Goal: Task Accomplishment & Management: Complete application form

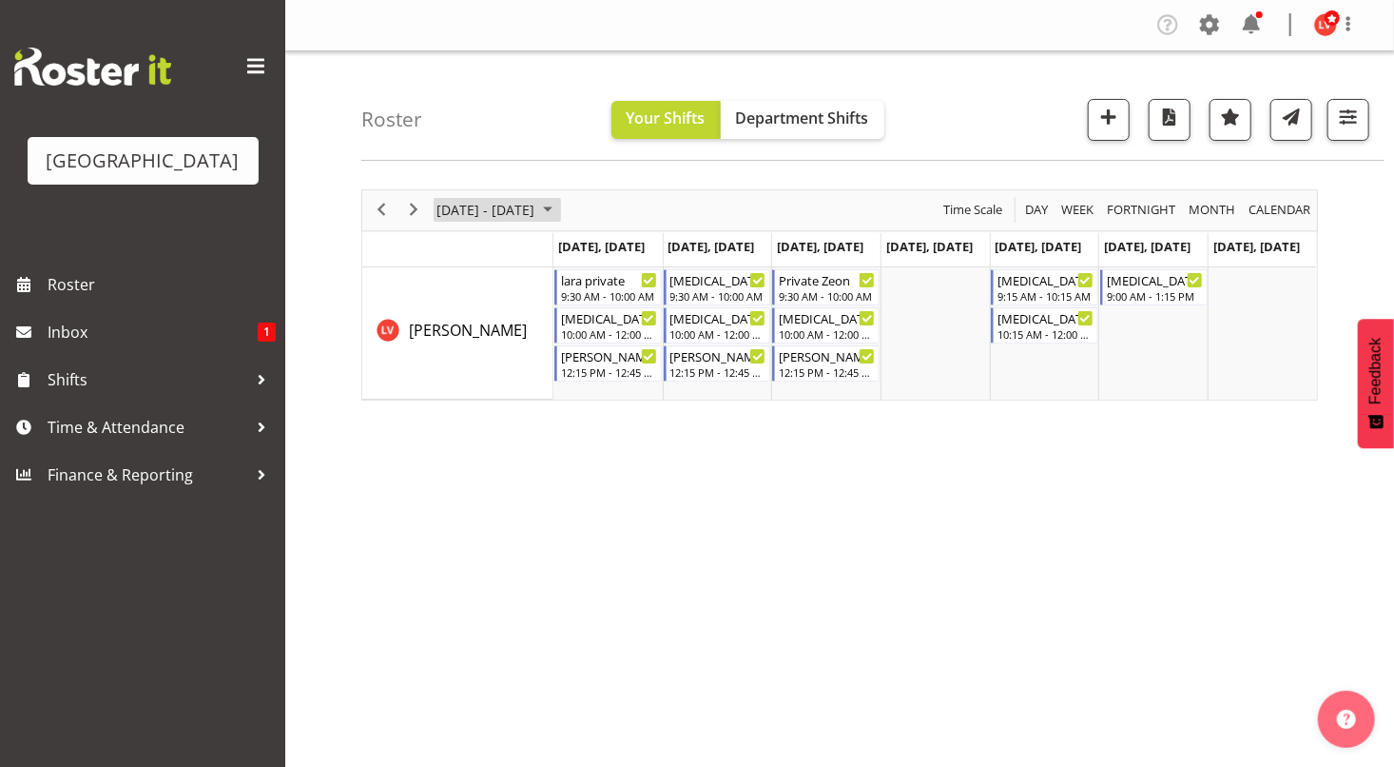
click at [470, 215] on span "[DATE] - [DATE]" at bounding box center [486, 210] width 102 height 24
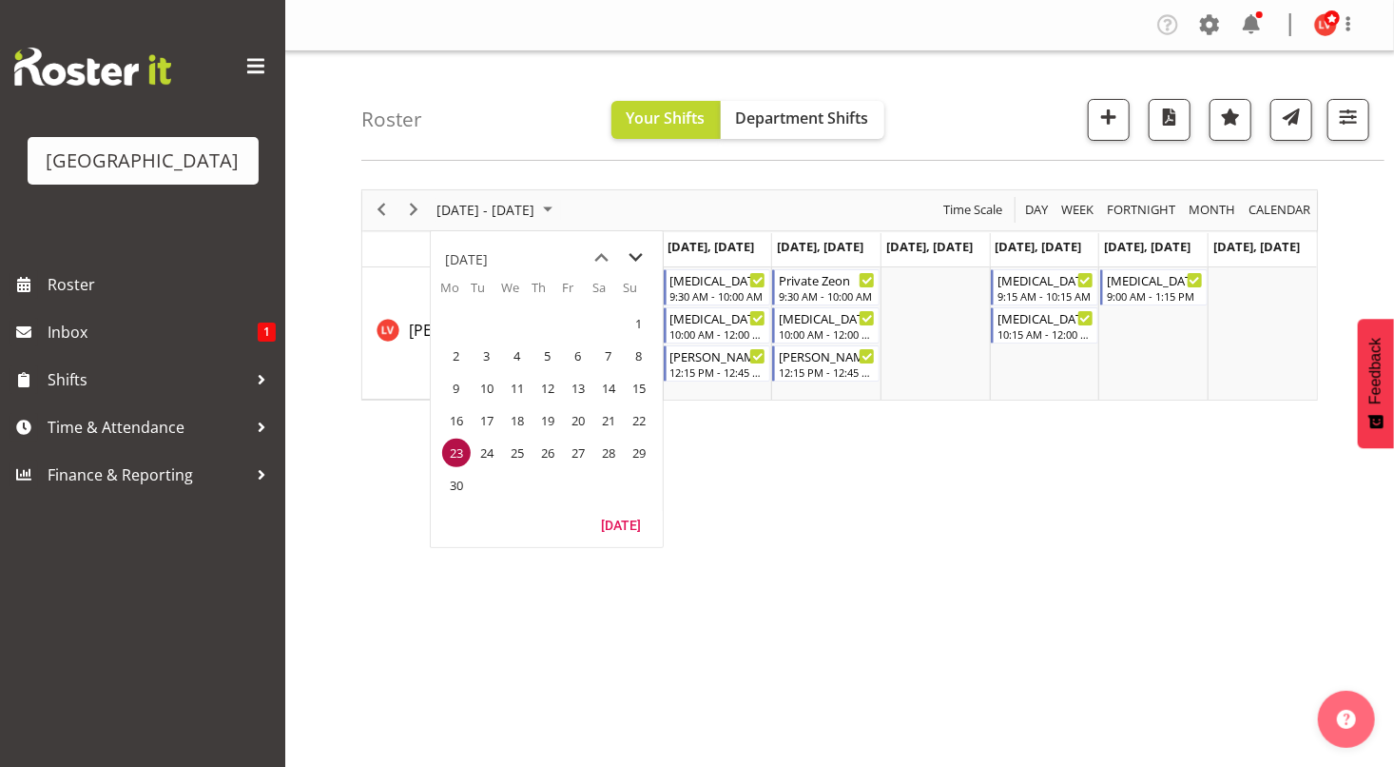
click at [635, 258] on span "next month" at bounding box center [636, 258] width 33 height 34
click at [635, 254] on span "next month" at bounding box center [636, 258] width 33 height 34
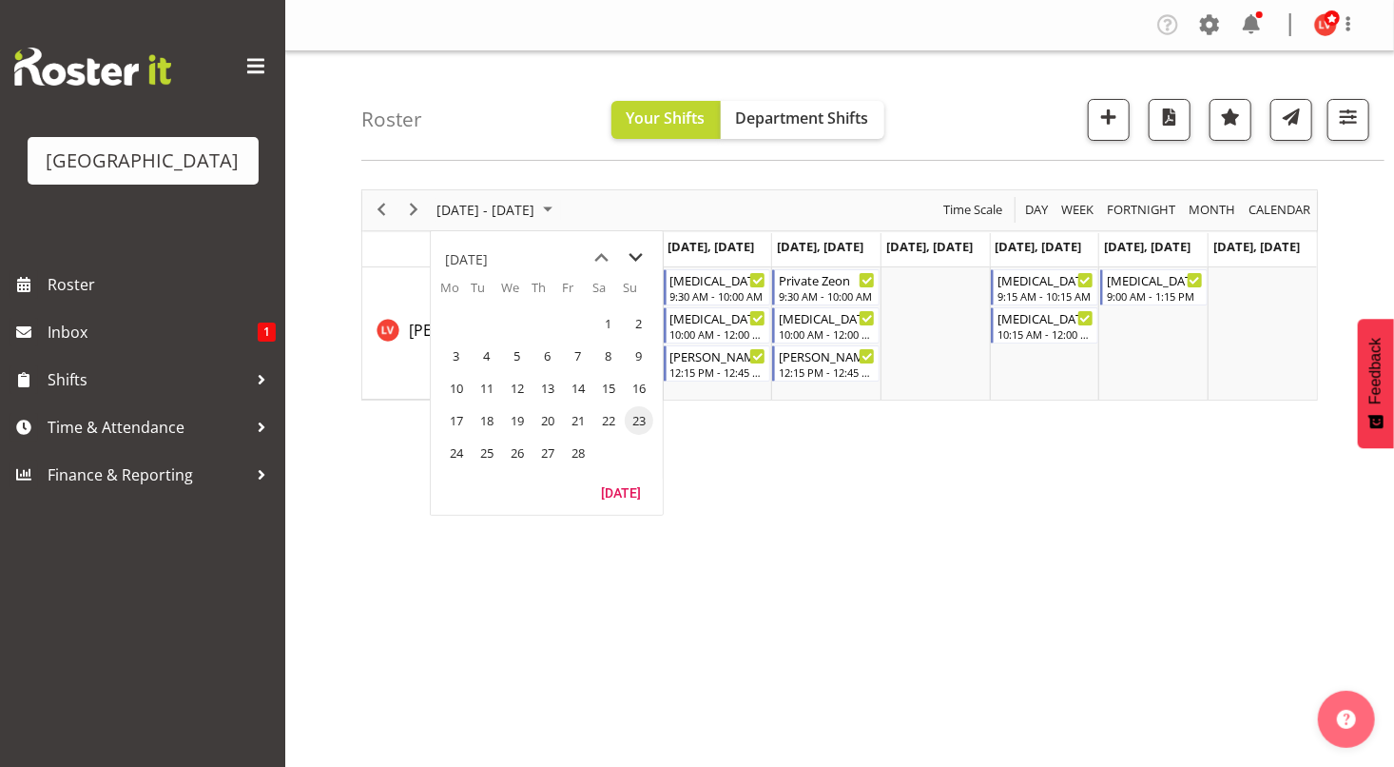
click at [635, 254] on span "next month" at bounding box center [636, 258] width 33 height 34
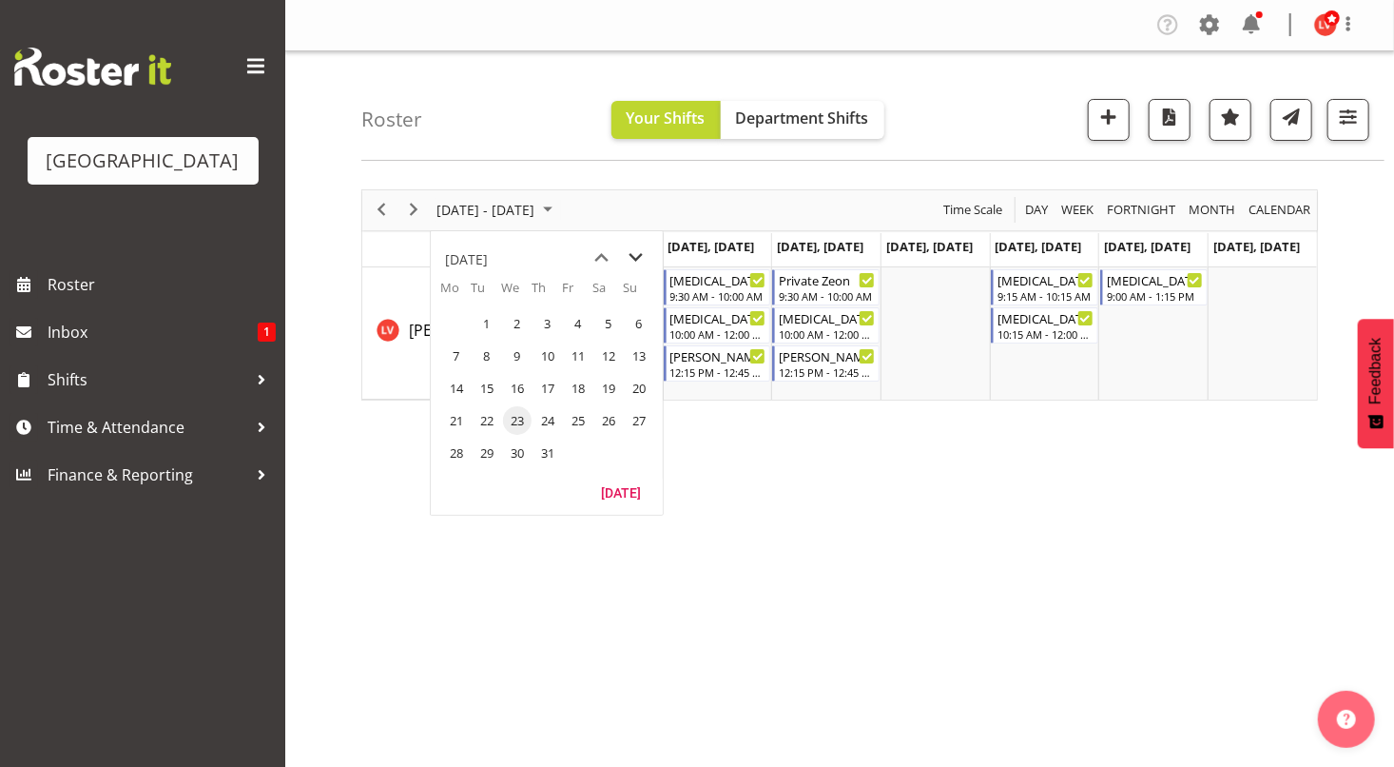
click at [635, 254] on span "next month" at bounding box center [636, 258] width 33 height 34
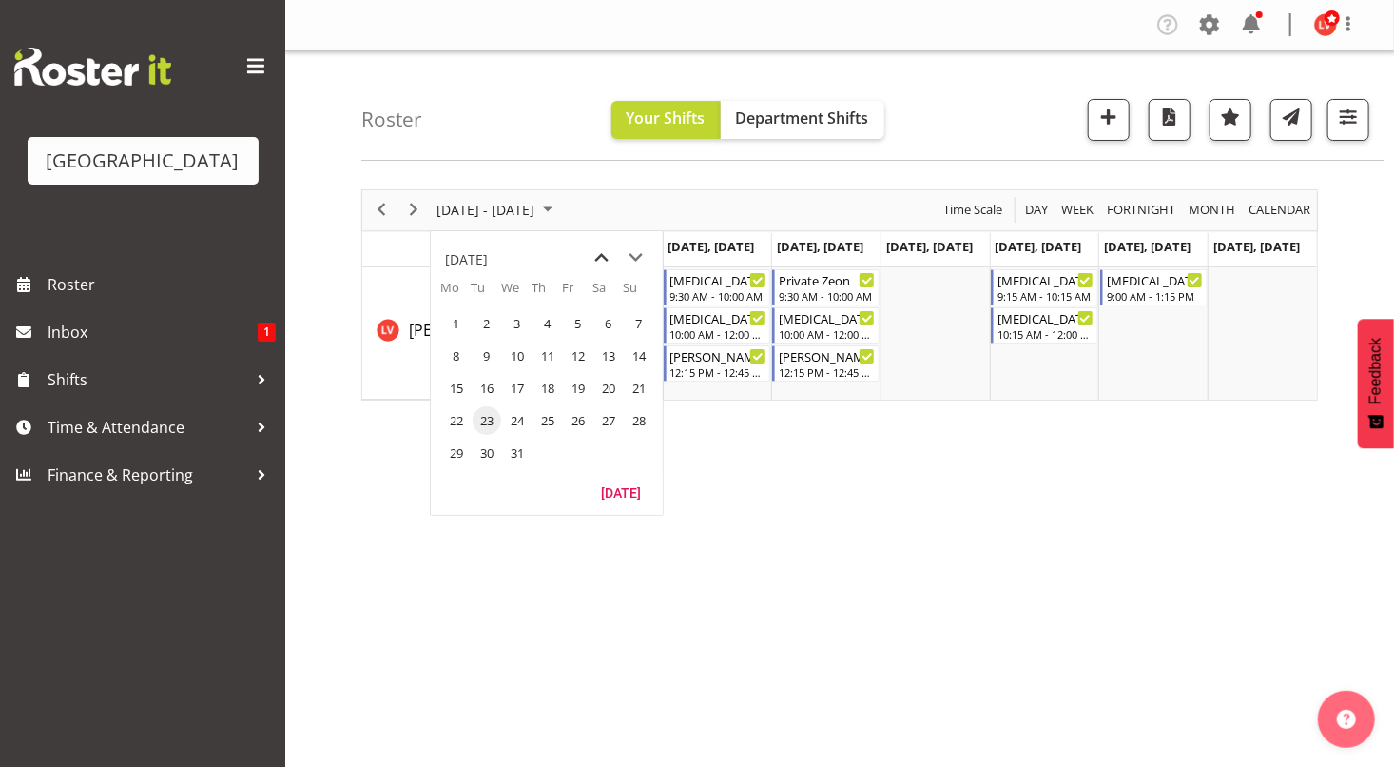
click at [607, 256] on span "previous month" at bounding box center [602, 258] width 33 height 34
click at [456, 354] on span "6" at bounding box center [456, 355] width 29 height 29
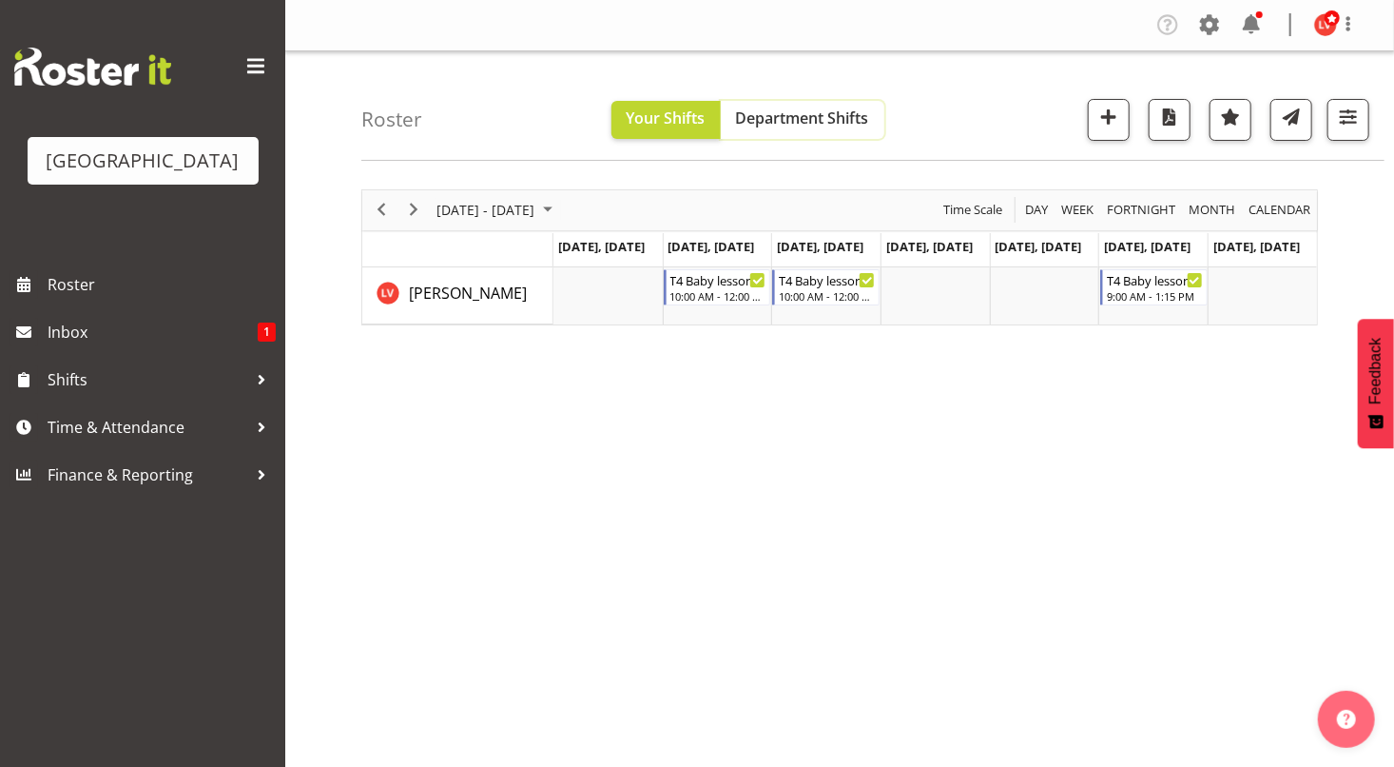
click at [827, 115] on span "Department Shifts" at bounding box center [802, 117] width 133 height 21
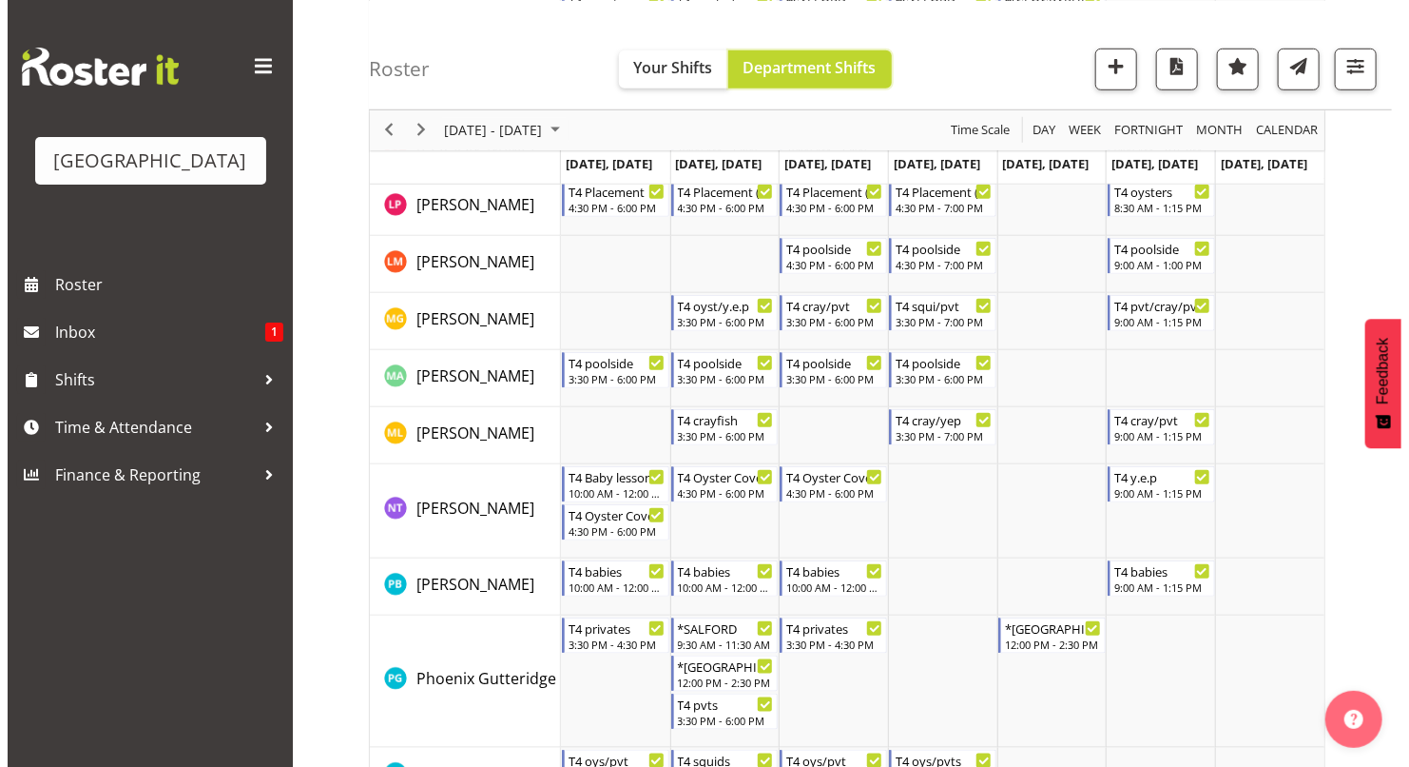
scroll to position [659, 0]
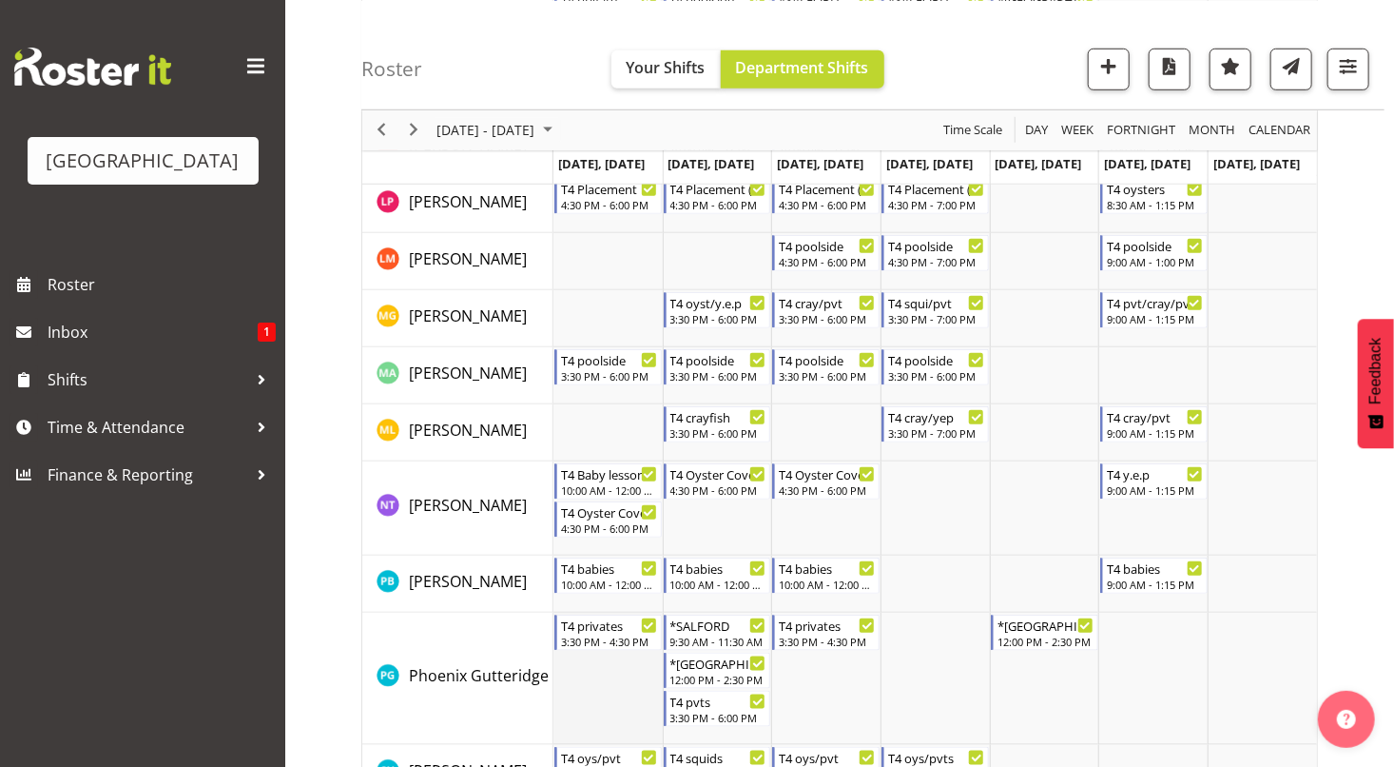
click at [614, 676] on td "Timeline Week of October 6, 2025" at bounding box center [607, 678] width 109 height 132
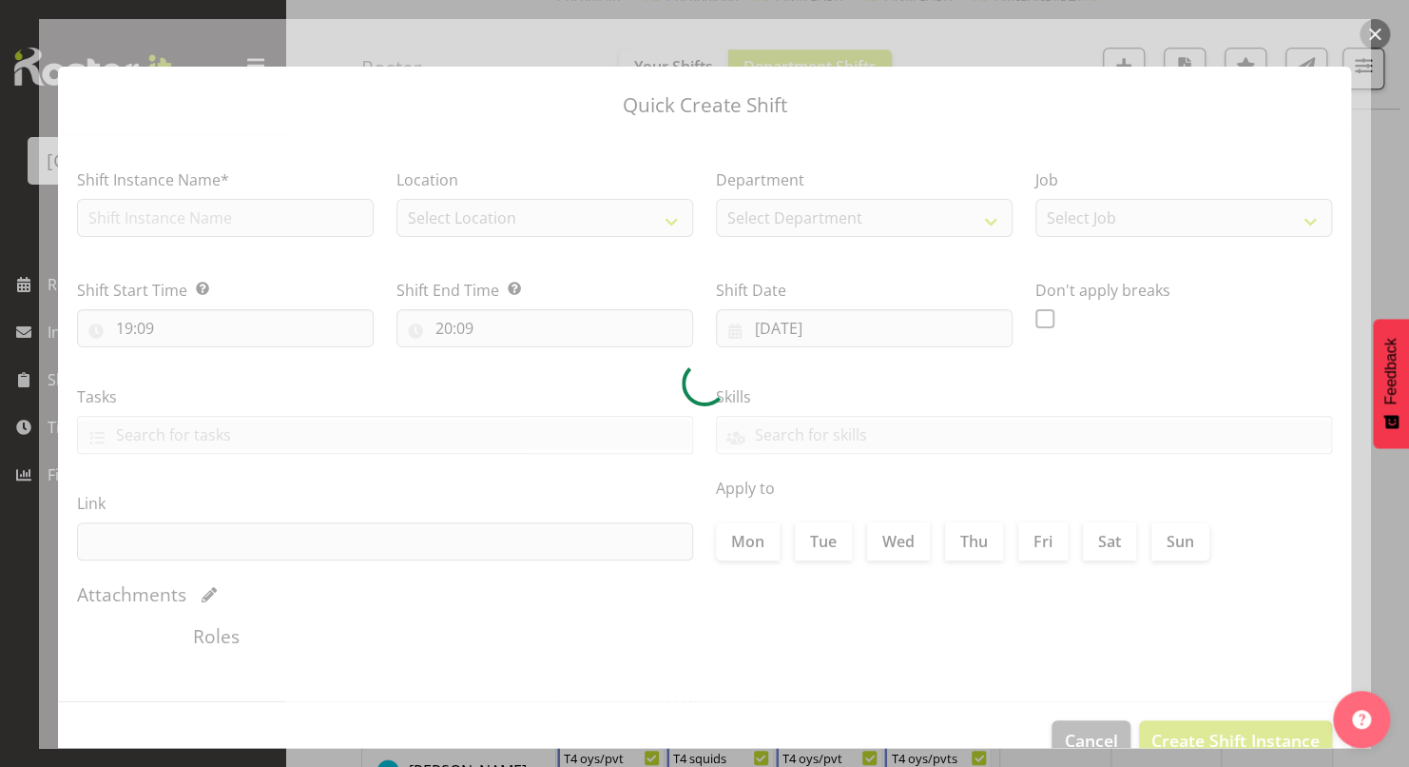
type input "[DATE]"
checkbox input "true"
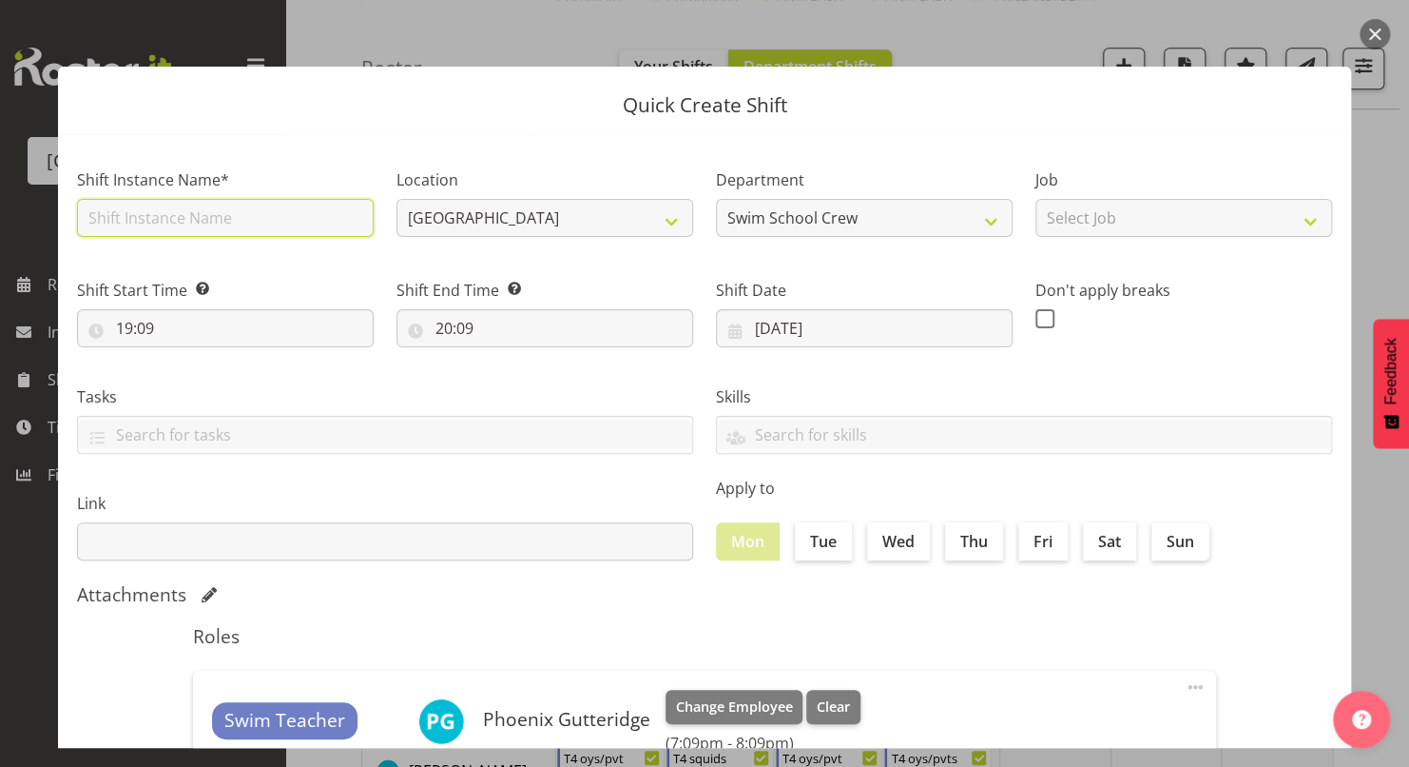
click at [274, 211] on input "text" at bounding box center [225, 218] width 297 height 38
type input "NEW RIVER"
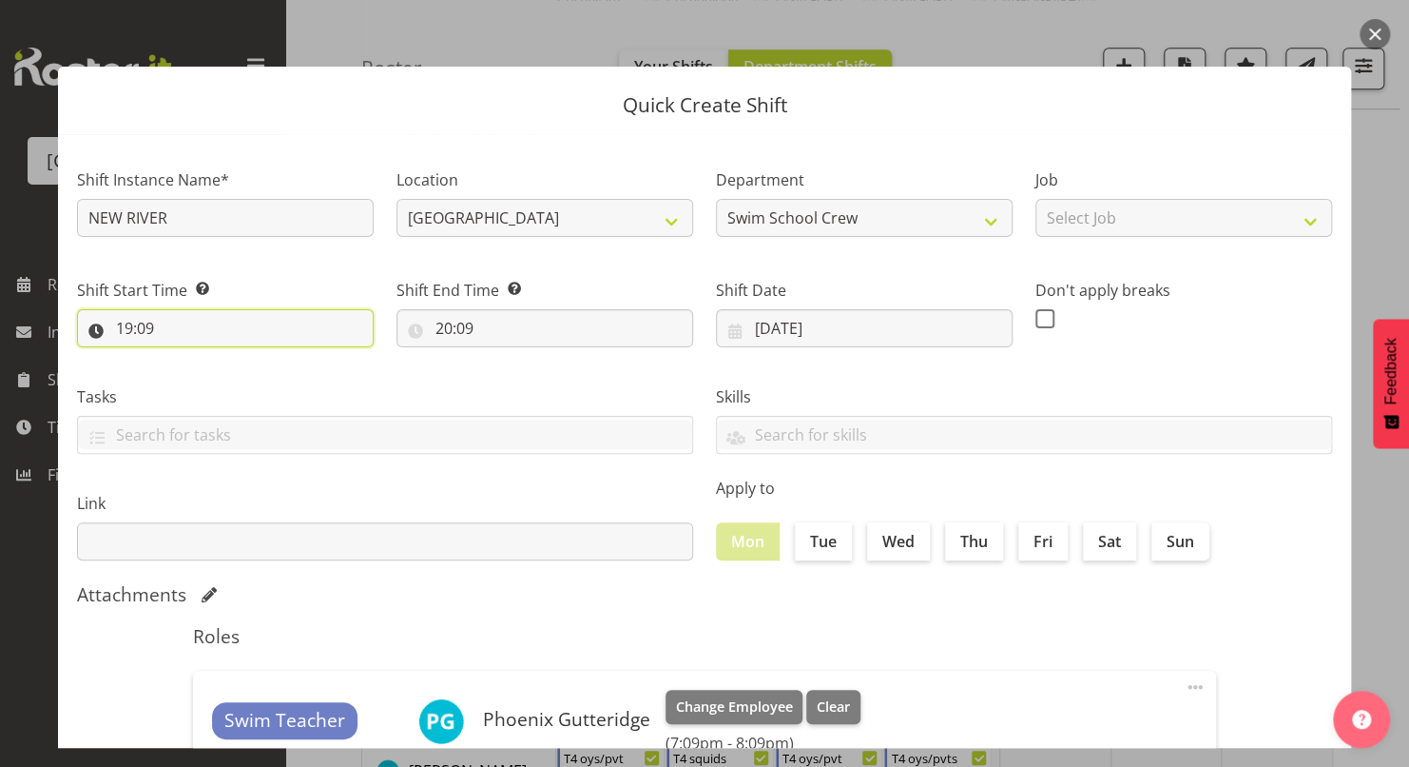
click at [123, 337] on input "19:09" at bounding box center [225, 328] width 297 height 38
click at [206, 379] on select "00 01 02 03 04 05 06 07 08 09 10 11 12 13 14 15 16 17 18 19 20 21 22 23" at bounding box center [206, 378] width 43 height 38
select select "12"
click at [185, 359] on select "00 01 02 03 04 05 06 07 08 09 10 11 12 13 14 15 16 17 18 19 20 21 22 23" at bounding box center [206, 378] width 43 height 38
type input "12:09"
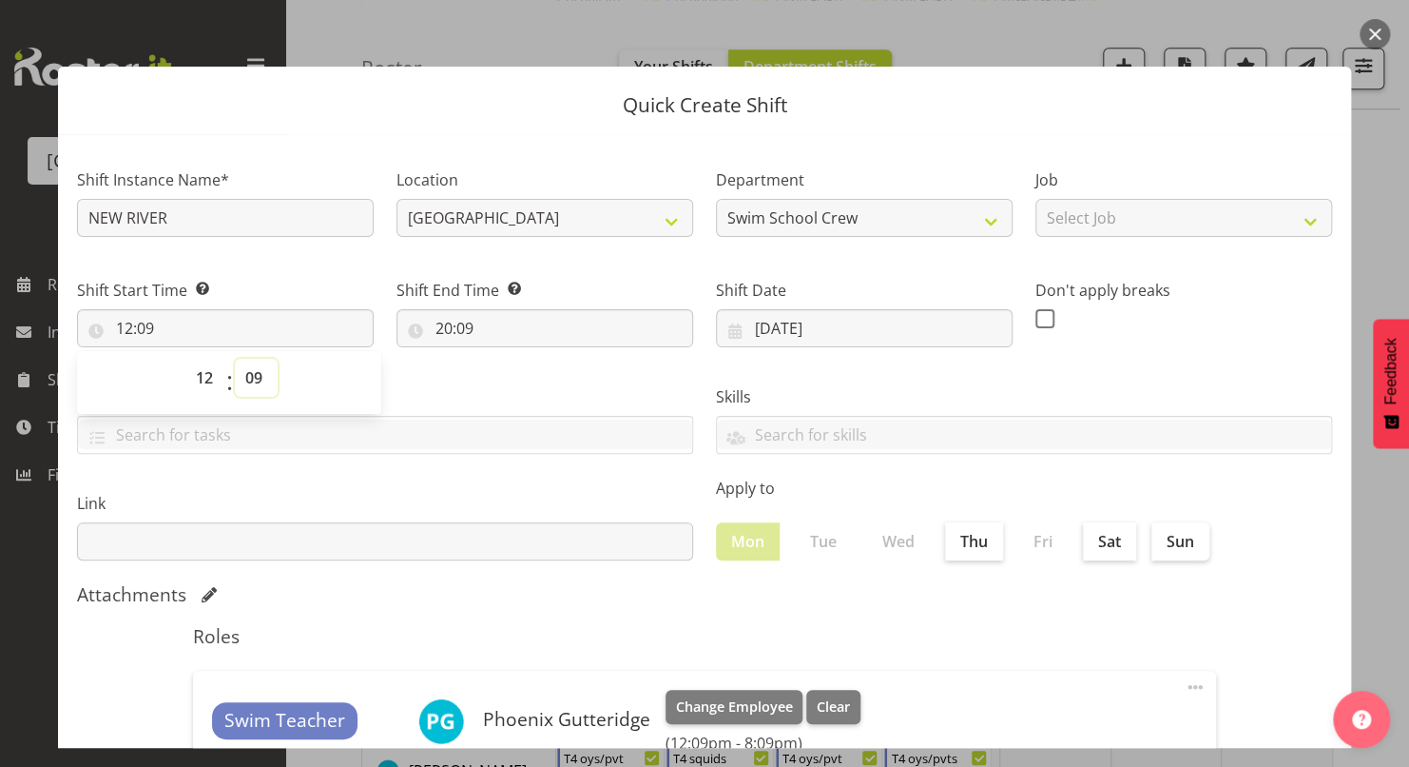
click at [259, 374] on select "00 01 02 03 04 05 06 07 08 09 10 11 12 13 14 15 16 17 18 19 20 21 22 23 24 25 2…" at bounding box center [256, 378] width 43 height 38
select select "0"
click at [235, 359] on select "00 01 02 03 04 05 06 07 08 09 10 11 12 13 14 15 16 17 18 19 20 21 22 23 24 25 2…" at bounding box center [256, 378] width 43 height 38
type input "12:00"
click at [441, 375] on div "Tasks TEST123" at bounding box center [385, 412] width 639 height 107
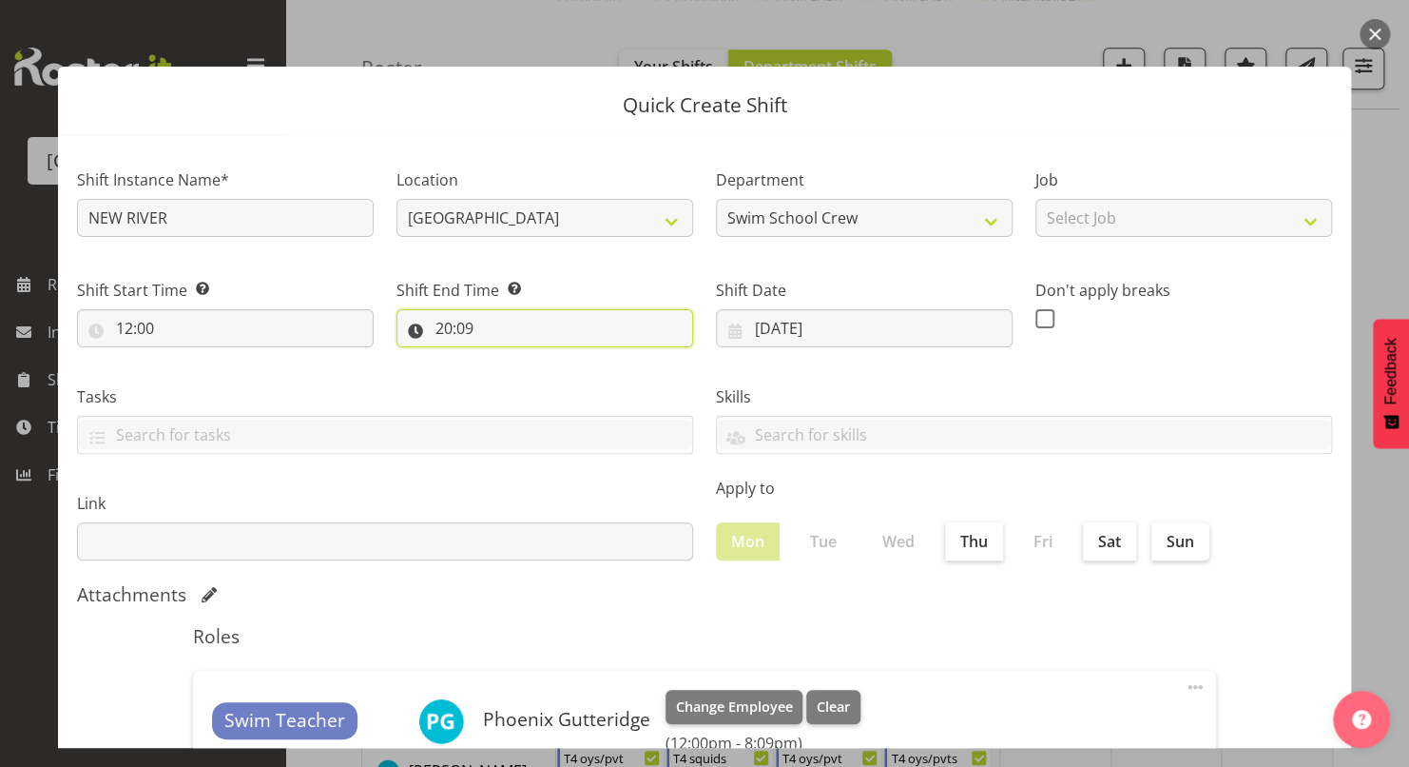
click at [436, 328] on input "20:09" at bounding box center [545, 328] width 297 height 38
click at [508, 377] on select "00 01 02 03 04 05 06 07 08 09 10 11 12 13 14 15 16 17 18 19 20 21 22 23" at bounding box center [526, 378] width 43 height 38
select select "14"
click at [505, 359] on select "00 01 02 03 04 05 06 07 08 09 10 11 12 13 14 15 16 17 18 19 20 21 22 23" at bounding box center [526, 378] width 43 height 38
type input "14:09"
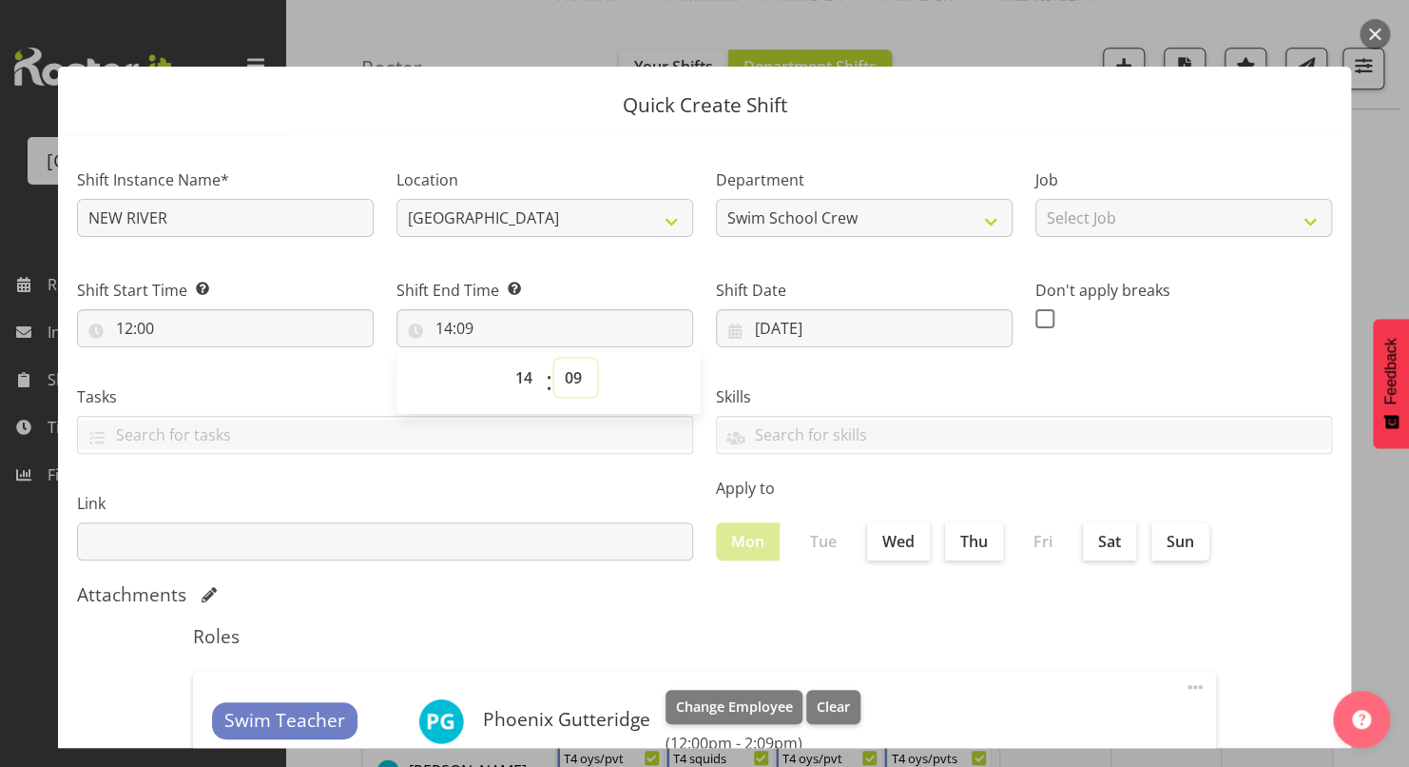
click at [572, 371] on select "00 01 02 03 04 05 06 07 08 09 10 11 12 13 14 15 16 17 18 19 20 21 22 23 24 25 2…" at bounding box center [575, 378] width 43 height 38
select select "30"
click at [554, 359] on select "00 01 02 03 04 05 06 07 08 09 10 11 12 13 14 15 16 17 18 19 20 21 22 23 24 25 2…" at bounding box center [575, 378] width 43 height 38
type input "14:30"
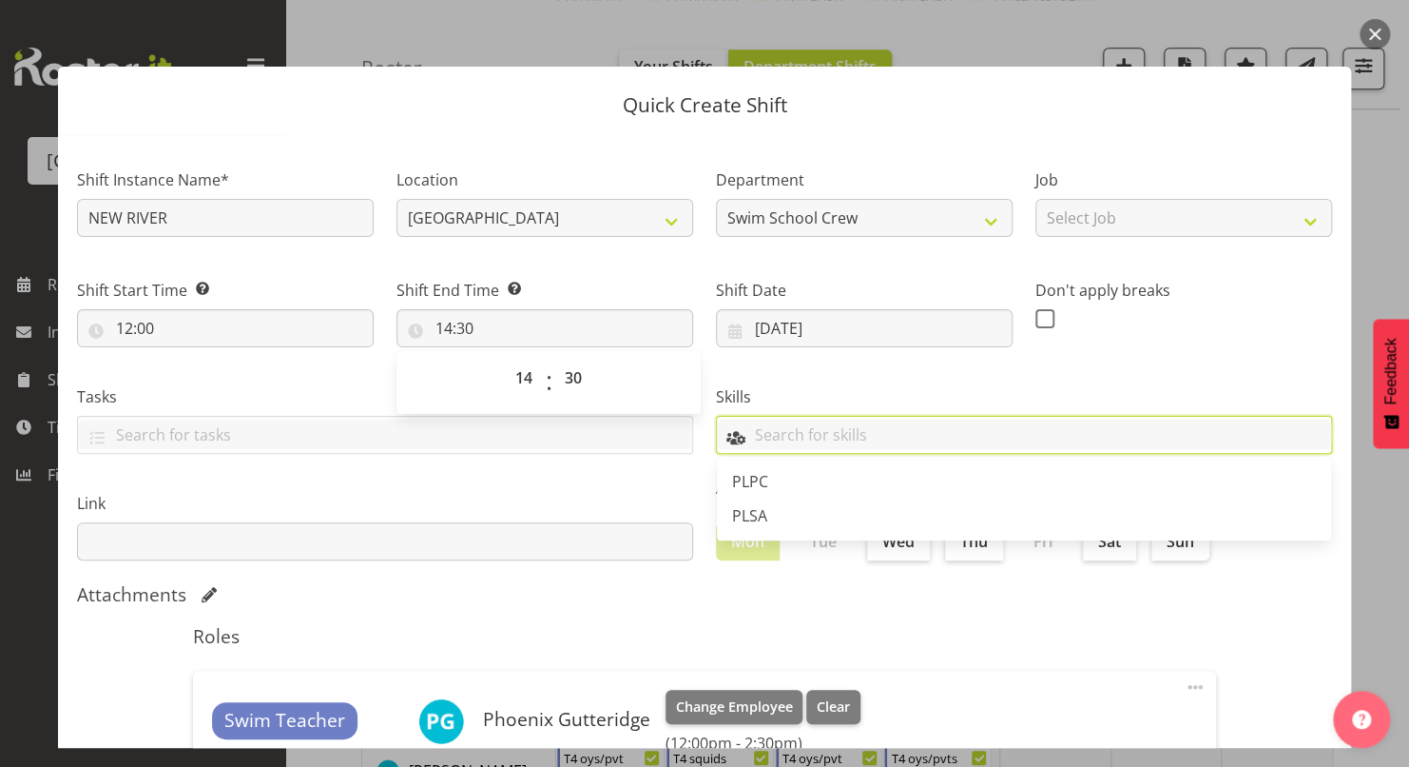
click at [1188, 424] on input "text" at bounding box center [1024, 433] width 614 height 29
click at [1233, 320] on div "Don't apply breaks" at bounding box center [1184, 306] width 297 height 55
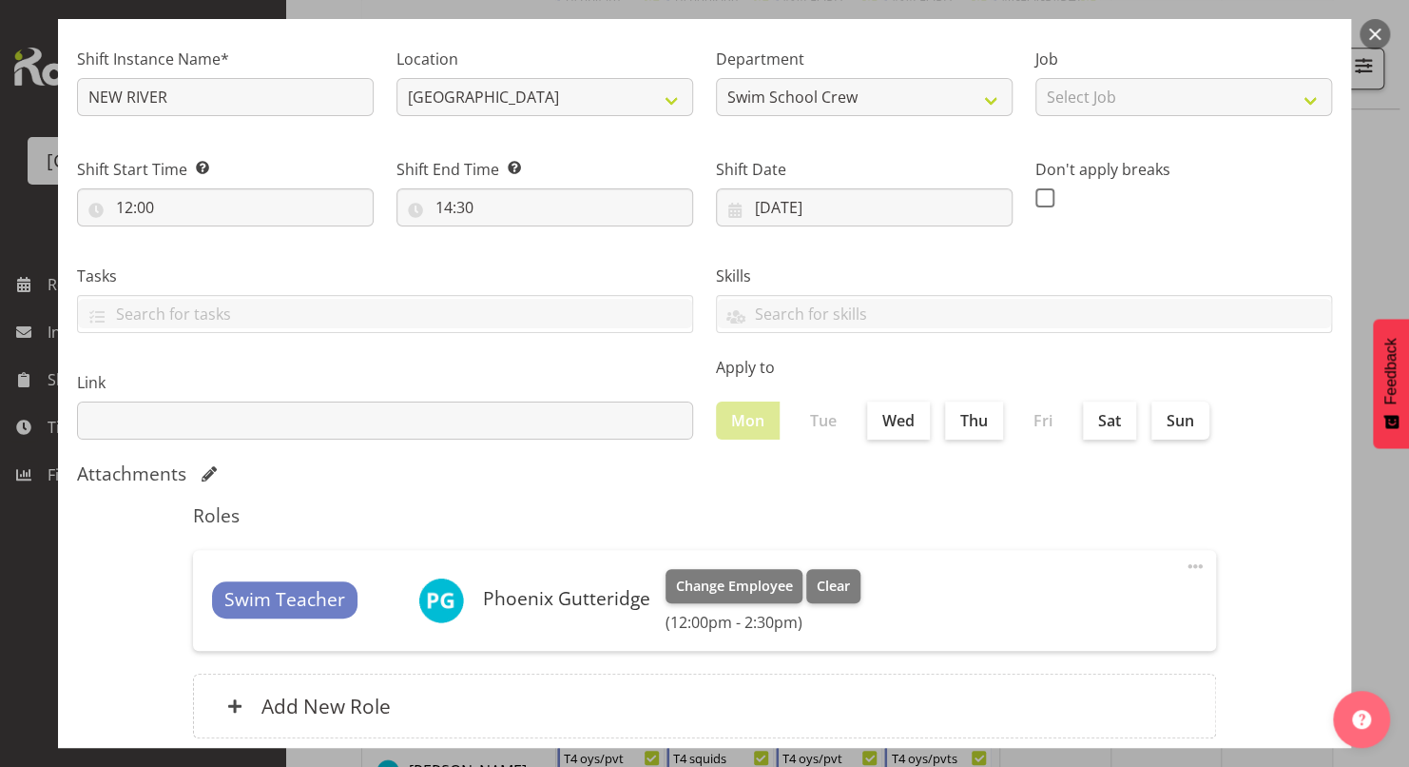
scroll to position [204, 0]
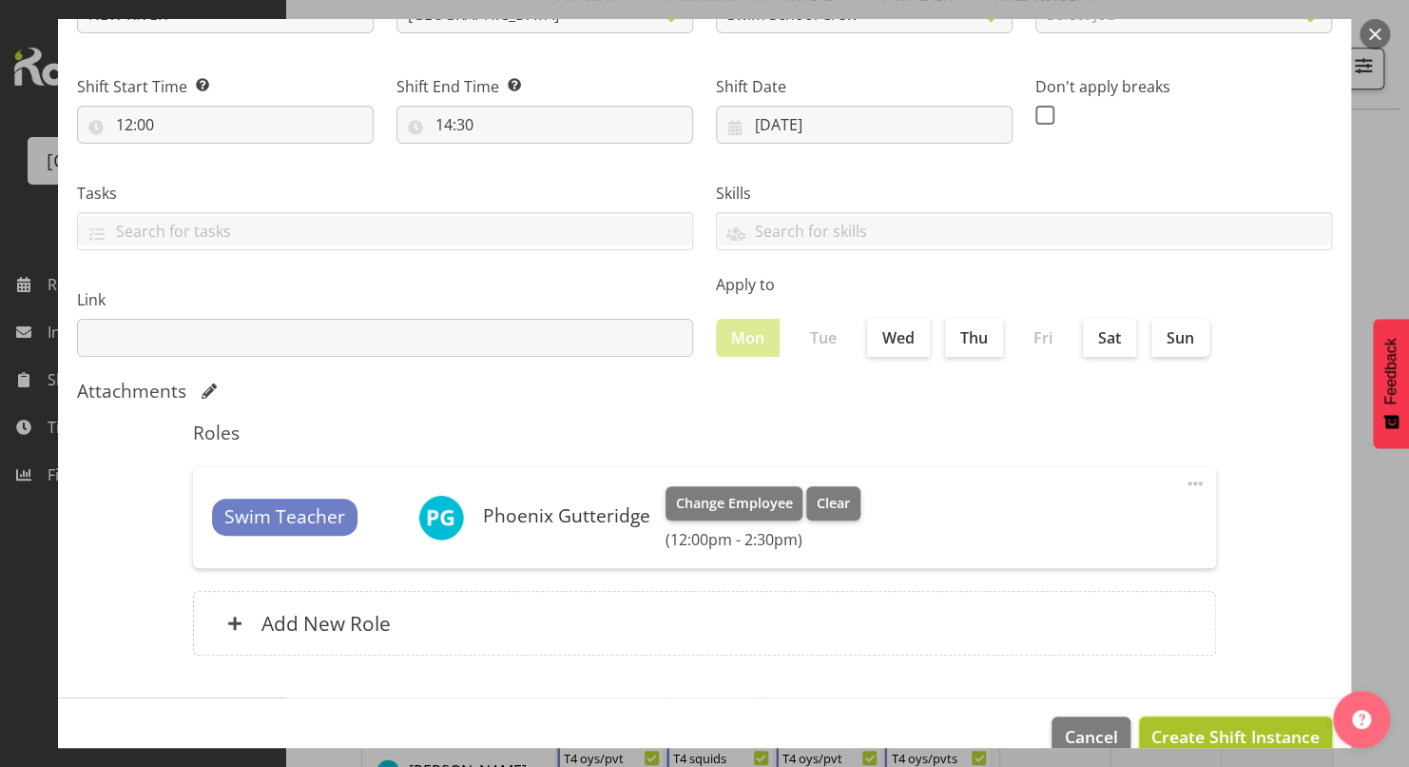
click at [1192, 725] on span "Create Shift Instance" at bounding box center [1236, 736] width 168 height 25
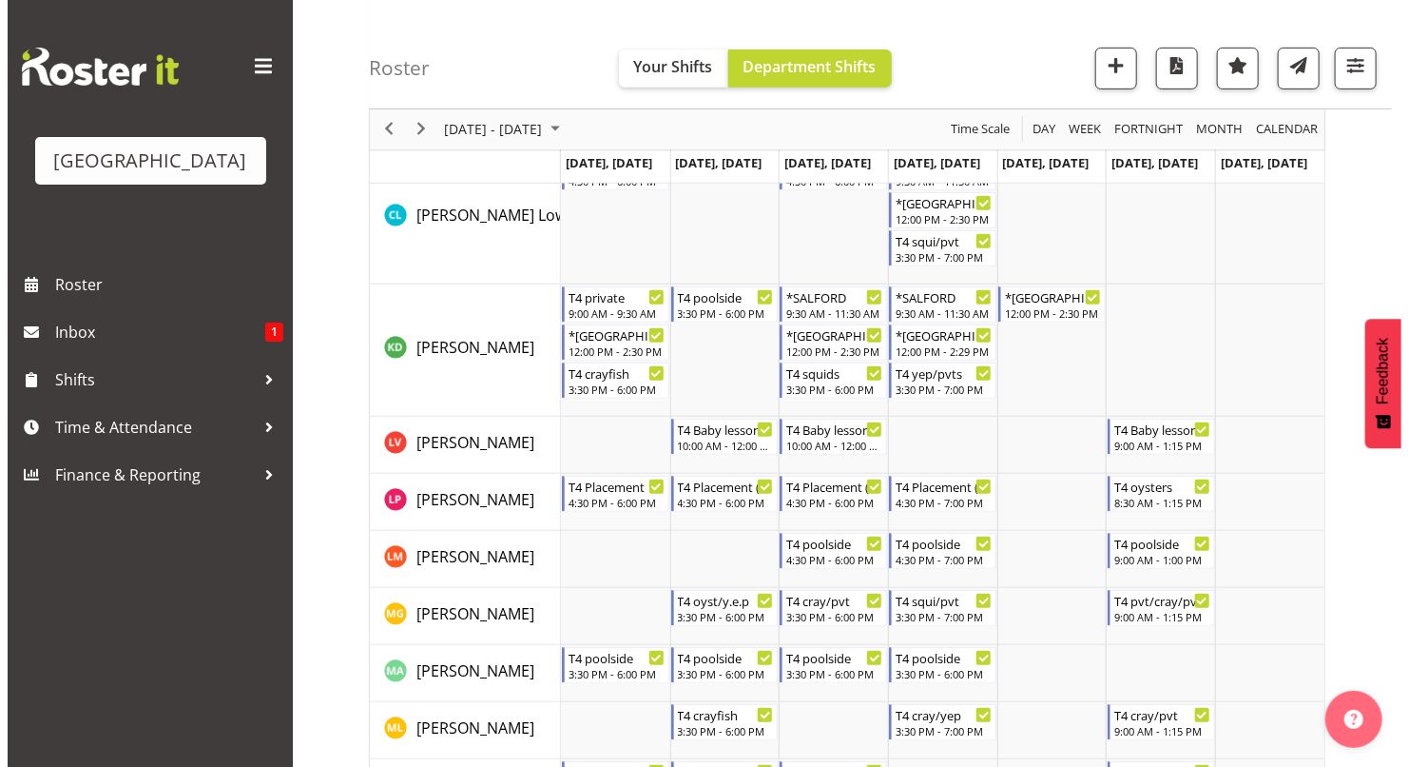
scroll to position [354, 0]
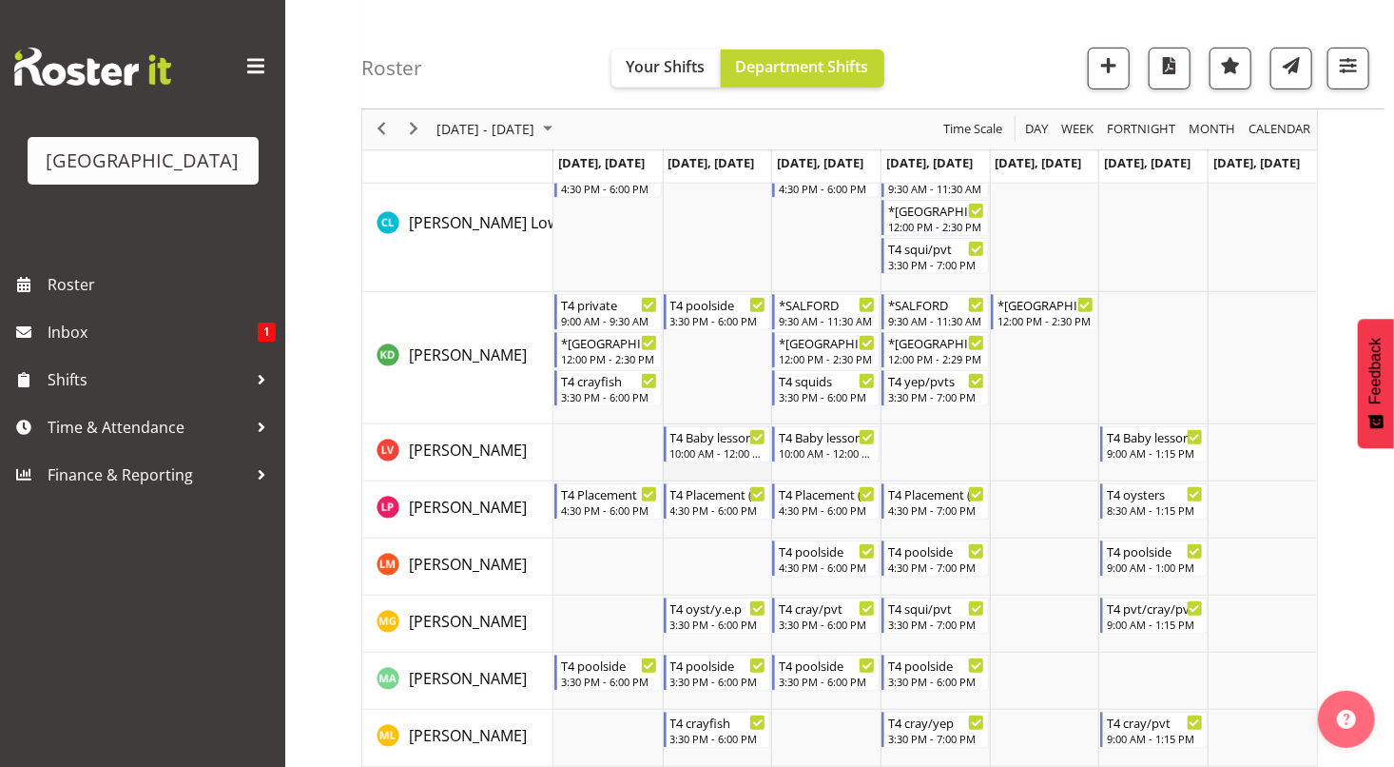
click at [746, 469] on td "Timeline Week of October 6, 2025" at bounding box center [717, 452] width 109 height 57
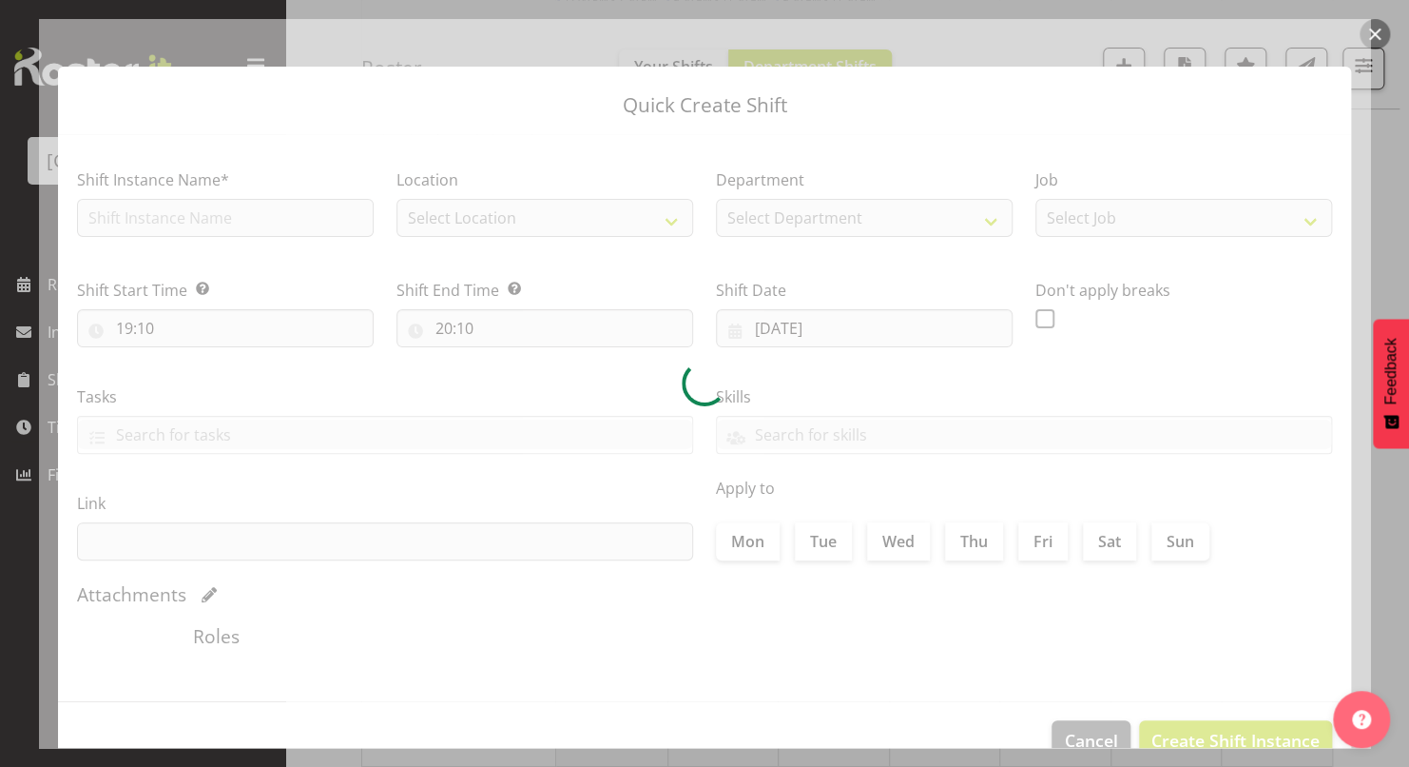
type input "[DATE]"
checkbox input "true"
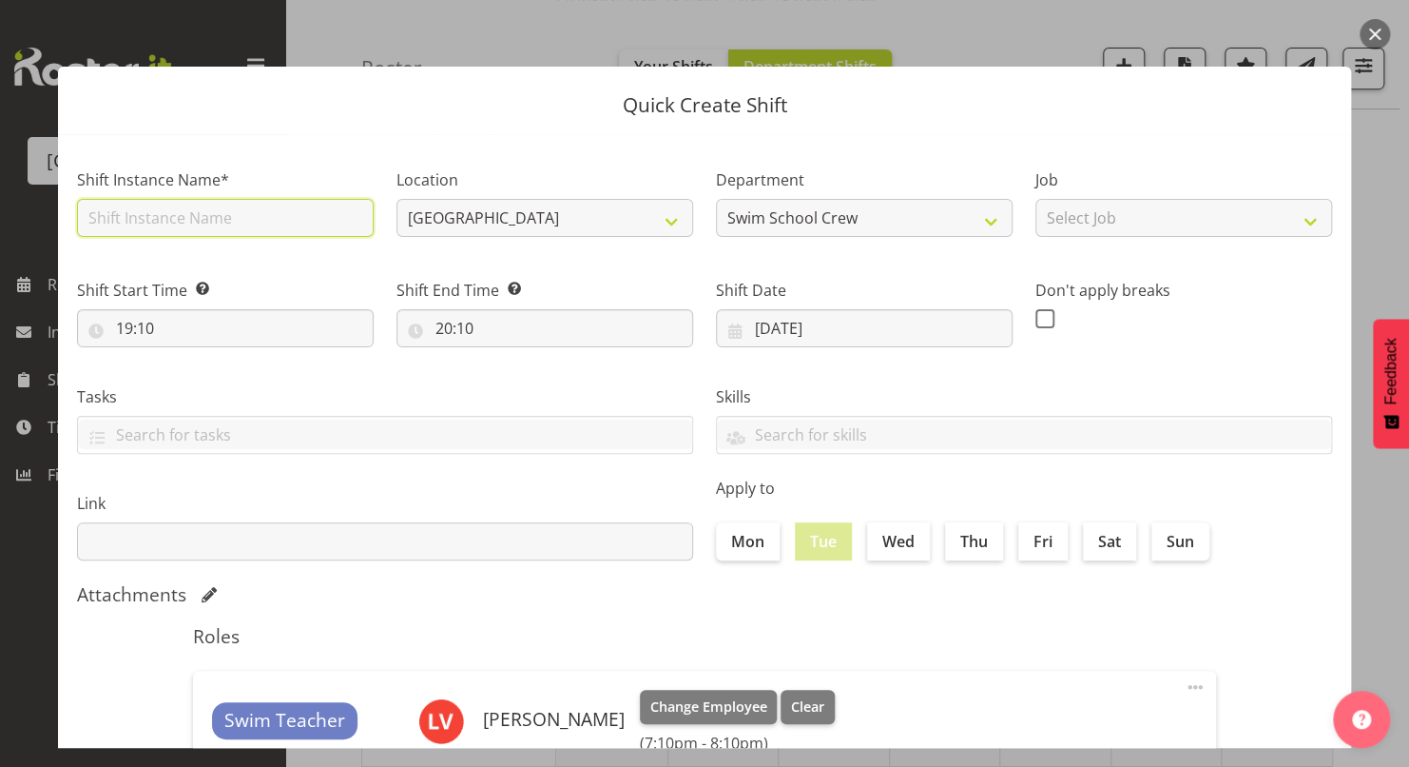
click at [289, 219] on input "text" at bounding box center [225, 218] width 297 height 38
type input "NEW RIVER"
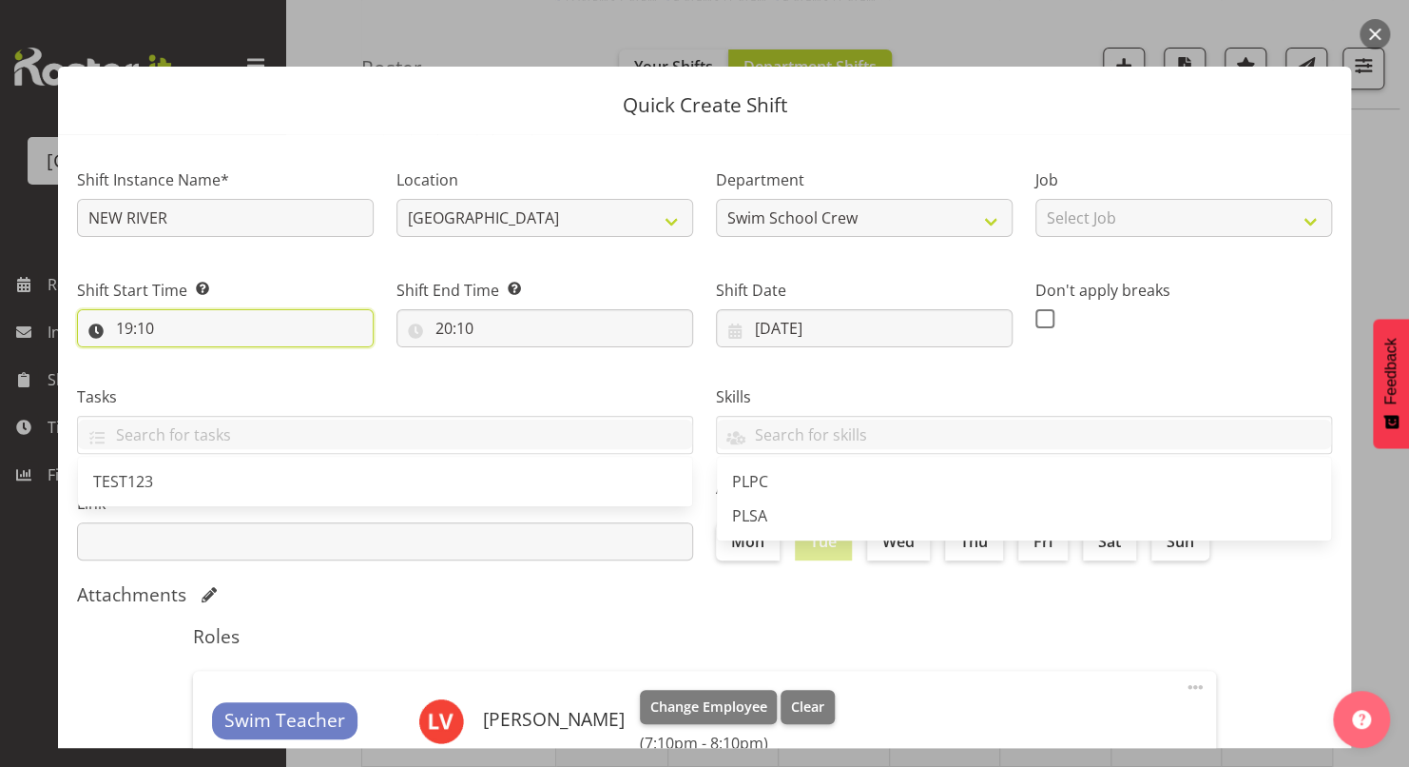
click at [120, 333] on input "19:10" at bounding box center [225, 328] width 297 height 38
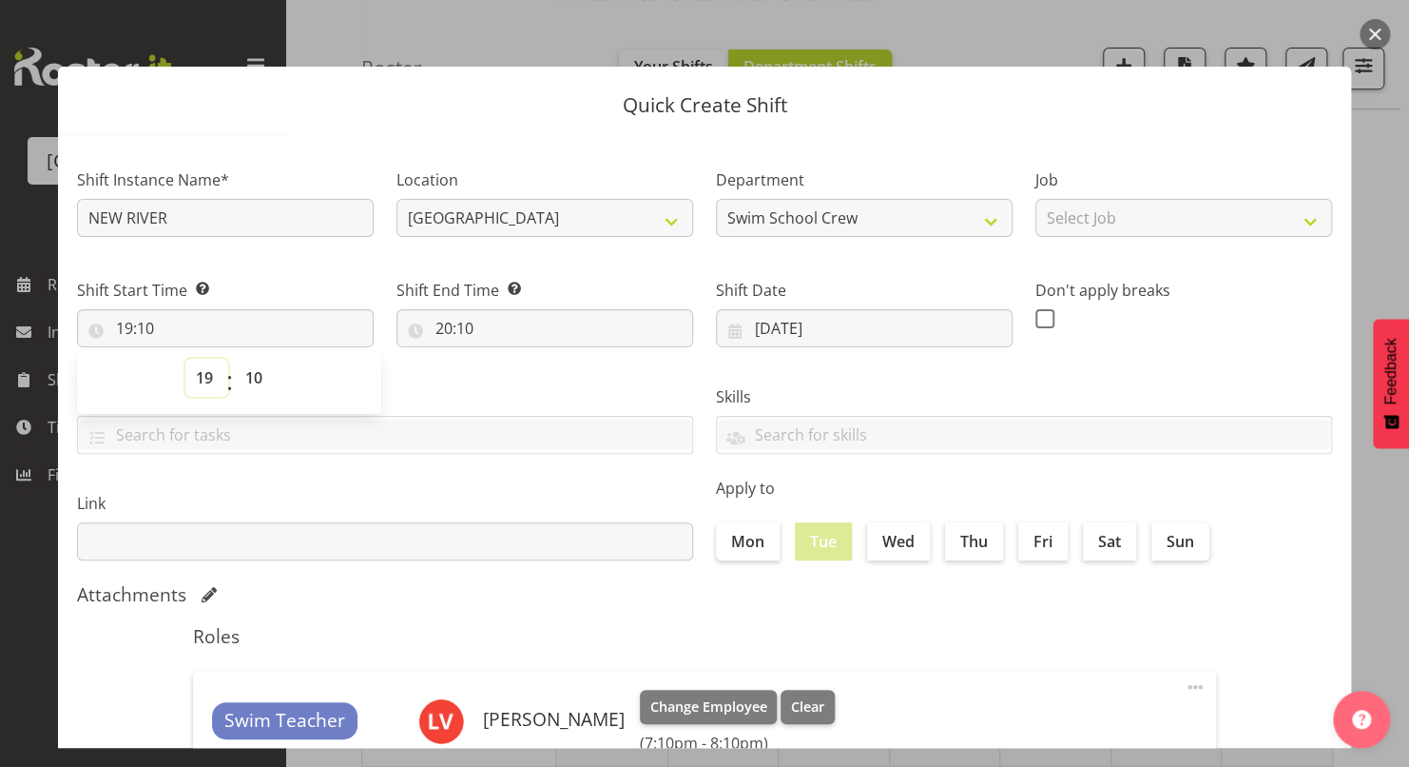
click at [199, 377] on select "00 01 02 03 04 05 06 07 08 09 10 11 12 13 14 15 16 17 18 19 20 21 22 23" at bounding box center [206, 378] width 43 height 38
select select "12"
click at [185, 359] on select "00 01 02 03 04 05 06 07 08 09 10 11 12 13 14 15 16 17 18 19 20 21 22 23" at bounding box center [206, 378] width 43 height 38
type input "12:10"
click at [256, 372] on select "00 01 02 03 04 05 06 07 08 09 10 11 12 13 14 15 16 17 18 19 20 21 22 23 24 25 2…" at bounding box center [256, 378] width 43 height 38
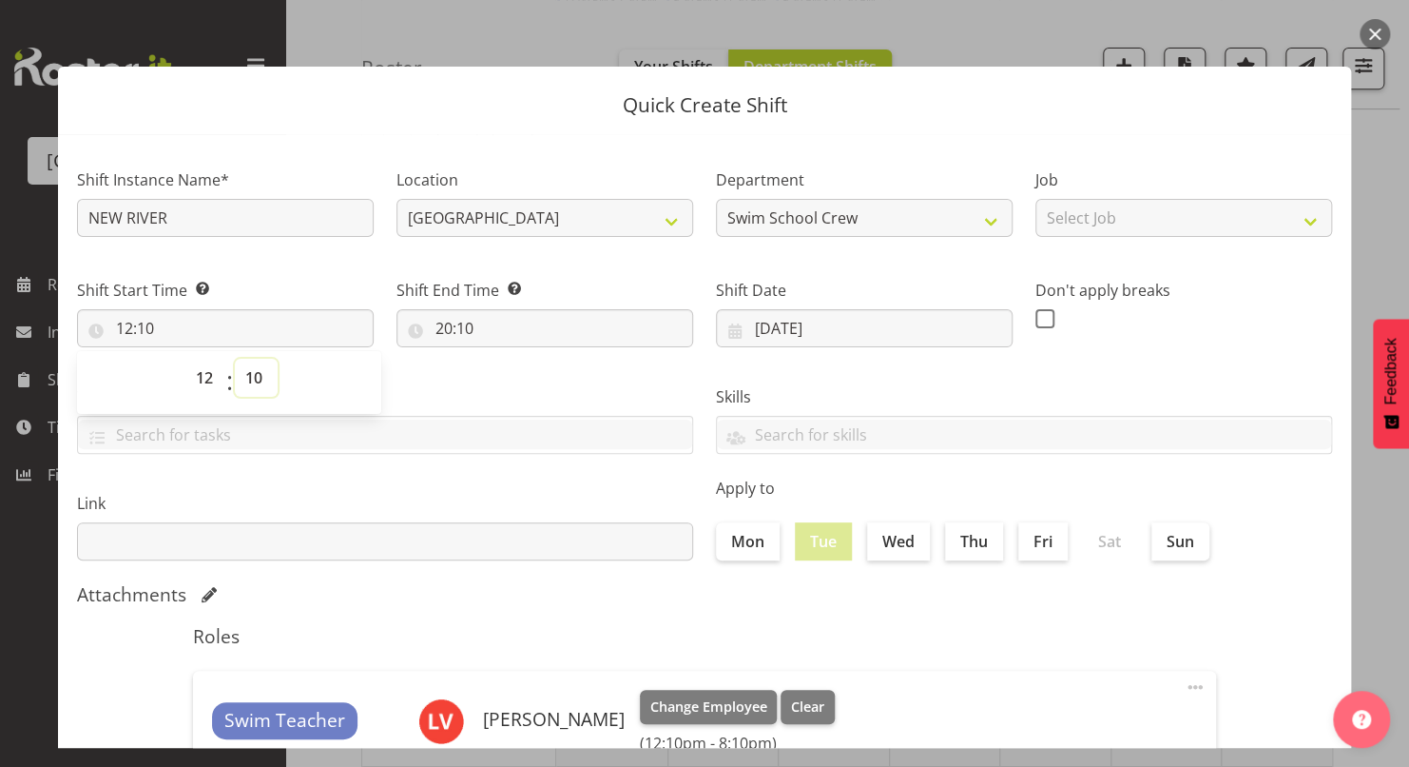
select select "0"
click at [235, 359] on select "00 01 02 03 04 05 06 07 08 09 10 11 12 13 14 15 16 17 18 19 20 21 22 23 24 25 2…" at bounding box center [256, 378] width 43 height 38
type input "12:00"
click at [440, 329] on input "20:10" at bounding box center [545, 328] width 297 height 38
click at [514, 376] on select "00 01 02 03 04 05 06 07 08 09 10 11 12 13 14 15 16 17 18 19 20 21 22 23" at bounding box center [526, 378] width 43 height 38
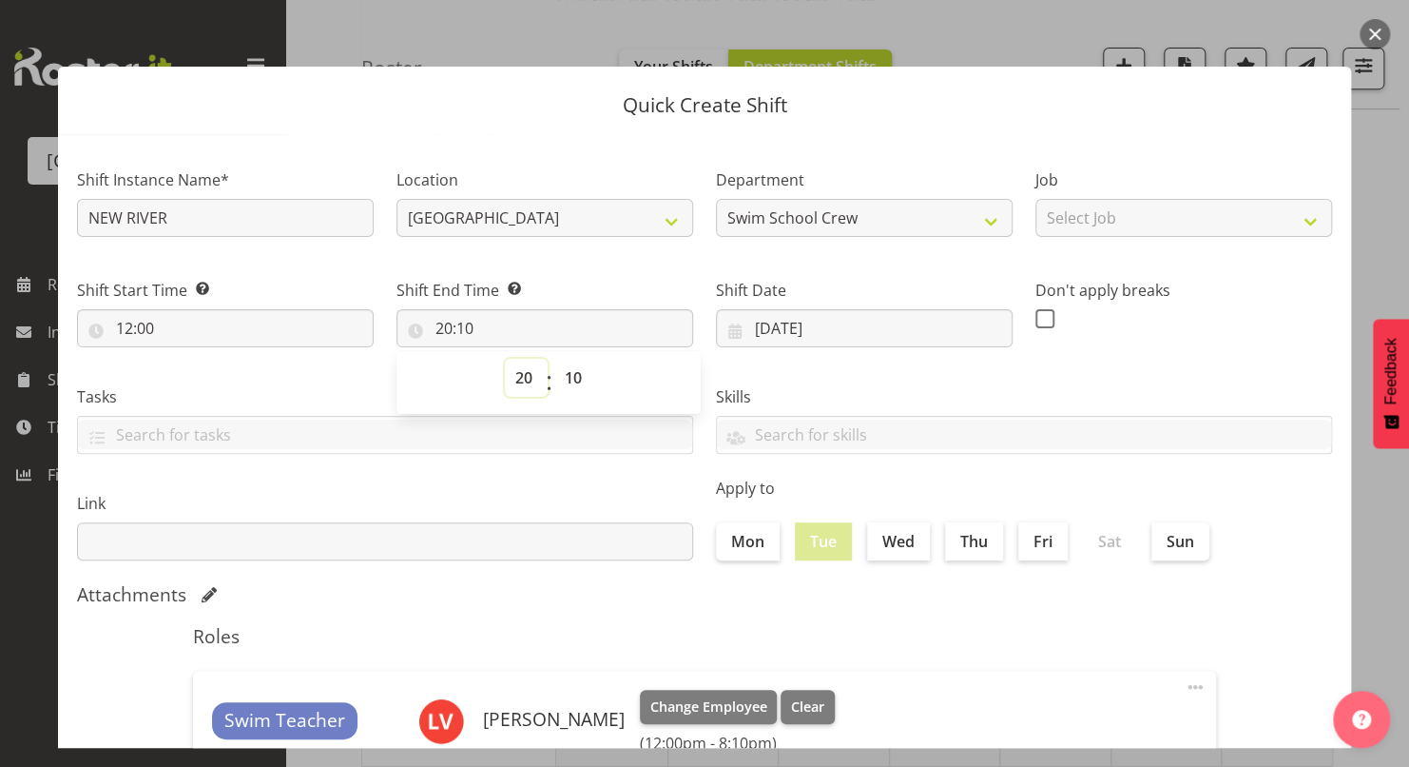
select select "14"
click at [505, 359] on select "00 01 02 03 04 05 06 07 08 09 10 11 12 13 14 15 16 17 18 19 20 21 22 23" at bounding box center [526, 378] width 43 height 38
type input "14:10"
click at [569, 380] on select "00 01 02 03 04 05 06 07 08 09 10 11 12 13 14 15 16 17 18 19 20 21 22 23 24 25 2…" at bounding box center [575, 378] width 43 height 38
select select "30"
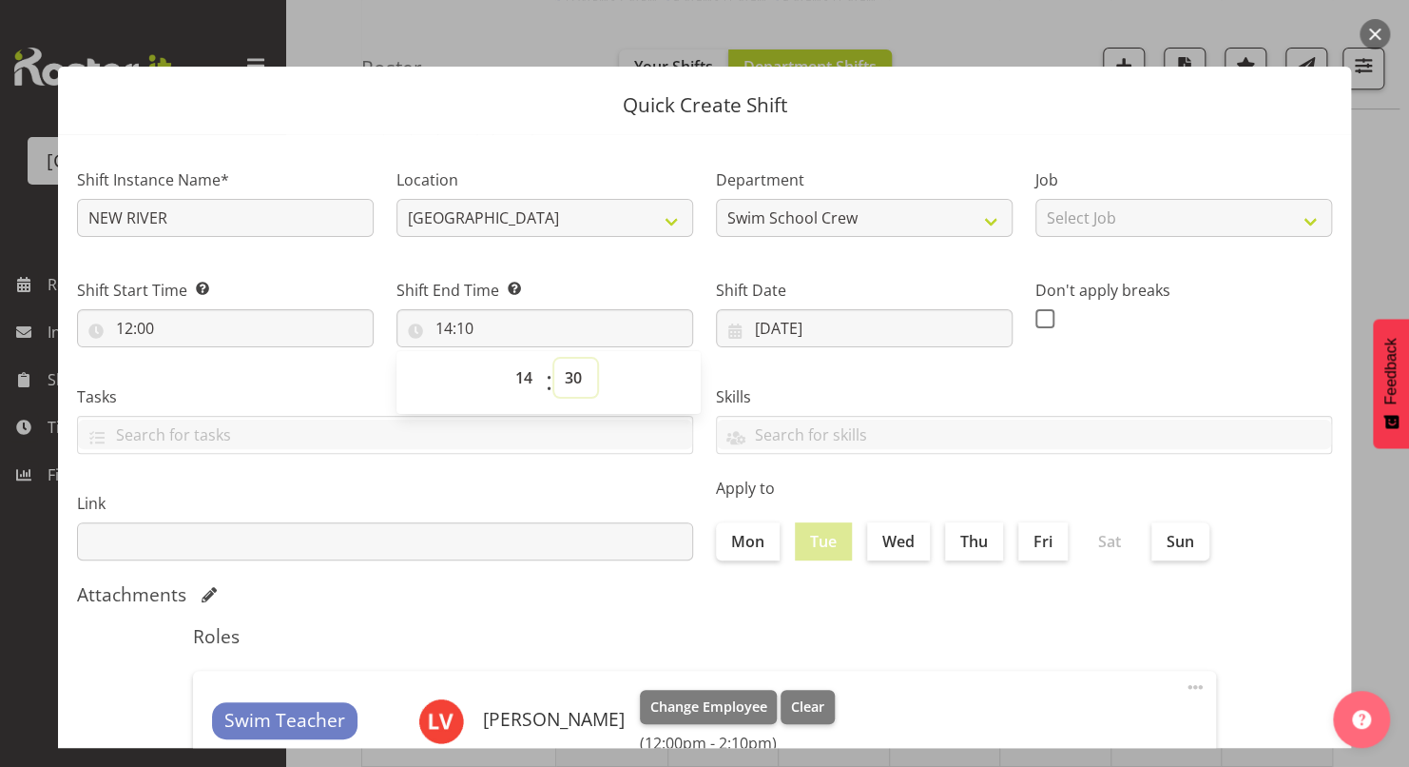
click at [554, 359] on select "00 01 02 03 04 05 06 07 08 09 10 11 12 13 14 15 16 17 18 19 20 21 22 23 24 25 2…" at bounding box center [575, 378] width 43 height 38
type input "14:30"
click at [848, 364] on div "Skills PLPC PLSA" at bounding box center [1024, 412] width 639 height 107
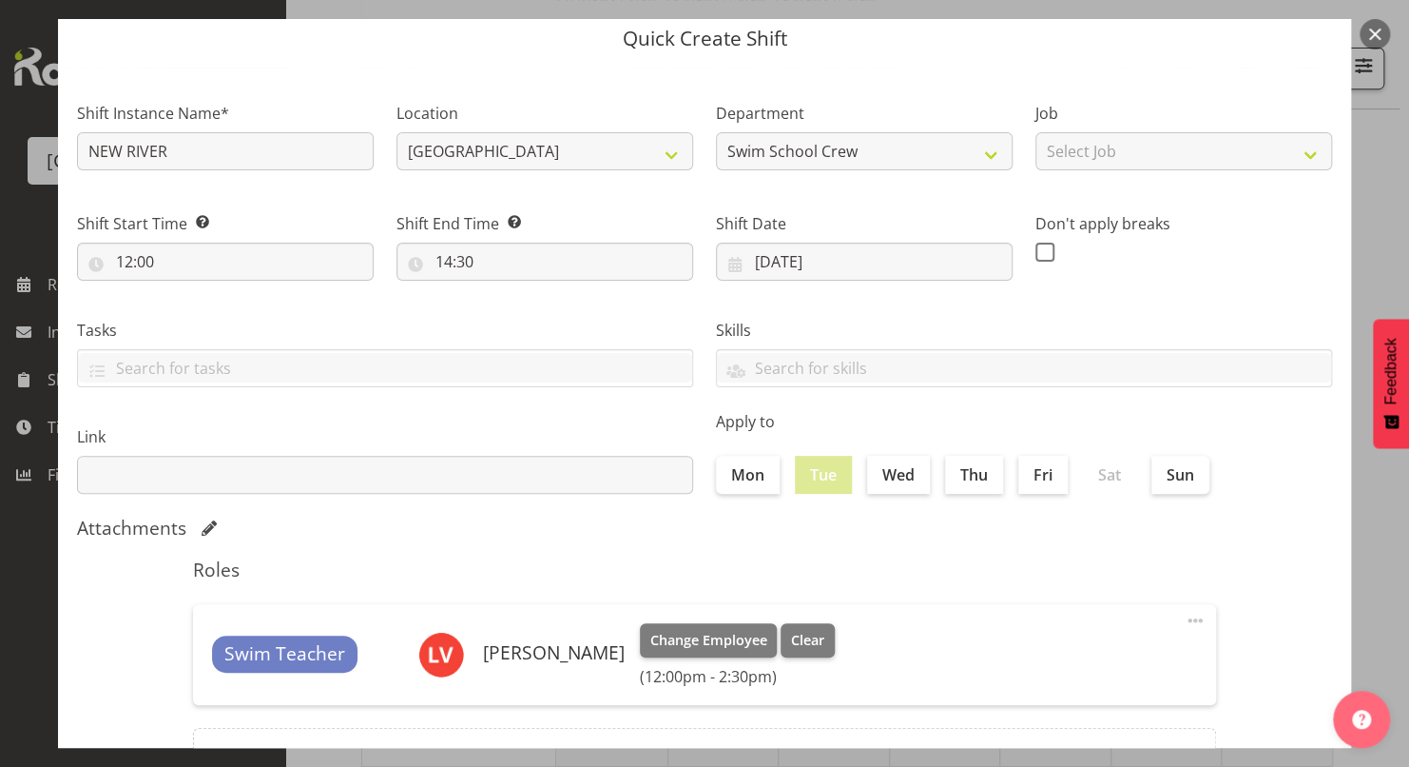
scroll to position [241, 0]
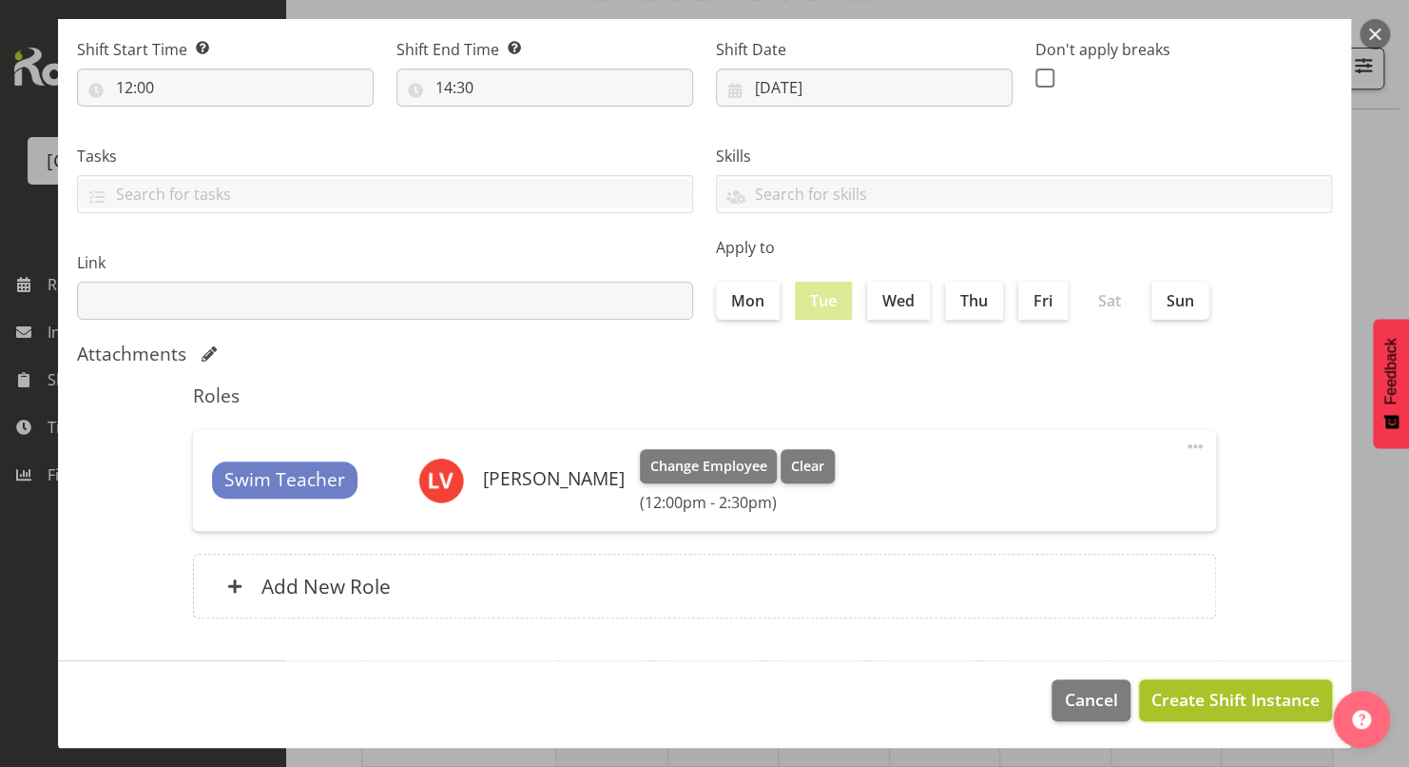
click at [1199, 694] on span "Create Shift Instance" at bounding box center [1236, 699] width 168 height 25
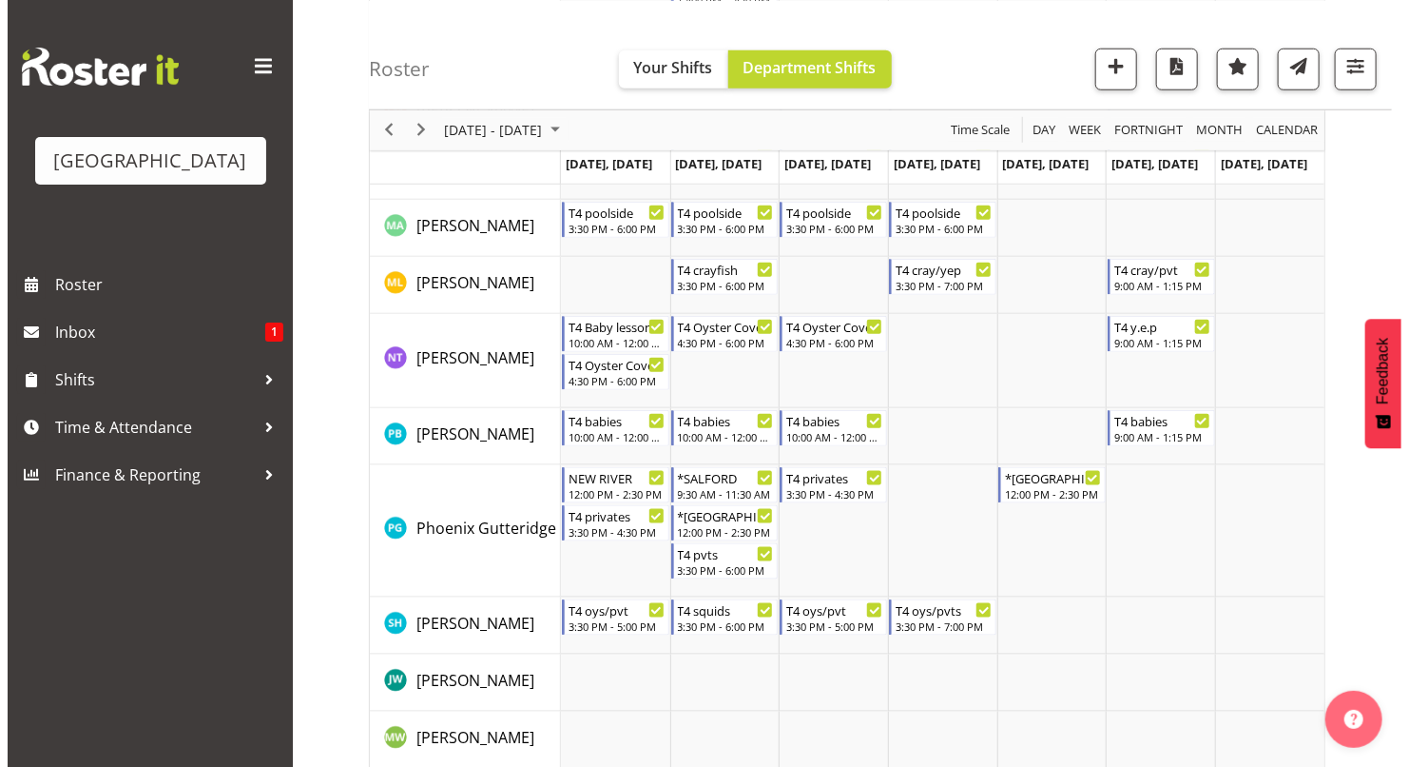
scroll to position [851, 0]
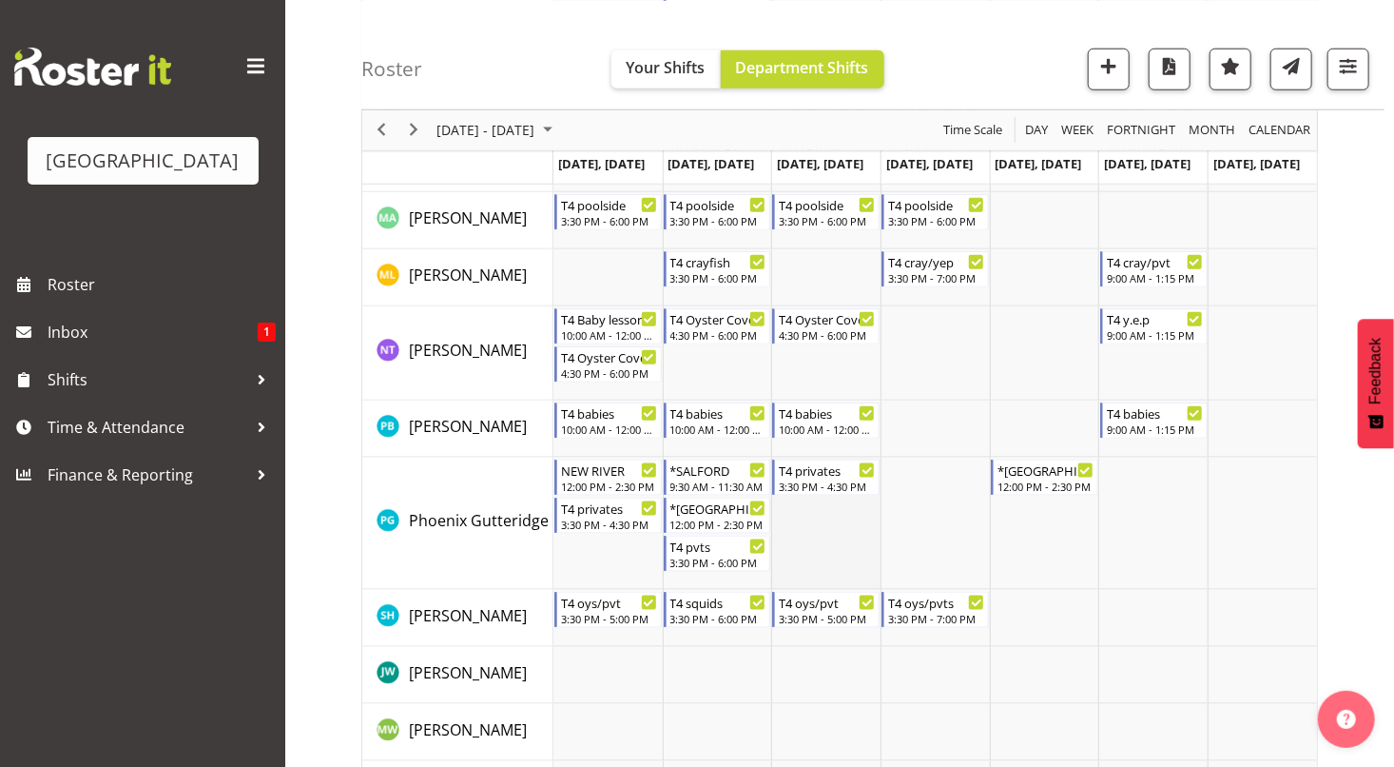
click at [836, 542] on td "Timeline Week of October 6, 2025" at bounding box center [825, 523] width 109 height 132
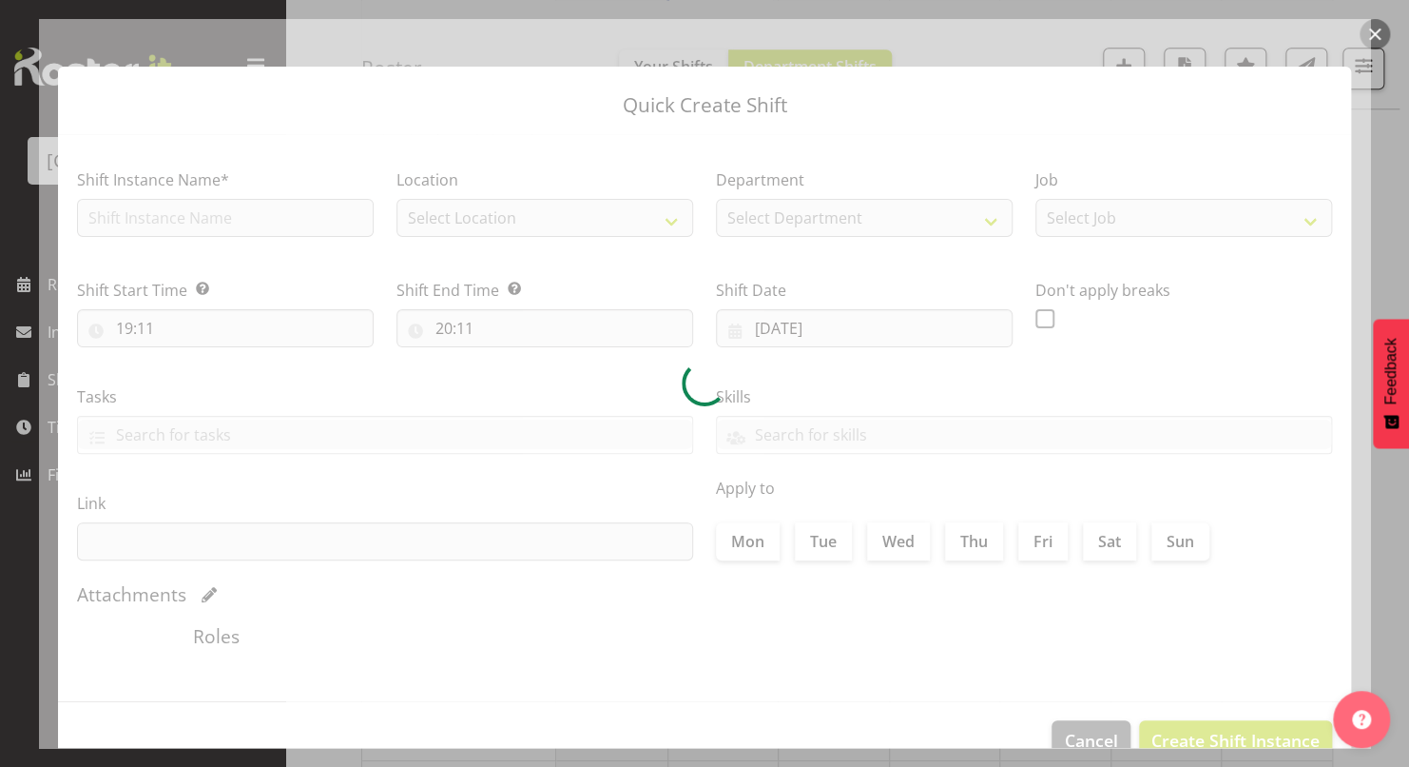
type input "[DATE]"
checkbox input "true"
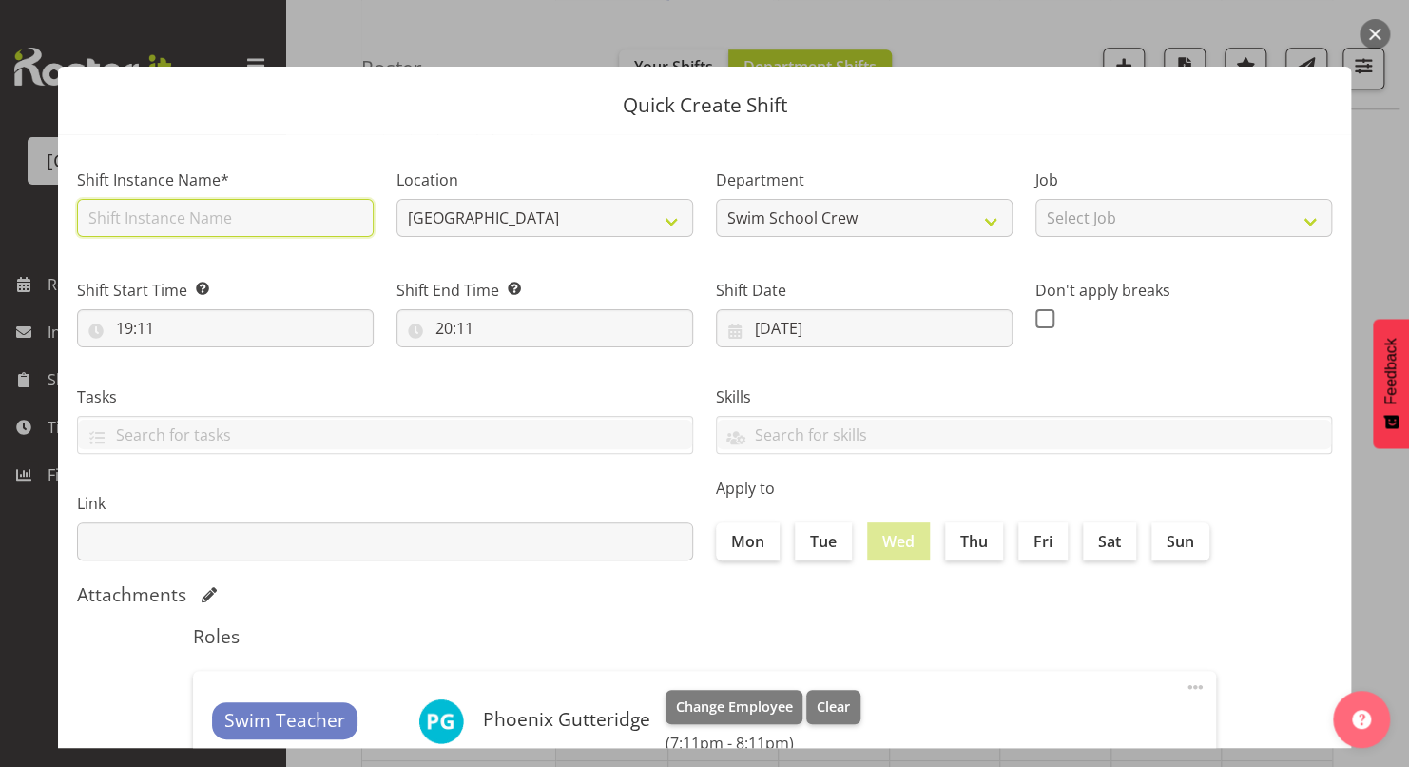
click at [282, 220] on input "text" at bounding box center [225, 218] width 297 height 38
type input "NEW RIVER"
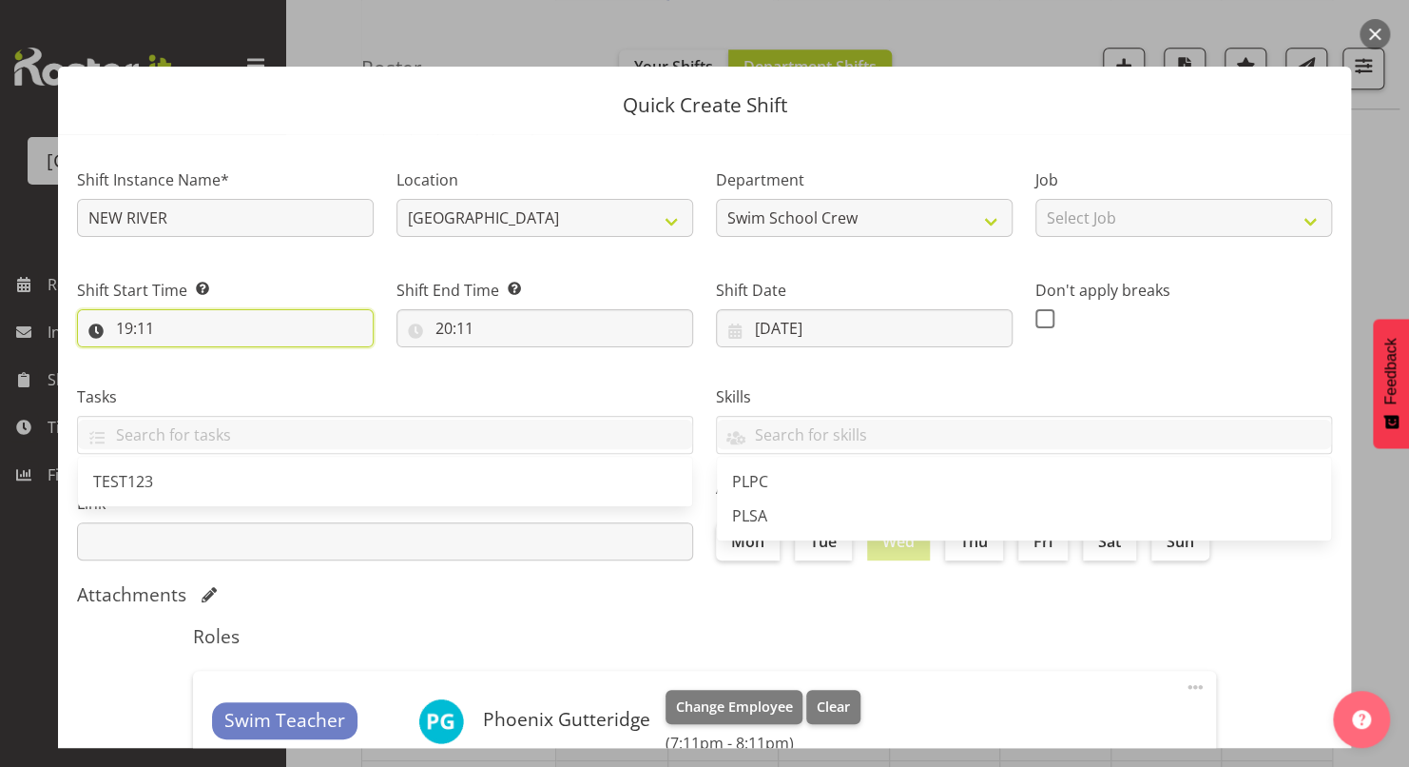
click at [131, 325] on input "19:11" at bounding box center [225, 328] width 297 height 38
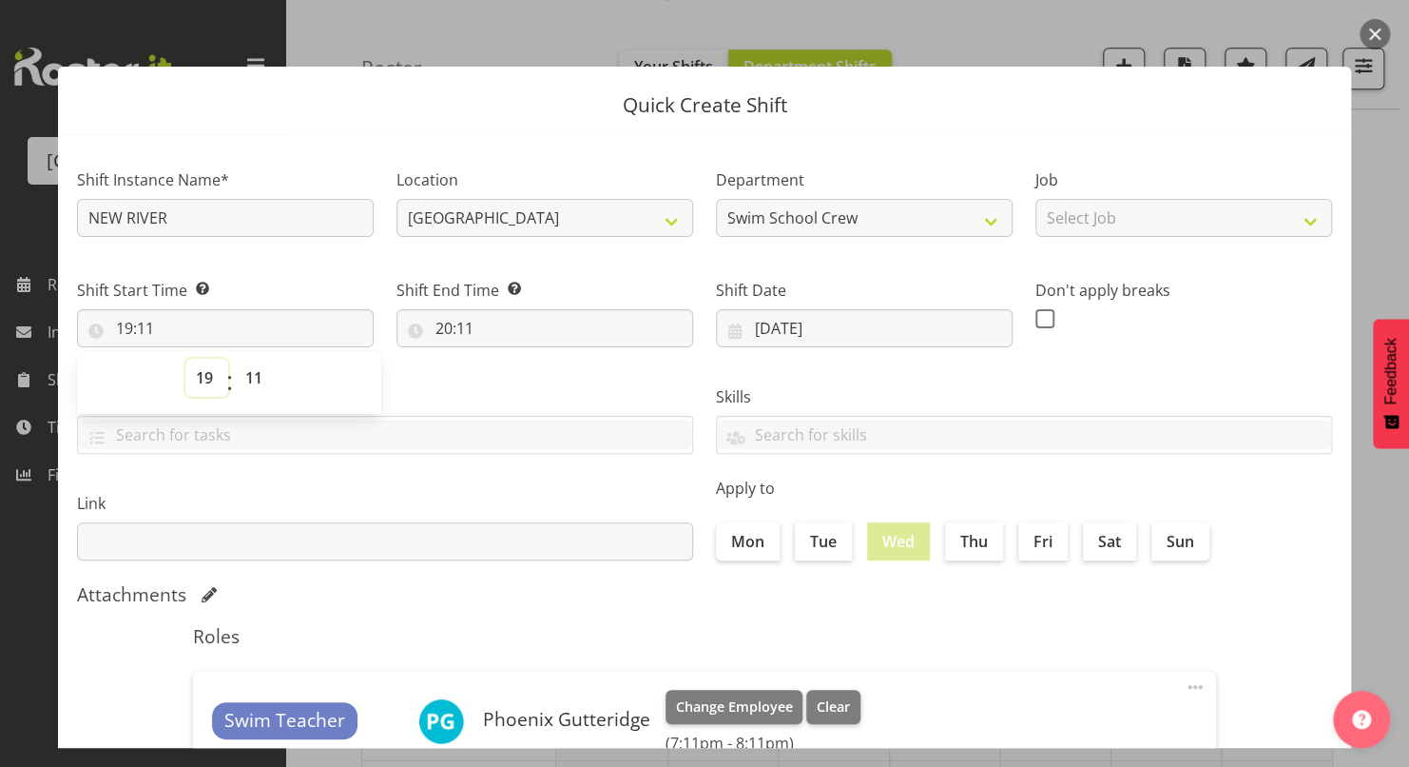
click at [202, 377] on select "00 01 02 03 04 05 06 07 08 09 10 11 12 13 14 15 16 17 18 19 20 21 22 23" at bounding box center [206, 378] width 43 height 38
select select "12"
click at [185, 359] on select "00 01 02 03 04 05 06 07 08 09 10 11 12 13 14 15 16 17 18 19 20 21 22 23" at bounding box center [206, 378] width 43 height 38
type input "12:11"
click at [256, 377] on select "00 01 02 03 04 05 06 07 08 09 10 11 12 13 14 15 16 17 18 19 20 21 22 23 24 25 2…" at bounding box center [256, 378] width 43 height 38
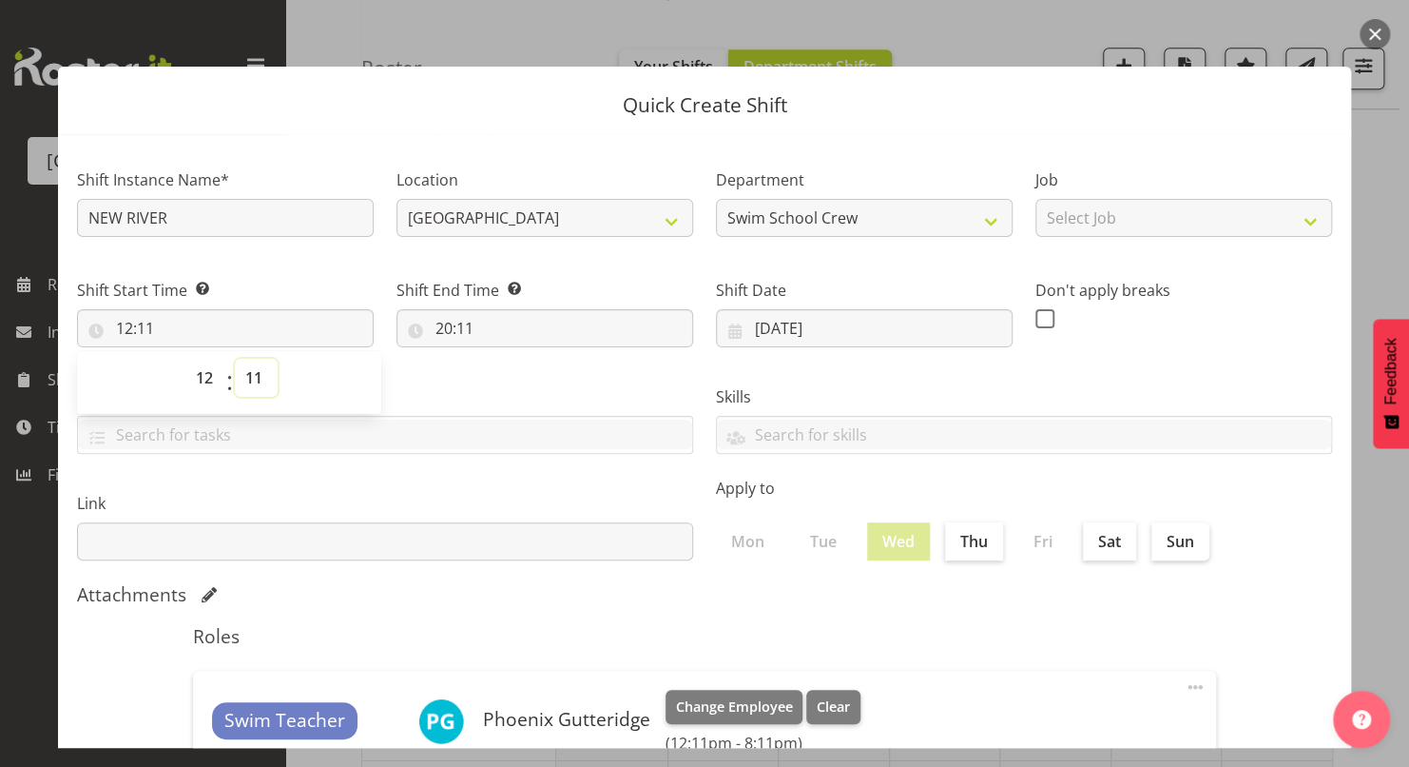
select select "0"
click at [235, 359] on select "00 01 02 03 04 05 06 07 08 09 10 11 12 13 14 15 16 17 18 19 20 21 22 23 24 25 2…" at bounding box center [256, 378] width 43 height 38
type input "12:00"
click at [433, 385] on label "Tasks" at bounding box center [385, 396] width 616 height 23
click at [442, 329] on input "20:11" at bounding box center [545, 328] width 297 height 38
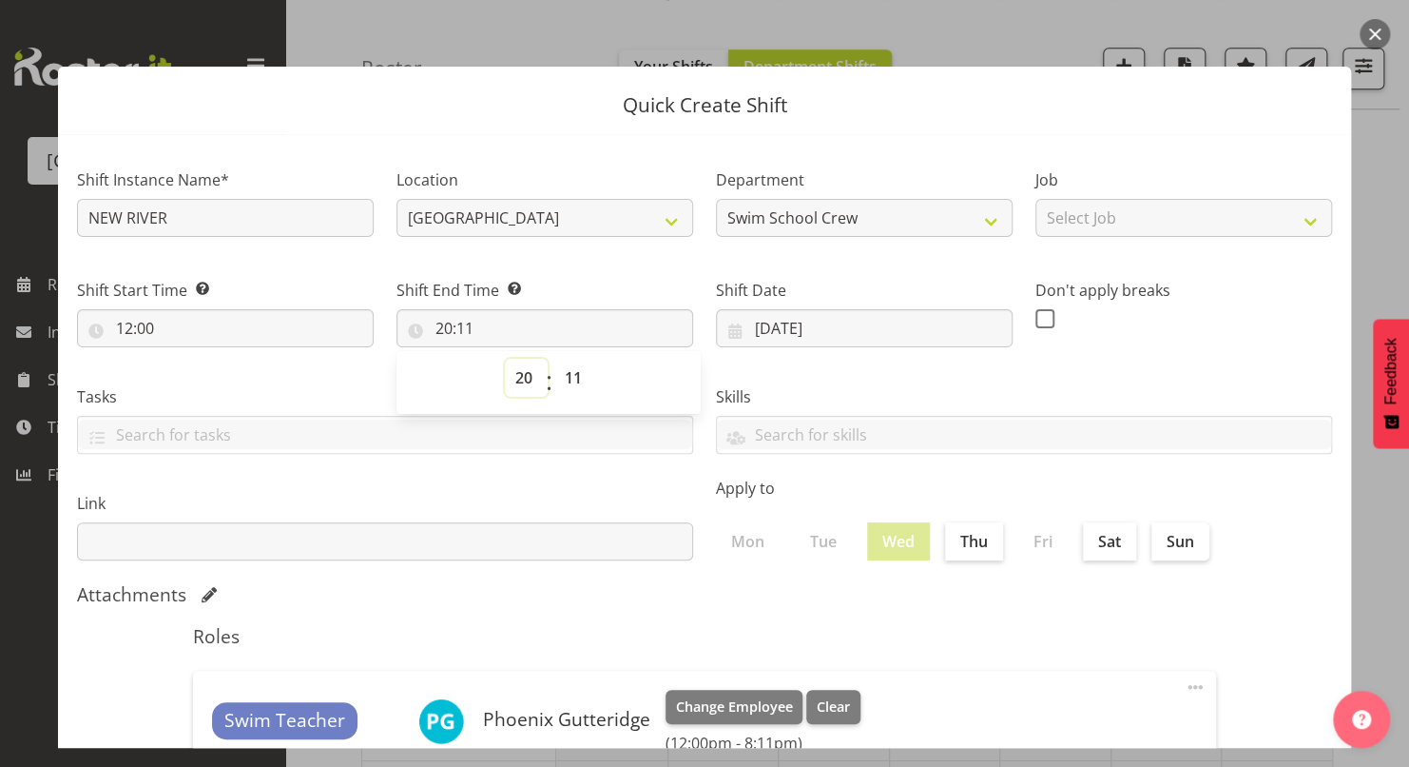
click at [511, 371] on select "00 01 02 03 04 05 06 07 08 09 10 11 12 13 14 15 16 17 18 19 20 21 22 23" at bounding box center [526, 378] width 43 height 38
select select "14"
click at [505, 359] on select "00 01 02 03 04 05 06 07 08 09 10 11 12 13 14 15 16 17 18 19 20 21 22 23" at bounding box center [526, 378] width 43 height 38
type input "14:11"
click at [571, 375] on select "00 01 02 03 04 05 06 07 08 09 10 11 12 13 14 15 16 17 18 19 20 21 22 23 24 25 2…" at bounding box center [575, 378] width 43 height 38
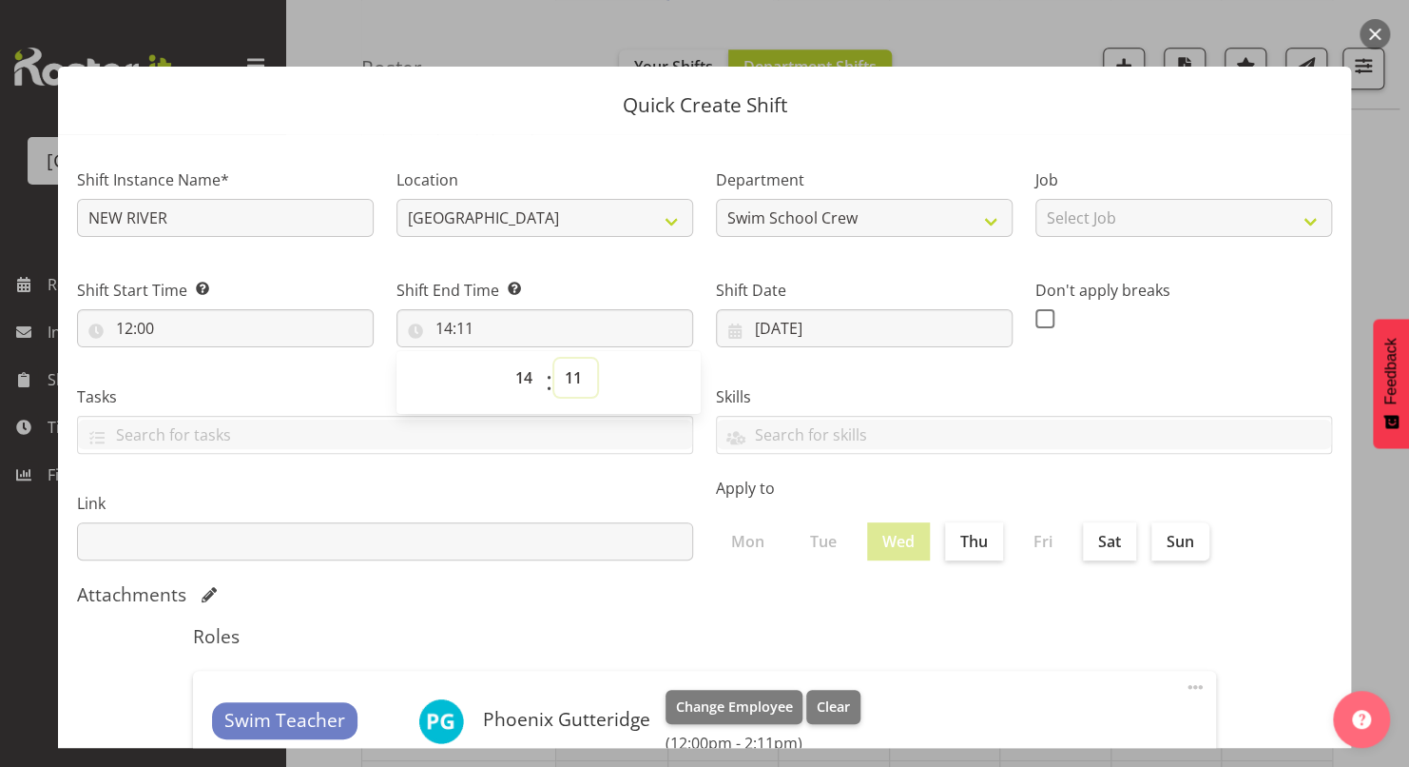
select select "30"
click at [554, 359] on select "00 01 02 03 04 05 06 07 08 09 10 11 12 13 14 15 16 17 18 19 20 21 22 23 24 25 2…" at bounding box center [575, 378] width 43 height 38
type input "14:30"
click at [938, 391] on label "Skills" at bounding box center [1024, 396] width 616 height 23
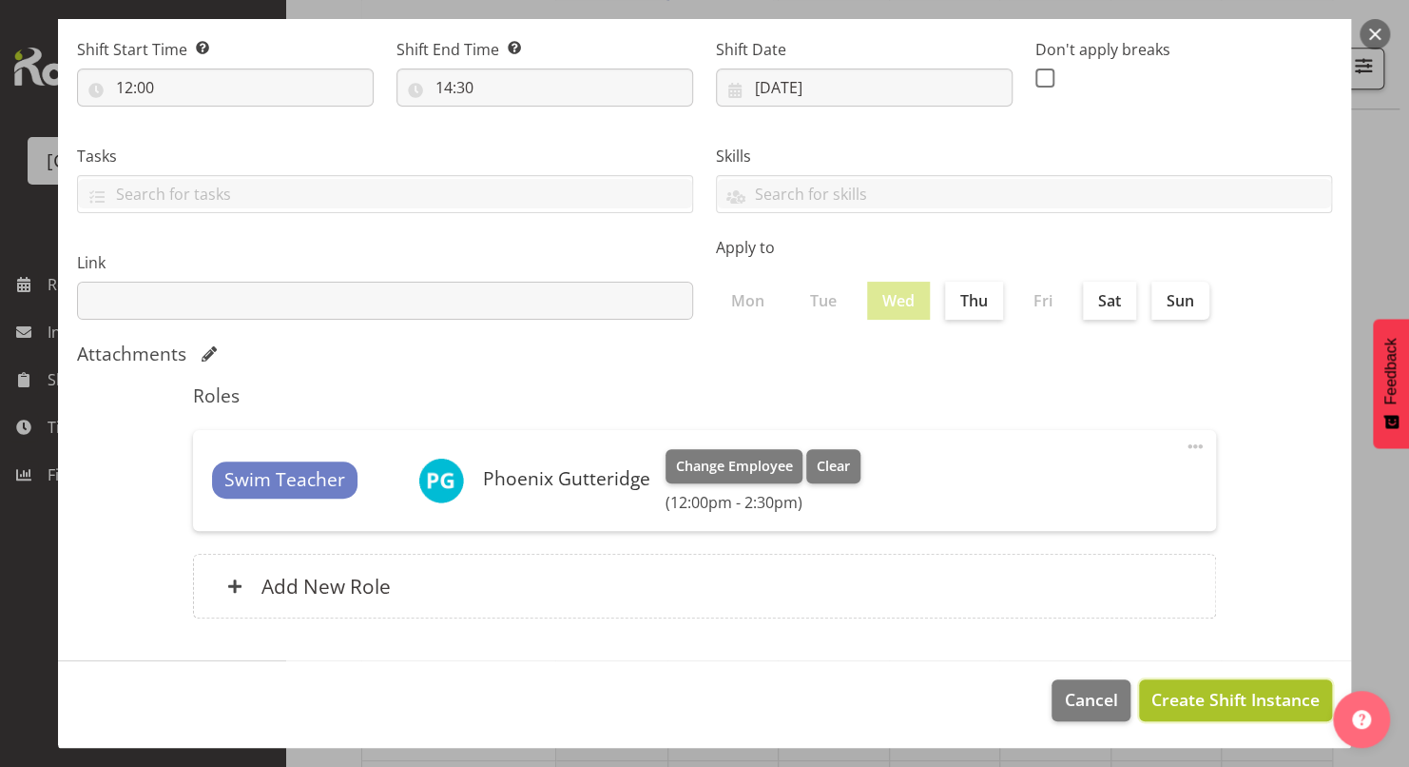
click at [1205, 690] on span "Create Shift Instance" at bounding box center [1236, 699] width 168 height 25
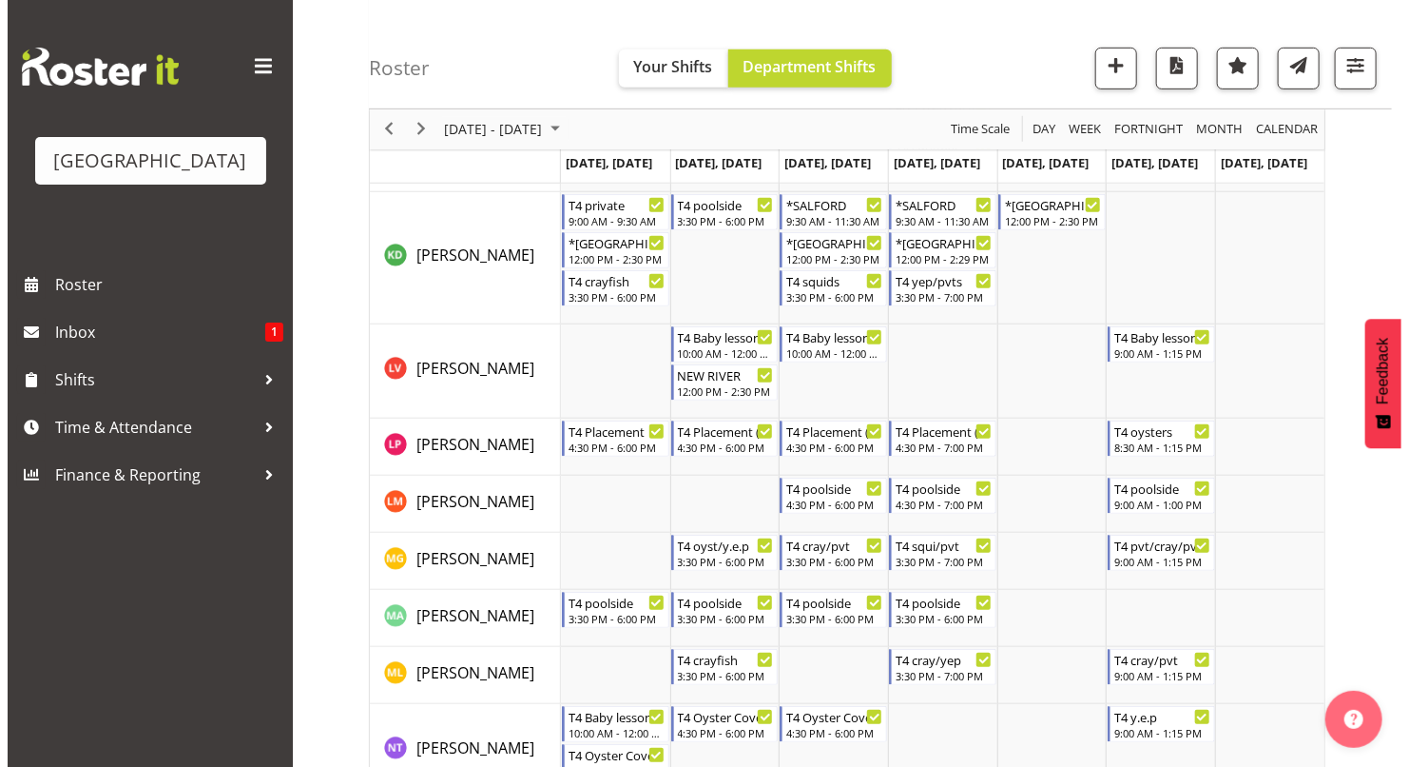
scroll to position [408, 0]
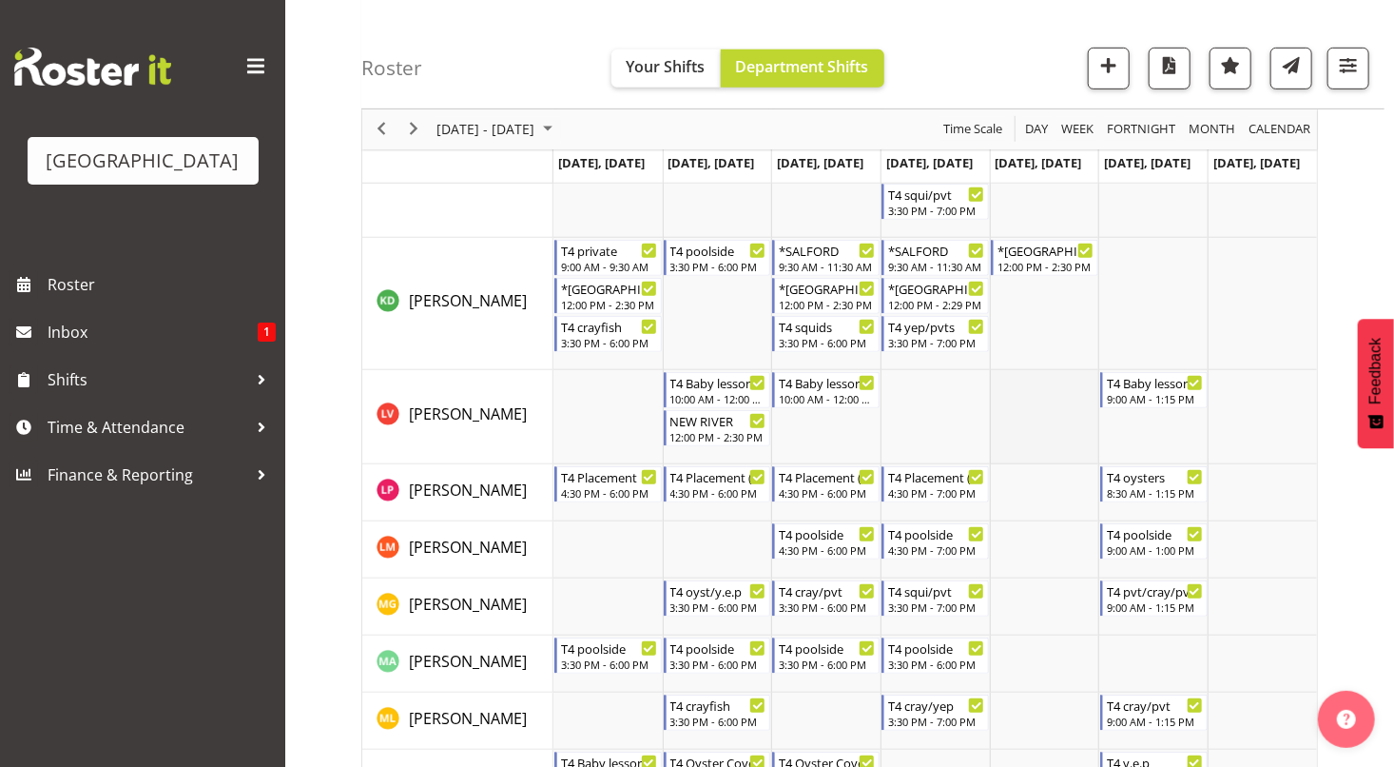
click at [1039, 412] on td "Timeline Week of October 6, 2025" at bounding box center [1044, 417] width 109 height 94
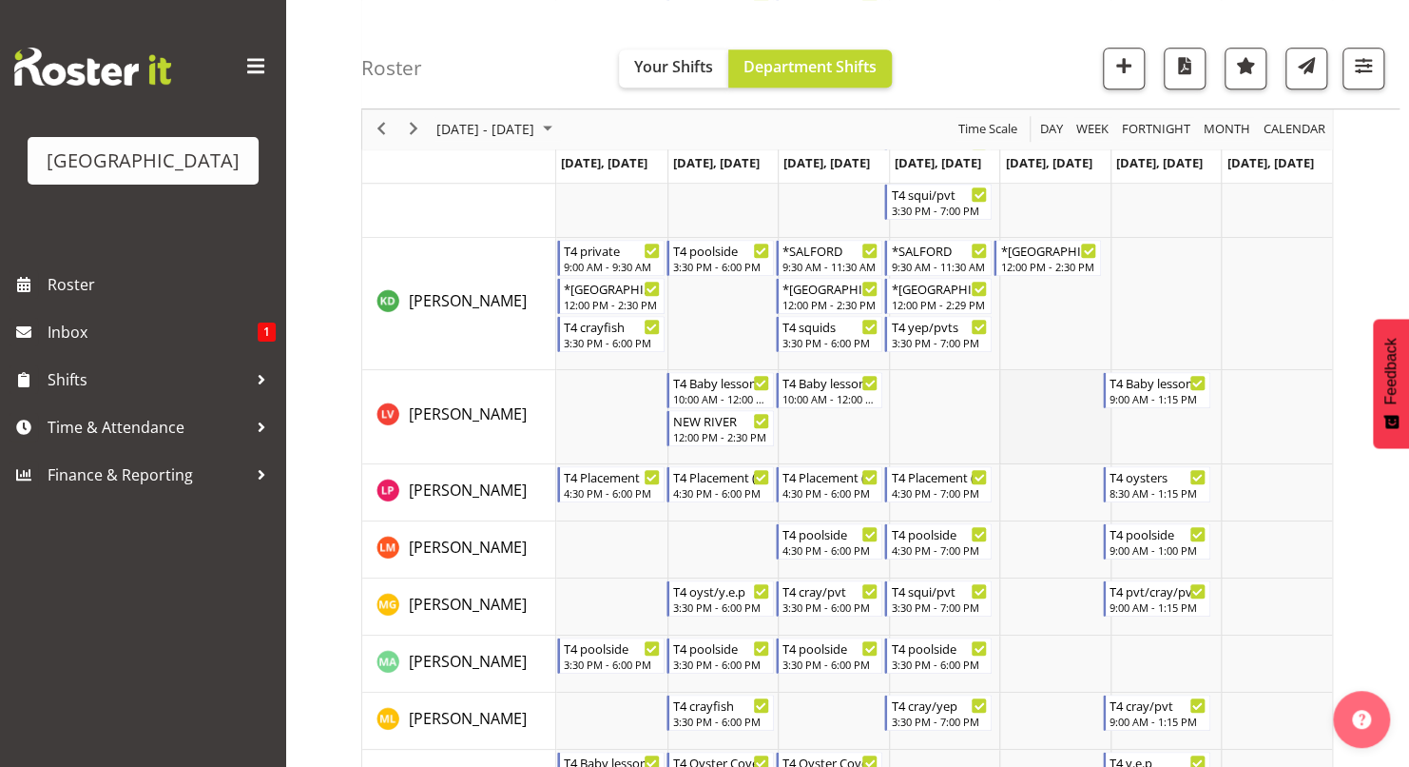
select select "19"
select select "12"
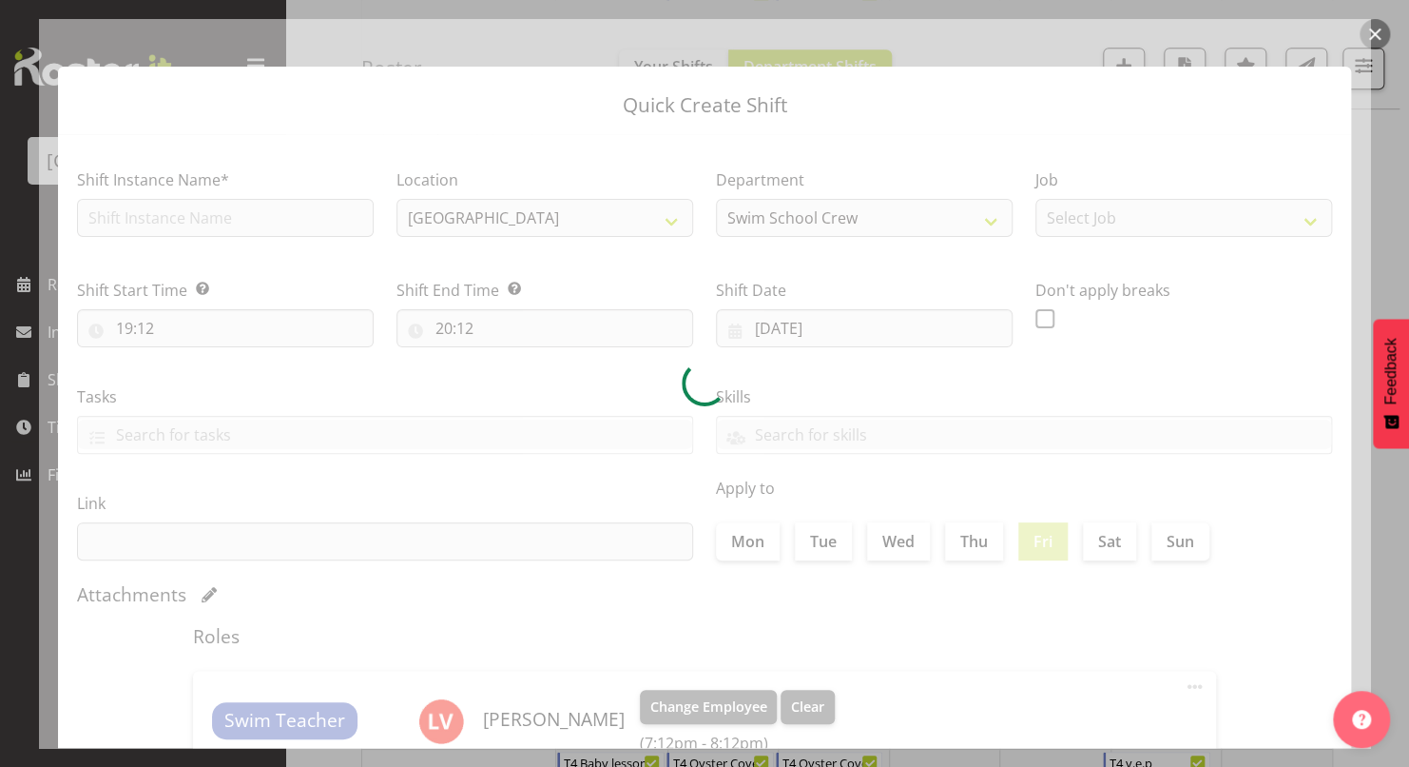
type input "[DATE]"
checkbox input "true"
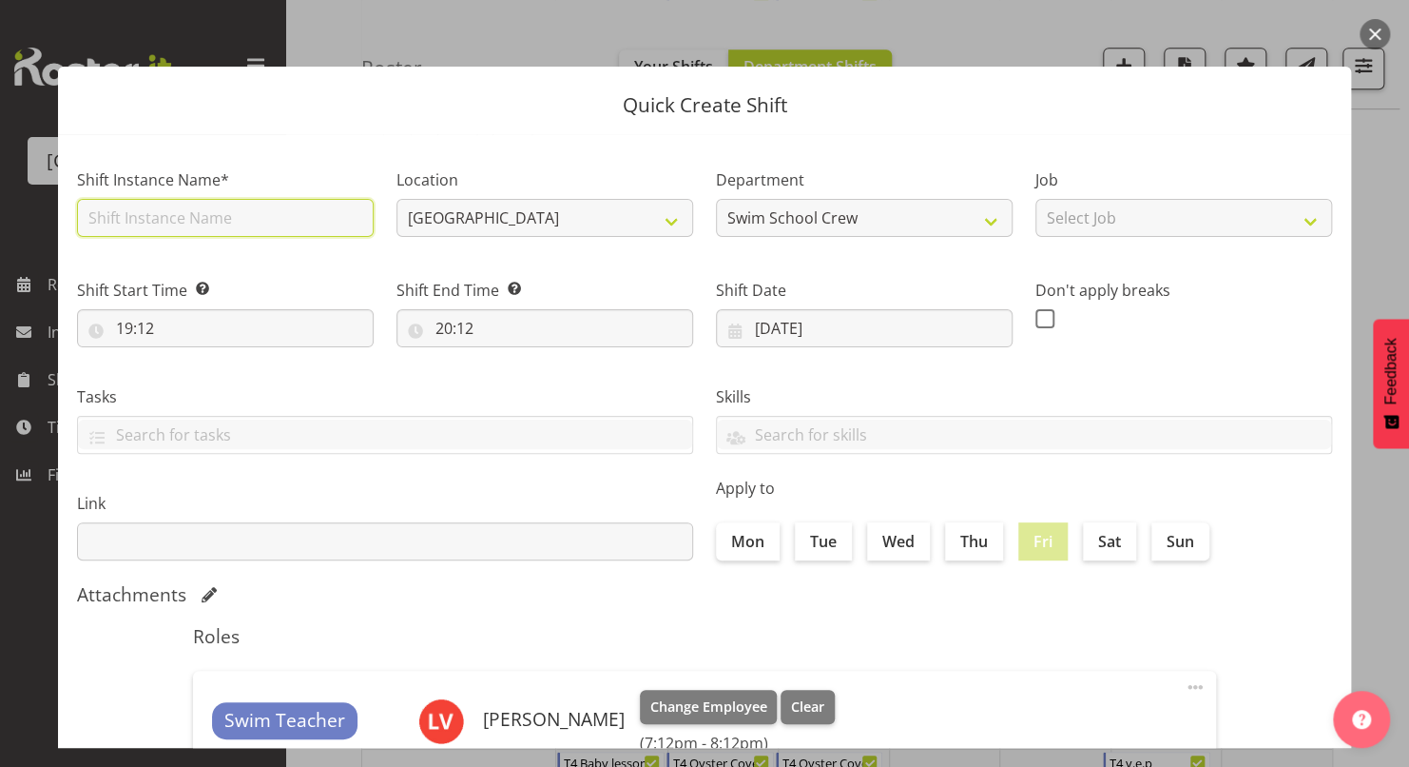
click at [288, 206] on input "text" at bounding box center [225, 218] width 297 height 38
type input "NEW RIVER"
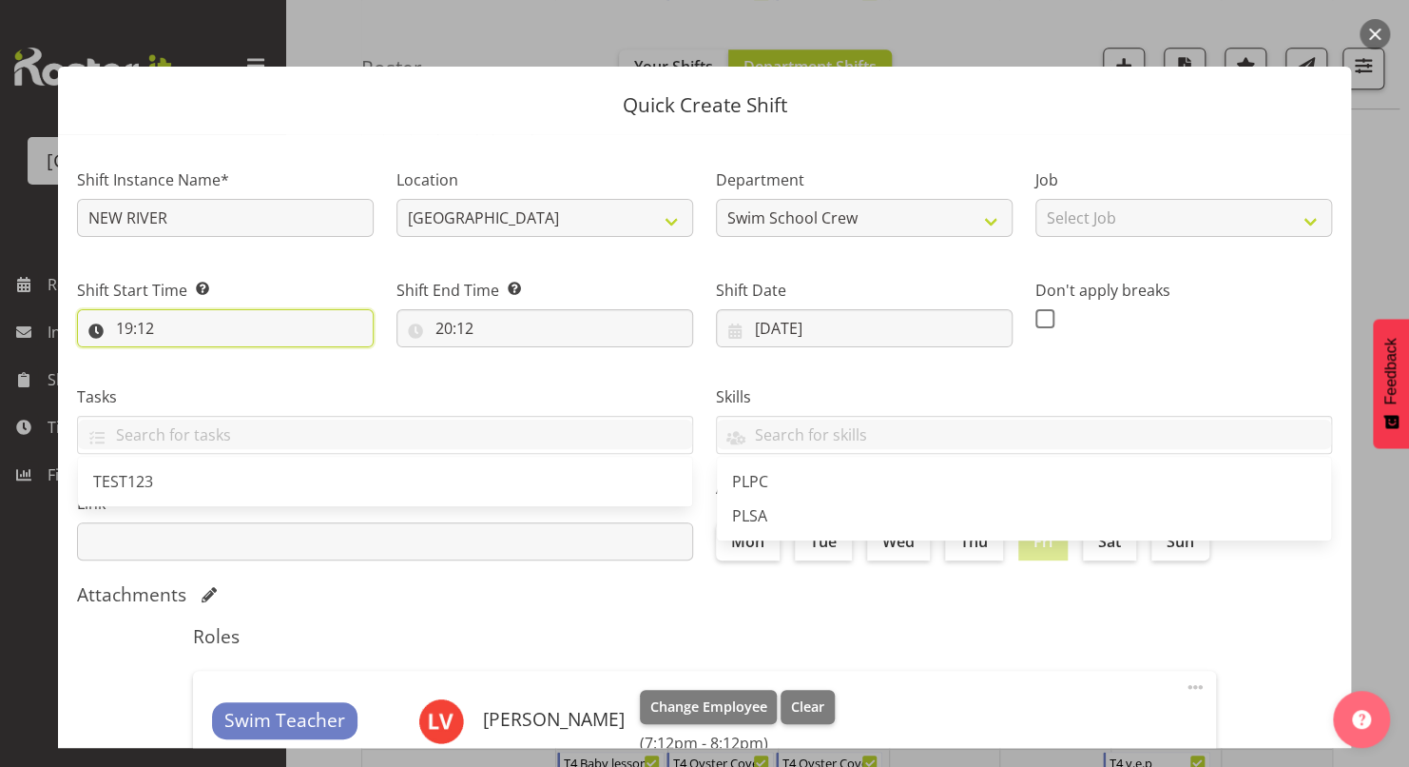
click at [124, 327] on input "19:12" at bounding box center [225, 328] width 297 height 38
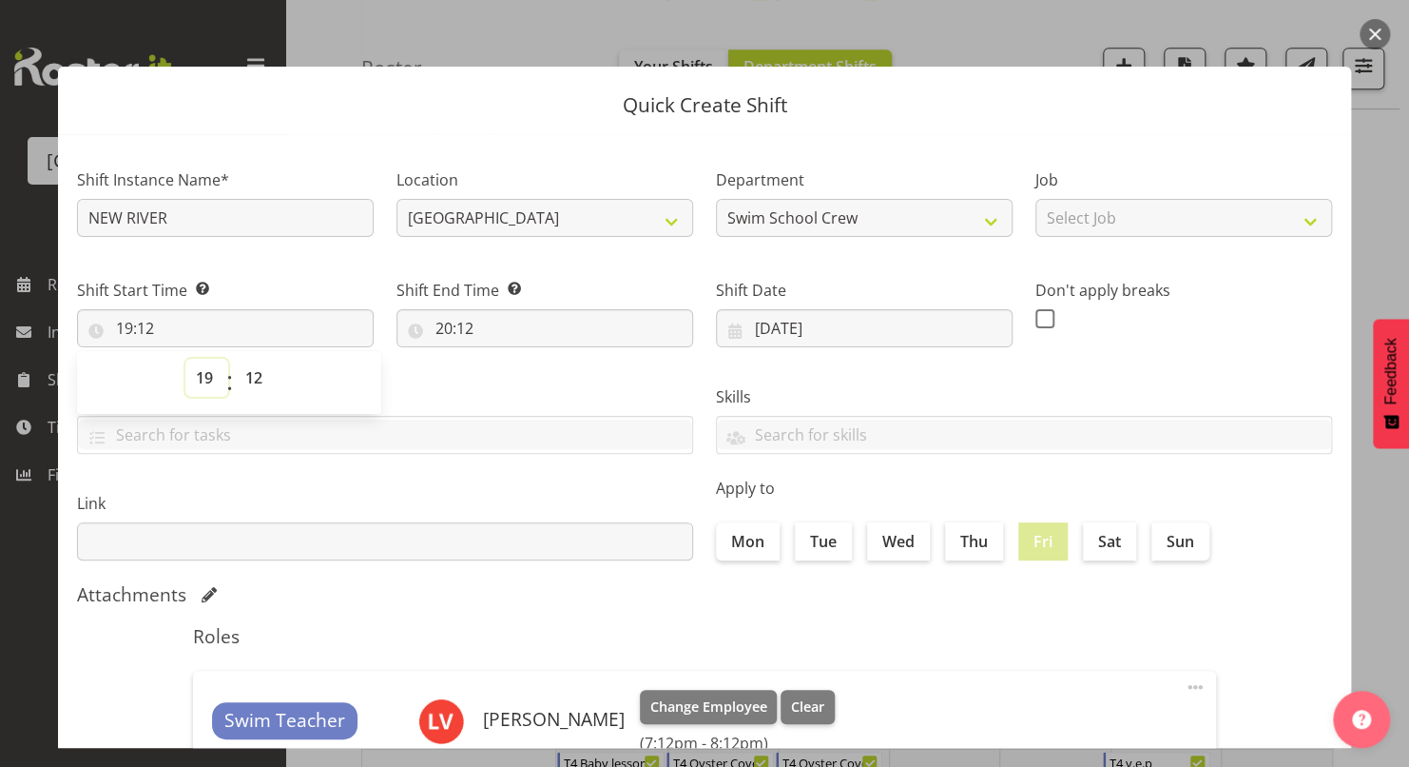
click at [201, 376] on select "00 01 02 03 04 05 06 07 08 09 10 11 12 13 14 15 16 17 18 19 20 21 22 23" at bounding box center [206, 378] width 43 height 38
select select "12"
click at [185, 359] on select "00 01 02 03 04 05 06 07 08 09 10 11 12 13 14 15 16 17 18 19 20 21 22 23" at bounding box center [206, 378] width 43 height 38
type input "12:12"
click at [260, 372] on select "00 01 02 03 04 05 06 07 08 09 10 11 12 13 14 15 16 17 18 19 20 21 22 23 24 25 2…" at bounding box center [256, 378] width 43 height 38
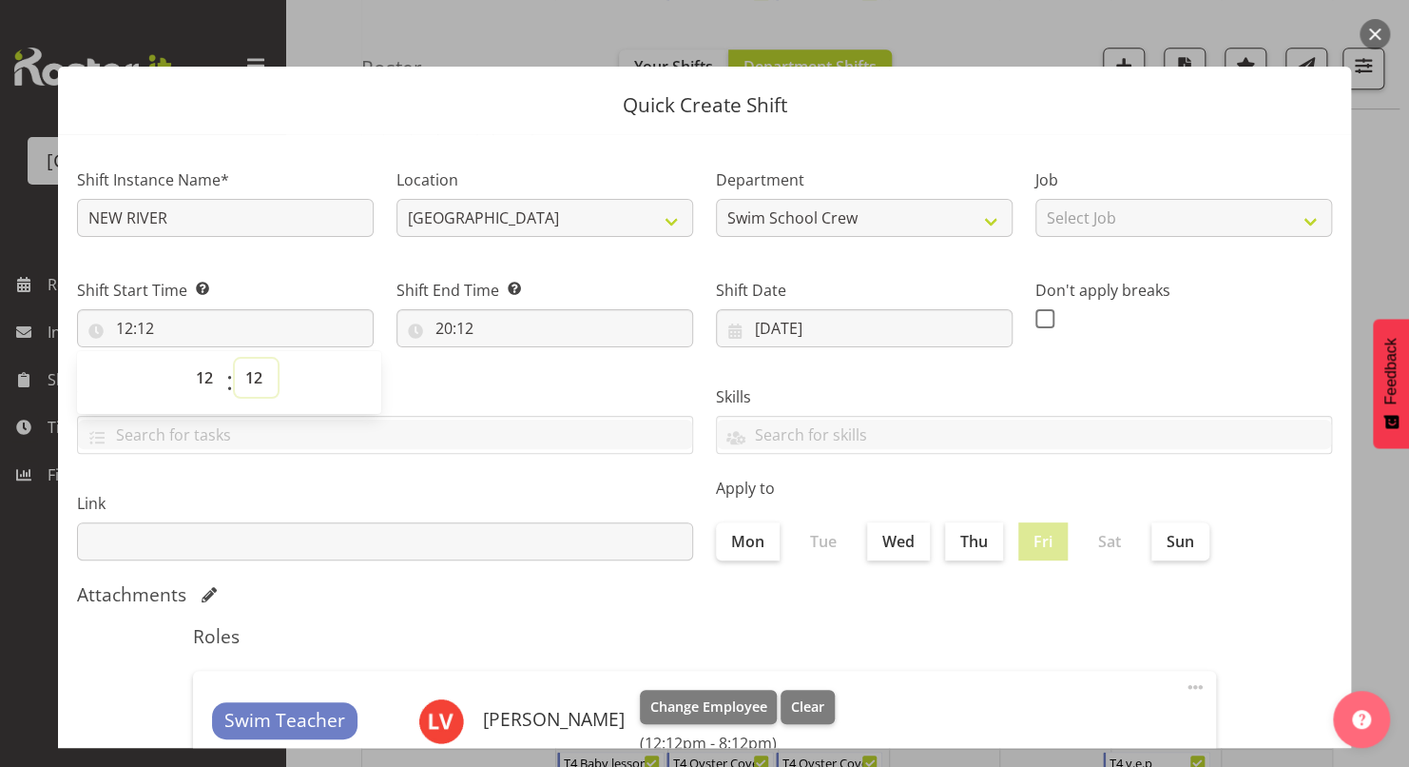
select select "0"
click at [235, 359] on select "00 01 02 03 04 05 06 07 08 09 10 11 12 13 14 15 16 17 18 19 20 21 22 23 24 25 2…" at bounding box center [256, 378] width 43 height 38
type input "12:00"
click at [449, 381] on div "Tasks TEST123" at bounding box center [385, 412] width 639 height 107
click at [442, 329] on input "20:12" at bounding box center [545, 328] width 297 height 38
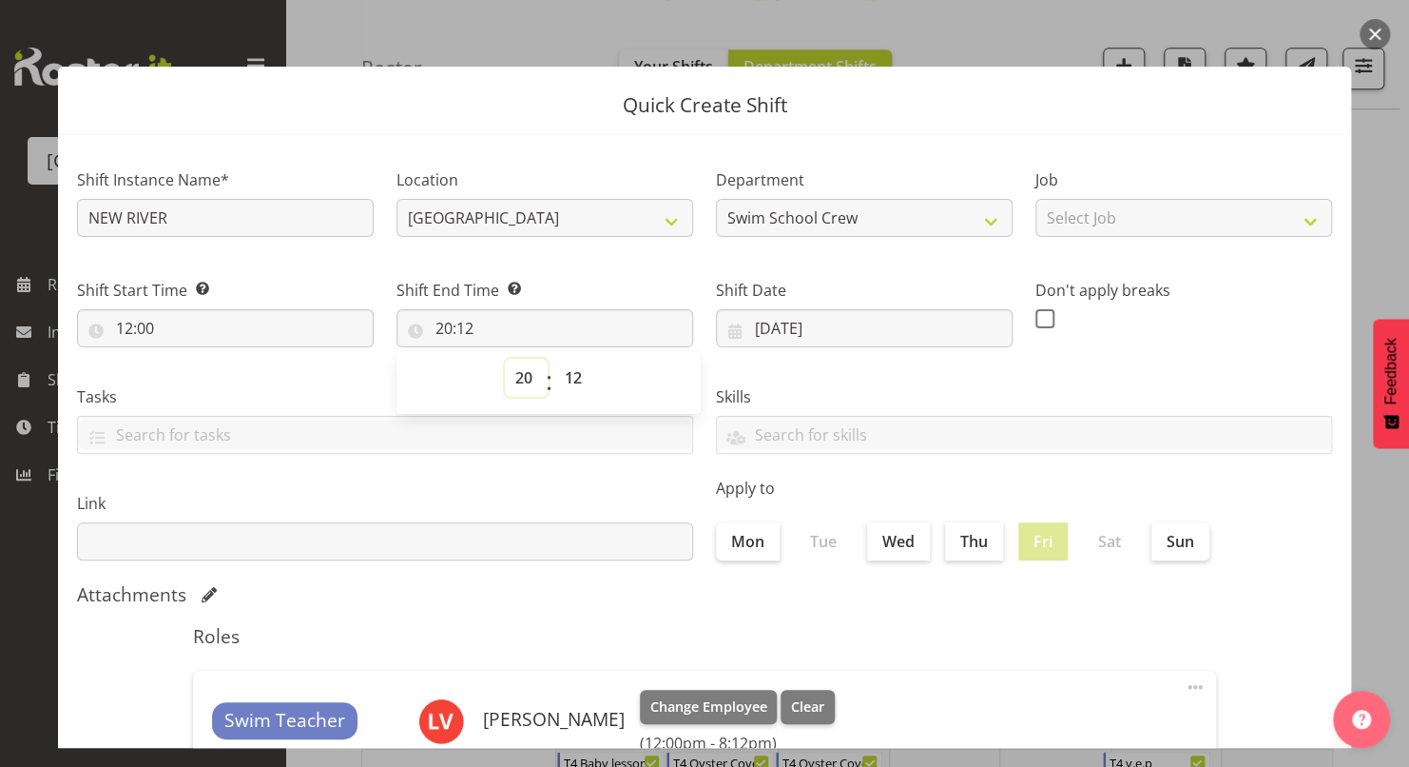
click at [516, 375] on select "00 01 02 03 04 05 06 07 08 09 10 11 12 13 14 15 16 17 18 19 20 21 22 23" at bounding box center [526, 378] width 43 height 38
select select "13"
click at [505, 359] on select "00 01 02 03 04 05 06 07 08 09 10 11 12 13 14 15 16 17 18 19 20 21 22 23" at bounding box center [526, 378] width 43 height 38
type input "13:12"
click at [518, 371] on select "00 01 02 03 04 05 06 07 08 09 10 11 12 13 14 15 16 17 18 19 20 21 22 23" at bounding box center [526, 378] width 43 height 38
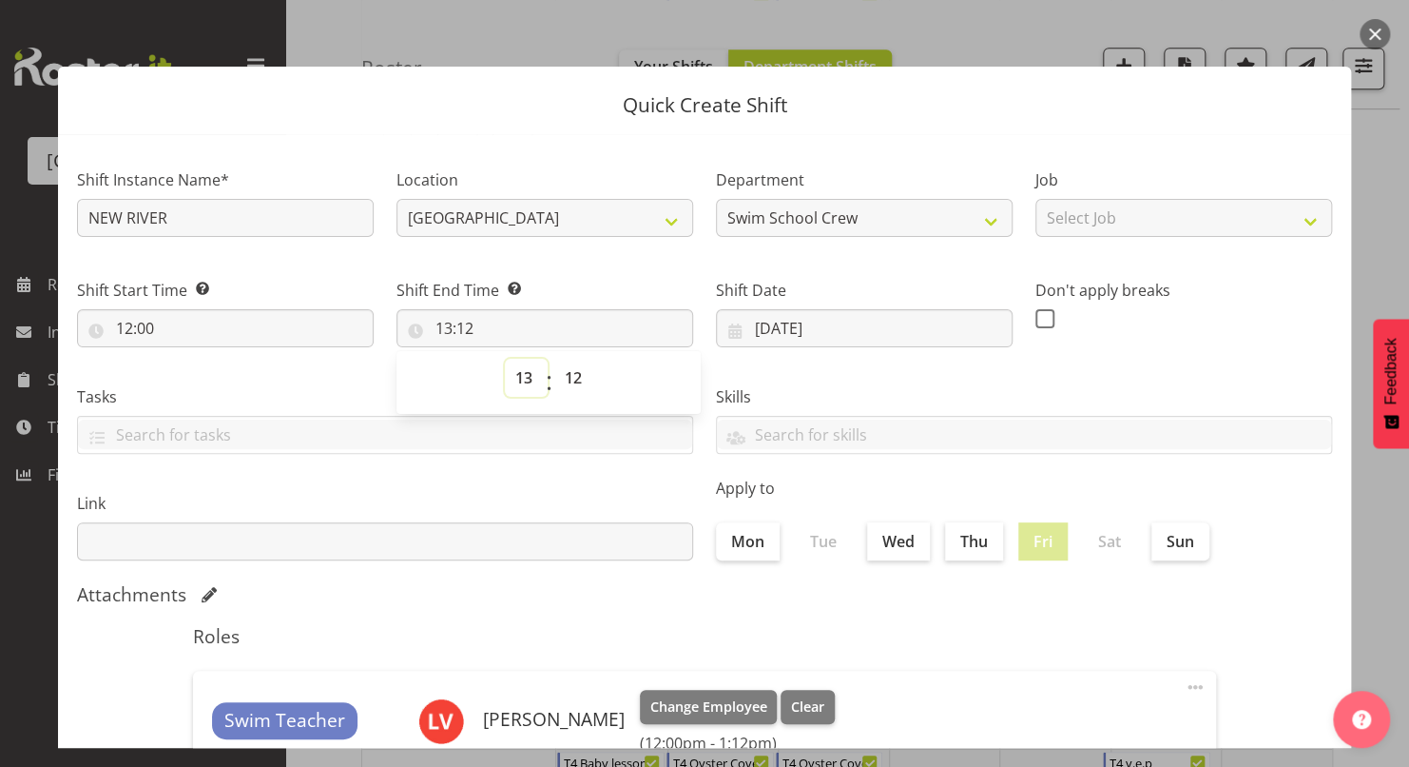
select select "14"
click at [505, 359] on select "00 01 02 03 04 05 06 07 08 09 10 11 12 13 14 15 16 17 18 19 20 21 22 23" at bounding box center [526, 378] width 43 height 38
type input "14:12"
click at [560, 384] on select "00 01 02 03 04 05 06 07 08 09 10 11 12 13 14 15 16 17 18 19 20 21 22 23 24 25 2…" at bounding box center [575, 378] width 43 height 38
select select "30"
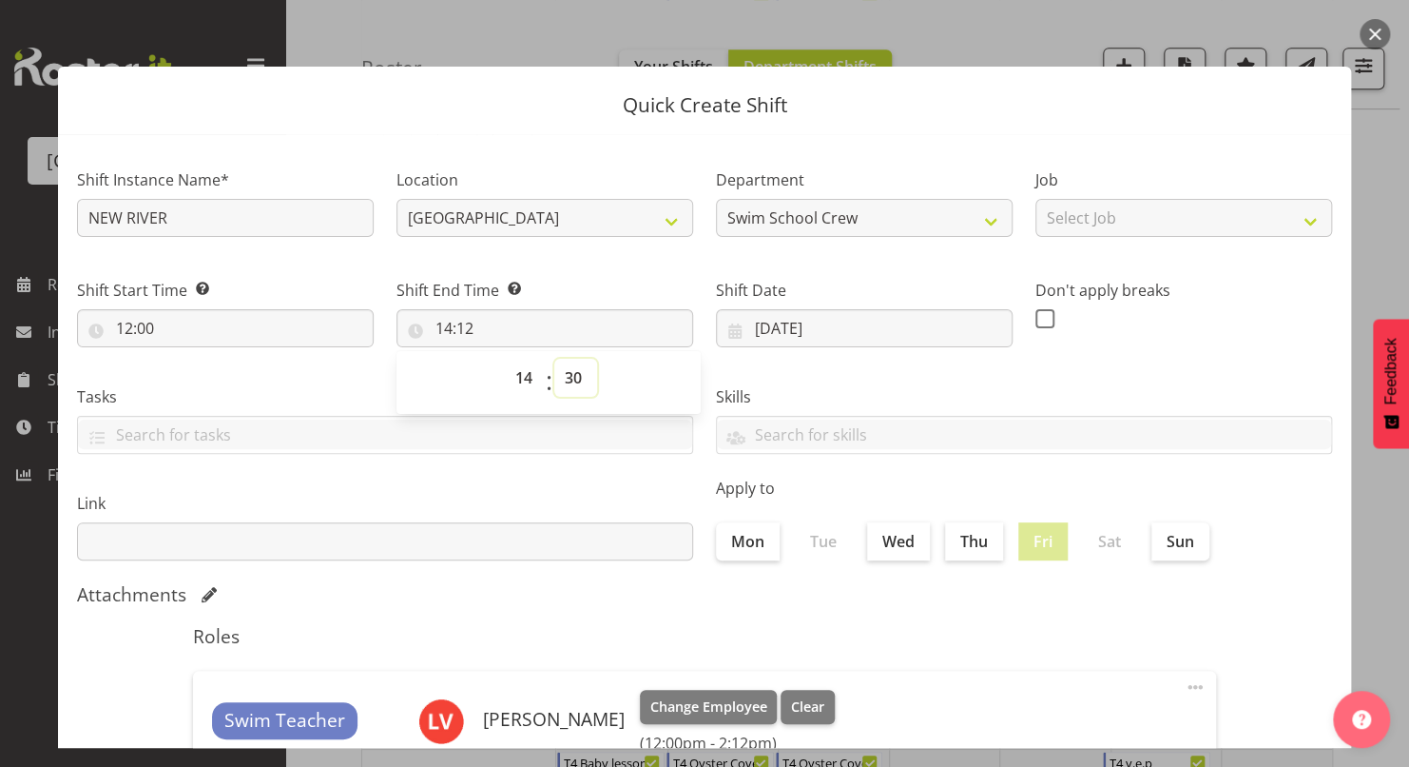
click at [554, 359] on select "00 01 02 03 04 05 06 07 08 09 10 11 12 13 14 15 16 17 18 19 20 21 22 23 24 25 2…" at bounding box center [575, 378] width 43 height 38
type input "14:30"
click at [779, 371] on div "Skills PLPC PLSA" at bounding box center [1024, 412] width 639 height 107
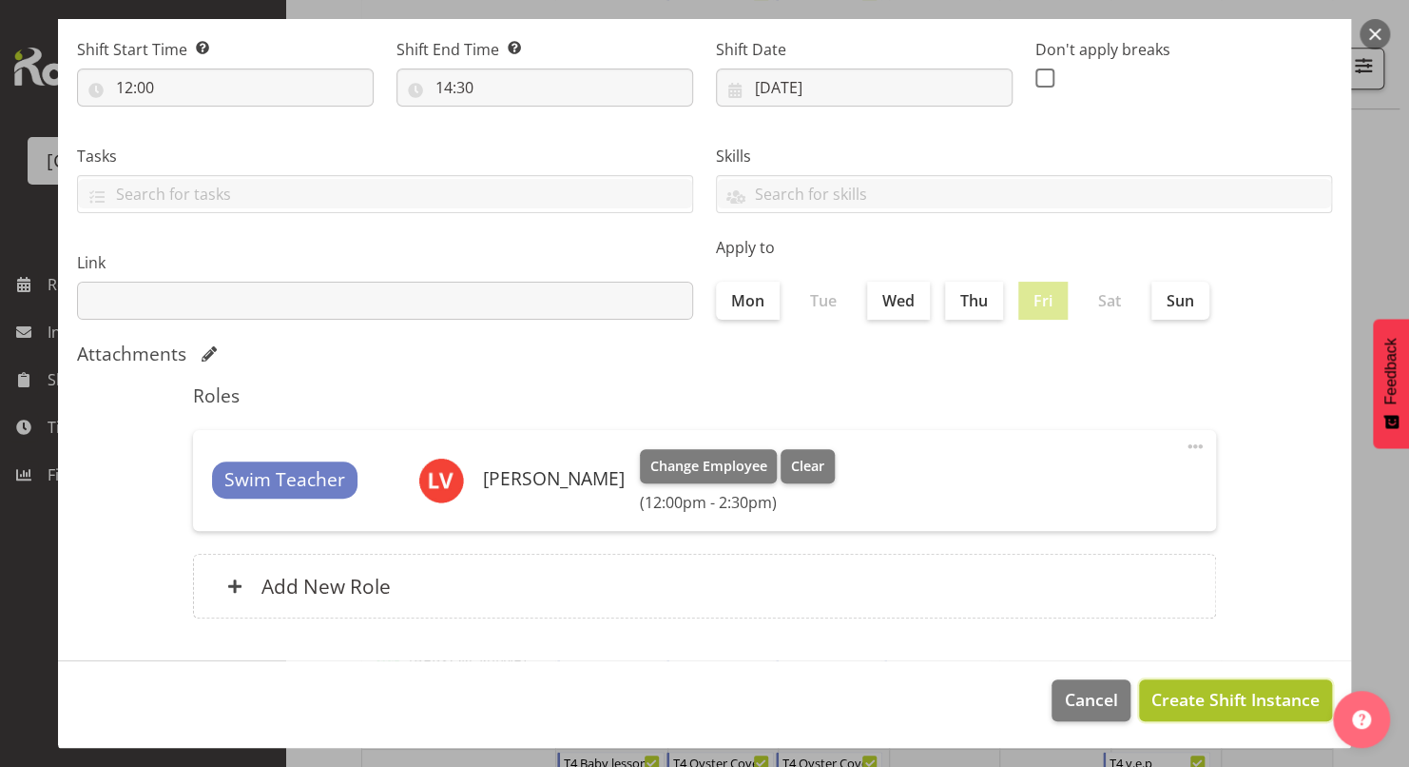
click at [1175, 694] on span "Create Shift Instance" at bounding box center [1236, 699] width 168 height 25
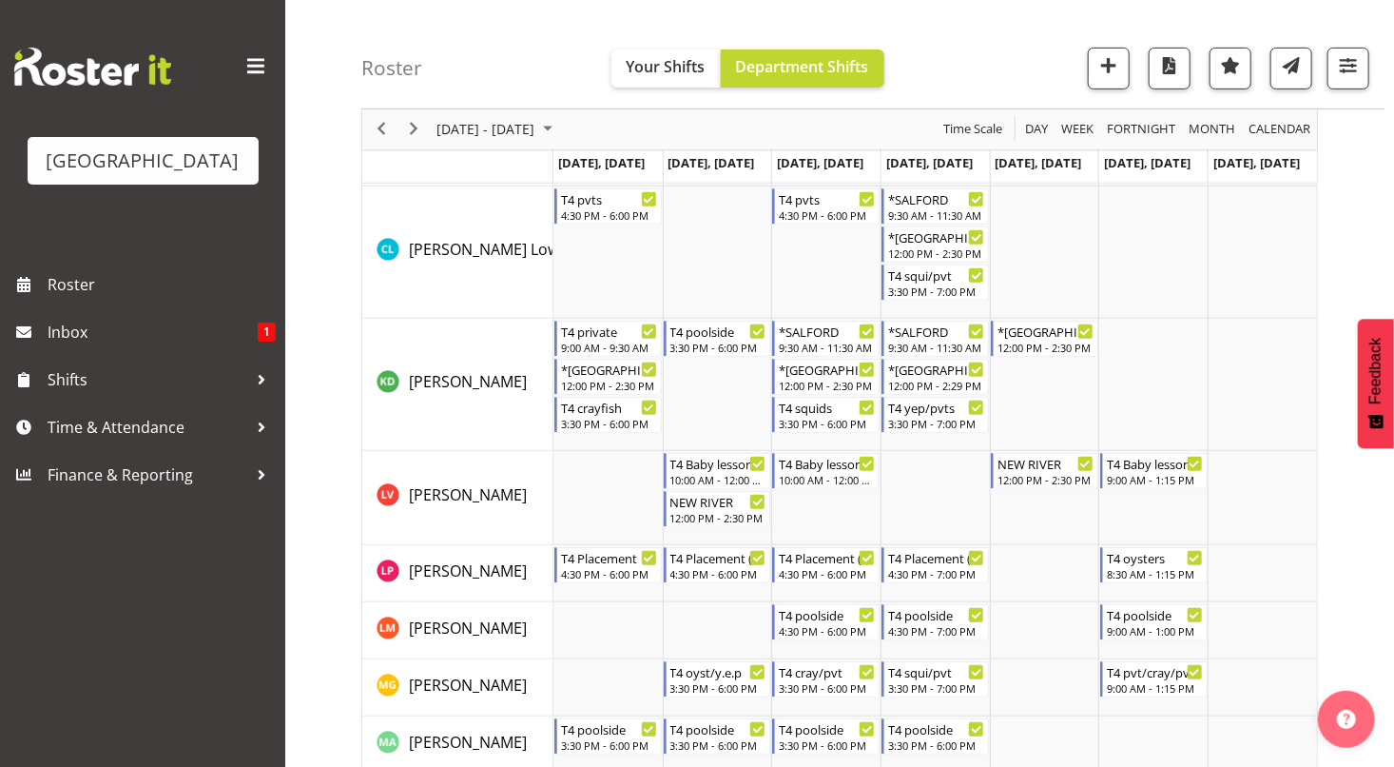
scroll to position [323, 0]
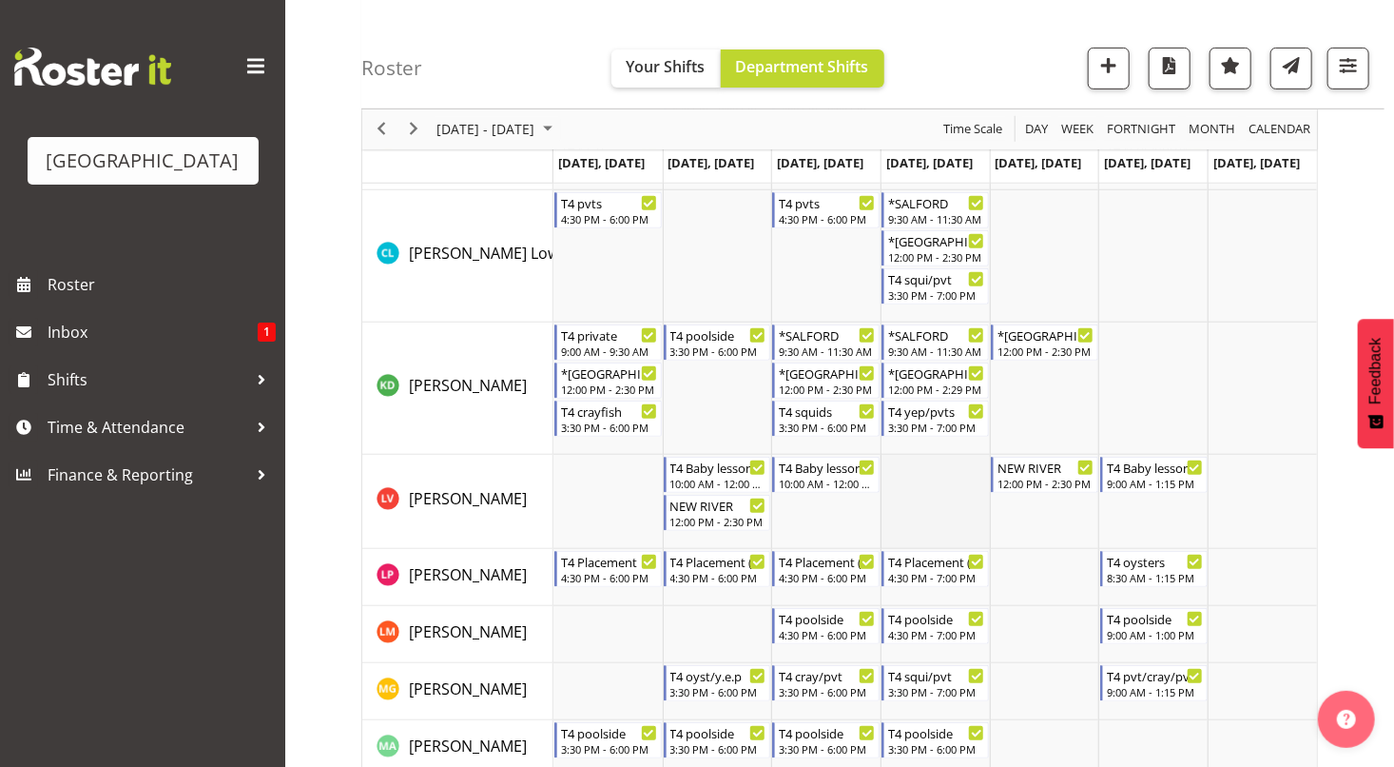
click at [939, 496] on td "Timeline Week of October 6, 2025" at bounding box center [935, 502] width 109 height 94
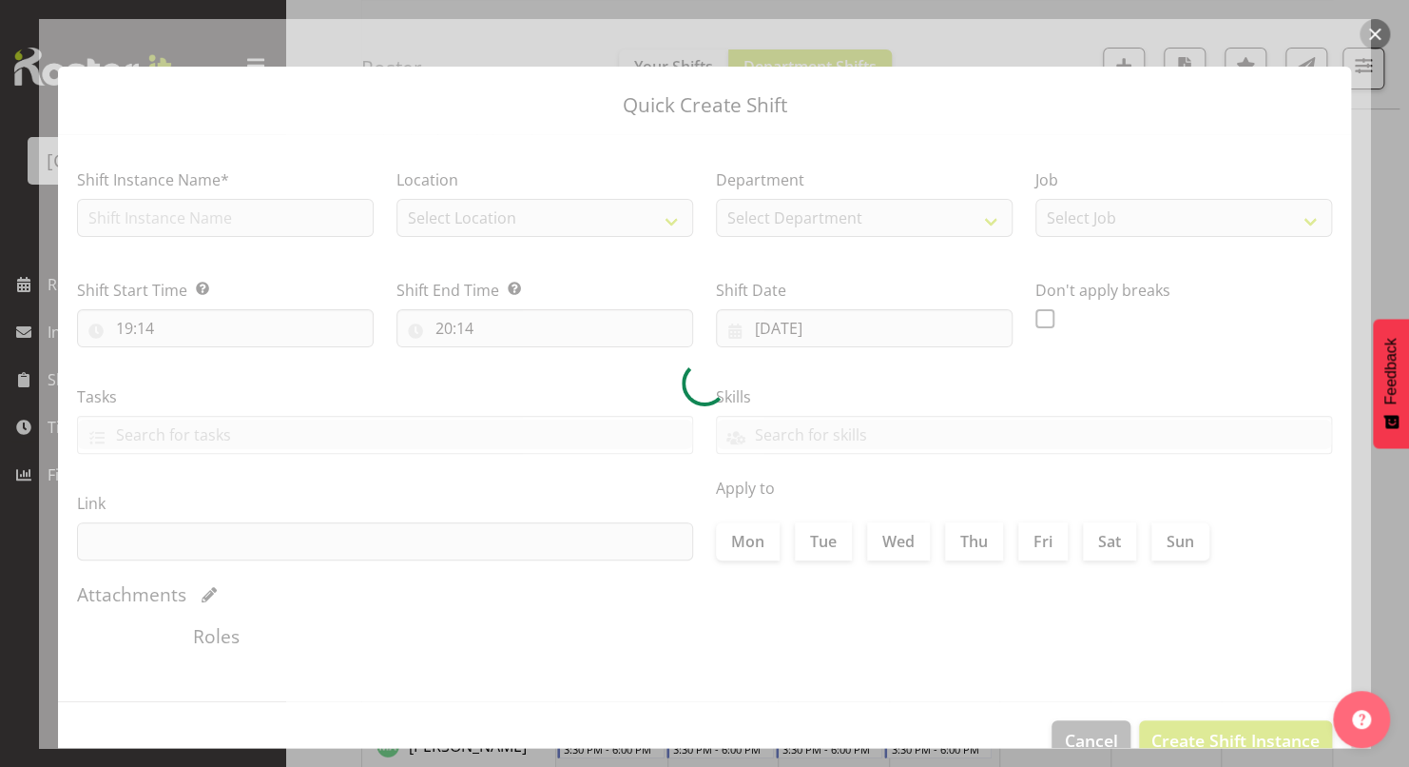
type input "[DATE]"
checkbox input "true"
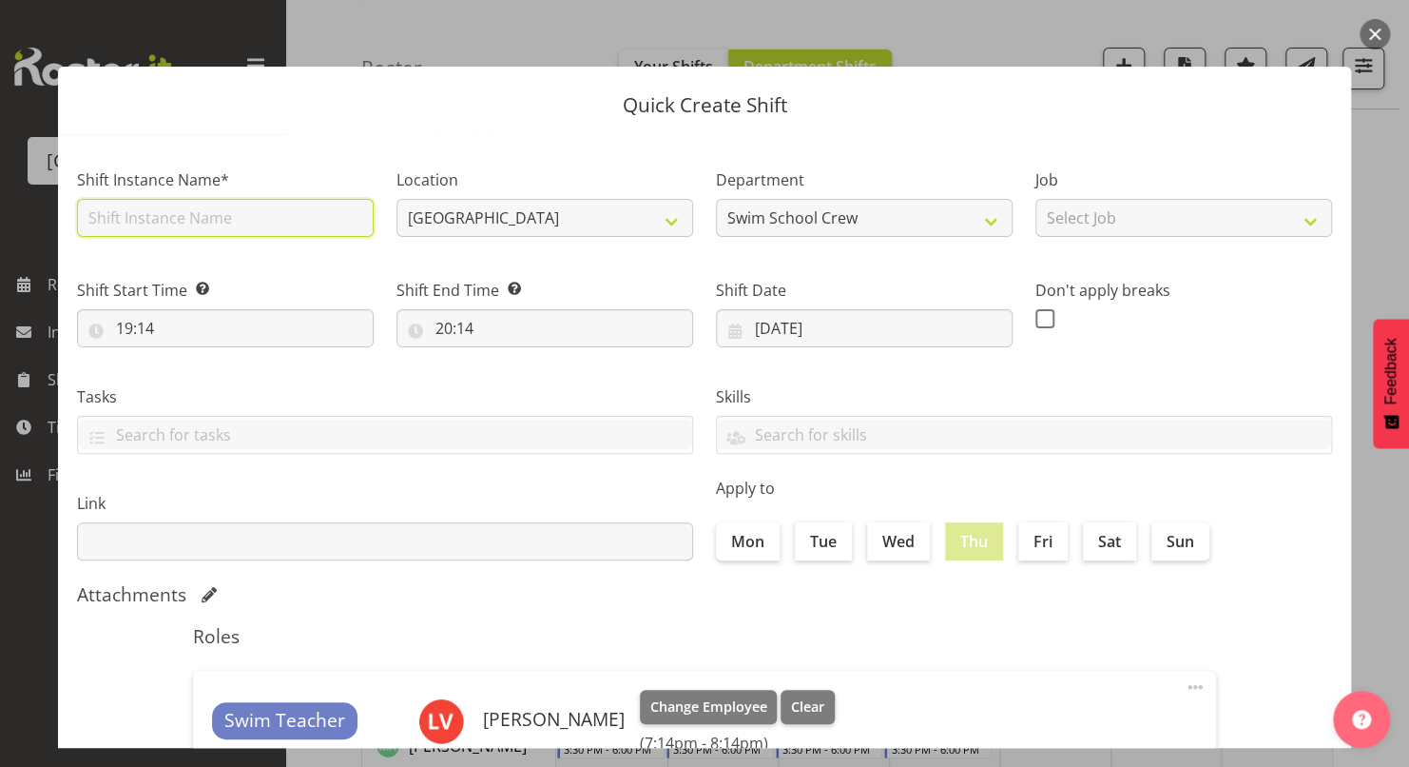
click at [271, 219] on input "text" at bounding box center [225, 218] width 297 height 38
type input "NEW RIVER"
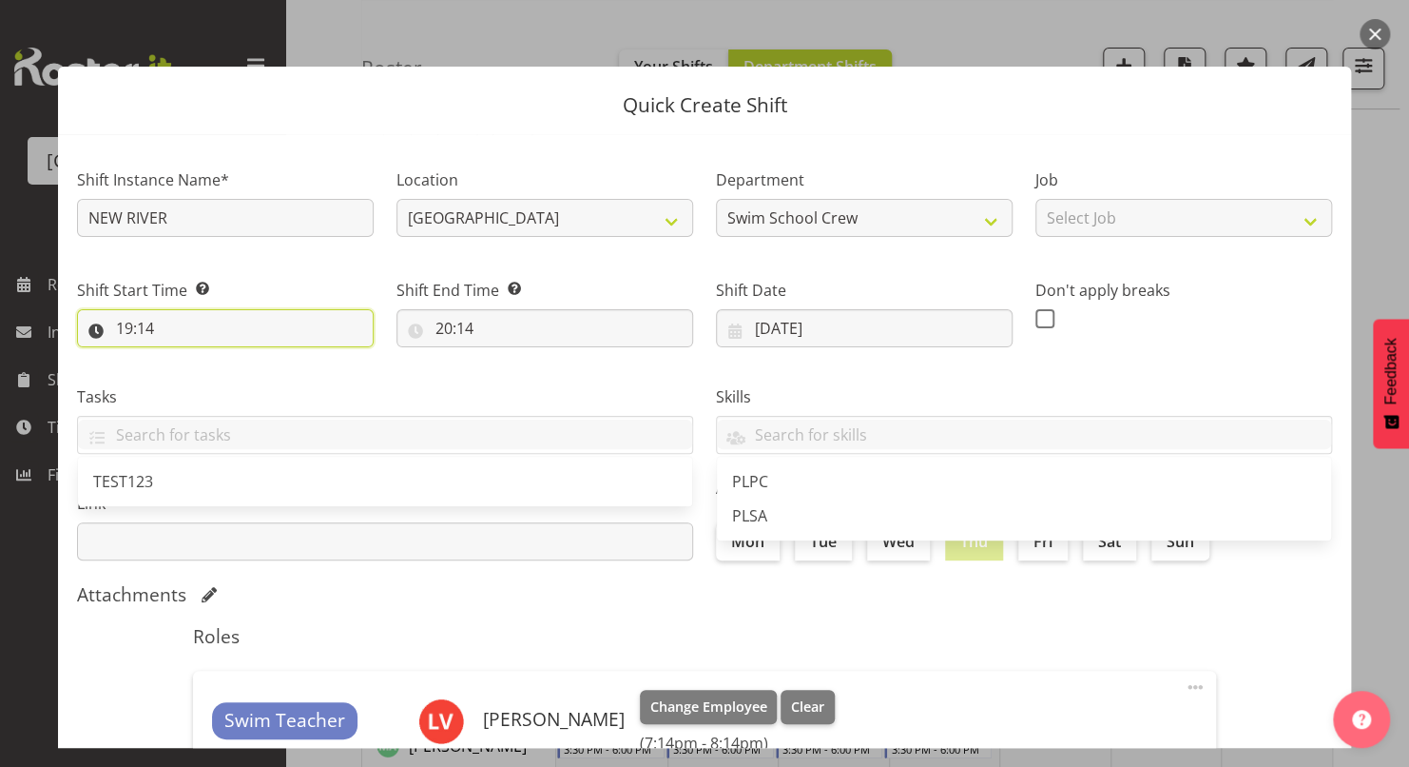
click at [125, 329] on input "19:14" at bounding box center [225, 328] width 297 height 38
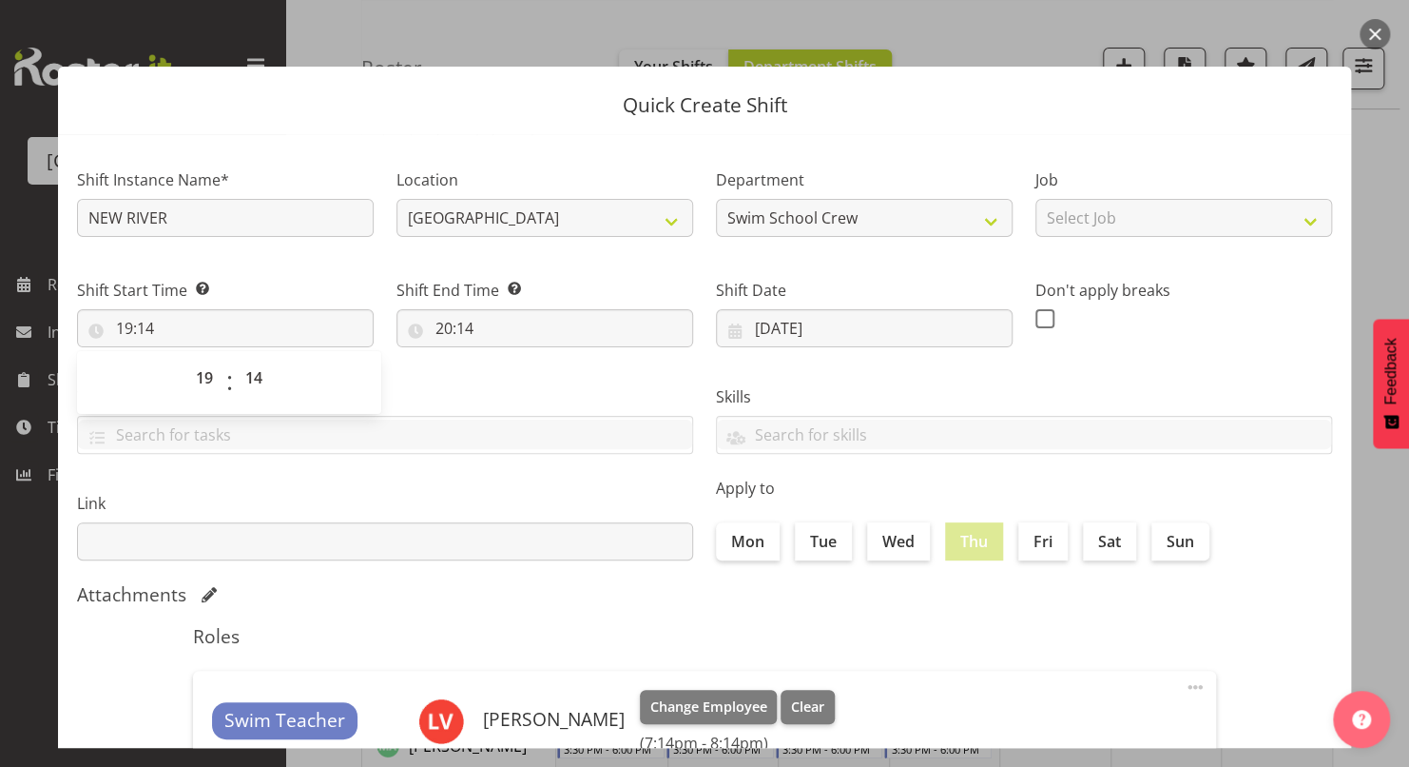
click at [1366, 27] on button "button" at bounding box center [1375, 34] width 30 height 30
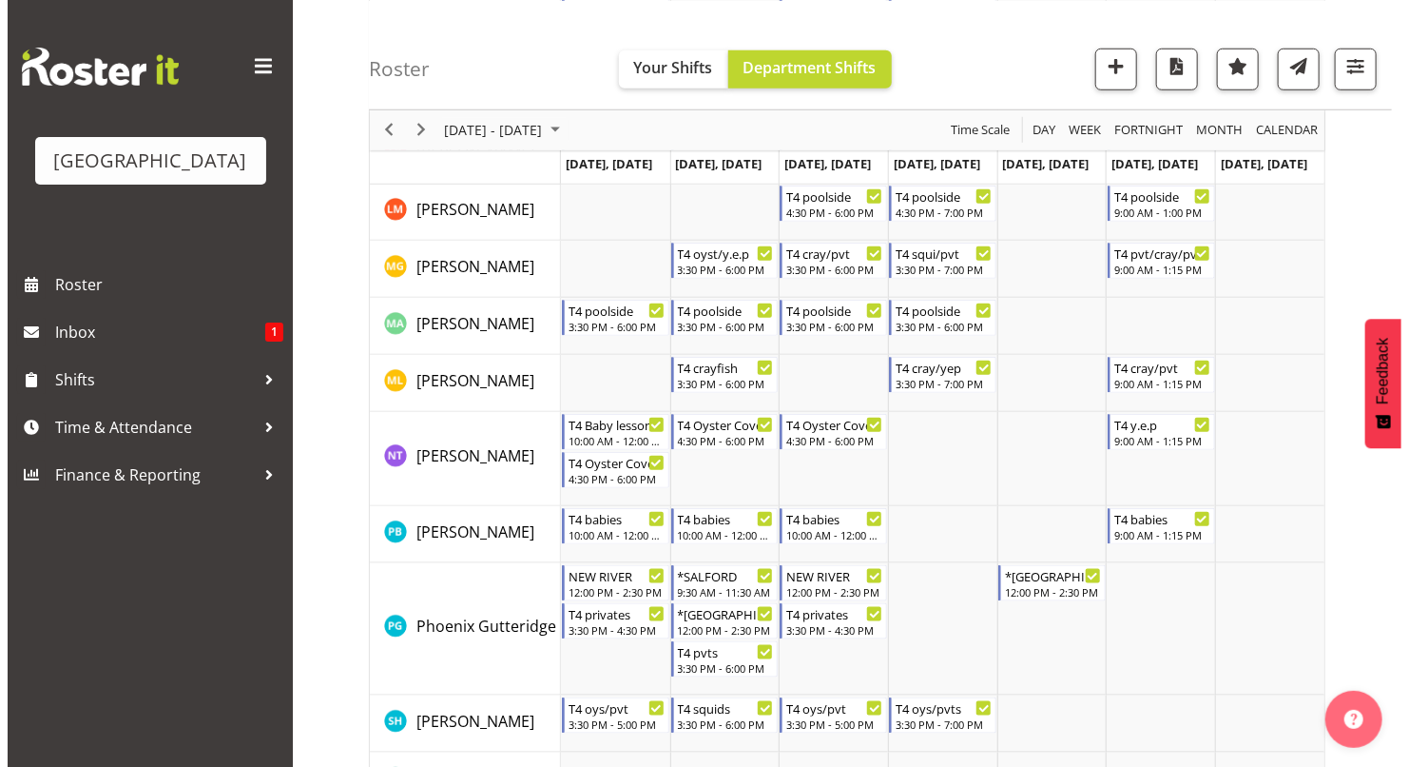
scroll to position [742, 0]
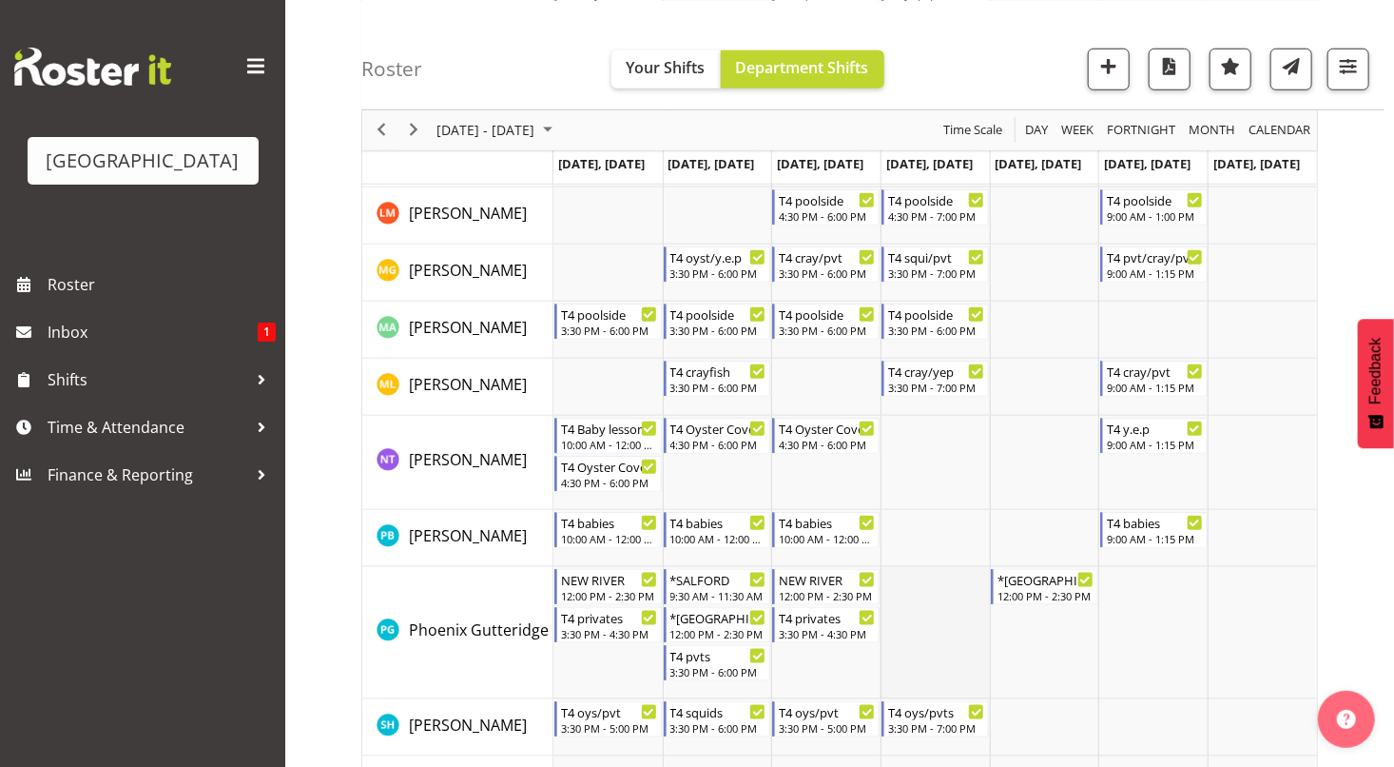
click at [920, 621] on td "Timeline Week of October 6, 2025" at bounding box center [935, 633] width 109 height 132
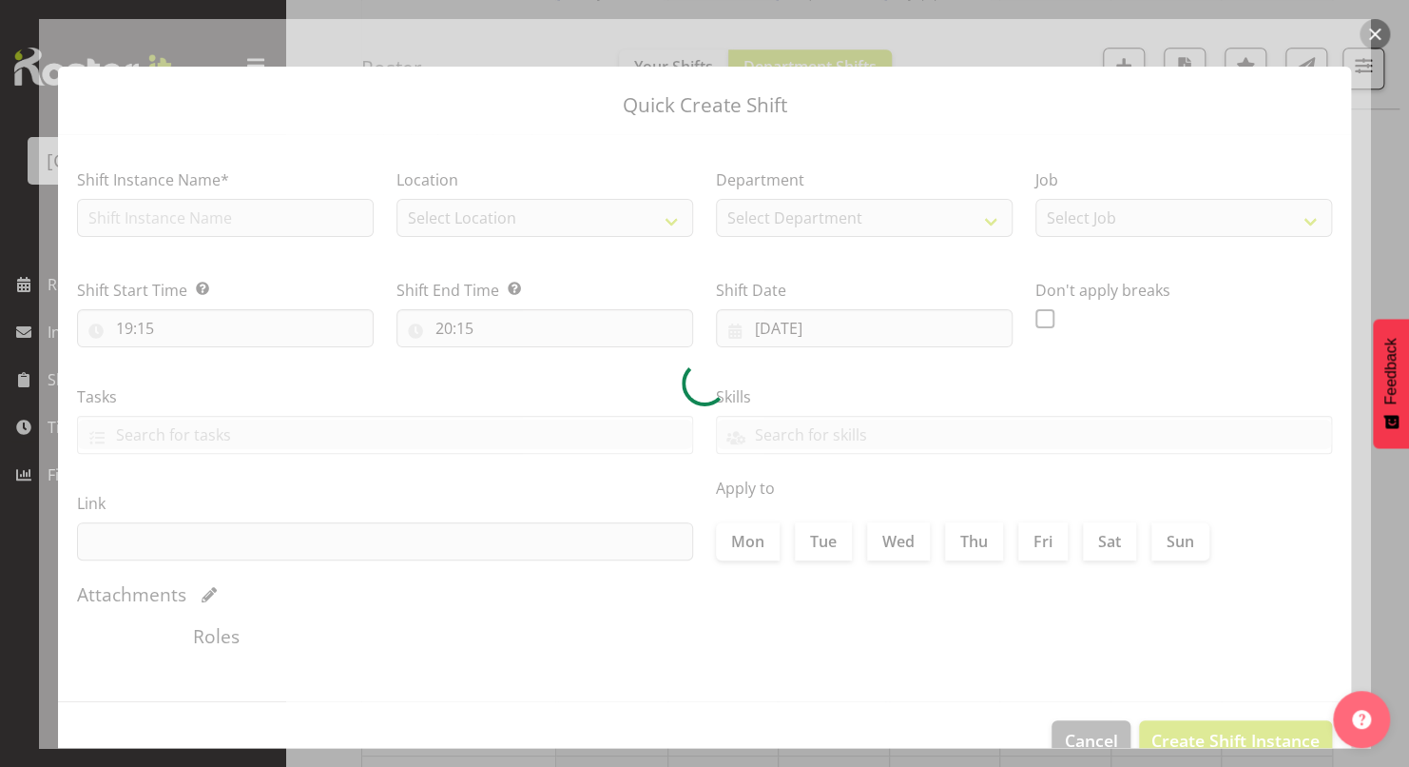
type input "[DATE]"
checkbox input "true"
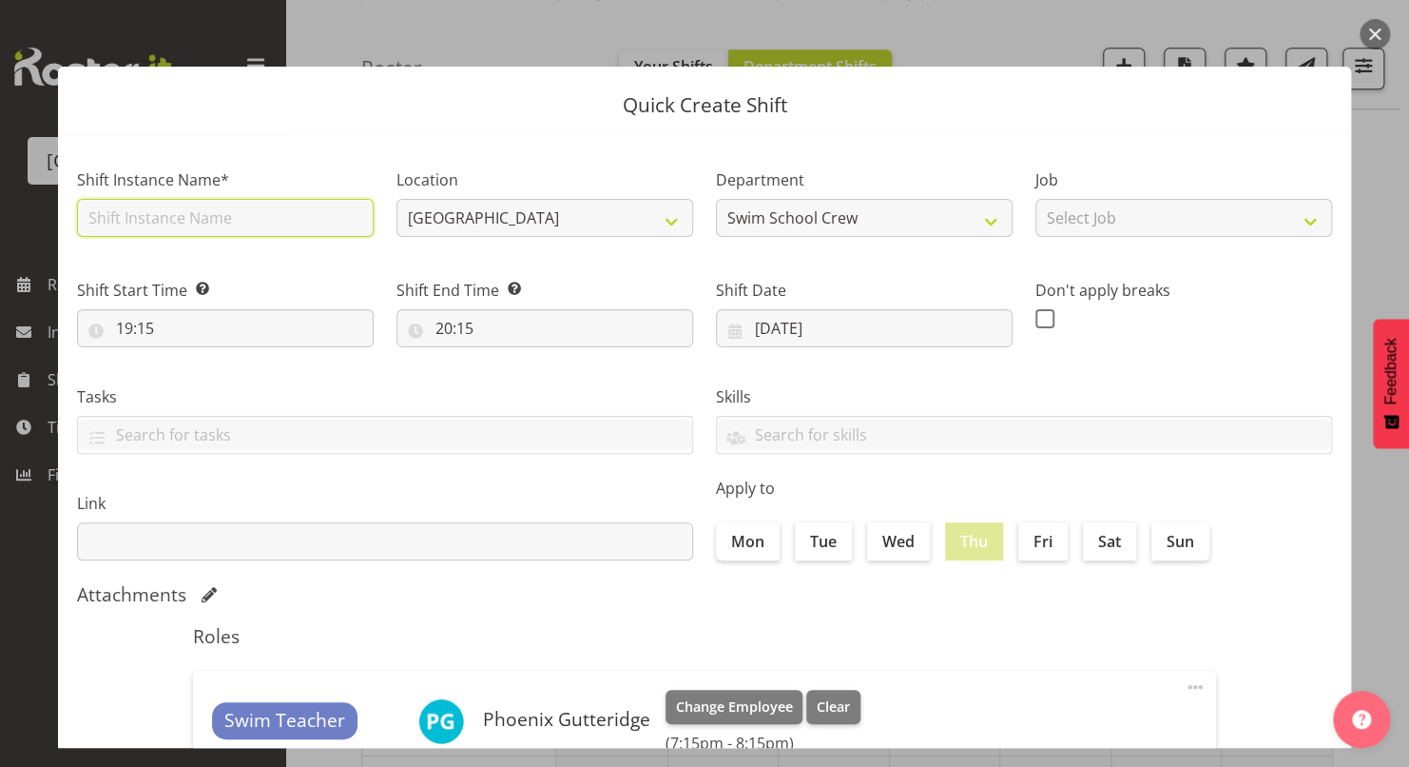
click at [263, 219] on input "text" at bounding box center [225, 218] width 297 height 38
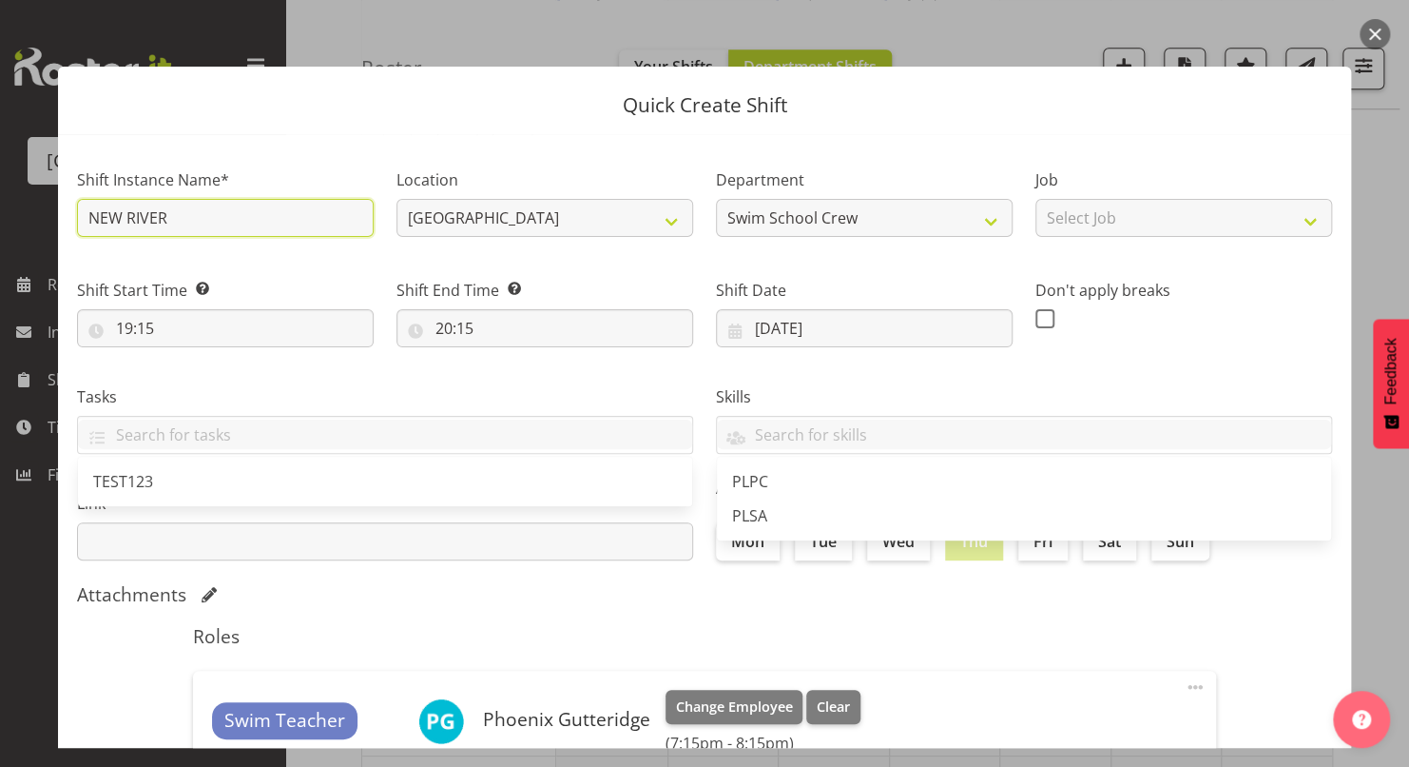
click at [87, 216] on input "NEW RIVER" at bounding box center [225, 218] width 297 height 38
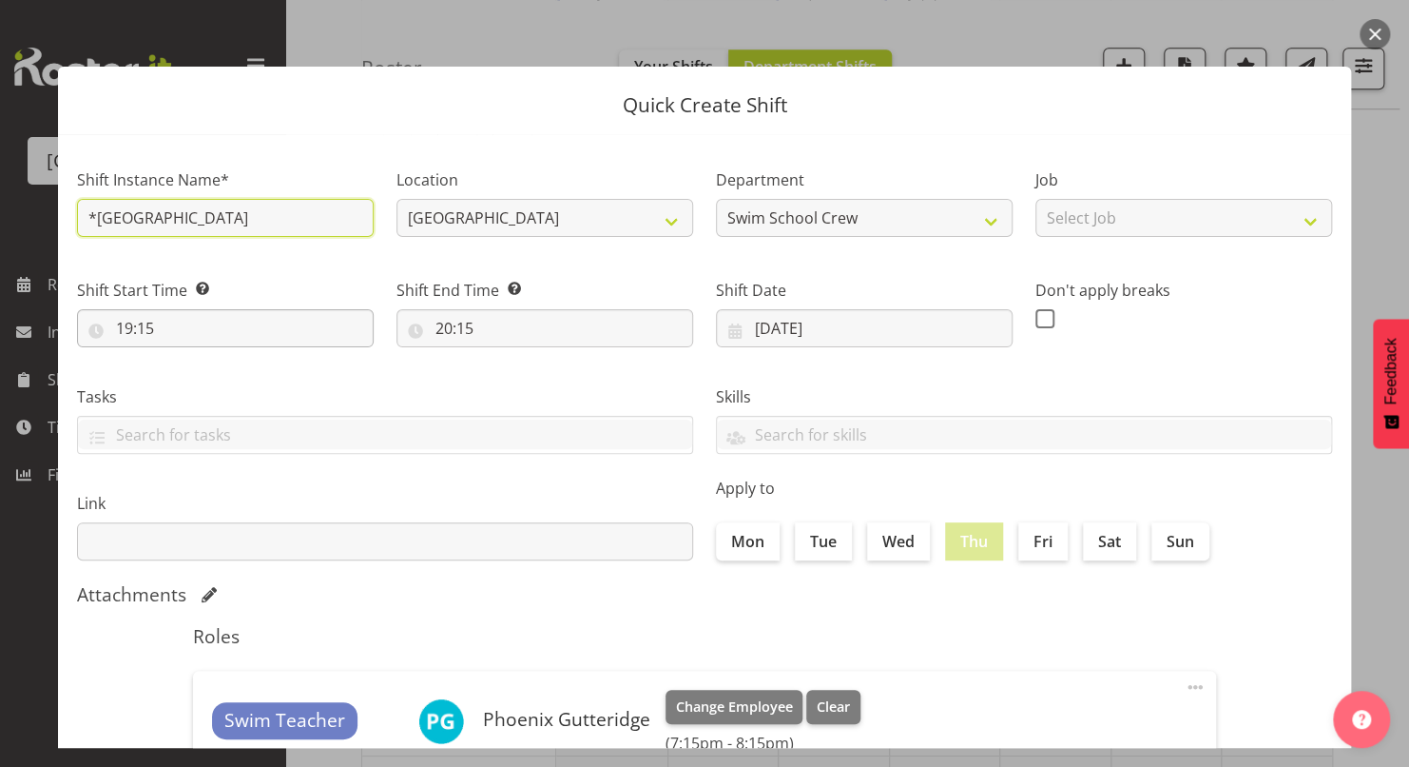
type input "*[GEOGRAPHIC_DATA]"
click at [117, 333] on input "19:15" at bounding box center [225, 328] width 297 height 38
click at [211, 377] on select "00 01 02 03 04 05 06 07 08 09 10 11 12 13 14 15 16 17 18 19 20 21 22 23" at bounding box center [206, 378] width 43 height 38
select select "0"
click at [185, 359] on select "00 01 02 03 04 05 06 07 08 09 10 11 12 13 14 15 16 17 18 19 20 21 22 23" at bounding box center [206, 378] width 43 height 38
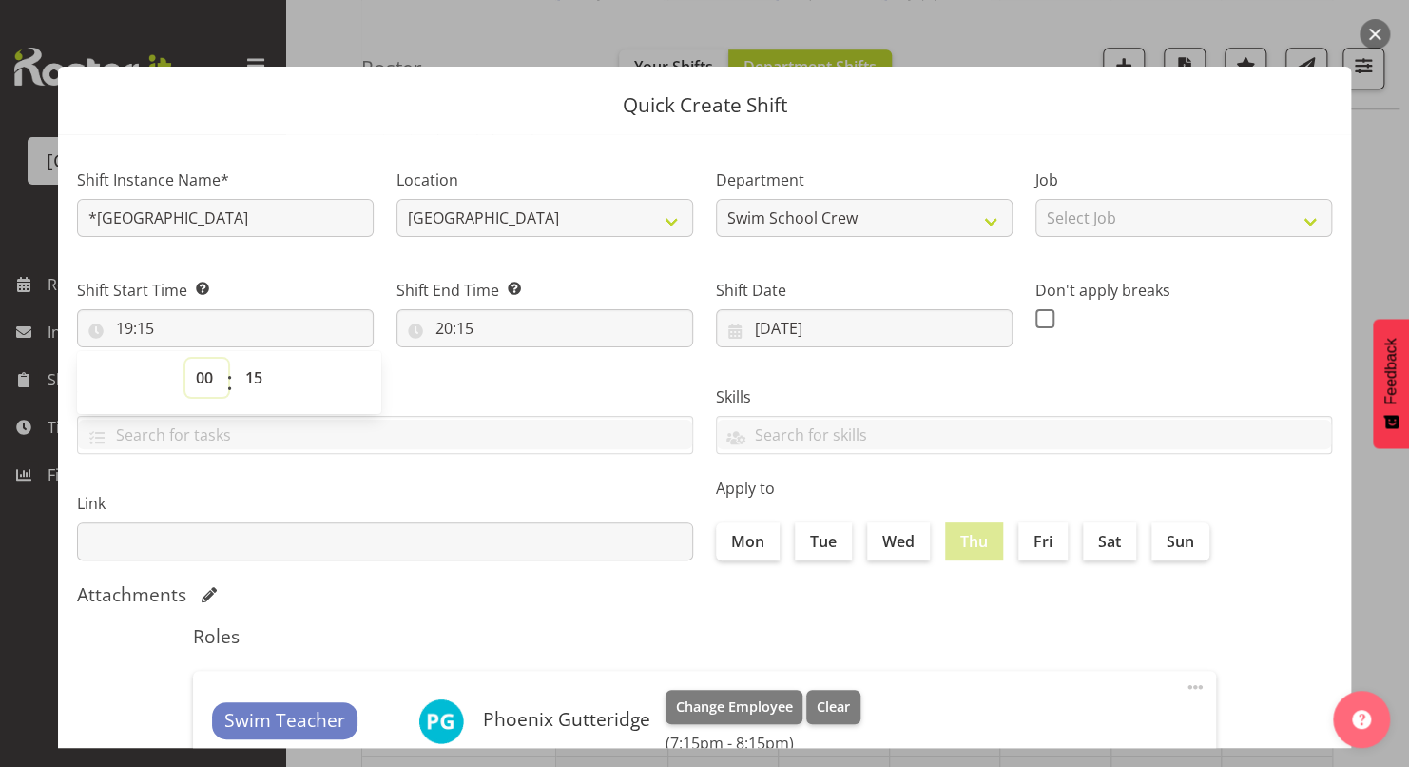
type input "00:15"
click at [209, 376] on select "00 01 02 03 04 05 06 07 08 09 10 11 12 13 14 15 16 17 18 19 20 21 22 23" at bounding box center [206, 378] width 43 height 38
select select "12"
click at [185, 359] on select "00 01 02 03 04 05 06 07 08 09 10 11 12 13 14 15 16 17 18 19 20 21 22 23" at bounding box center [206, 378] width 43 height 38
type input "12:15"
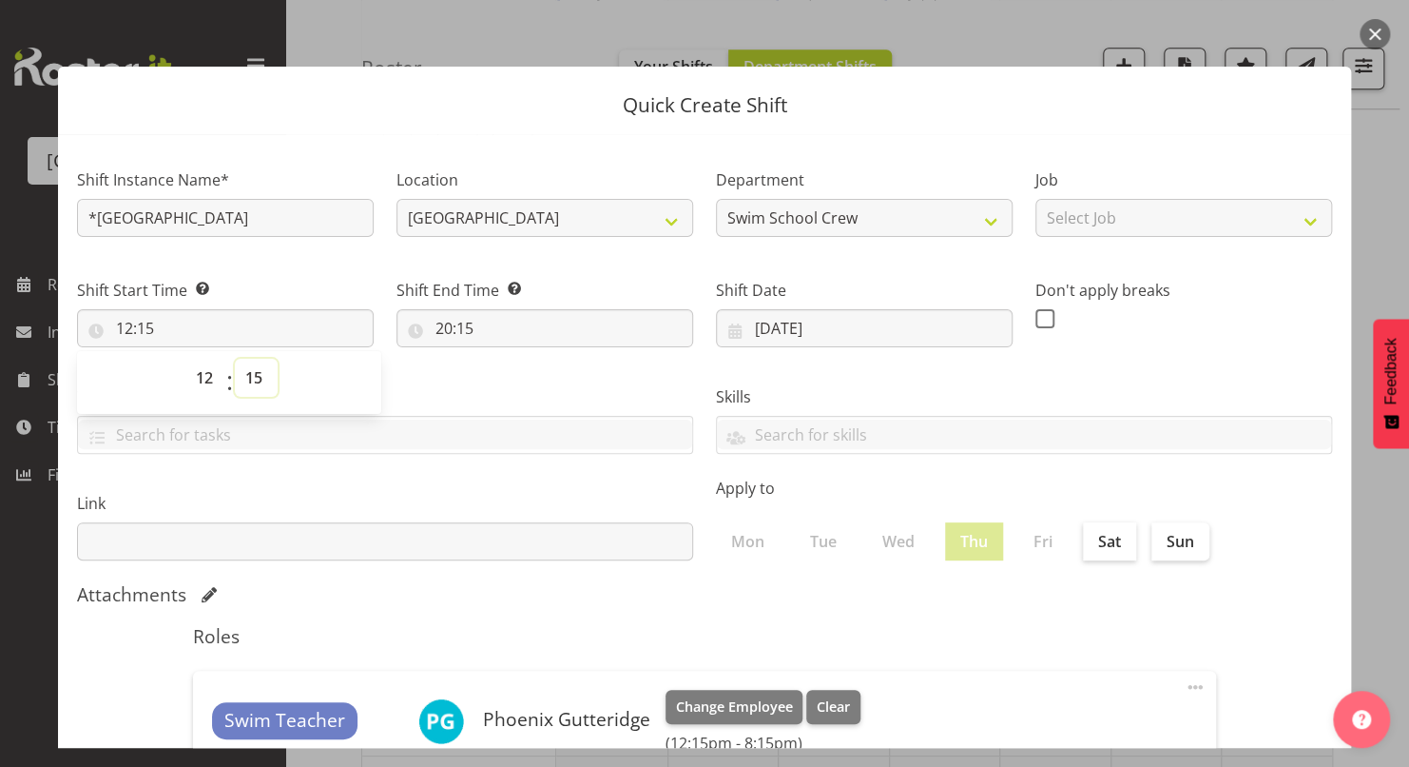
click at [249, 375] on select "00 01 02 03 04 05 06 07 08 09 10 11 12 13 14 15 16 17 18 19 20 21 22 23 24 25 2…" at bounding box center [256, 378] width 43 height 38
select select "0"
click at [235, 359] on select "00 01 02 03 04 05 06 07 08 09 10 11 12 13 14 15 16 17 18 19 20 21 22 23 24 25 2…" at bounding box center [256, 378] width 43 height 38
type input "12:00"
click at [461, 371] on div "Tasks TEST123" at bounding box center [385, 412] width 639 height 107
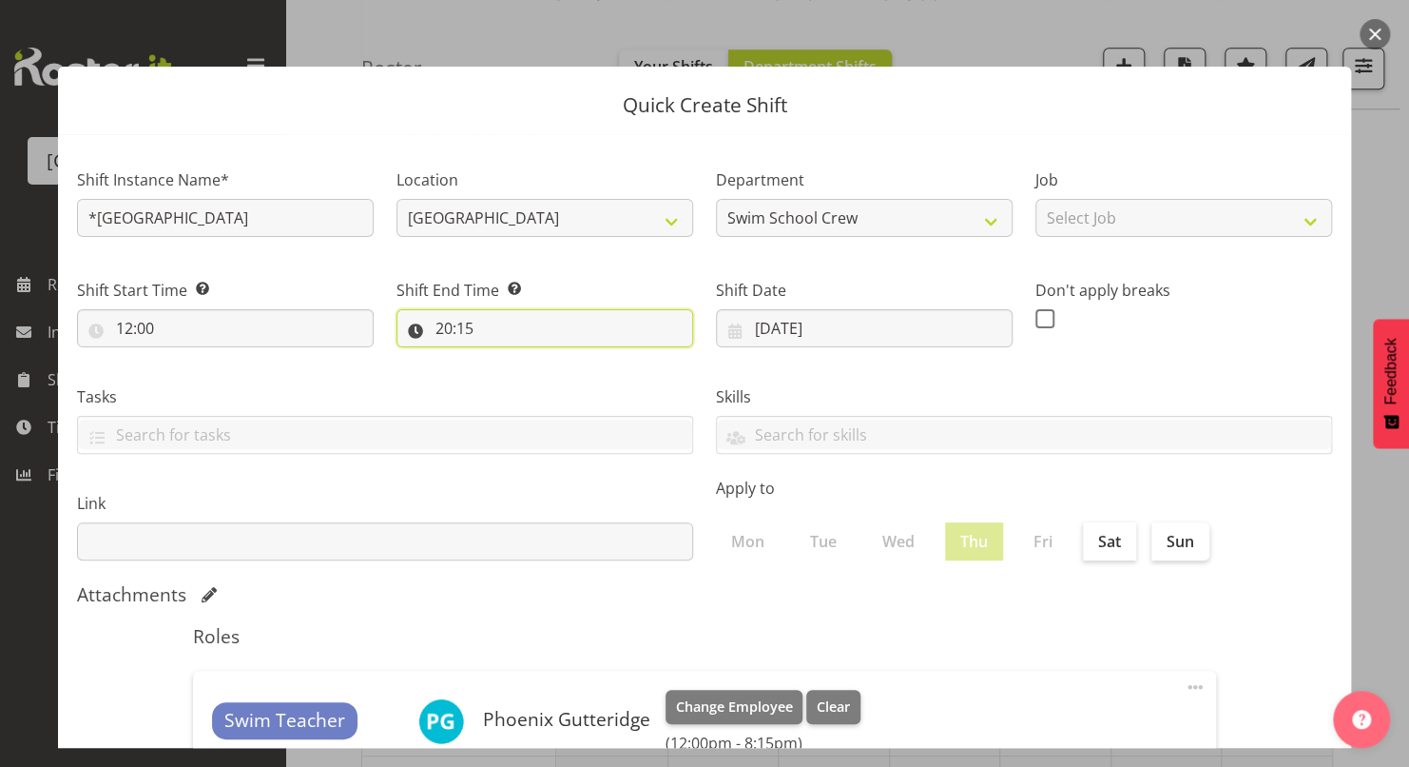
click at [438, 329] on input "20:15" at bounding box center [545, 328] width 297 height 38
click at [515, 383] on select "00 01 02 03 04 05 06 07 08 09 10 11 12 13 14 15 16 17 18 19 20 21 22 23" at bounding box center [526, 378] width 43 height 38
select select "14"
click at [505, 359] on select "00 01 02 03 04 05 06 07 08 09 10 11 12 13 14 15 16 17 18 19 20 21 22 23" at bounding box center [526, 378] width 43 height 38
type input "14:15"
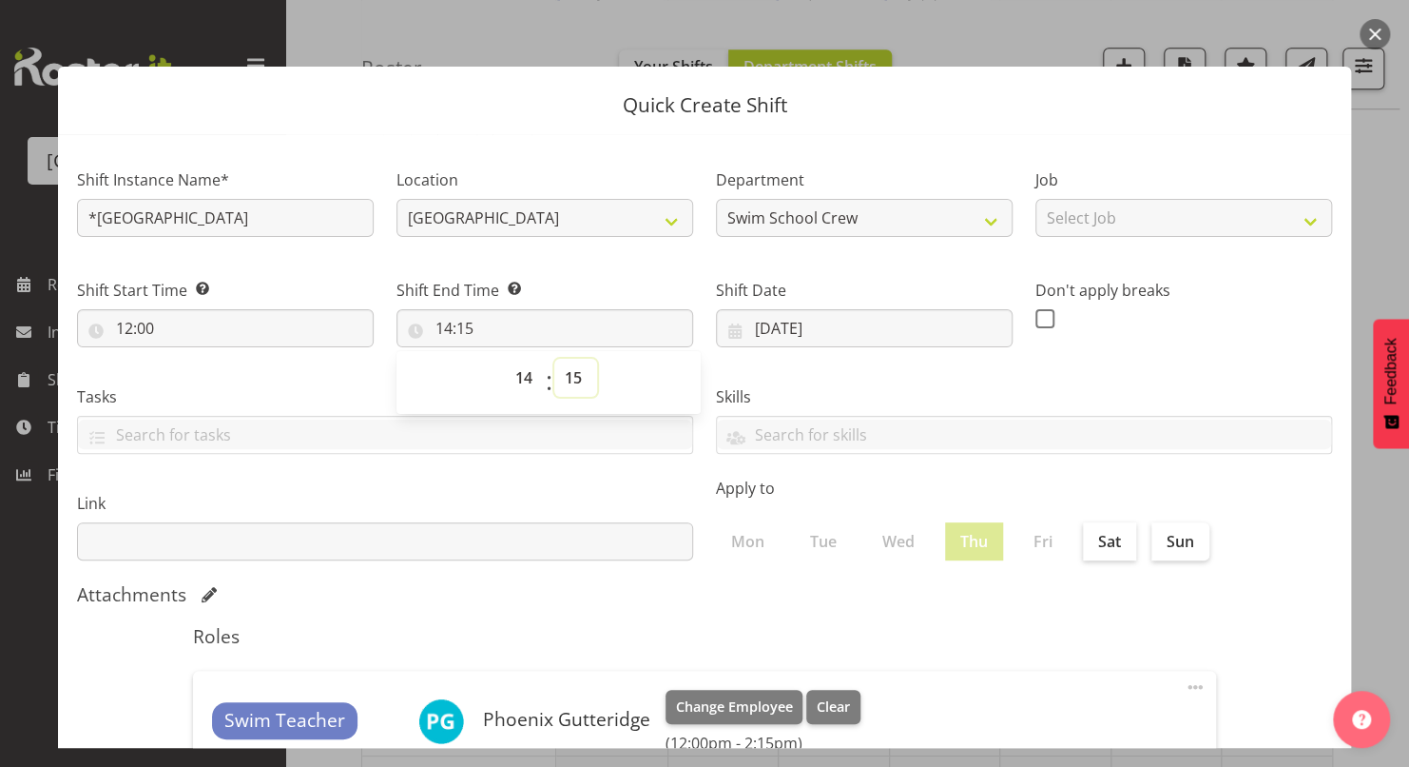
click at [563, 381] on select "00 01 02 03 04 05 06 07 08 09 10 11 12 13 14 15 16 17 18 19 20 21 22 23 24 25 2…" at bounding box center [575, 378] width 43 height 38
select select "30"
click at [554, 359] on select "00 01 02 03 04 05 06 07 08 09 10 11 12 13 14 15 16 17 18 19 20 21 22 23 24 25 2…" at bounding box center [575, 378] width 43 height 38
type input "14:30"
click at [820, 378] on div "Skills PLPC PLSA" at bounding box center [1024, 412] width 639 height 107
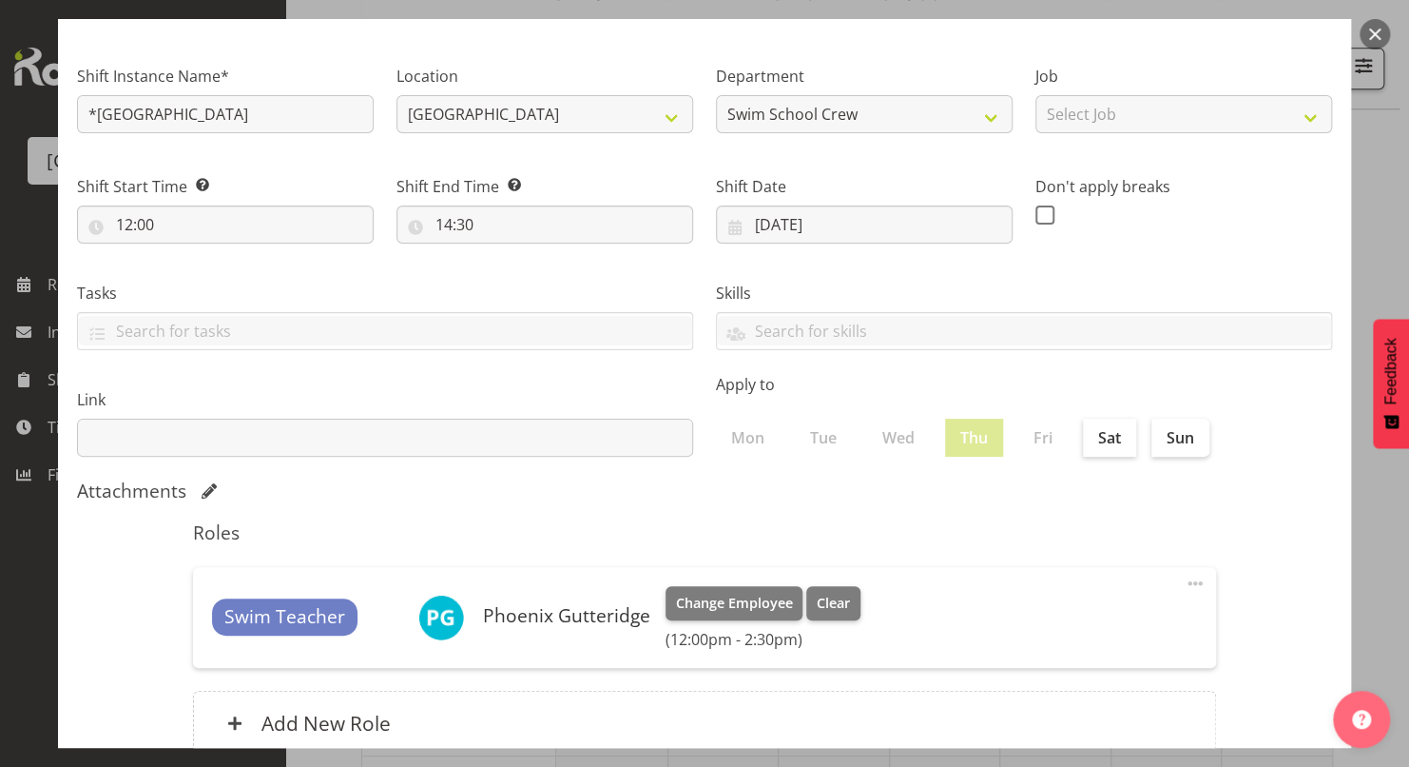
scroll to position [174, 0]
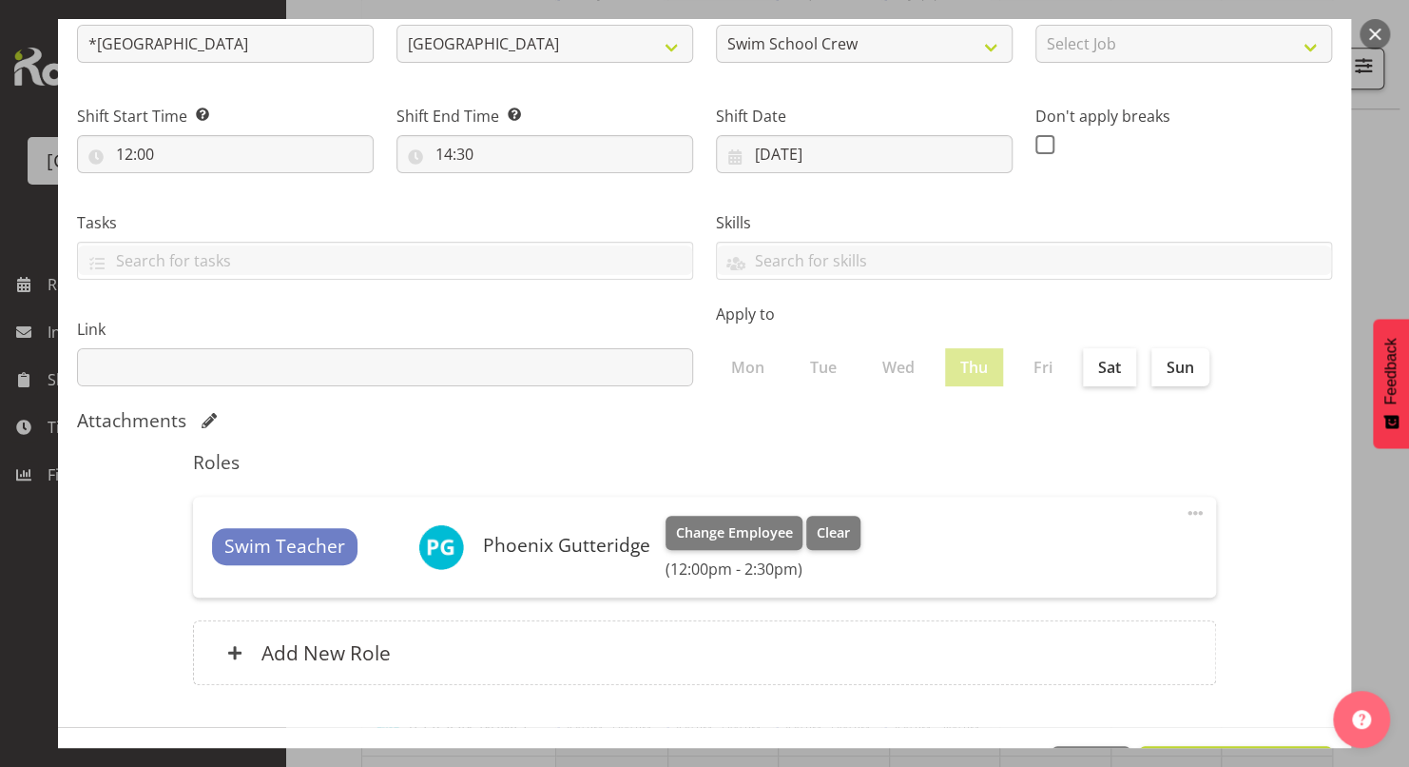
click at [1382, 427] on button "Feedback" at bounding box center [1391, 383] width 36 height 129
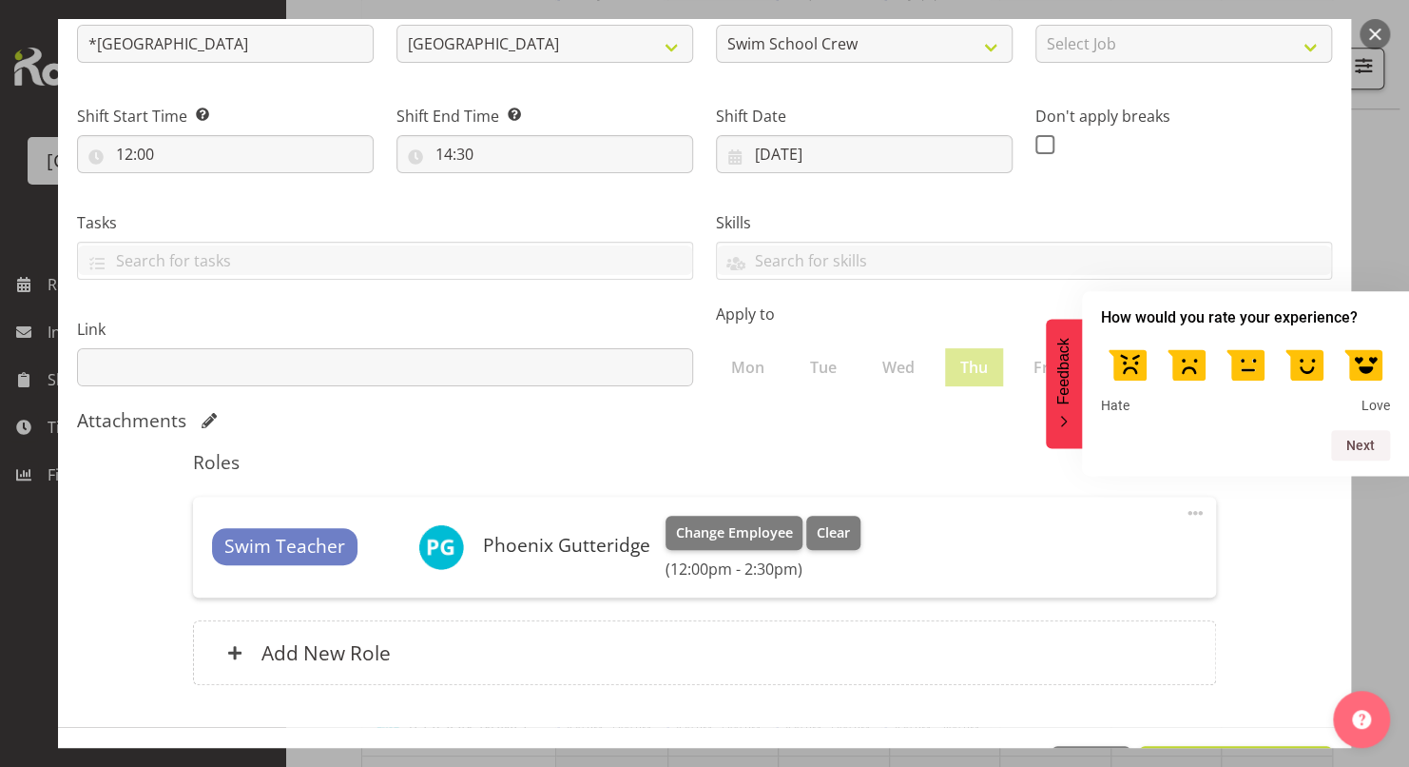
click at [1304, 576] on section "Shift Instance Name* *NEW RIVER Location [GEOGRAPHIC_DATA] Department Swim Scho…" at bounding box center [704, 343] width 1293 height 767
click at [1271, 592] on section "Shift Instance Name* *NEW RIVER Location [GEOGRAPHIC_DATA] Department Swim Scho…" at bounding box center [704, 343] width 1293 height 767
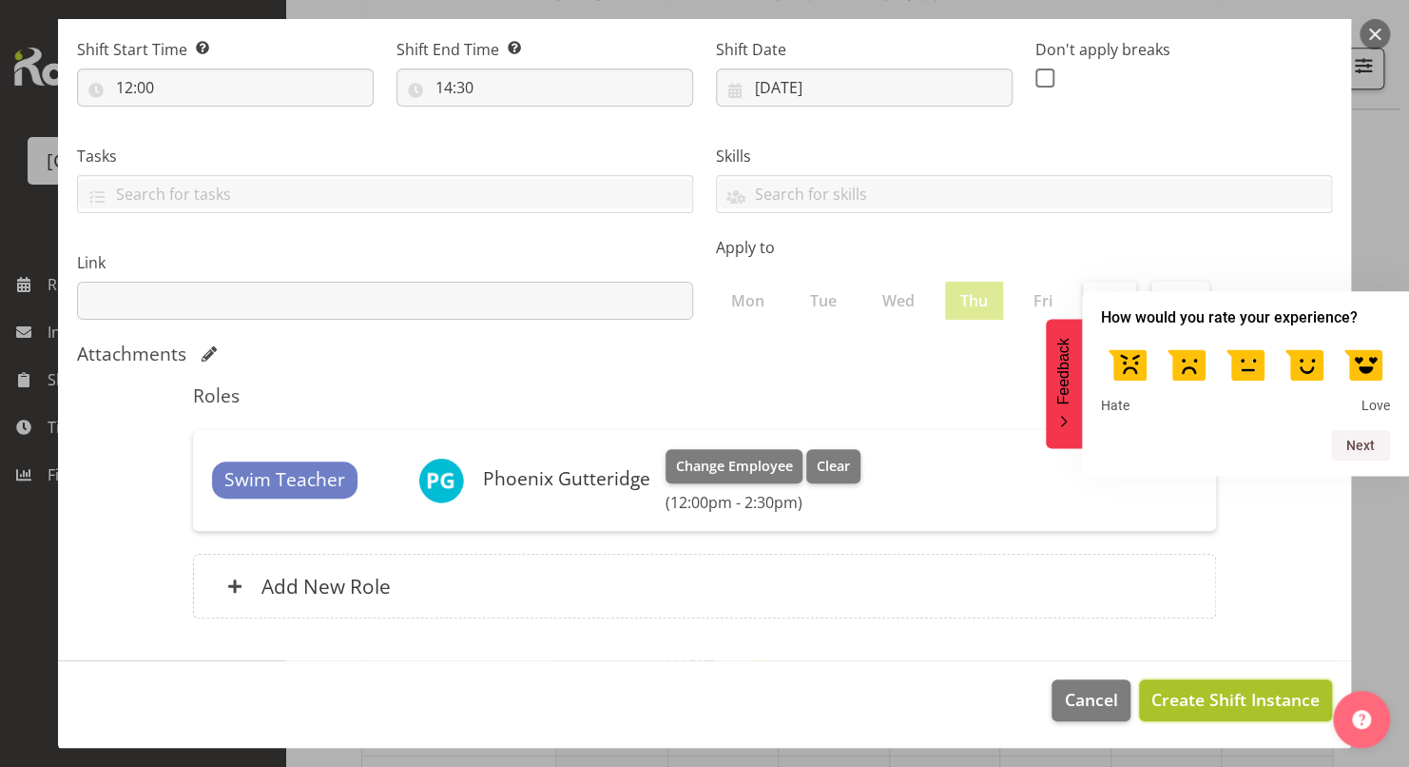
click at [1222, 696] on span "Create Shift Instance" at bounding box center [1236, 699] width 168 height 25
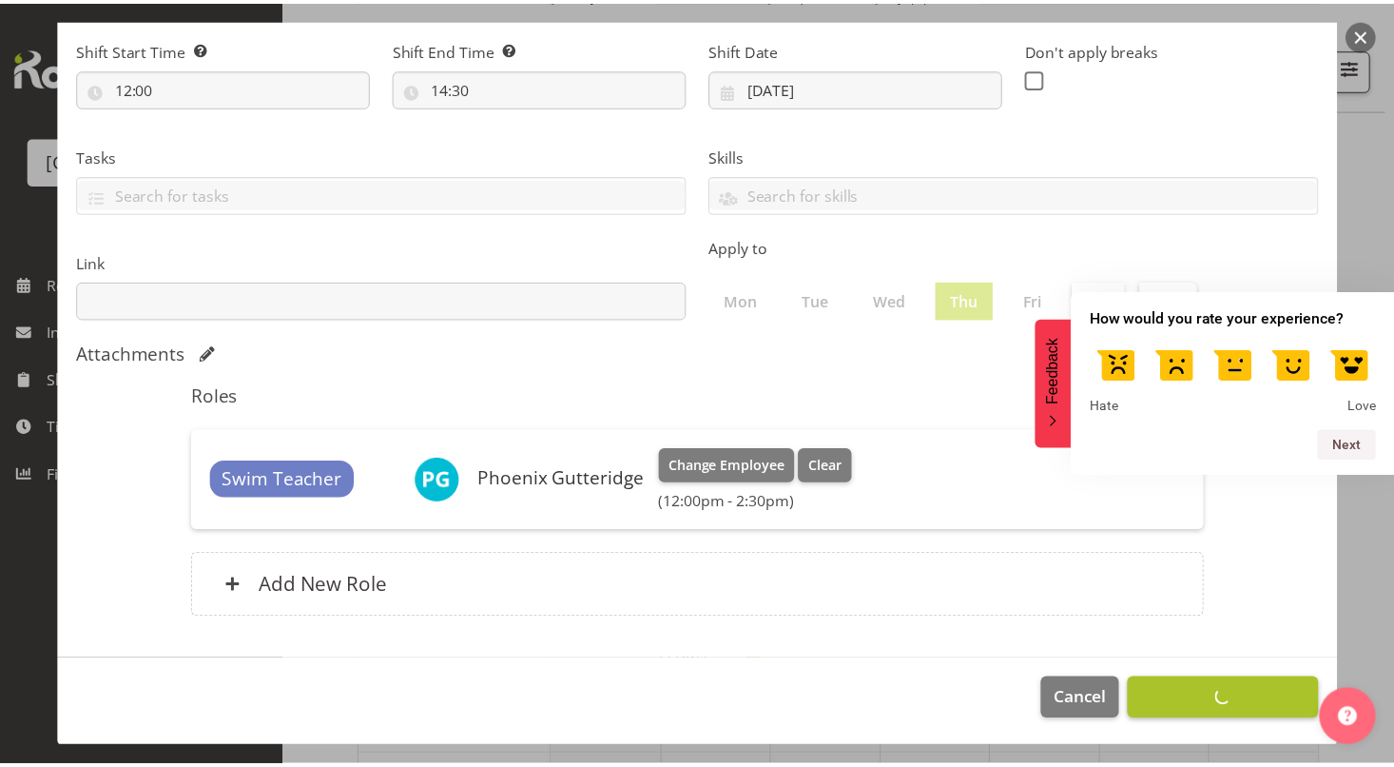
scroll to position [0, 0]
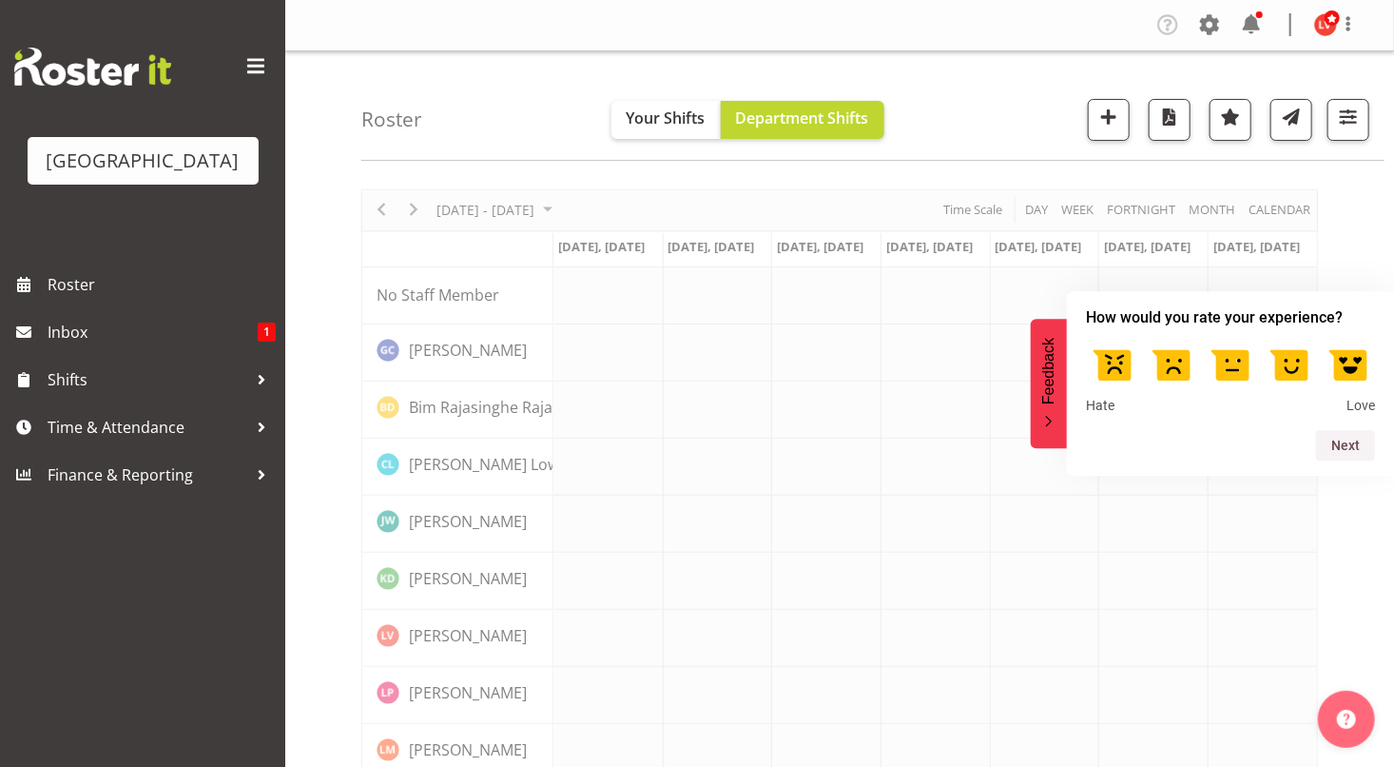
click at [1048, 421] on icon "Feedback - Hide survey" at bounding box center [1048, 422] width 11 height 12
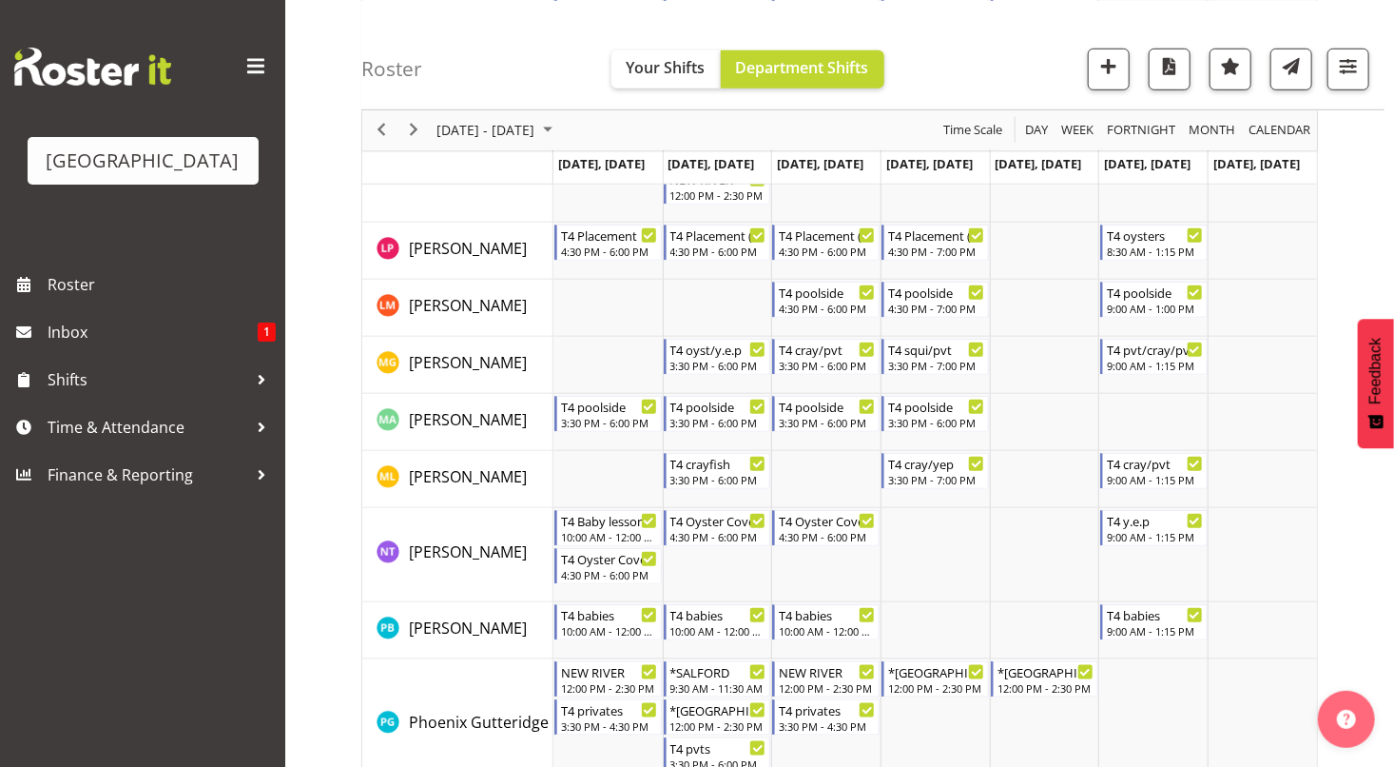
scroll to position [418, 0]
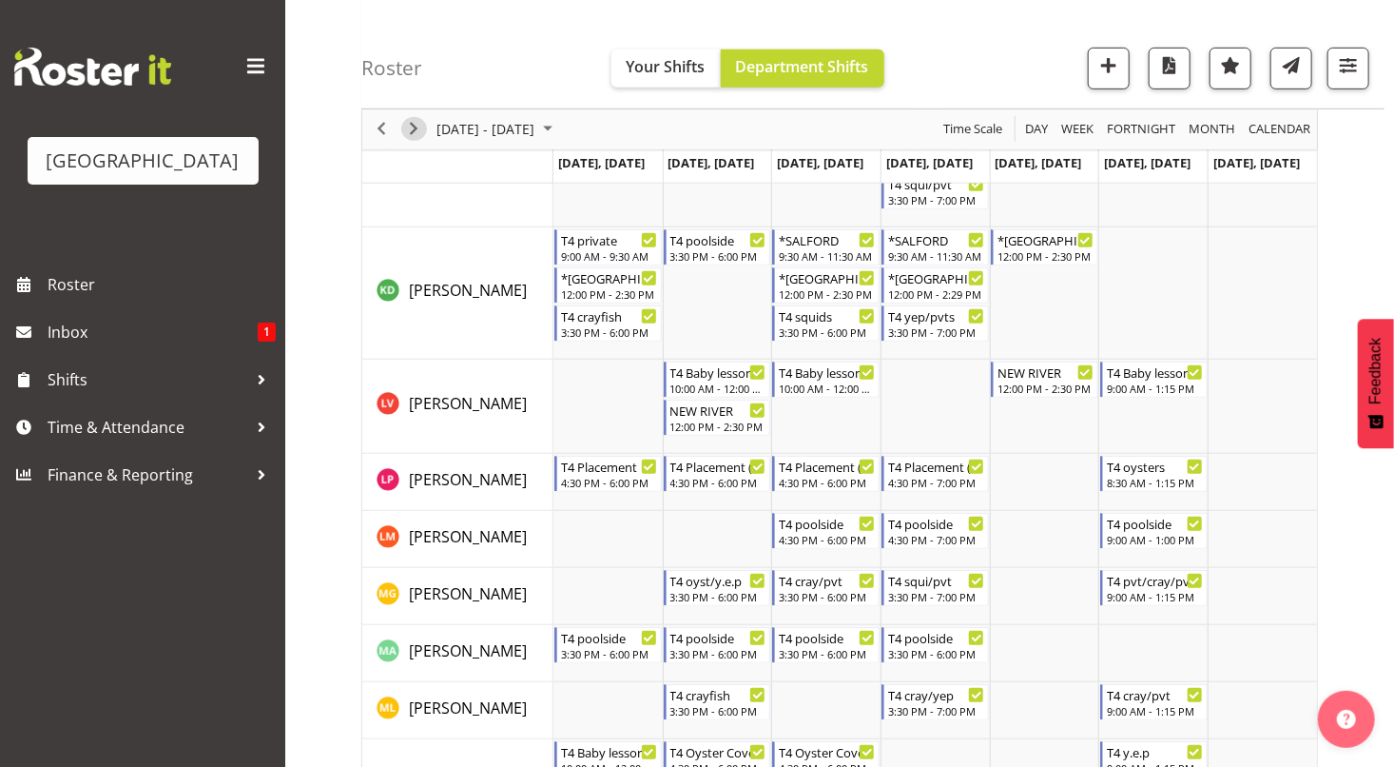
click at [416, 126] on span "Next" at bounding box center [413, 130] width 23 height 24
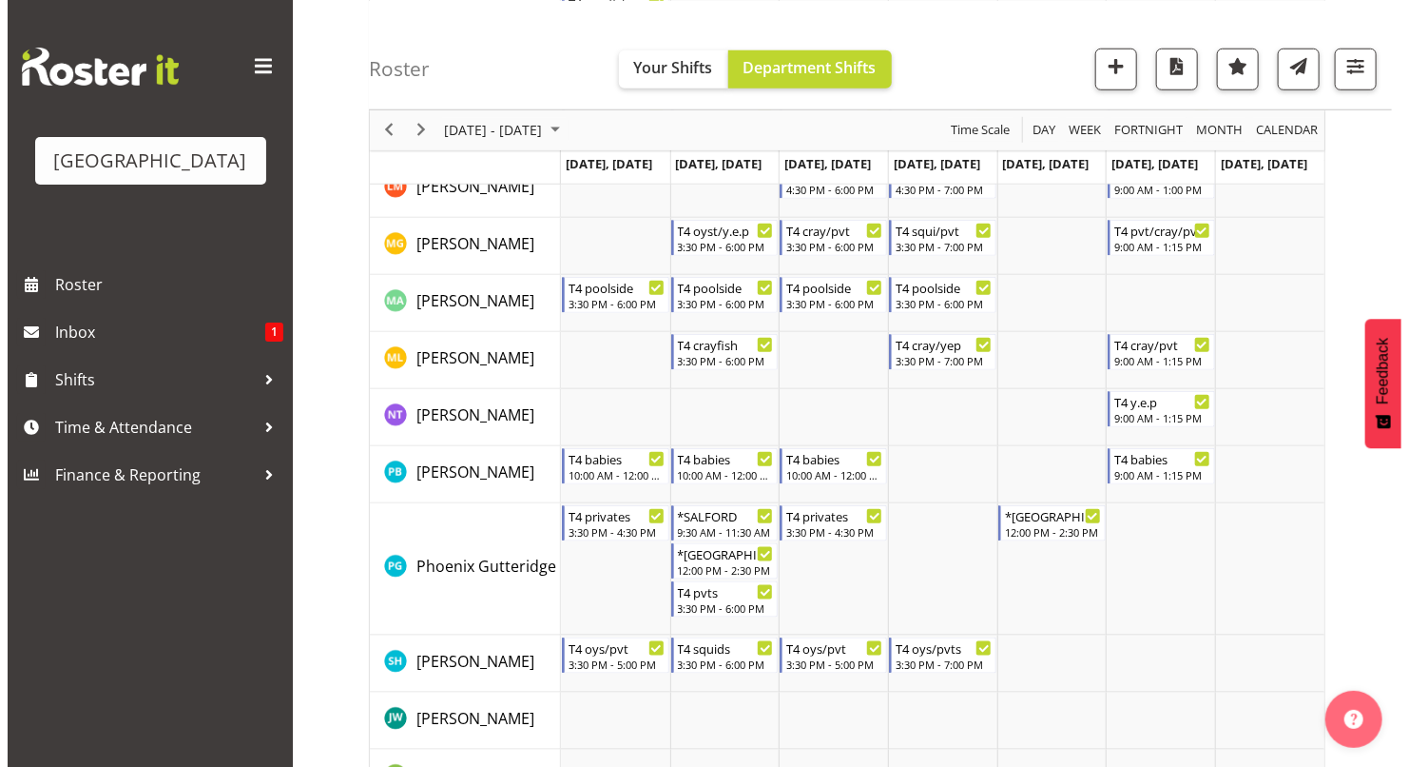
scroll to position [767, 0]
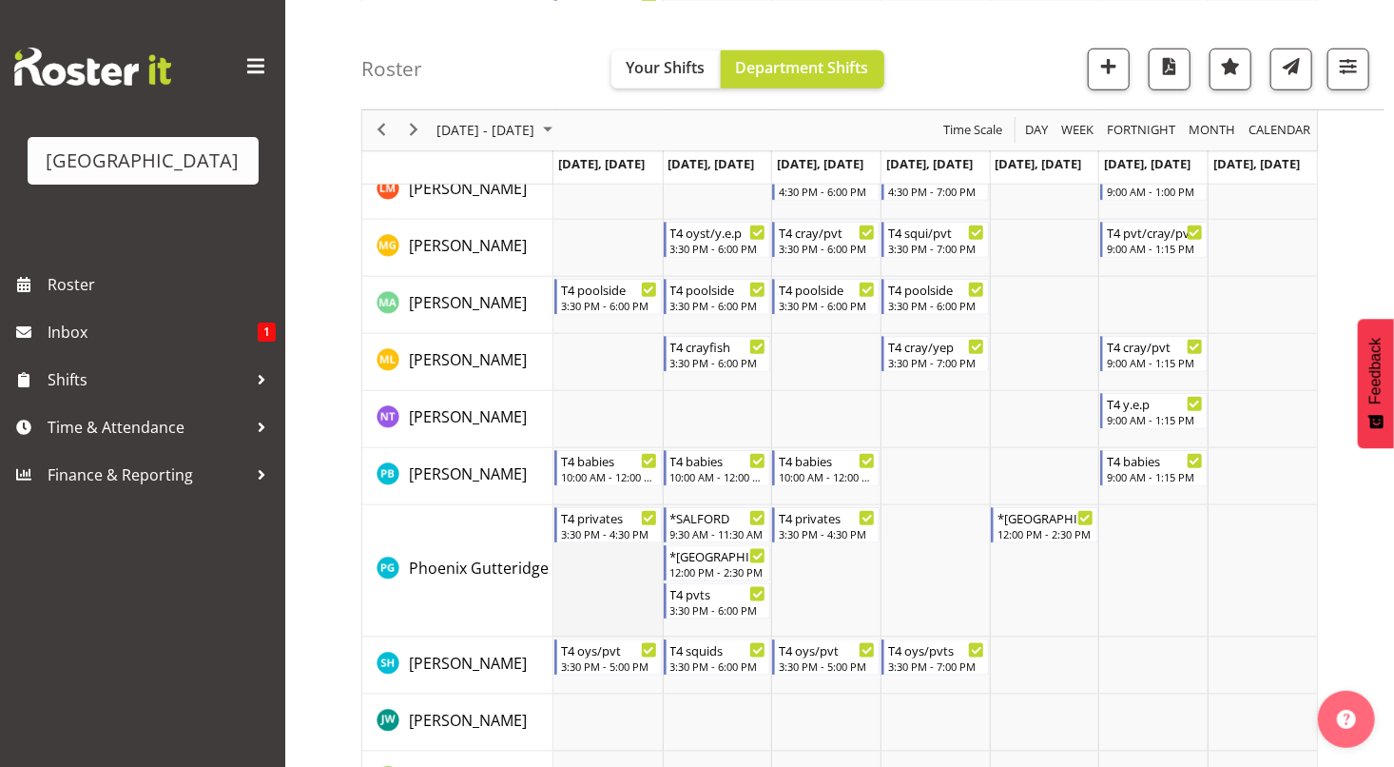
click at [602, 594] on td "Timeline Week of October 13, 2025" at bounding box center [607, 571] width 109 height 132
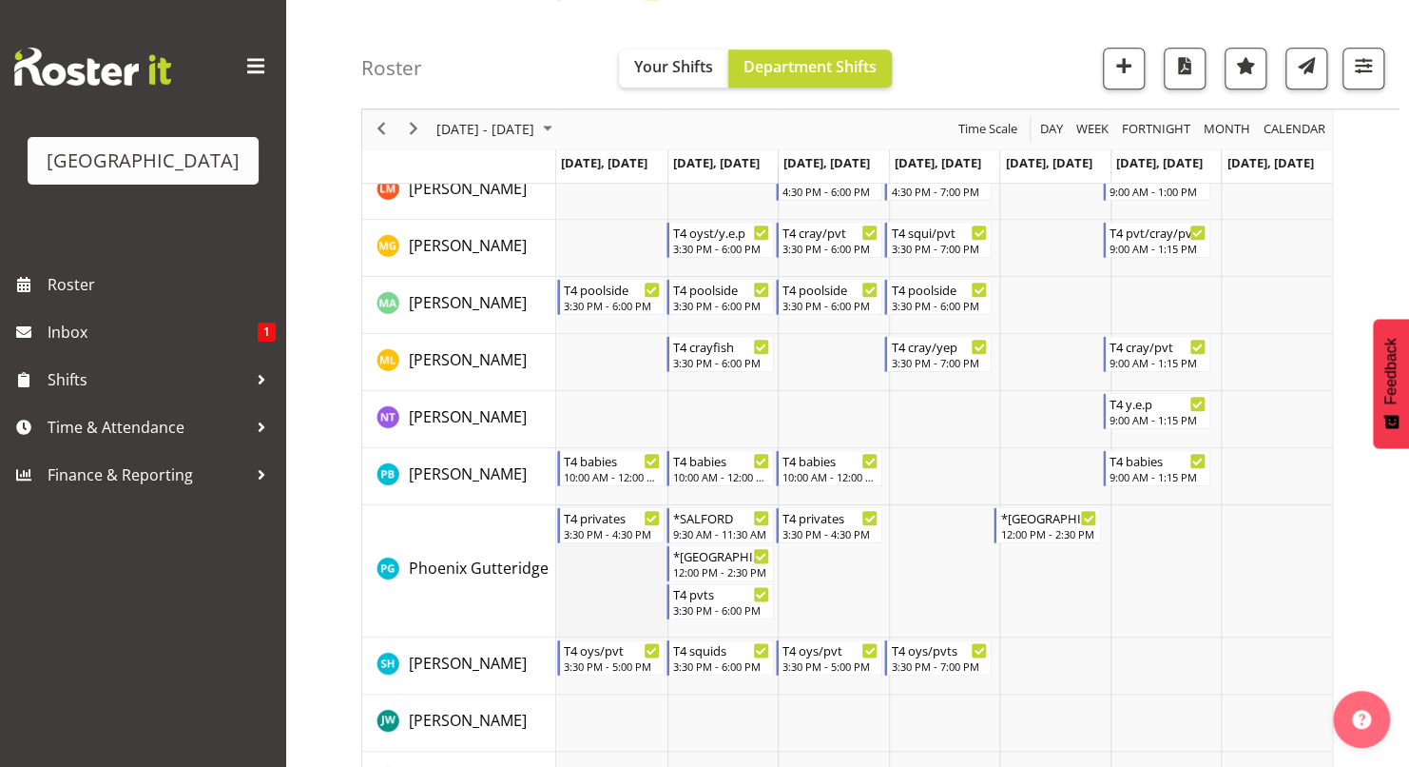
select select "19"
select select "17"
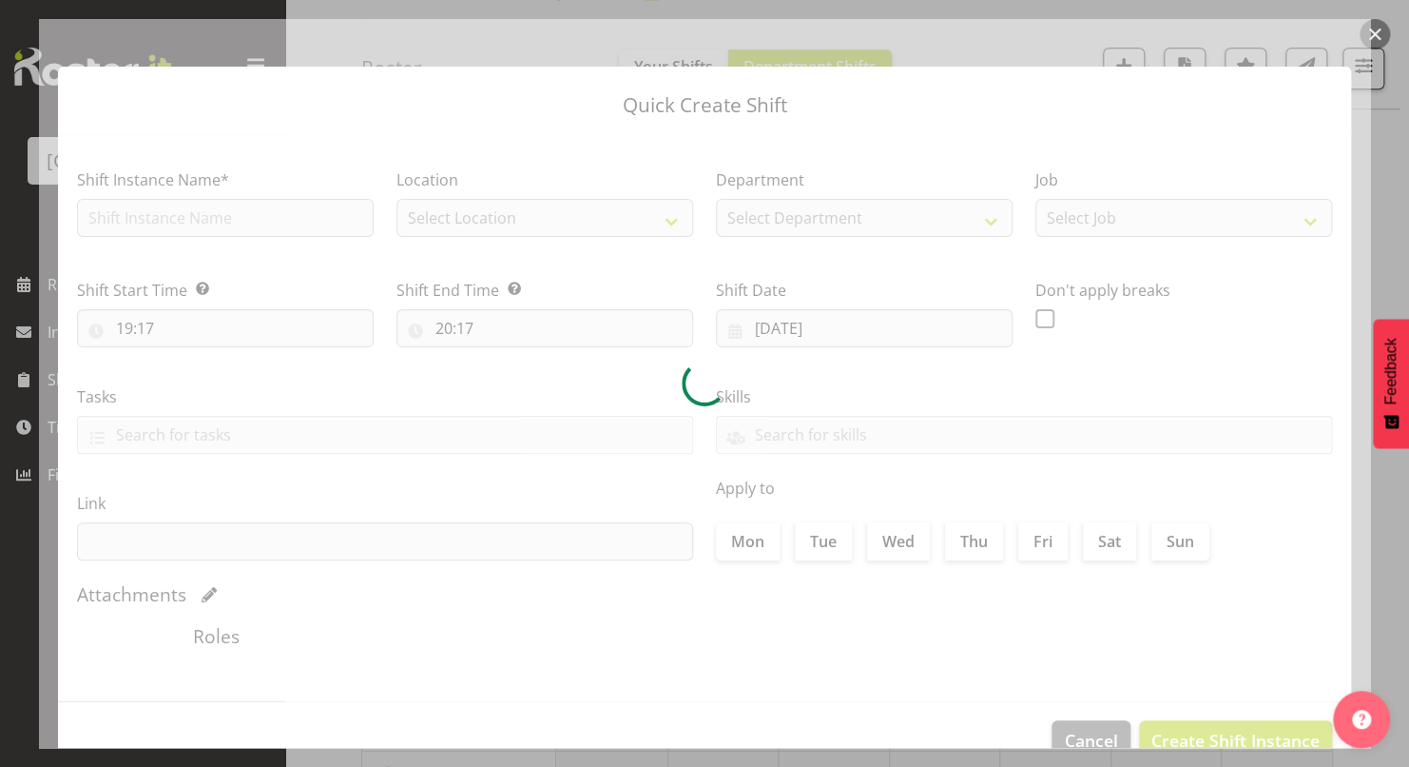
type input "[DATE]"
checkbox input "true"
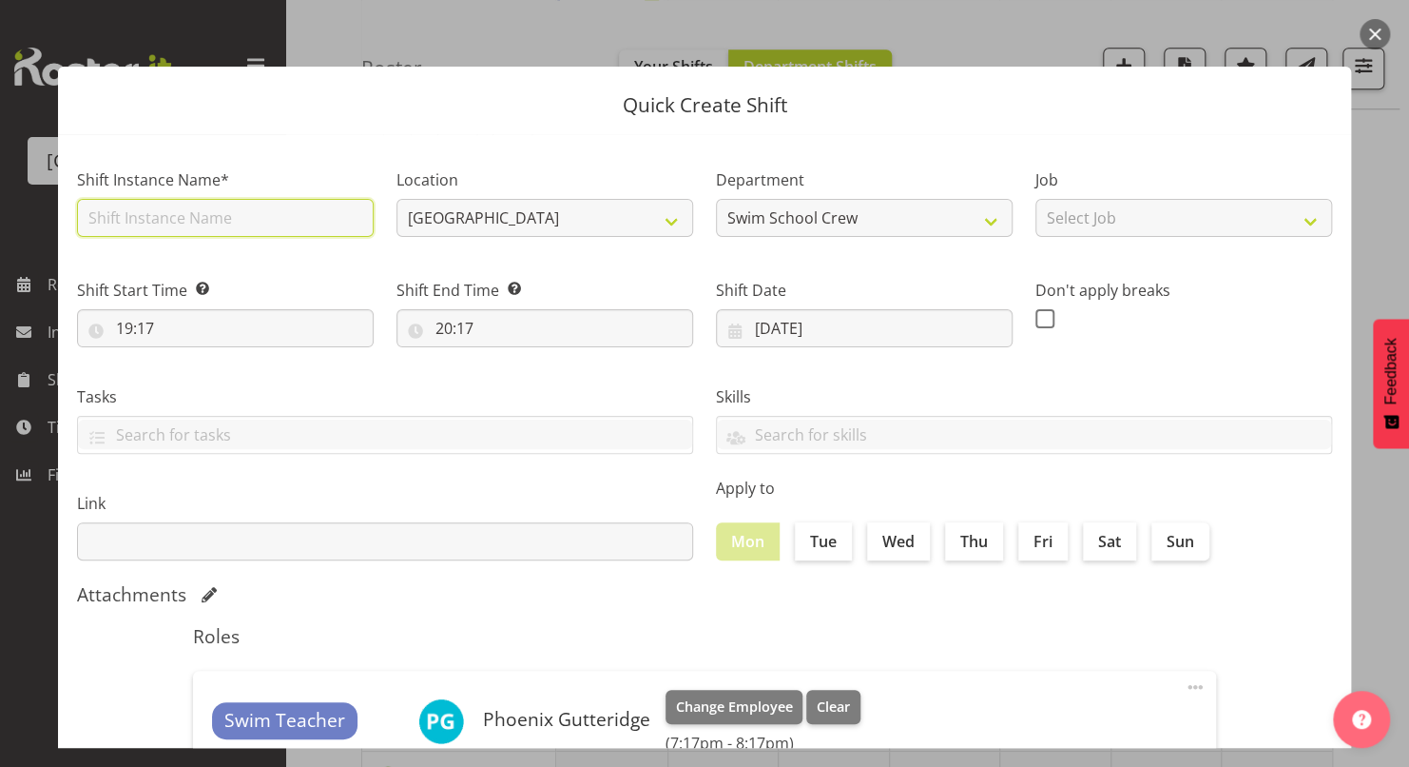
click at [229, 221] on input "text" at bounding box center [225, 218] width 297 height 38
type input "*[GEOGRAPHIC_DATA]"
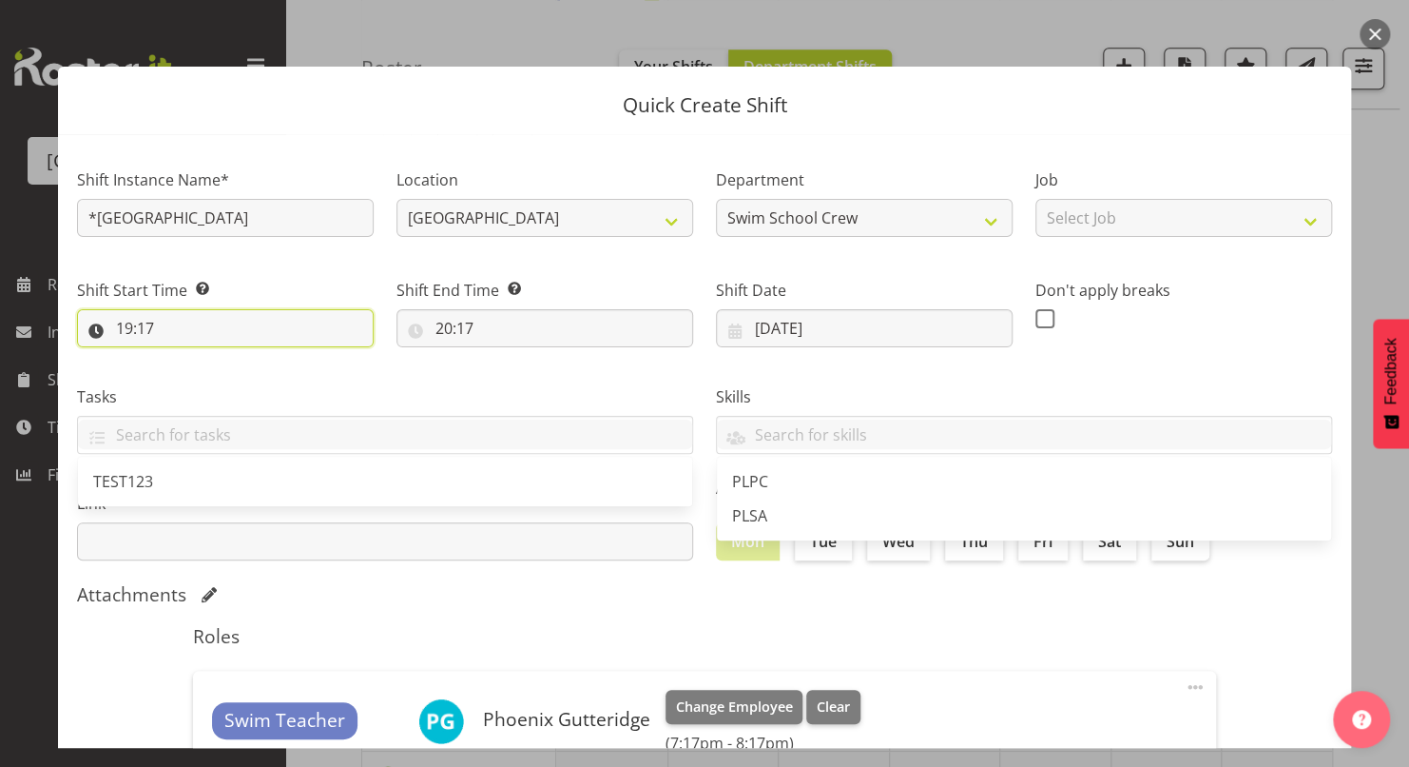
click at [128, 330] on input "19:17" at bounding box center [225, 328] width 297 height 38
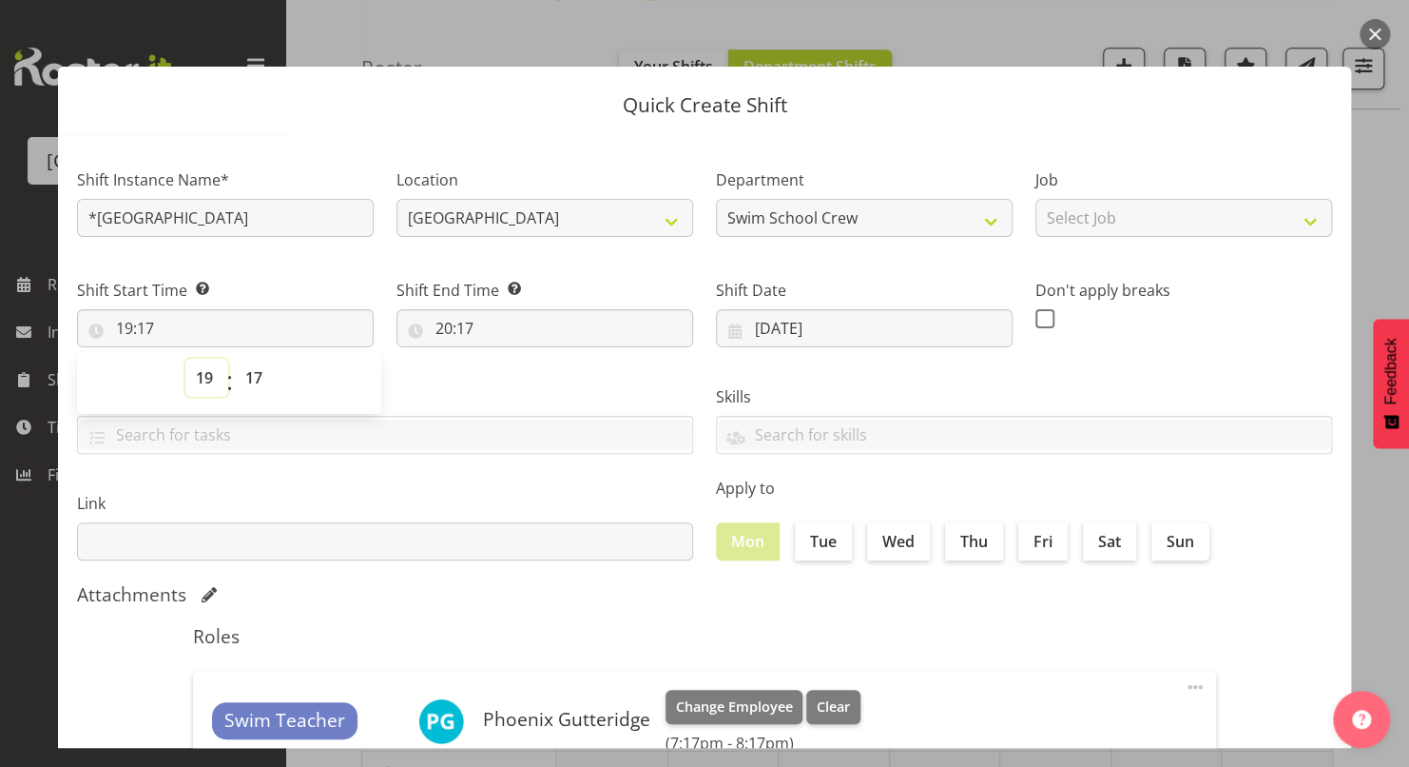
click at [210, 377] on select "00 01 02 03 04 05 06 07 08 09 10 11 12 13 14 15 16 17 18 19 20 21 22 23" at bounding box center [206, 378] width 43 height 38
select select "12"
click at [185, 359] on select "00 01 02 03 04 05 06 07 08 09 10 11 12 13 14 15 16 17 18 19 20 21 22 23" at bounding box center [206, 378] width 43 height 38
type input "12:17"
click at [254, 374] on select "00 01 02 03 04 05 06 07 08 09 10 11 12 13 14 15 16 17 18 19 20 21 22 23 24 25 2…" at bounding box center [256, 378] width 43 height 38
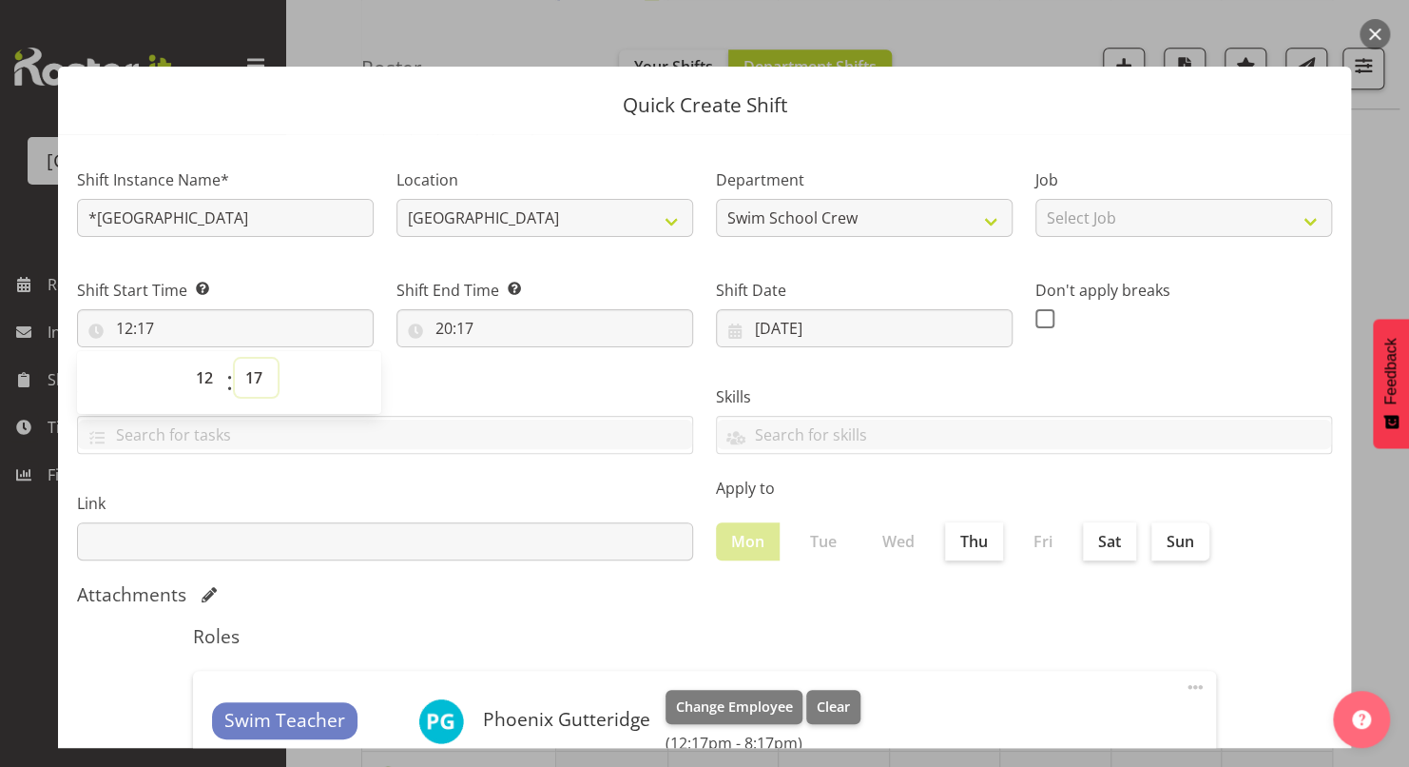
select select "0"
click at [235, 359] on select "00 01 02 03 04 05 06 07 08 09 10 11 12 13 14 15 16 17 18 19 20 21 22 23 24 25 2…" at bounding box center [256, 378] width 43 height 38
type input "12:00"
click at [475, 363] on div "Tasks TEST123" at bounding box center [385, 412] width 639 height 107
click at [437, 329] on input "20:17" at bounding box center [545, 328] width 297 height 38
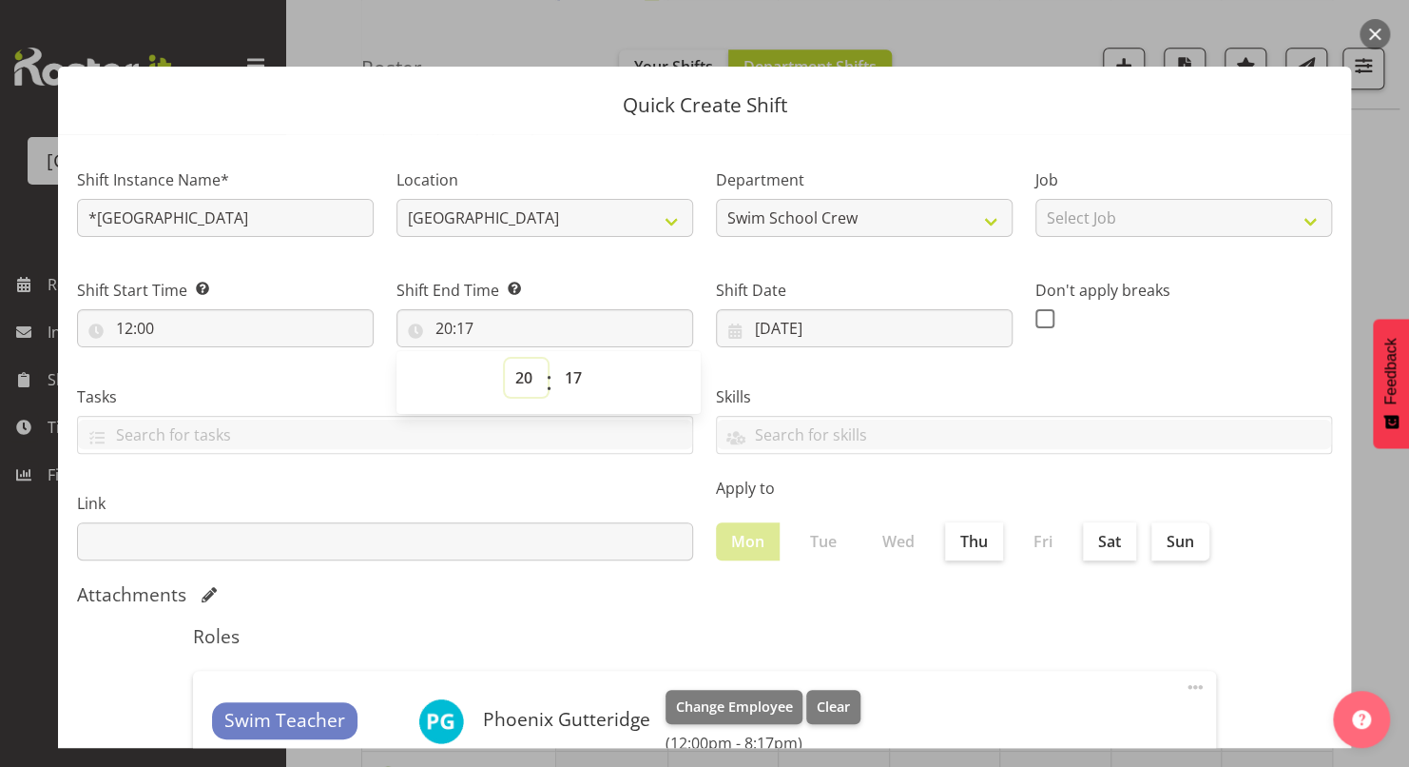
click at [526, 379] on select "00 01 02 03 04 05 06 07 08 09 10 11 12 13 14 15 16 17 18 19 20 21 22 23" at bounding box center [526, 378] width 43 height 38
select select "14"
click at [505, 359] on select "00 01 02 03 04 05 06 07 08 09 10 11 12 13 14 15 16 17 18 19 20 21 22 23" at bounding box center [526, 378] width 43 height 38
type input "14:17"
click at [574, 386] on select "00 01 02 03 04 05 06 07 08 09 10 11 12 13 14 15 16 17 18 19 20 21 22 23 24 25 2…" at bounding box center [575, 378] width 43 height 38
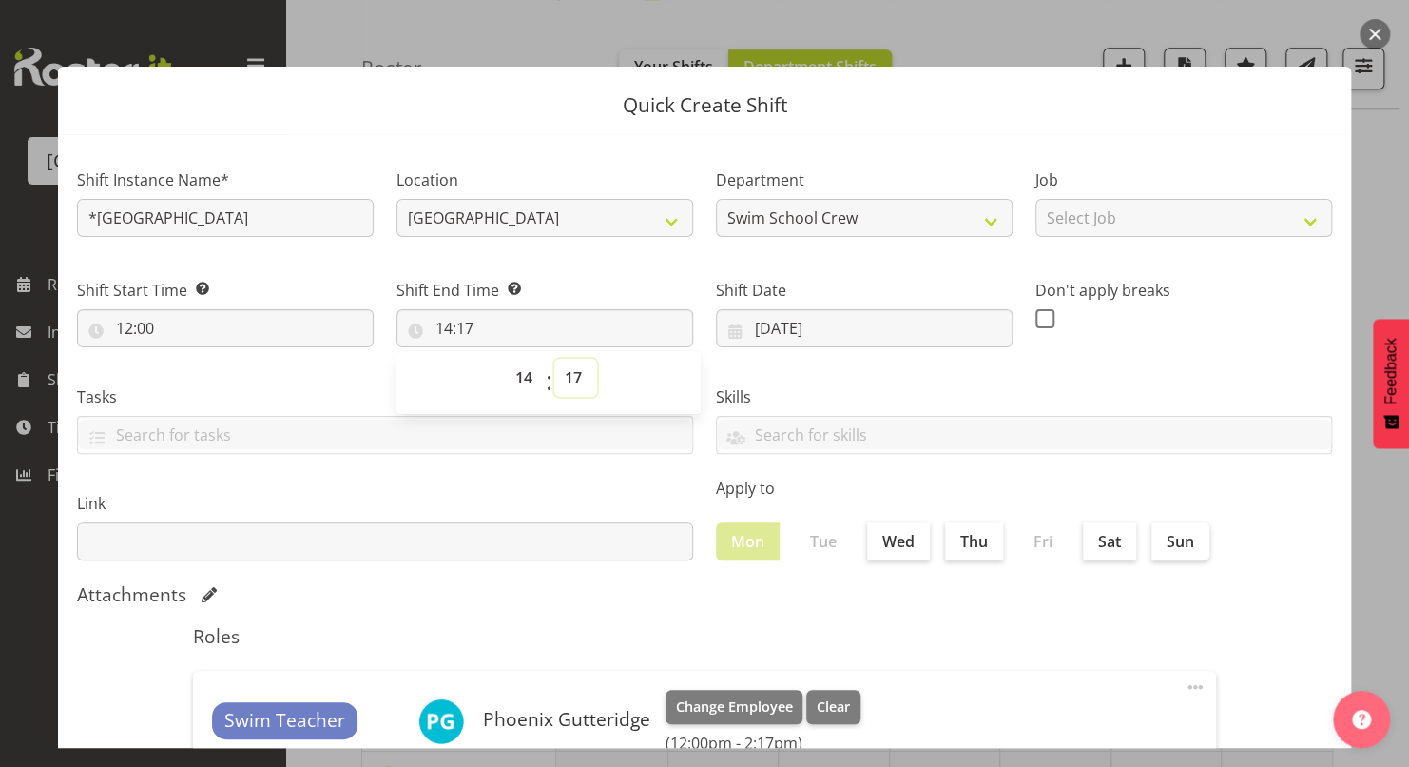
select select "31"
click at [554, 359] on select "00 01 02 03 04 05 06 07 08 09 10 11 12 13 14 15 16 17 18 19 20 21 22 23 24 25 2…" at bounding box center [575, 378] width 43 height 38
type input "14:31"
click at [578, 365] on select "00 01 02 03 04 05 06 07 08 09 10 11 12 13 14 15 16 17 18 19 20 21 22 23 24 25 2…" at bounding box center [575, 378] width 43 height 38
select select "30"
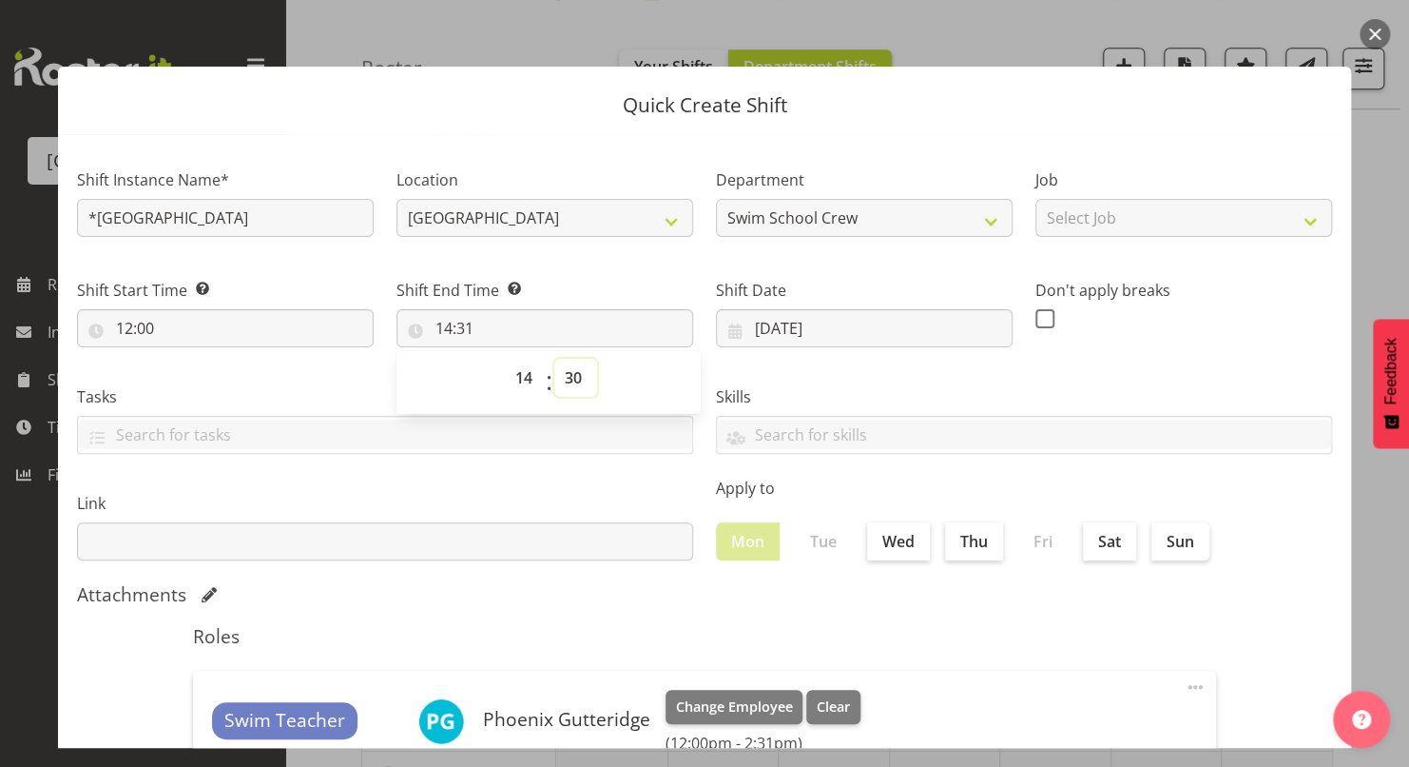
click at [554, 359] on select "00 01 02 03 04 05 06 07 08 09 10 11 12 13 14 15 16 17 18 19 20 21 22 23 24 25 2…" at bounding box center [575, 378] width 43 height 38
type input "14:30"
click at [811, 382] on div "Skills PLPC PLSA" at bounding box center [1024, 412] width 639 height 107
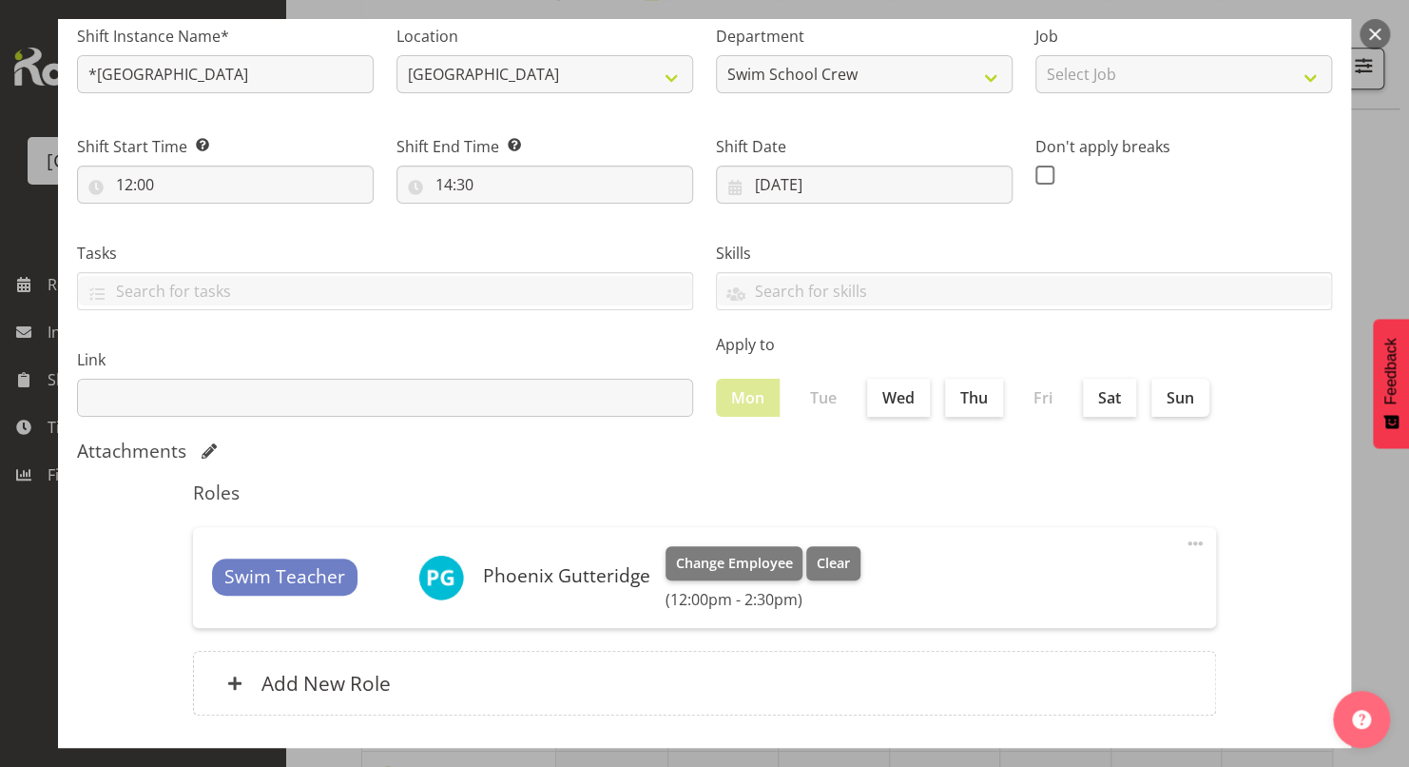
scroll to position [241, 0]
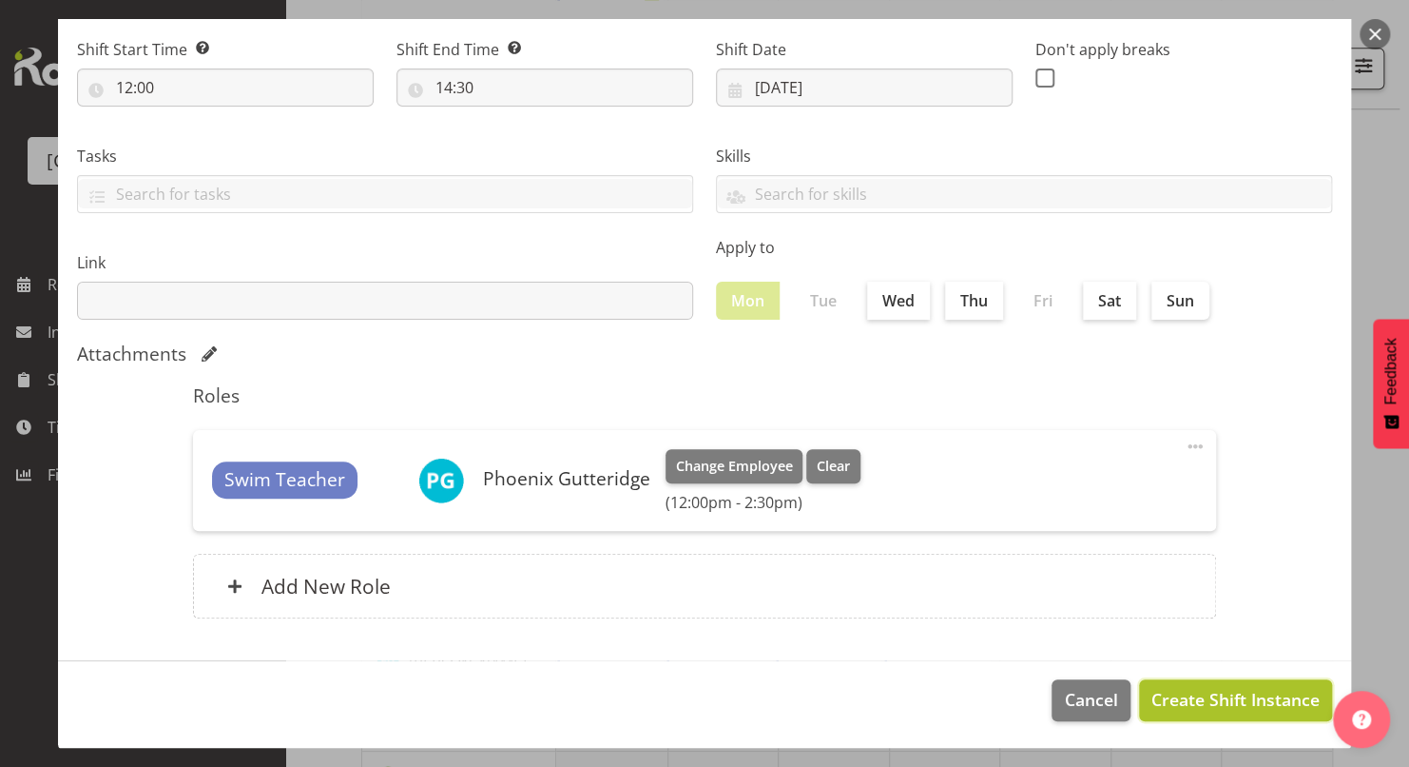
click at [1229, 698] on span "Create Shift Instance" at bounding box center [1236, 699] width 168 height 25
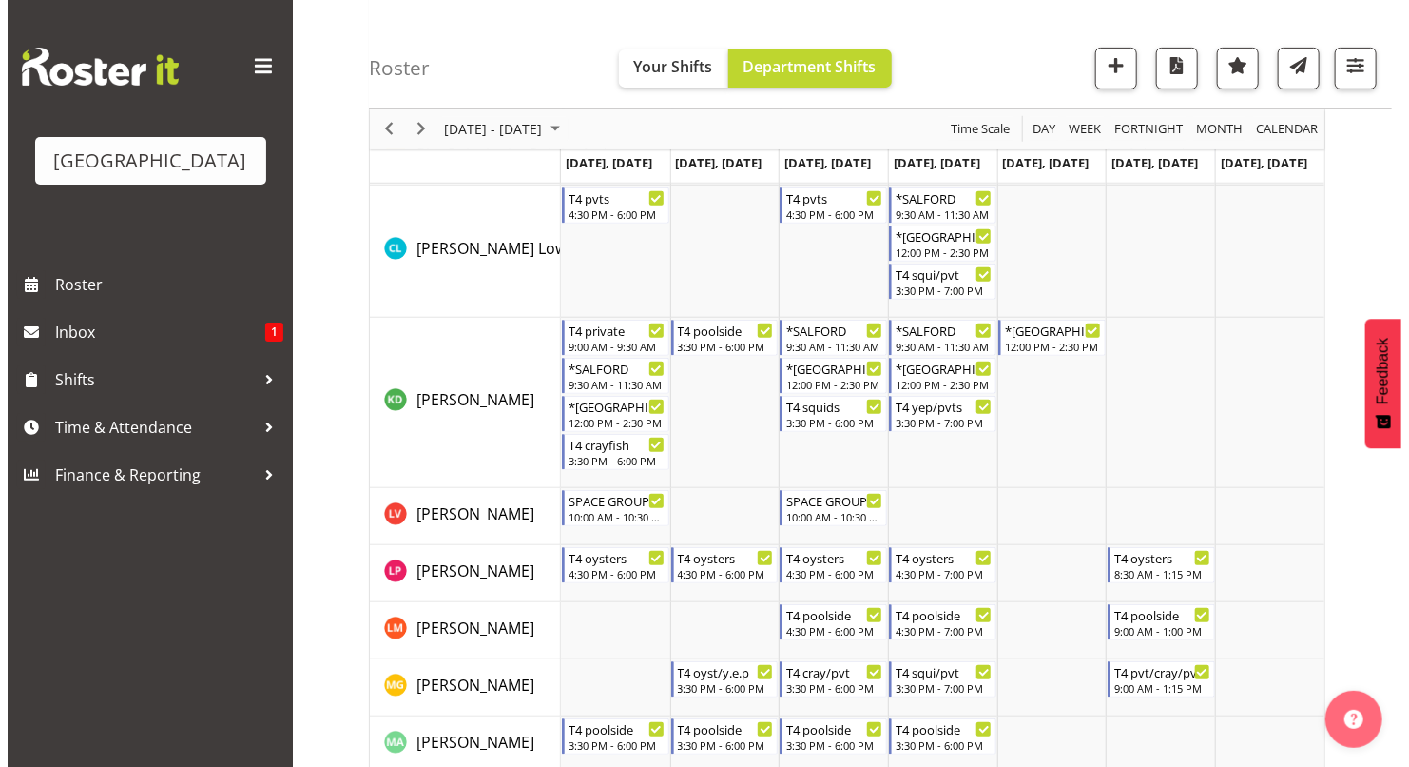
scroll to position [314, 0]
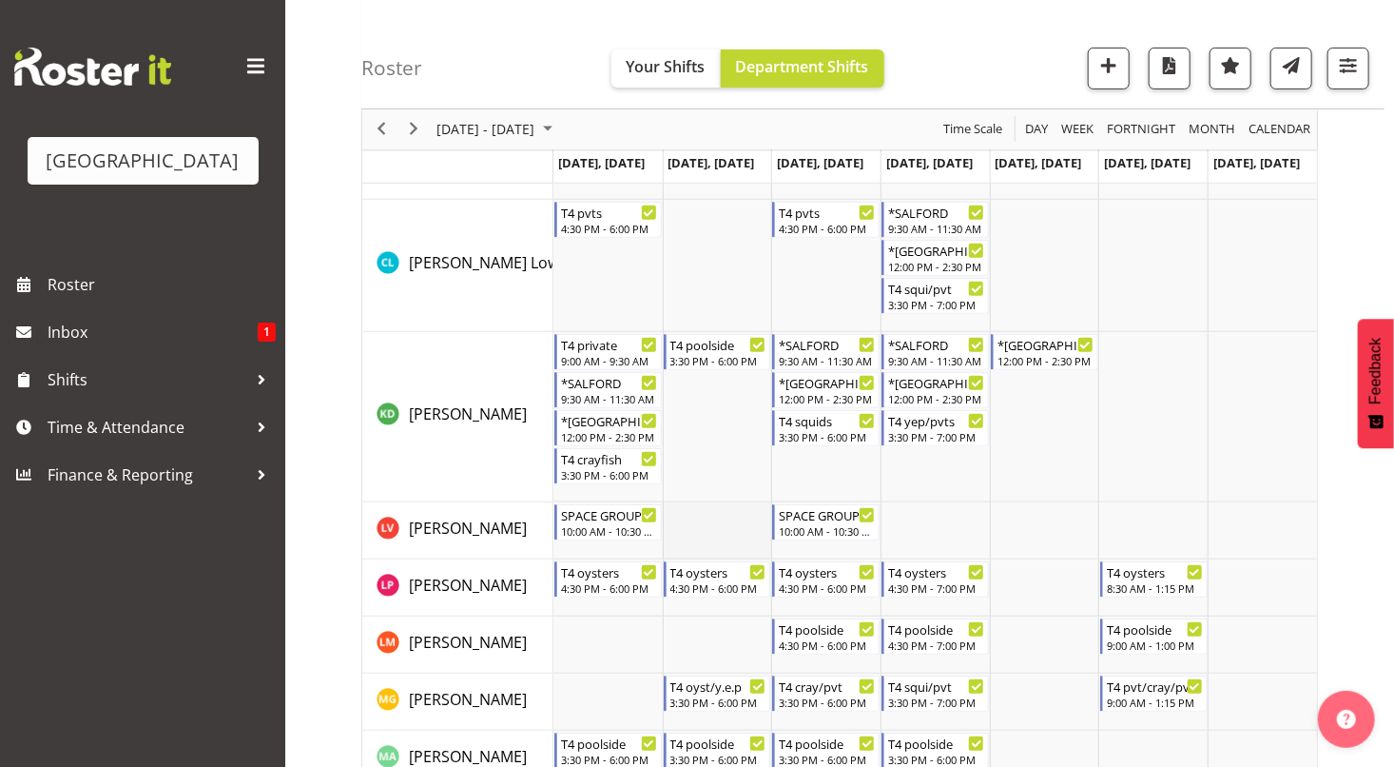
click at [735, 542] on td "Timeline Week of October 13, 2025" at bounding box center [717, 530] width 109 height 57
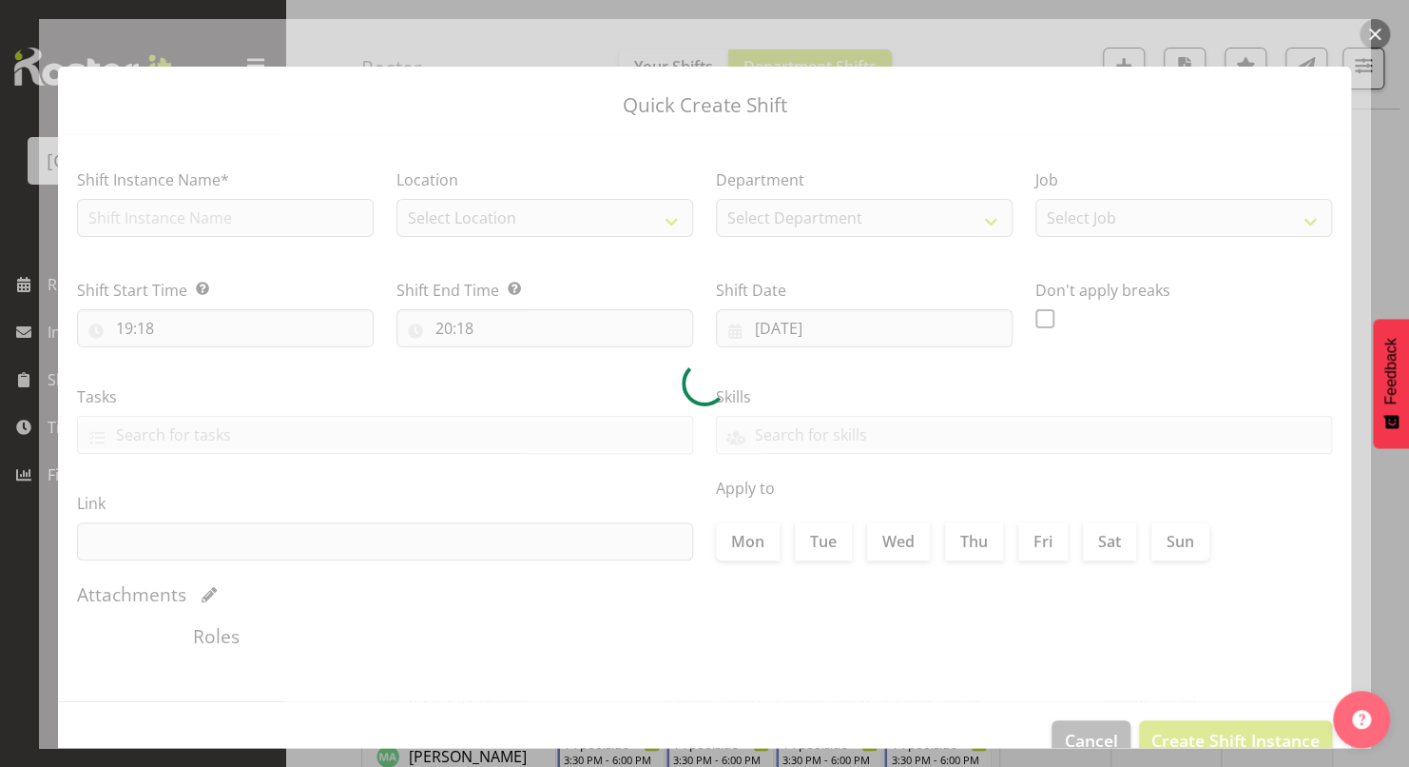
type input "[DATE]"
checkbox input "true"
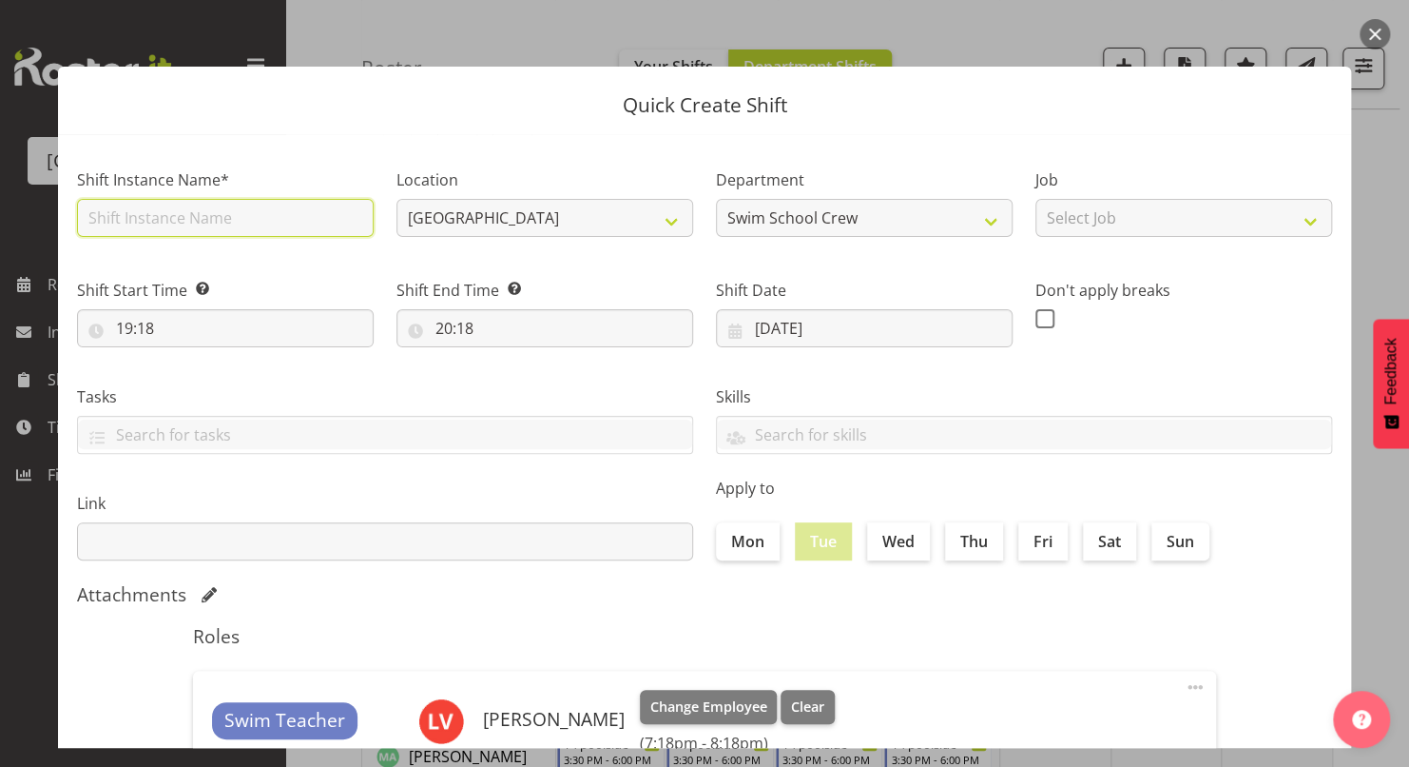
click at [204, 218] on input "text" at bounding box center [225, 218] width 297 height 38
type input "L"
click at [90, 215] on input "NEW RIVER" at bounding box center [225, 218] width 297 height 38
type input "*[GEOGRAPHIC_DATA]"
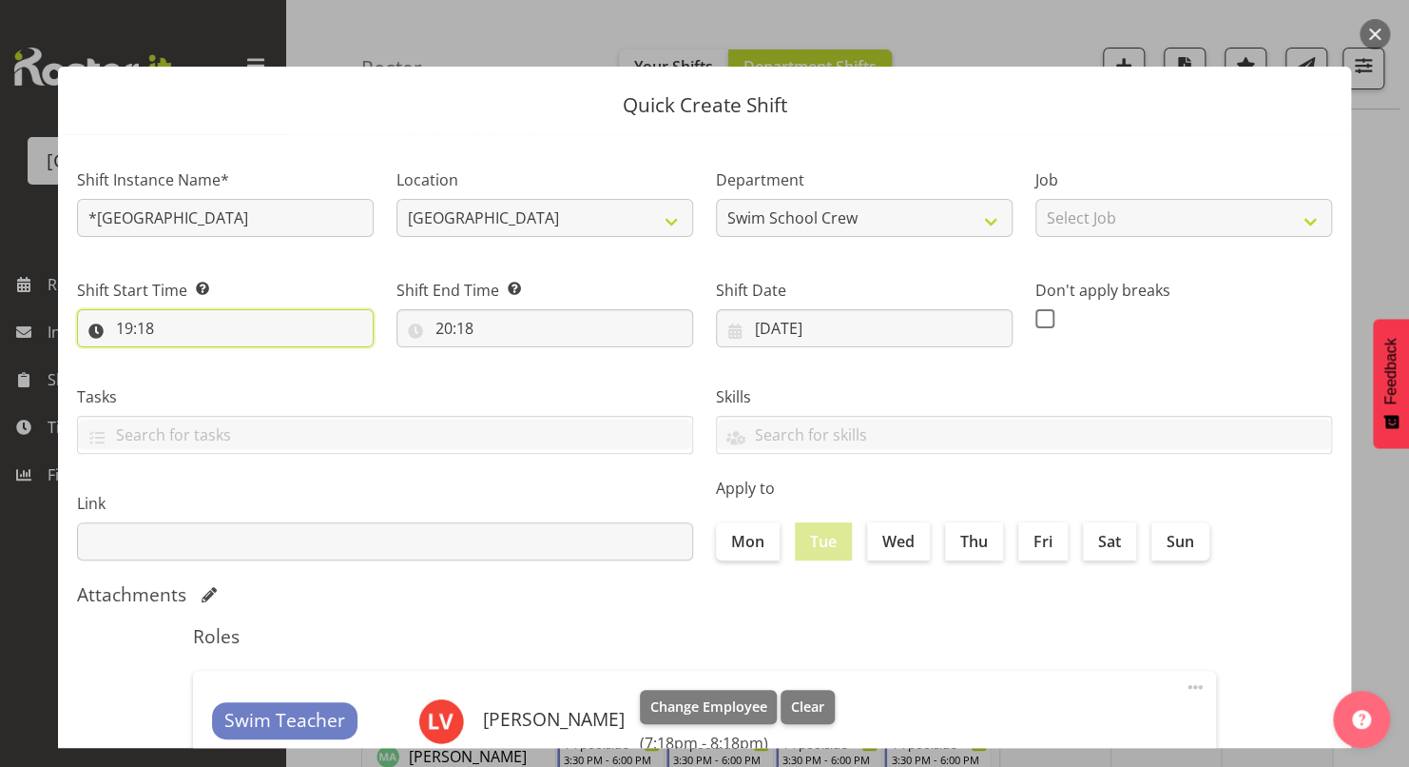
click at [122, 330] on input "19:18" at bounding box center [225, 328] width 297 height 38
click at [195, 379] on select "00 01 02 03 04 05 06 07 08 09 10 11 12 13 14 15 16 17 18 19 20 21 22 23" at bounding box center [206, 378] width 43 height 38
select select "12"
click at [185, 359] on select "00 01 02 03 04 05 06 07 08 09 10 11 12 13 14 15 16 17 18 19 20 21 22 23" at bounding box center [206, 378] width 43 height 38
type input "12:18"
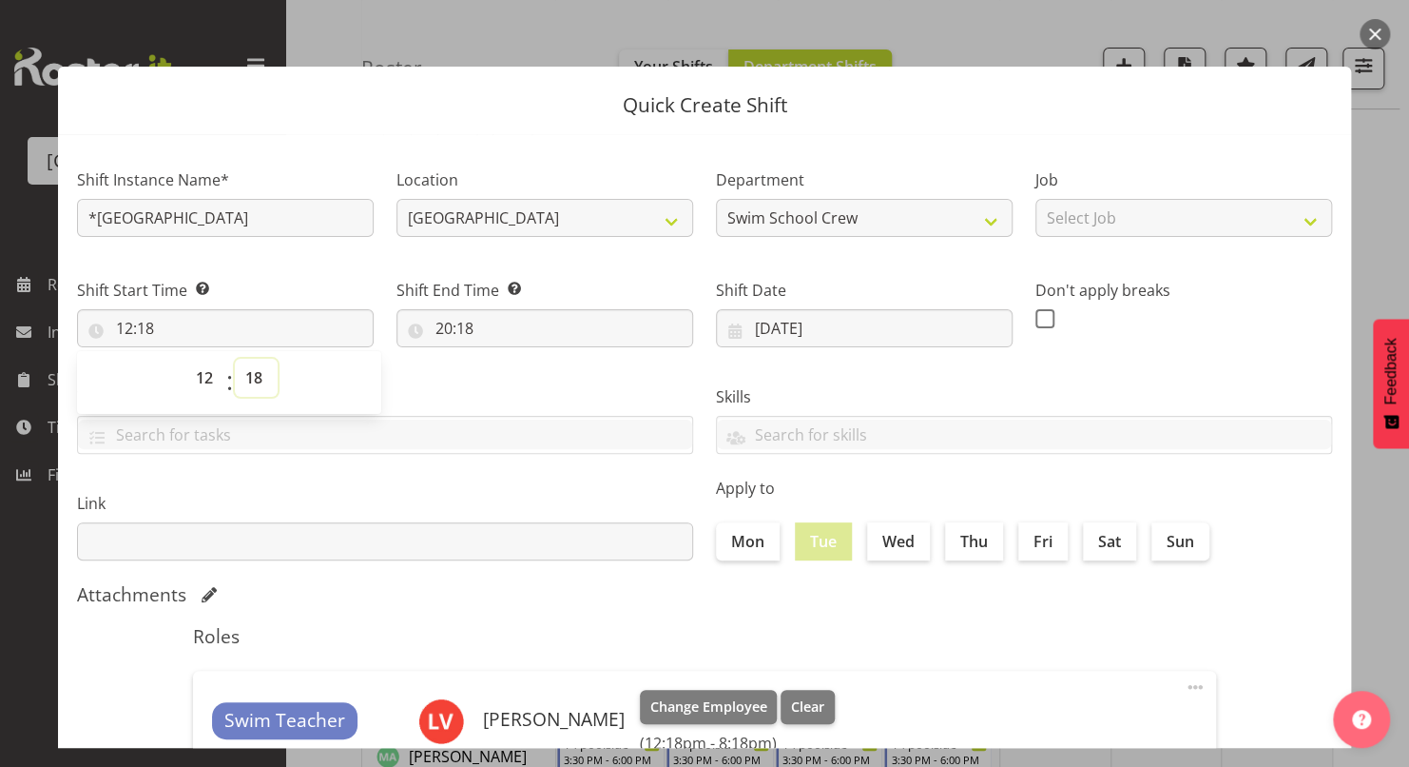
click at [252, 380] on select "00 01 02 03 04 05 06 07 08 09 10 11 12 13 14 15 16 17 18 19 20 21 22 23 24 25 2…" at bounding box center [256, 378] width 43 height 38
select select "0"
click at [235, 359] on select "00 01 02 03 04 05 06 07 08 09 10 11 12 13 14 15 16 17 18 19 20 21 22 23 24 25 2…" at bounding box center [256, 378] width 43 height 38
type input "12:00"
click at [456, 389] on label "Tasks" at bounding box center [385, 396] width 616 height 23
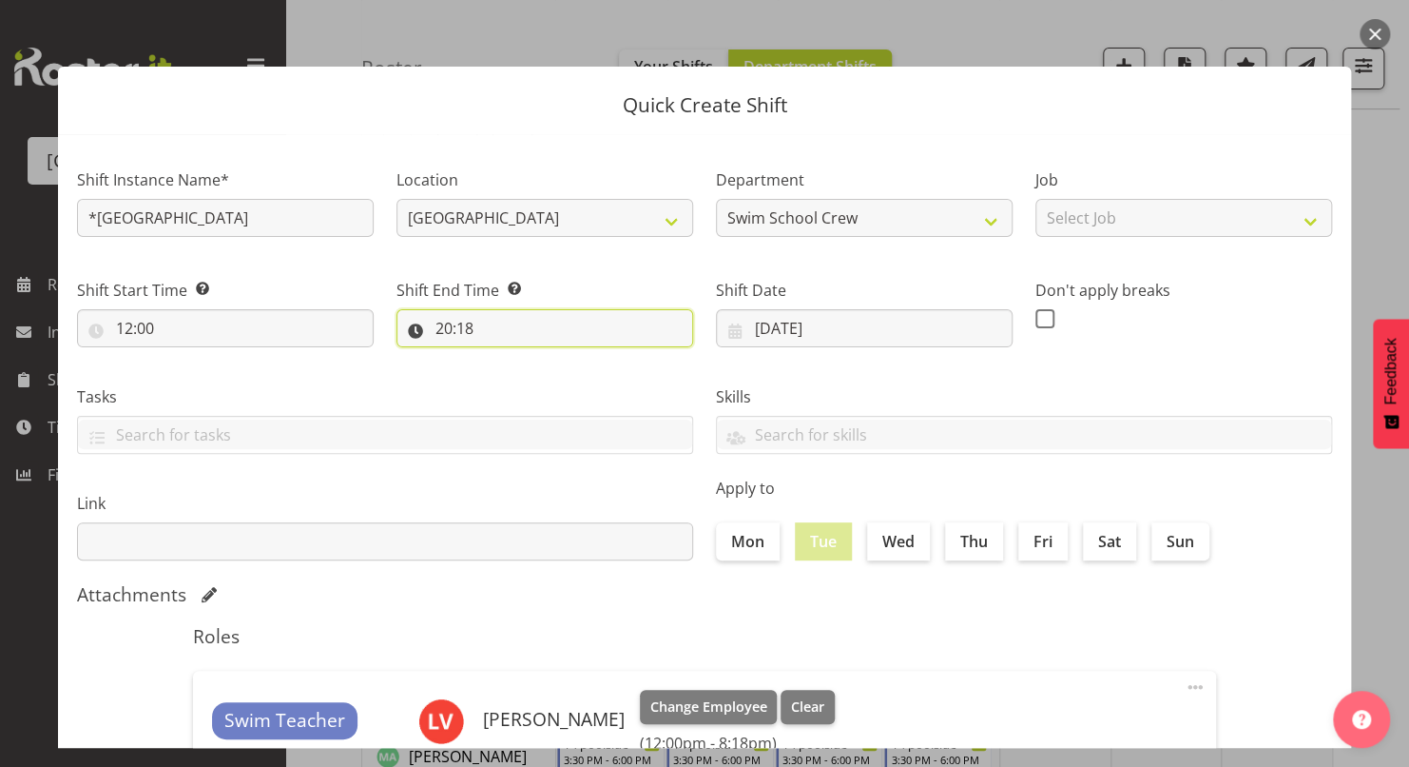
click at [442, 329] on input "20:18" at bounding box center [545, 328] width 297 height 38
click at [514, 374] on select "00 01 02 03 04 05 06 07 08 09 10 11 12 13 14 15 16 17 18 19 20 21 22 23" at bounding box center [526, 378] width 43 height 38
select select "14"
click at [505, 359] on select "00 01 02 03 04 05 06 07 08 09 10 11 12 13 14 15 16 17 18 19 20 21 22 23" at bounding box center [526, 378] width 43 height 38
type input "14:18"
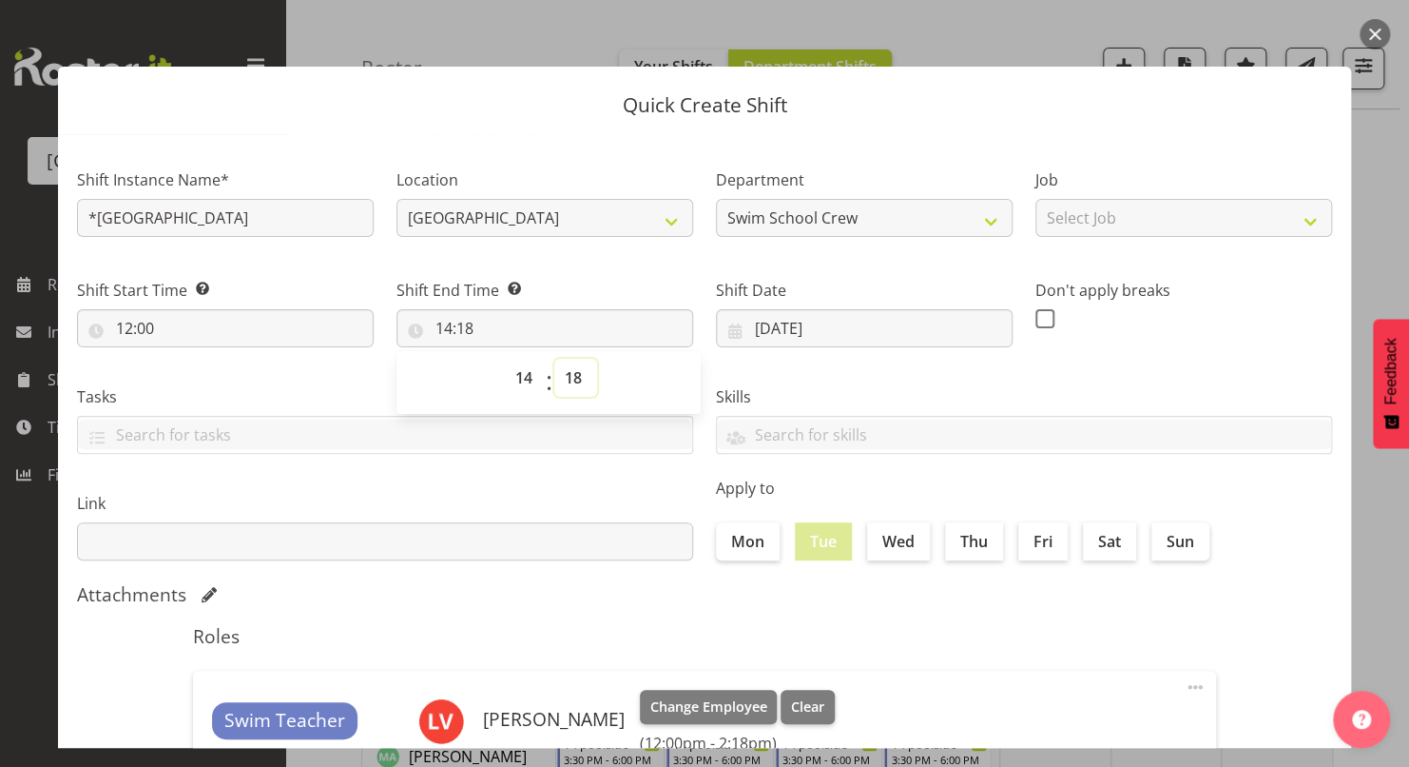
click at [570, 379] on select "00 01 02 03 04 05 06 07 08 09 10 11 12 13 14 15 16 17 18 19 20 21 22 23 24 25 2…" at bounding box center [575, 378] width 43 height 38
select select "30"
click at [554, 359] on select "00 01 02 03 04 05 06 07 08 09 10 11 12 13 14 15 16 17 18 19 20 21 22 23 24 25 2…" at bounding box center [575, 378] width 43 height 38
type input "14:30"
click at [784, 366] on div "Skills PLPC PLSA" at bounding box center [1024, 412] width 639 height 107
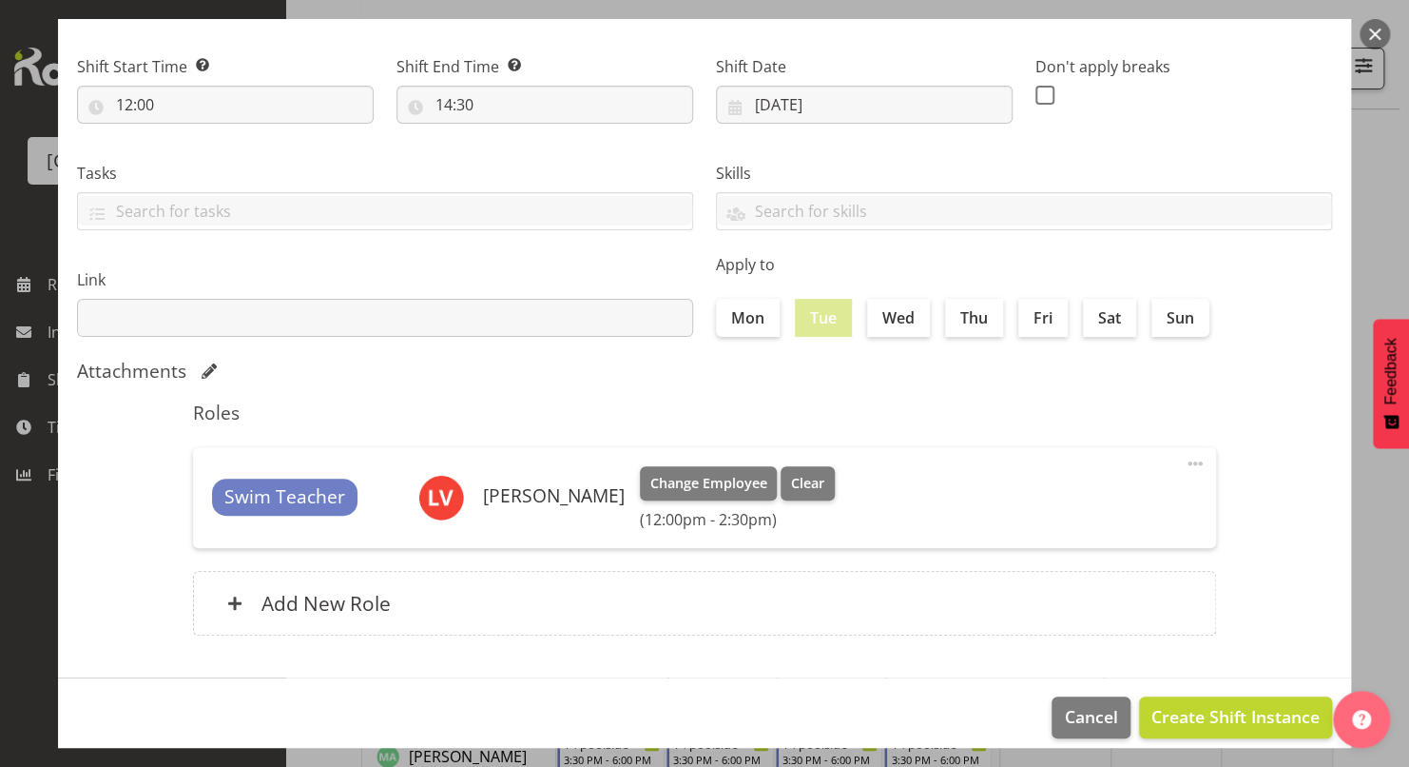
scroll to position [241, 0]
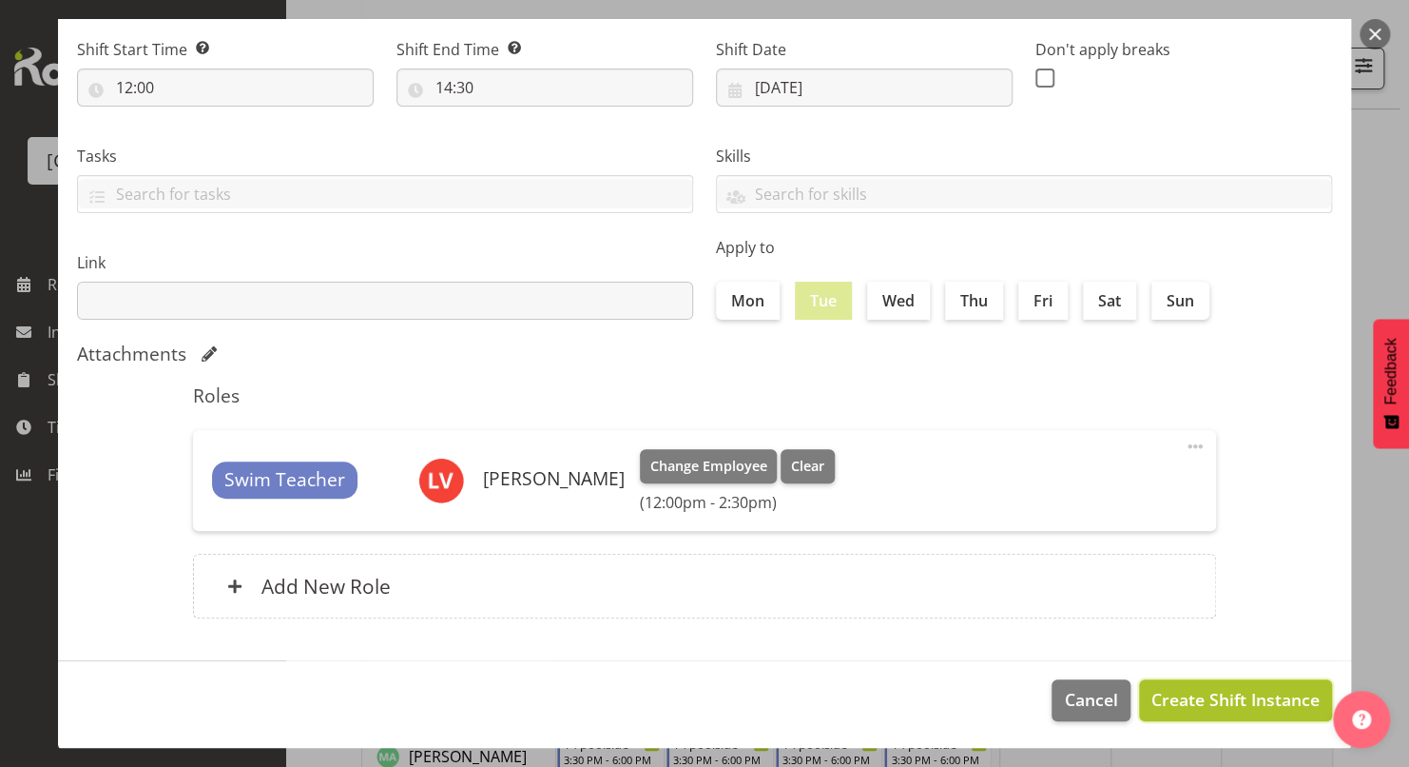
click at [1222, 694] on span "Create Shift Instance" at bounding box center [1236, 699] width 168 height 25
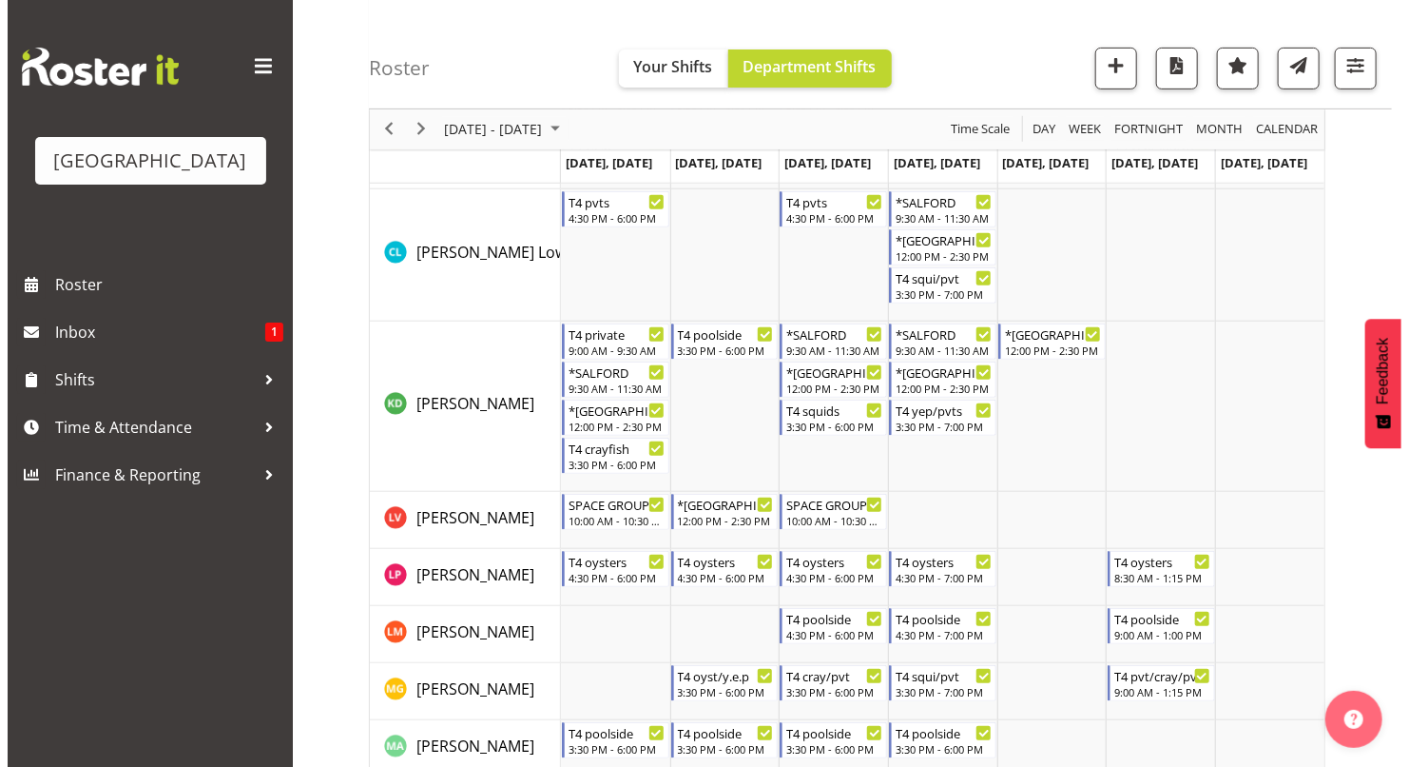
scroll to position [274, 0]
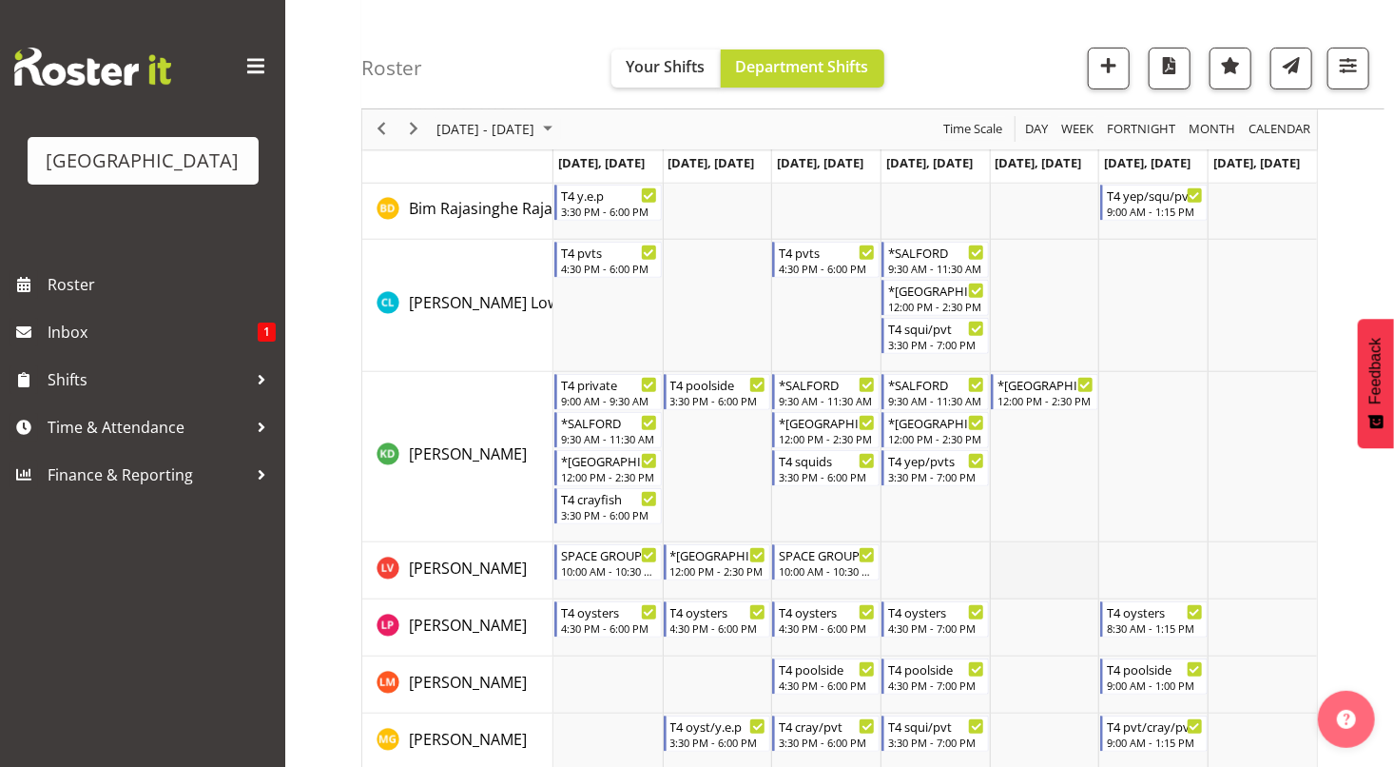
click at [1065, 553] on td "Timeline Week of October 13, 2025" at bounding box center [1044, 570] width 109 height 57
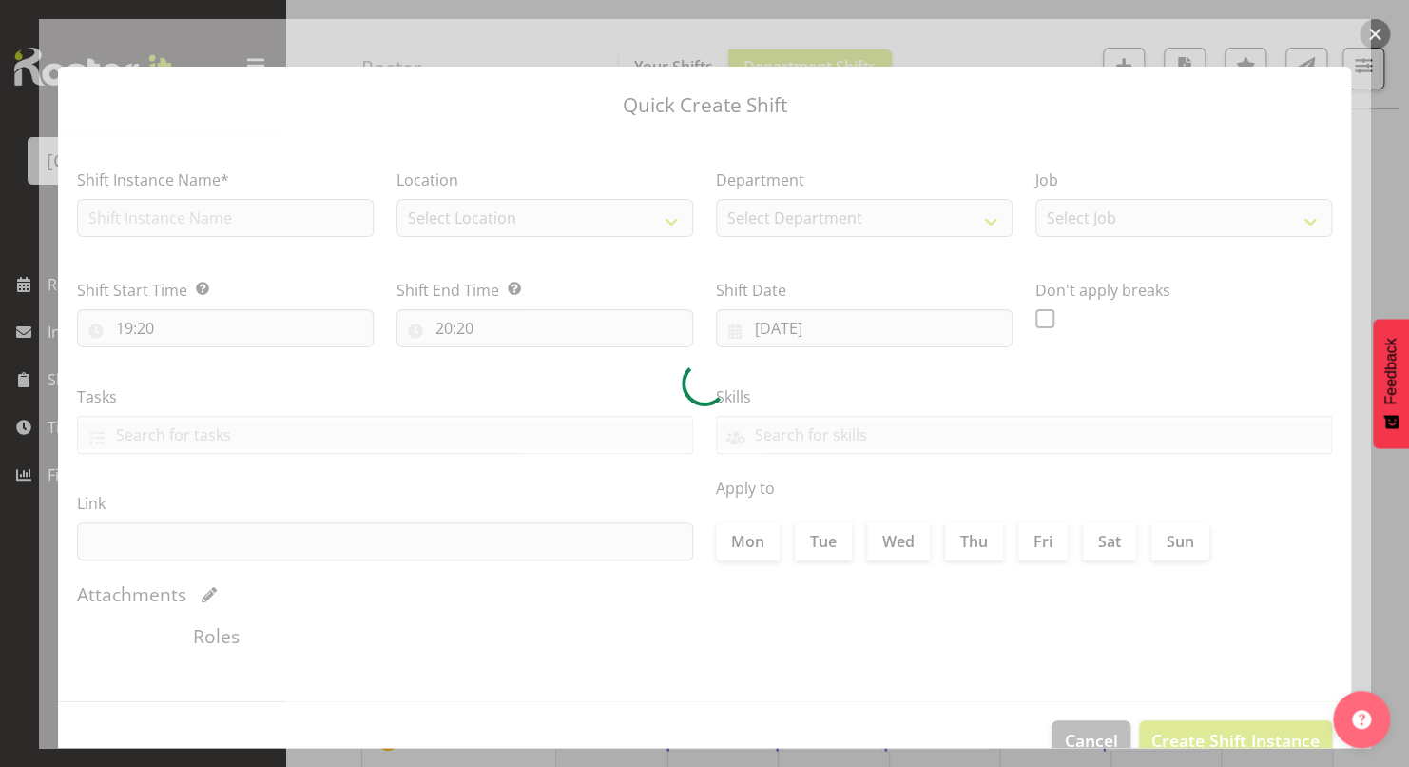
type input "[DATE]"
checkbox input "true"
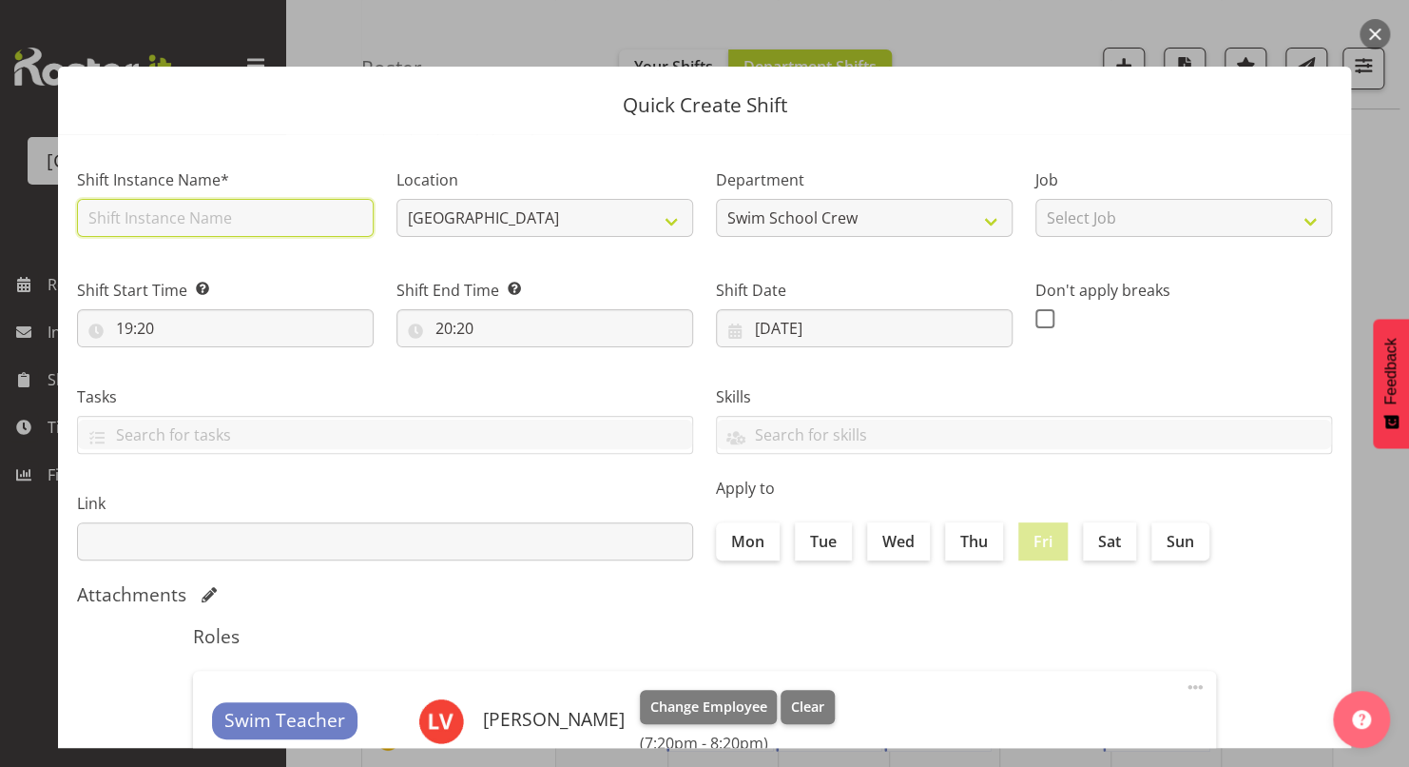
click at [317, 201] on input "text" at bounding box center [225, 218] width 297 height 38
type input "*[GEOGRAPHIC_DATA]"
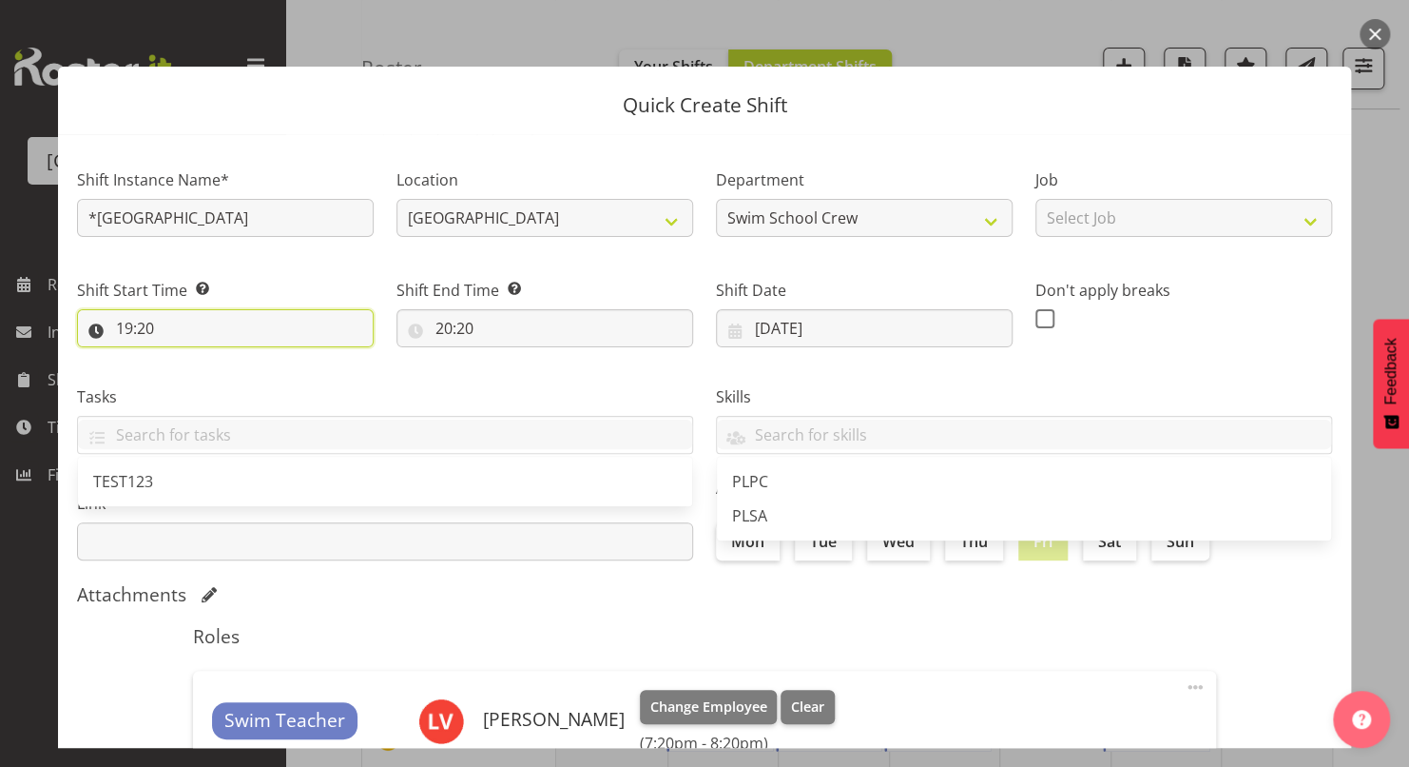
click at [125, 327] on input "19:20" at bounding box center [225, 328] width 297 height 38
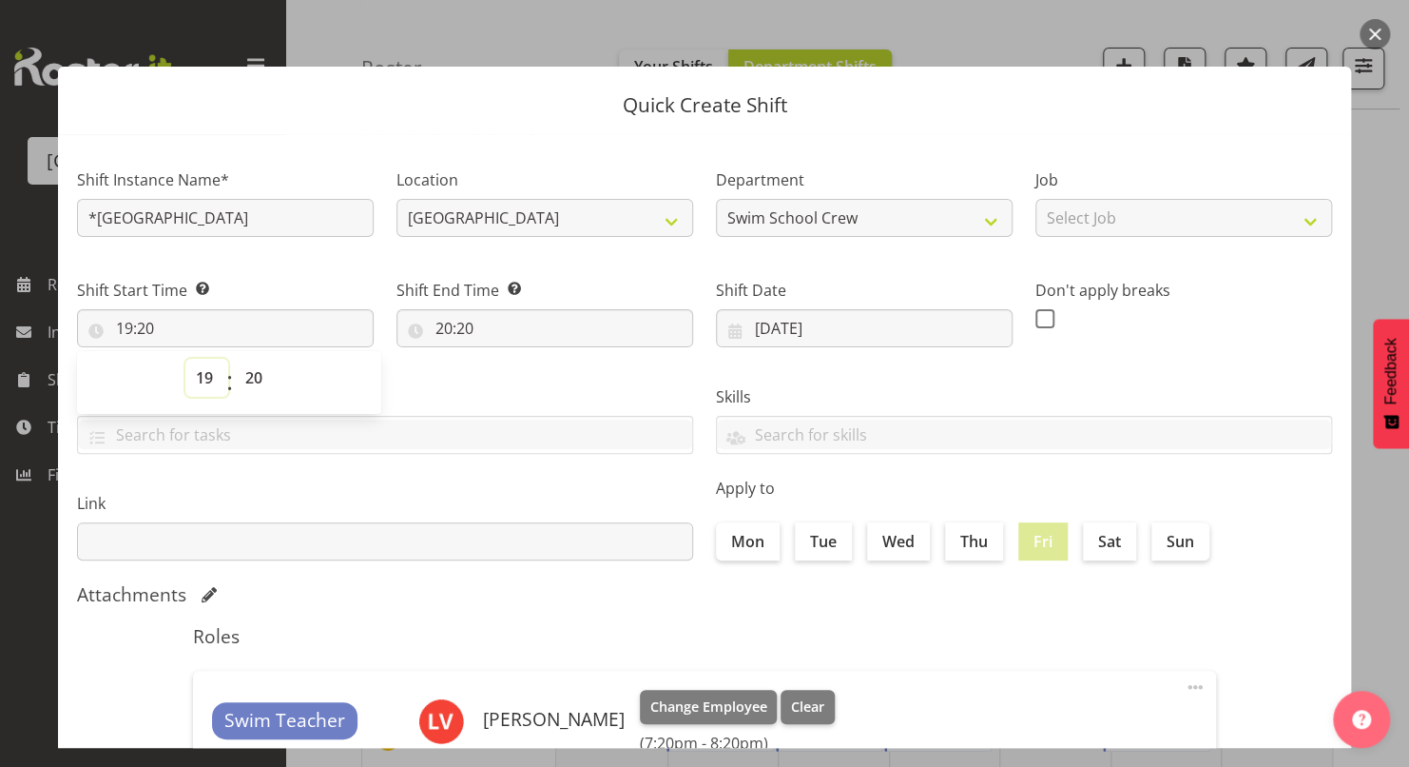
click at [200, 379] on select "00 01 02 03 04 05 06 07 08 09 10 11 12 13 14 15 16 17 18 19 20 21 22 23" at bounding box center [206, 378] width 43 height 38
select select "13"
click at [185, 359] on select "00 01 02 03 04 05 06 07 08 09 10 11 12 13 14 15 16 17 18 19 20 21 22 23" at bounding box center [206, 378] width 43 height 38
type input "13:20"
click at [249, 380] on select "00 01 02 03 04 05 06 07 08 09 10 11 12 13 14 15 16 17 18 19 20 21 22 23 24 25 2…" at bounding box center [256, 378] width 43 height 38
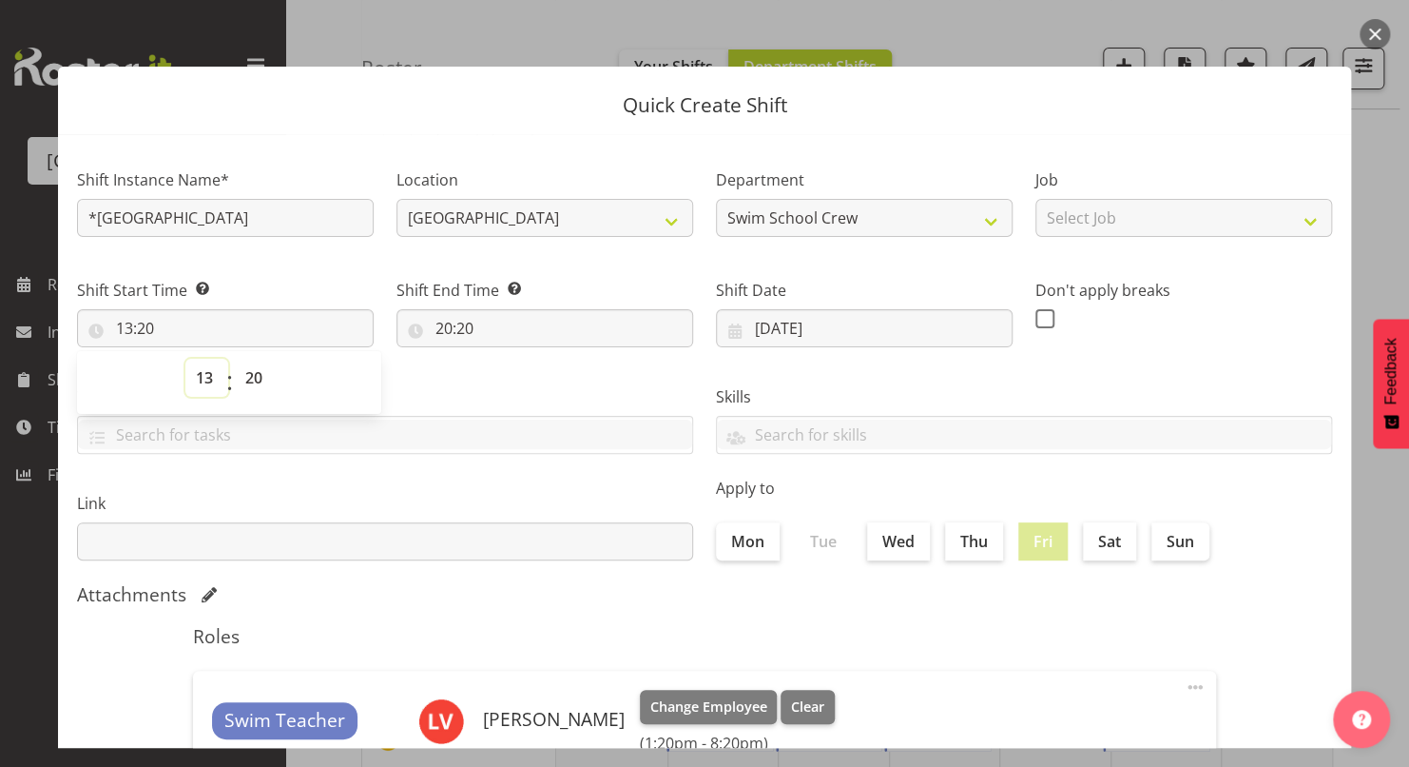
click at [199, 383] on select "00 01 02 03 04 05 06 07 08 09 10 11 12 13 14 15 16 17 18 19 20 21 22 23" at bounding box center [206, 378] width 43 height 38
select select "12"
click at [185, 359] on select "00 01 02 03 04 05 06 07 08 09 10 11 12 13 14 15 16 17 18 19 20 21 22 23" at bounding box center [206, 378] width 43 height 38
type input "12:20"
click at [252, 379] on select "00 01 02 03 04 05 06 07 08 09 10 11 12 13 14 15 16 17 18 19 20 21 22 23 24 25 2…" at bounding box center [256, 378] width 43 height 38
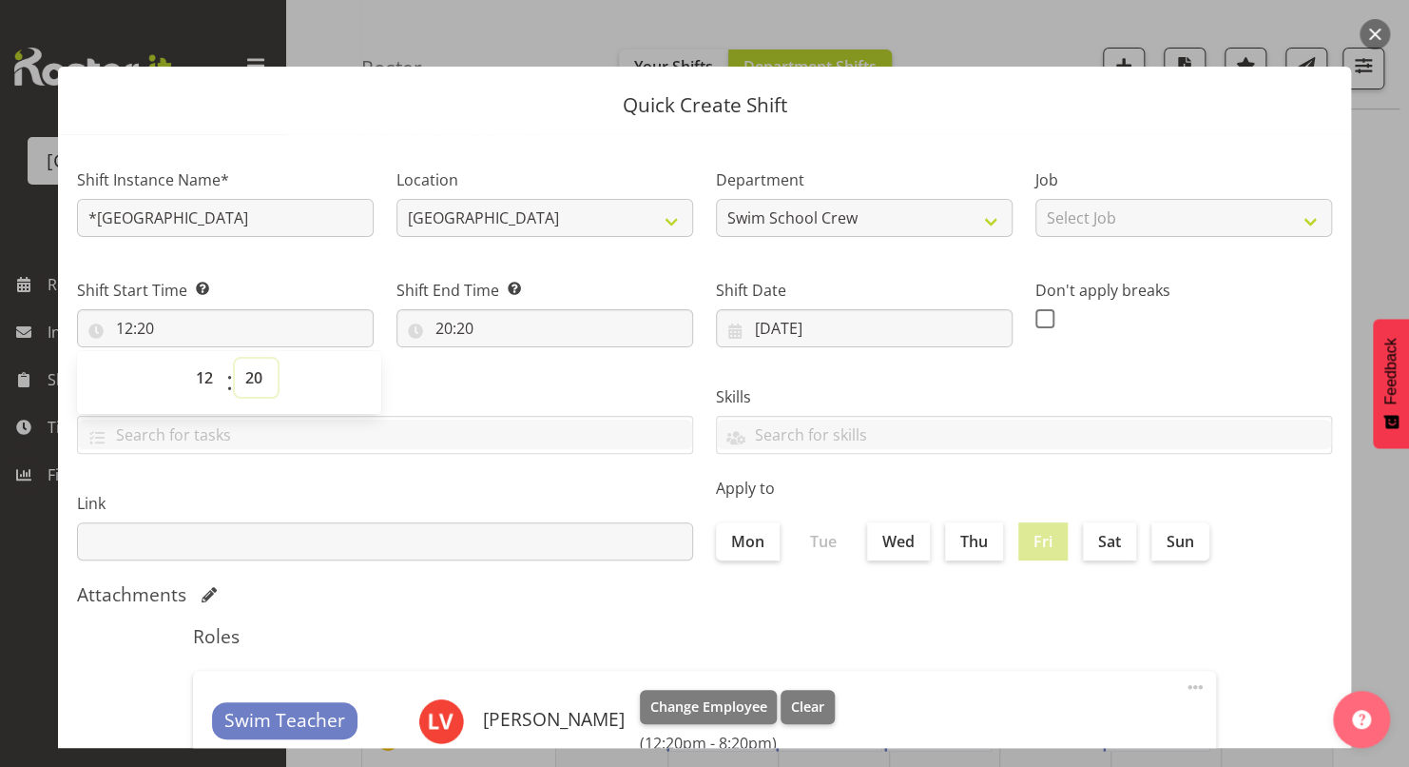
select select "0"
click at [235, 359] on select "00 01 02 03 04 05 06 07 08 09 10 11 12 13 14 15 16 17 18 19 20 21 22 23 24 25 2…" at bounding box center [256, 378] width 43 height 38
type input "12:00"
click at [417, 56] on div "Quick Create Shift Shift Instance Name* *NEW RIVER Location [GEOGRAPHIC_DATA] D…" at bounding box center [704, 383] width 1331 height 728
click at [442, 323] on input "20:20" at bounding box center [545, 328] width 297 height 38
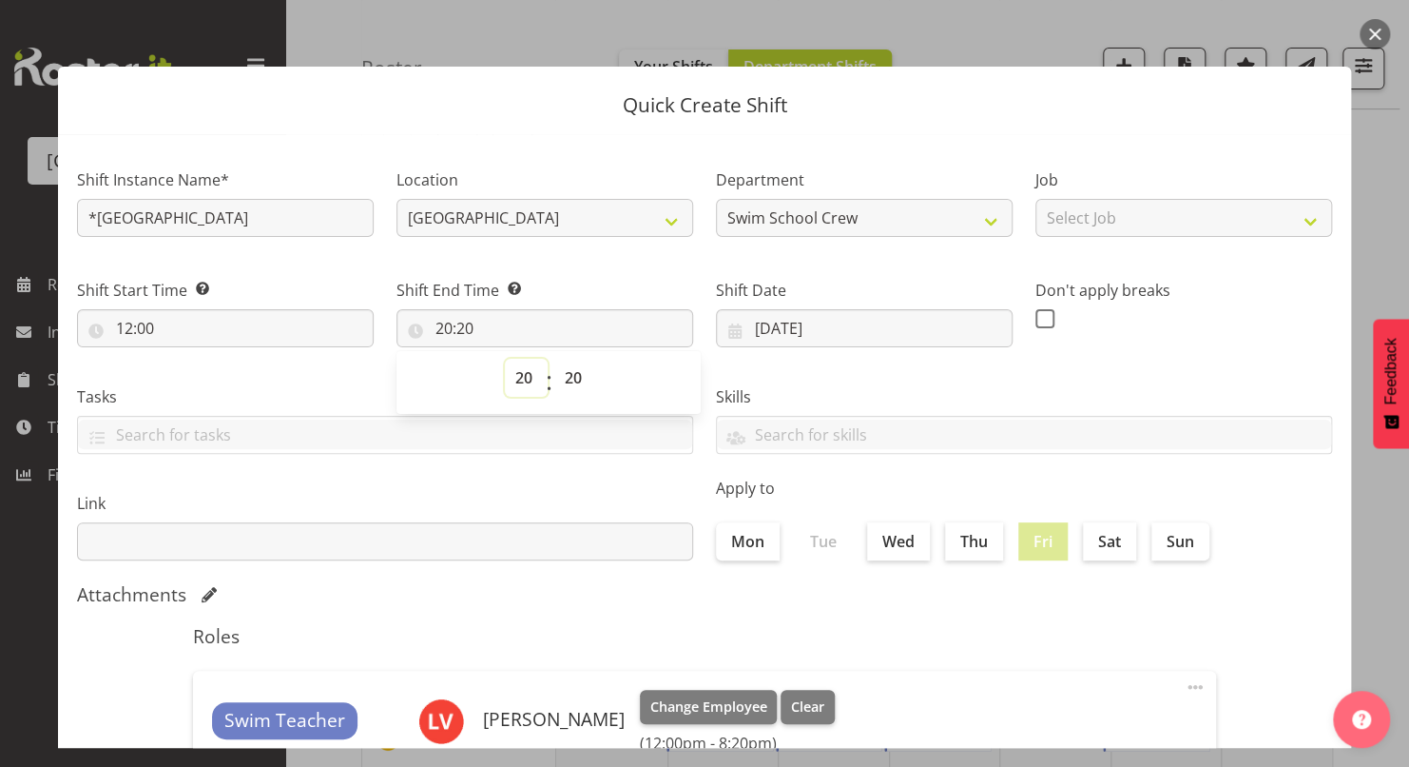
click at [513, 382] on select "00 01 02 03 04 05 06 07 08 09 10 11 12 13 14 15 16 17 18 19 20 21 22 23" at bounding box center [526, 378] width 43 height 38
select select "14"
click at [505, 359] on select "00 01 02 03 04 05 06 07 08 09 10 11 12 13 14 15 16 17 18 19 20 21 22 23" at bounding box center [526, 378] width 43 height 38
type input "14:20"
click at [568, 375] on select "00 01 02 03 04 05 06 07 08 09 10 11 12 13 14 15 16 17 18 19 20 21 22 23 24 25 2…" at bounding box center [575, 378] width 43 height 38
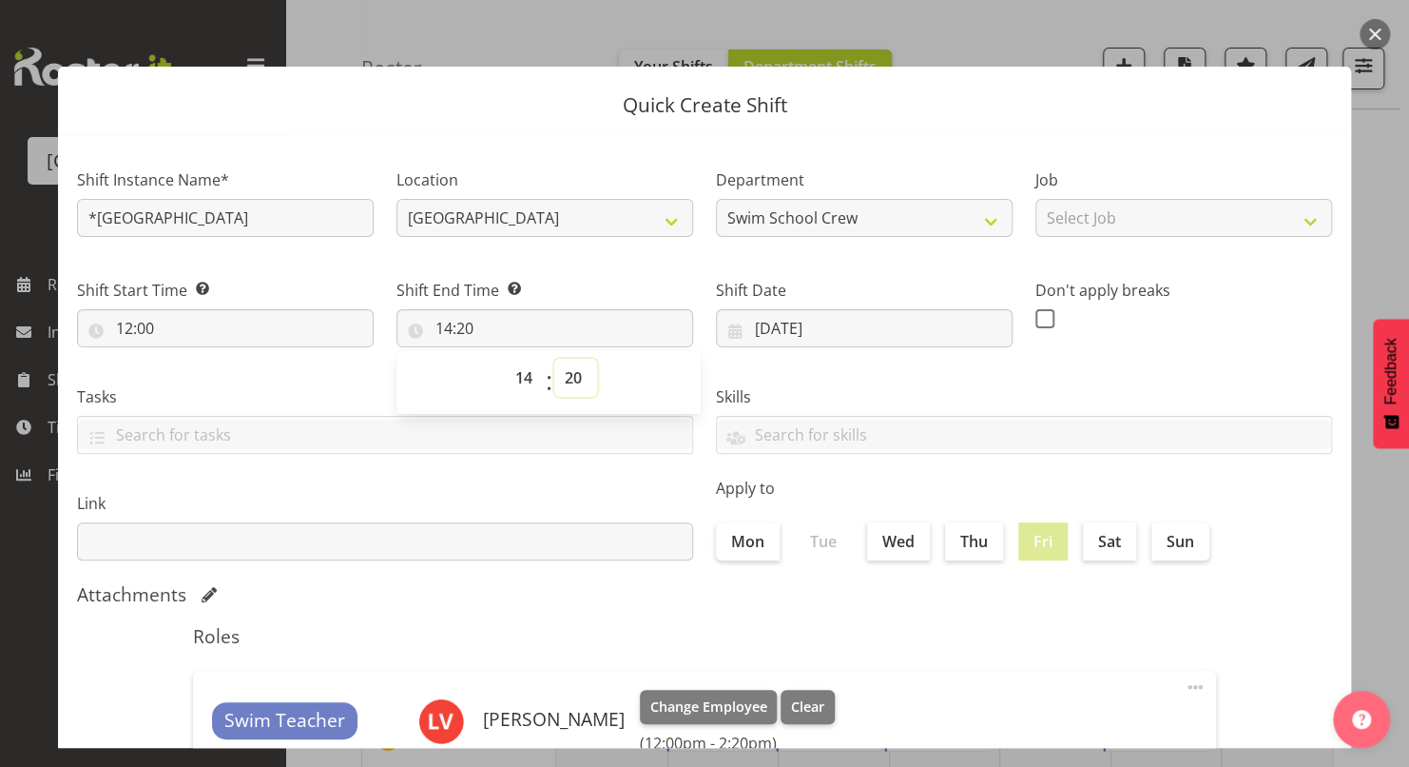
select select "30"
click at [554, 359] on select "00 01 02 03 04 05 06 07 08 09 10 11 12 13 14 15 16 17 18 19 20 21 22 23 24 25 2…" at bounding box center [575, 378] width 43 height 38
type input "14:30"
click at [778, 379] on div "Skills PLPC PLSA" at bounding box center [1024, 412] width 639 height 107
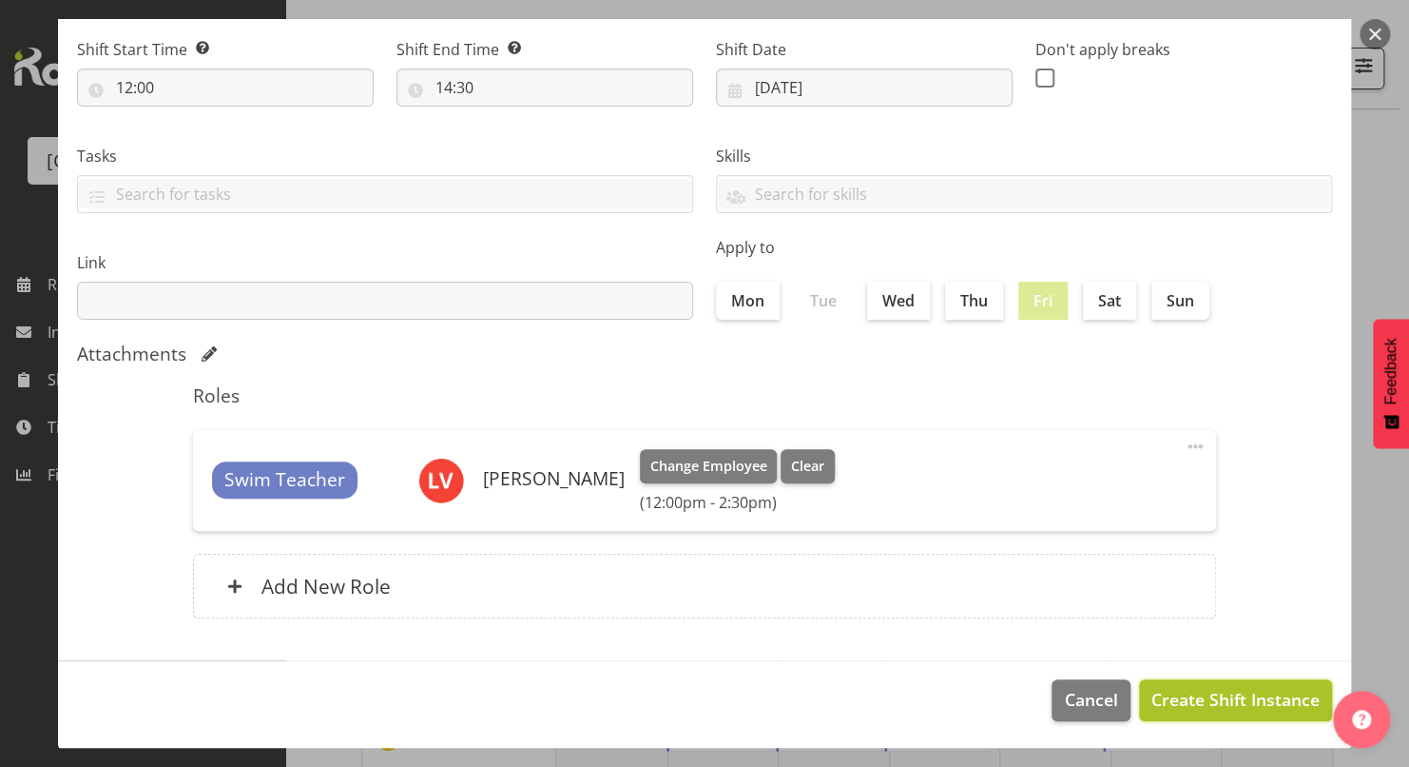
click at [1169, 697] on span "Create Shift Instance" at bounding box center [1236, 699] width 168 height 25
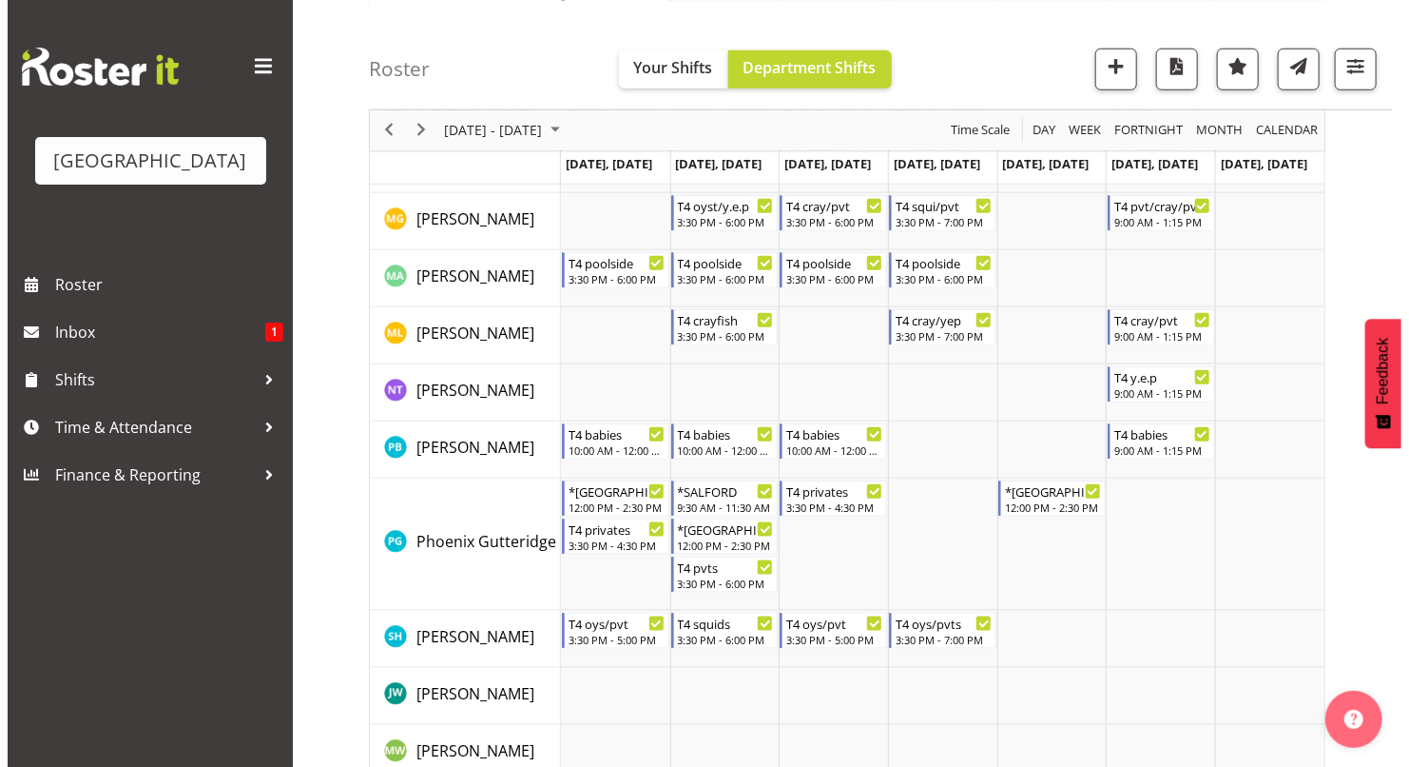
scroll to position [799, 0]
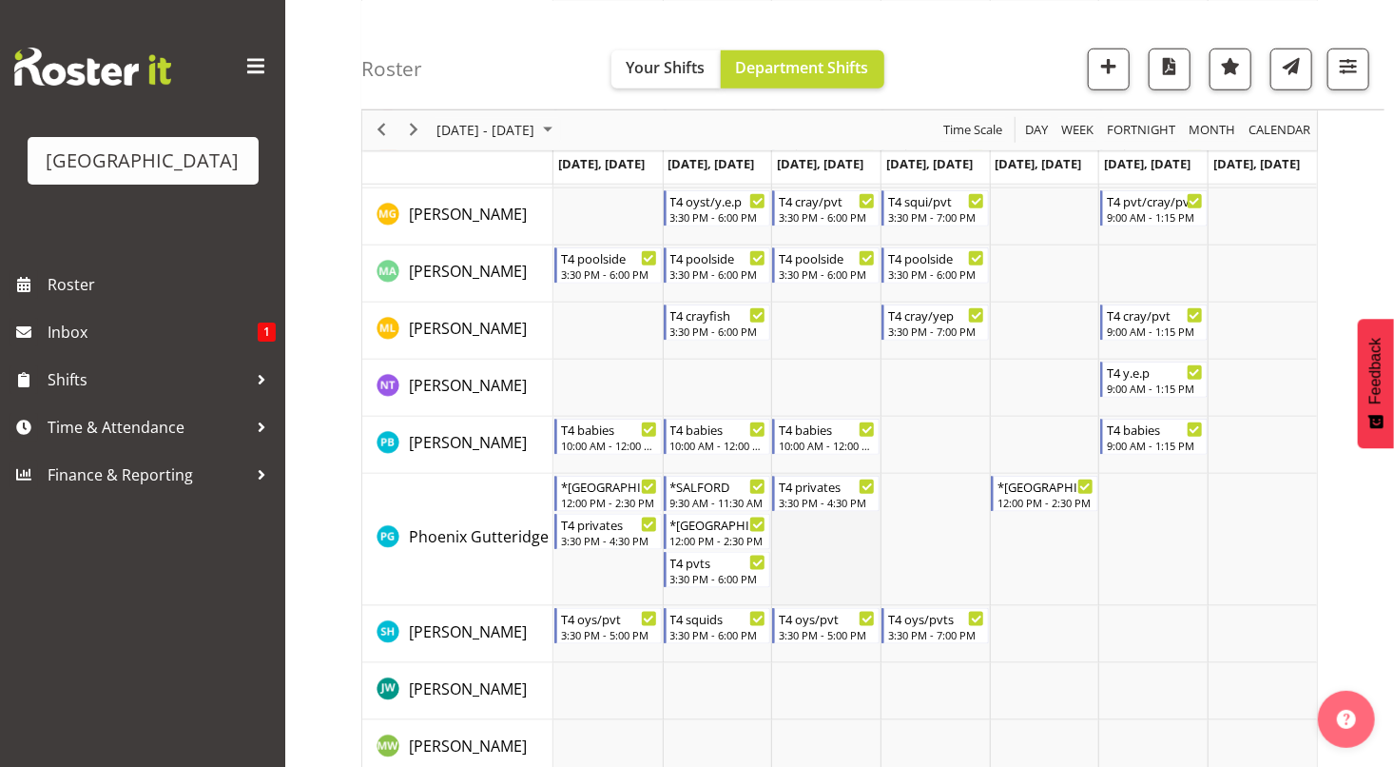
click at [826, 563] on td "Timeline Week of October 13, 2025" at bounding box center [825, 540] width 109 height 132
select select "19"
select select "20"
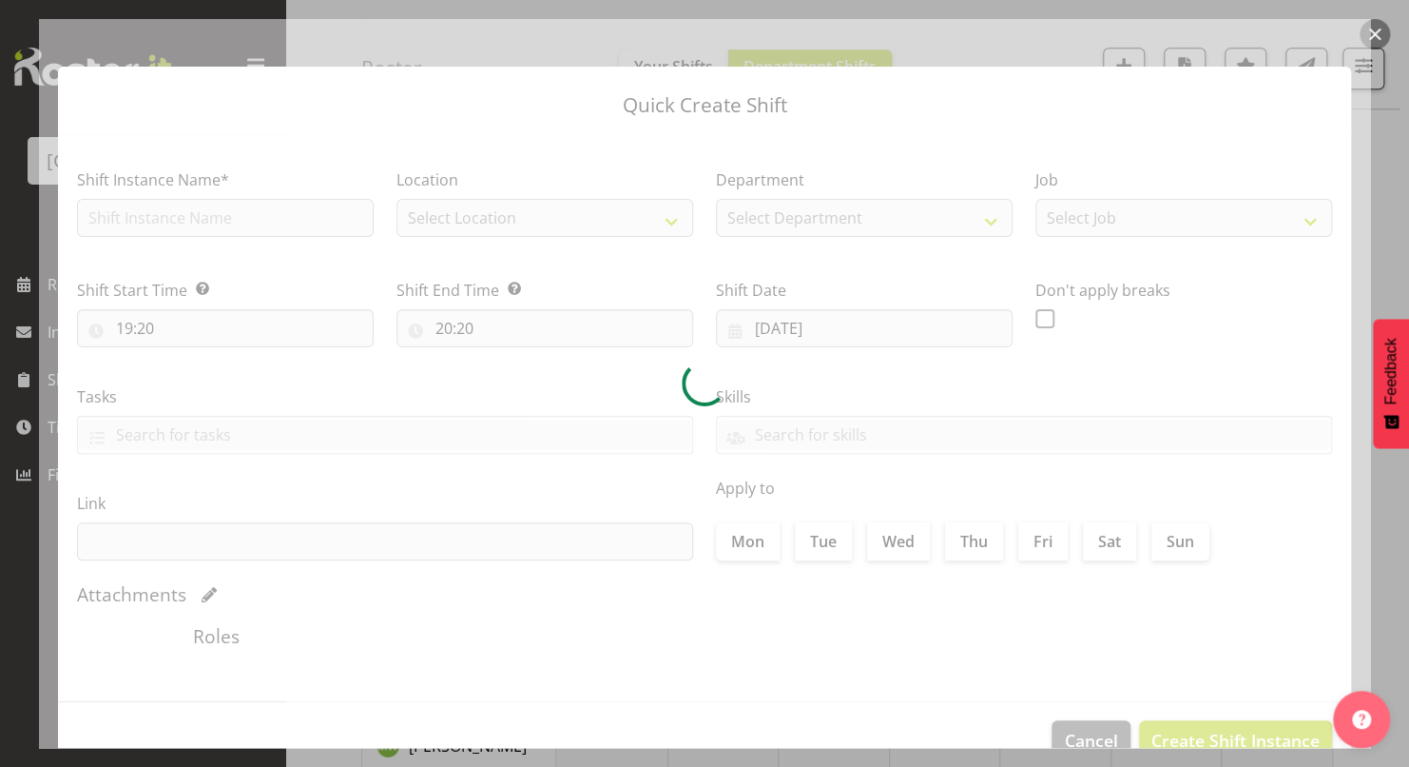
type input "[DATE]"
checkbox input "true"
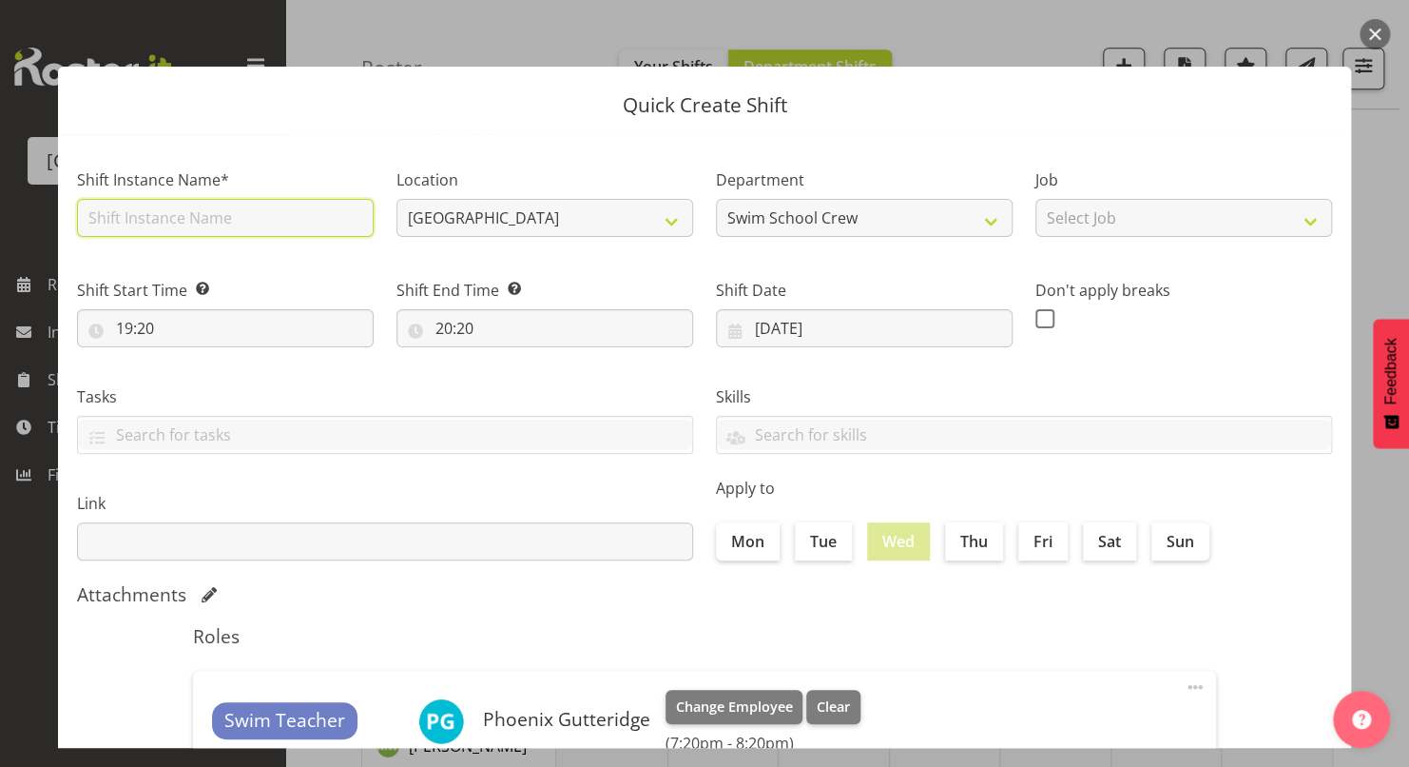
click at [234, 206] on input "text" at bounding box center [225, 218] width 297 height 38
type input "*[GEOGRAPHIC_DATA]"
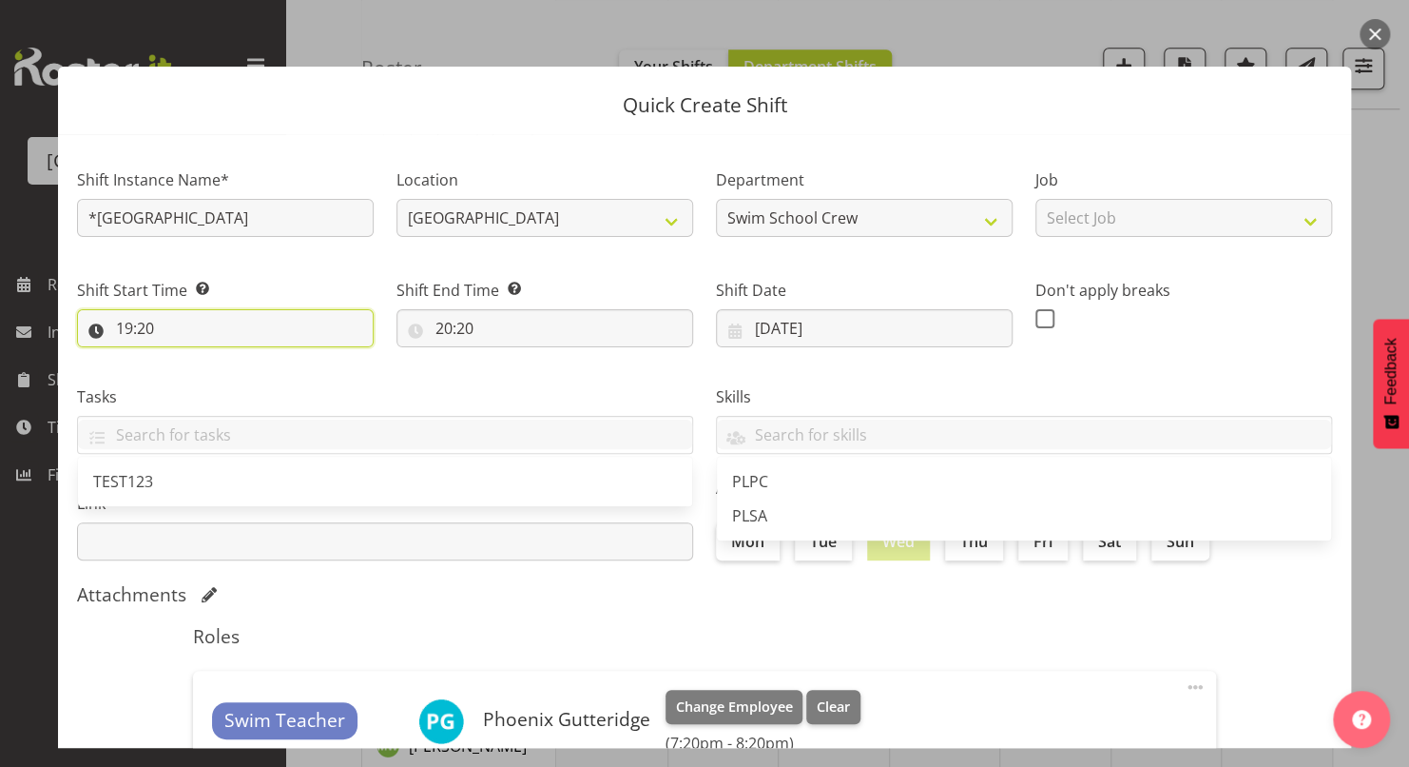
click at [126, 335] on input "19:20" at bounding box center [225, 328] width 297 height 38
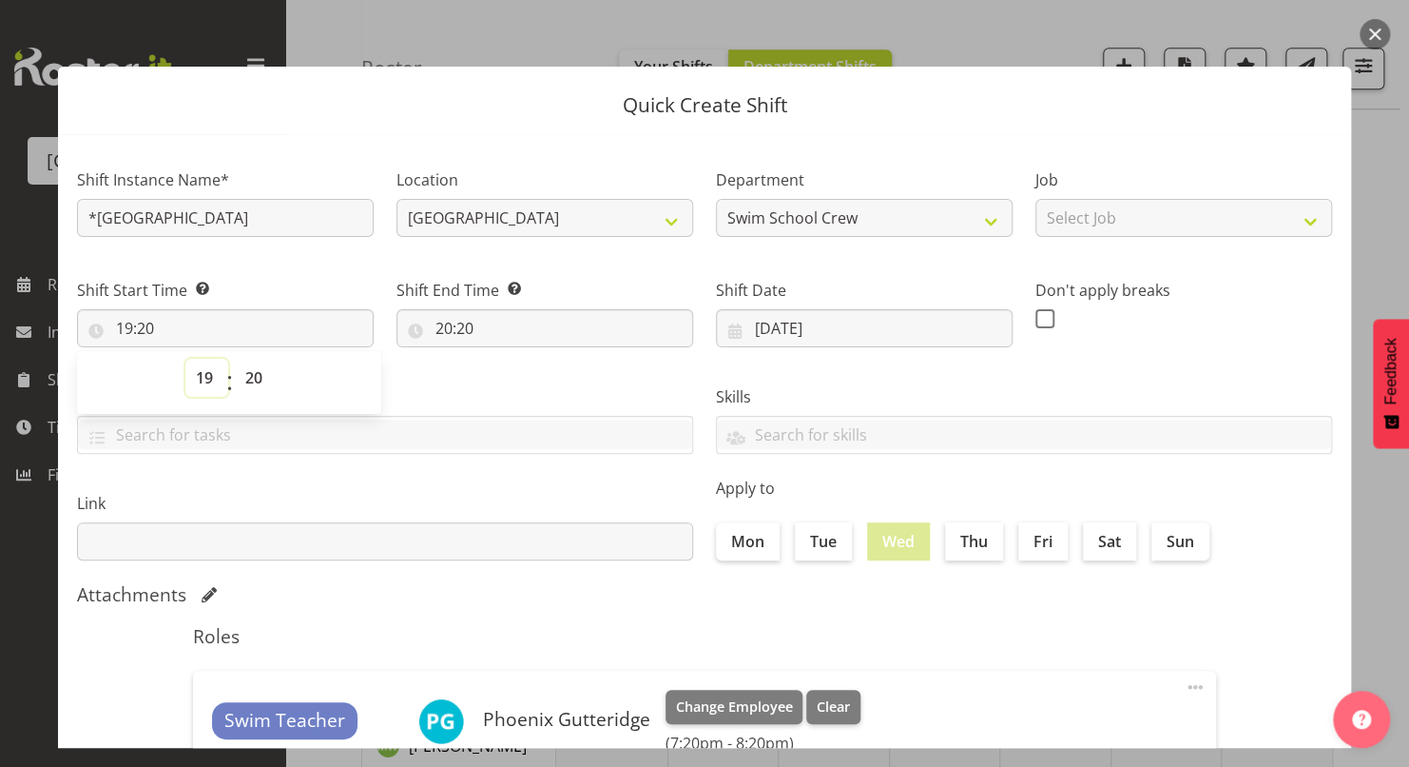
click at [199, 380] on select "00 01 02 03 04 05 06 07 08 09 10 11 12 13 14 15 16 17 18 19 20 21 22 23" at bounding box center [206, 378] width 43 height 38
select select "12"
click at [185, 359] on select "00 01 02 03 04 05 06 07 08 09 10 11 12 13 14 15 16 17 18 19 20 21 22 23" at bounding box center [206, 378] width 43 height 38
type input "12:20"
click at [253, 386] on select "00 01 02 03 04 05 06 07 08 09 10 11 12 13 14 15 16 17 18 19 20 21 22 23 24 25 2…" at bounding box center [256, 378] width 43 height 38
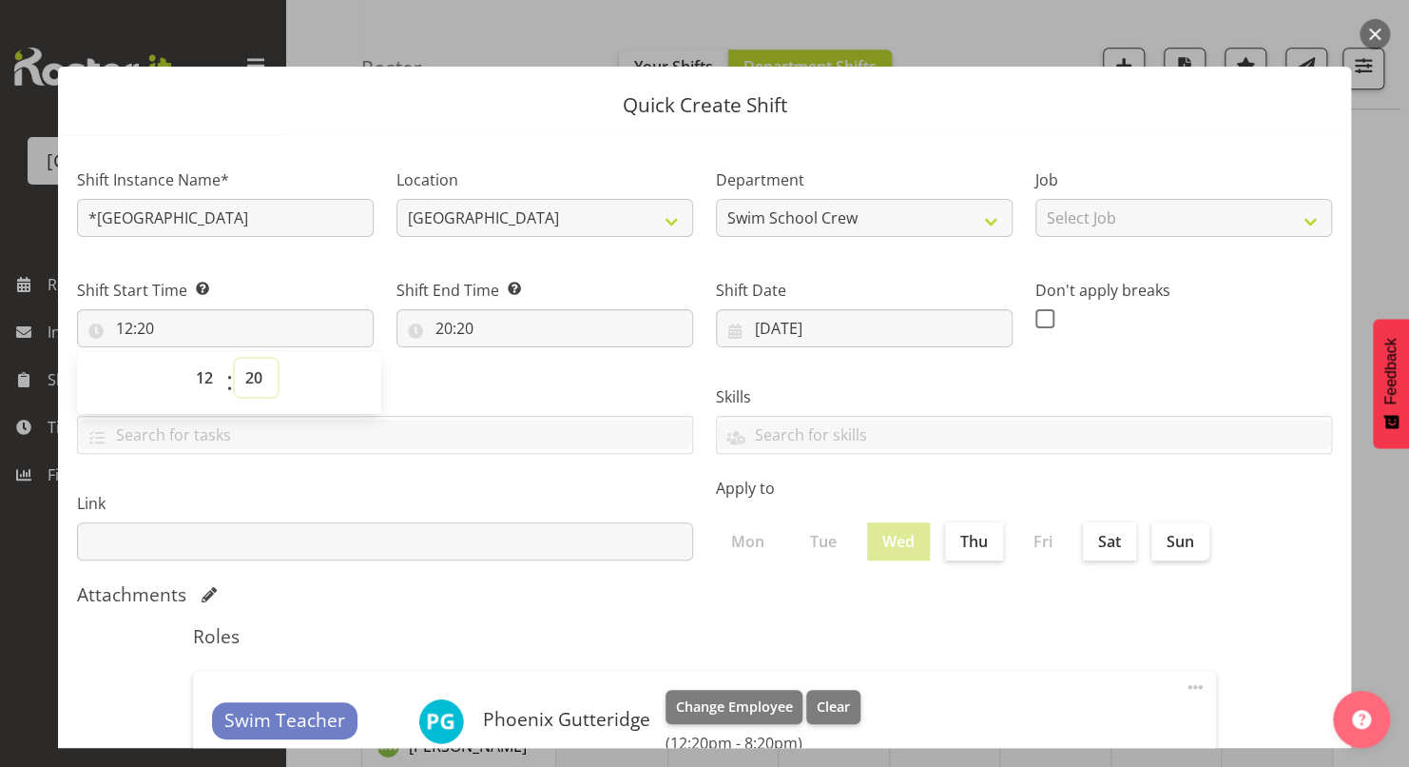
select select "0"
click at [235, 359] on select "00 01 02 03 04 05 06 07 08 09 10 11 12 13 14 15 16 17 18 19 20 21 22 23 24 25 2…" at bounding box center [256, 378] width 43 height 38
type input "12:00"
click at [446, 332] on input "20:20" at bounding box center [545, 328] width 297 height 38
click at [518, 386] on select "00 01 02 03 04 05 06 07 08 09 10 11 12 13 14 15 16 17 18 19 20 21 22 23" at bounding box center [526, 378] width 43 height 38
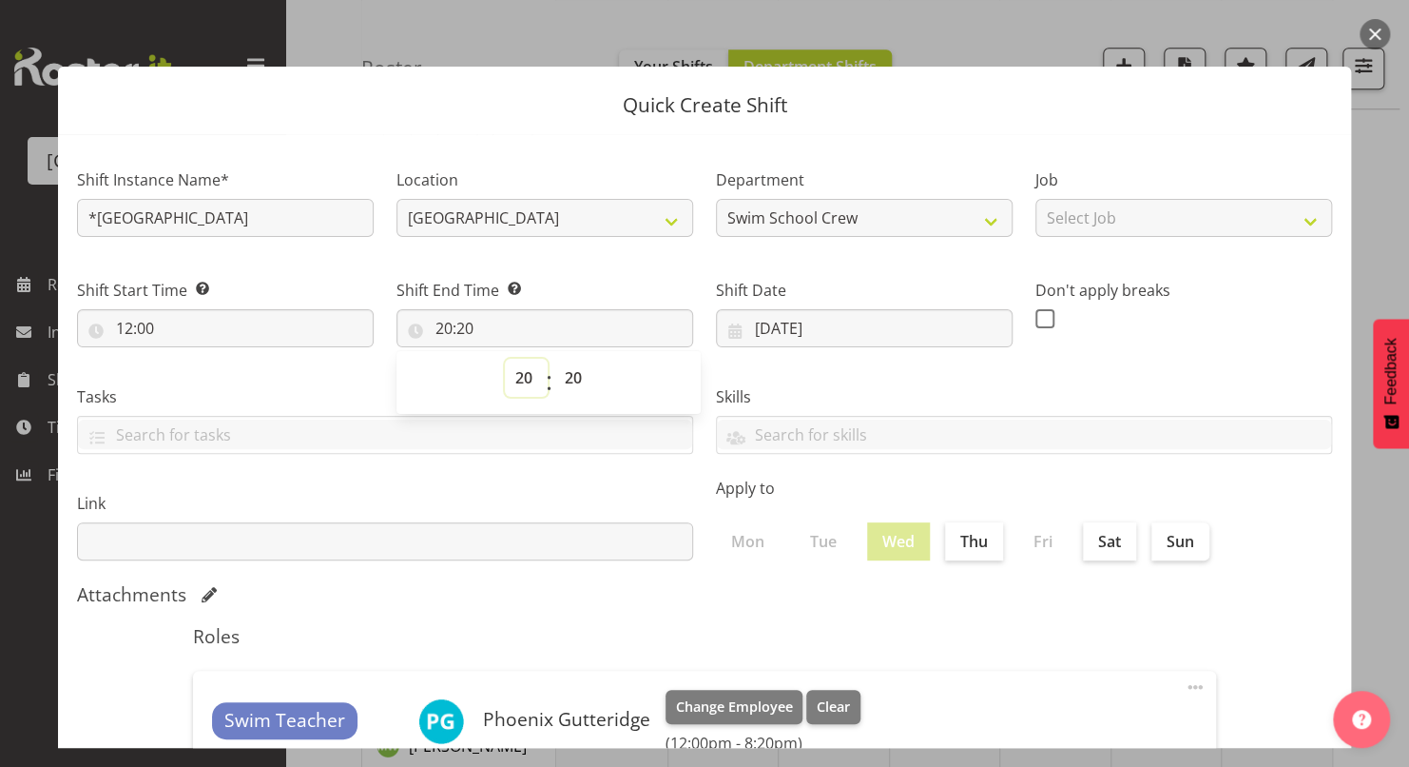
select select "14"
click at [505, 359] on select "00 01 02 03 04 05 06 07 08 09 10 11 12 13 14 15 16 17 18 19 20 21 22 23" at bounding box center [526, 378] width 43 height 38
type input "14:20"
click at [560, 373] on select "00 01 02 03 04 05 06 07 08 09 10 11 12 13 14 15 16 17 18 19 20 21 22 23 24 25 2…" at bounding box center [575, 378] width 43 height 38
select select "30"
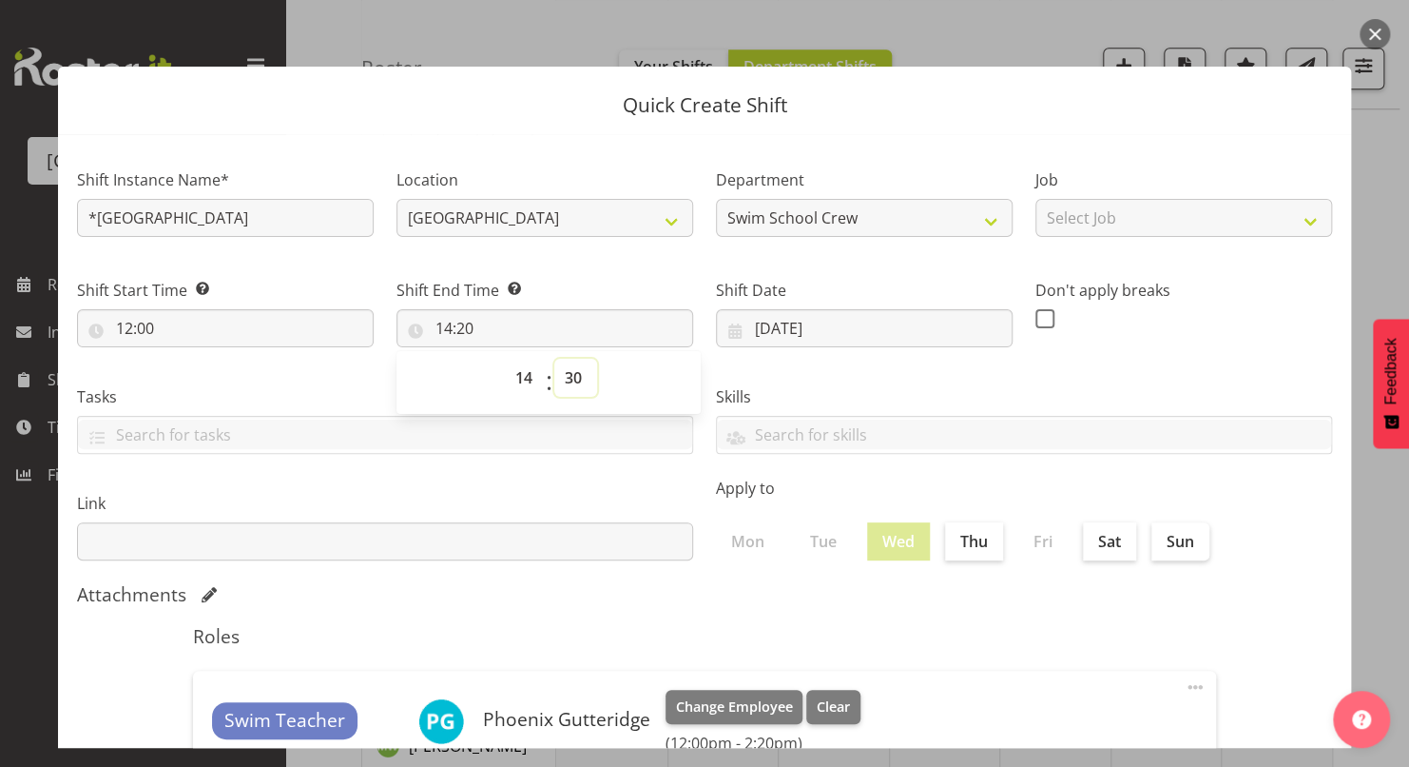
click at [554, 359] on select "00 01 02 03 04 05 06 07 08 09 10 11 12 13 14 15 16 17 18 19 20 21 22 23 24 25 2…" at bounding box center [575, 378] width 43 height 38
type input "14:30"
click at [1000, 356] on div "Shift Date [DATE] January February March April May June July August September O…" at bounding box center [865, 305] width 320 height 107
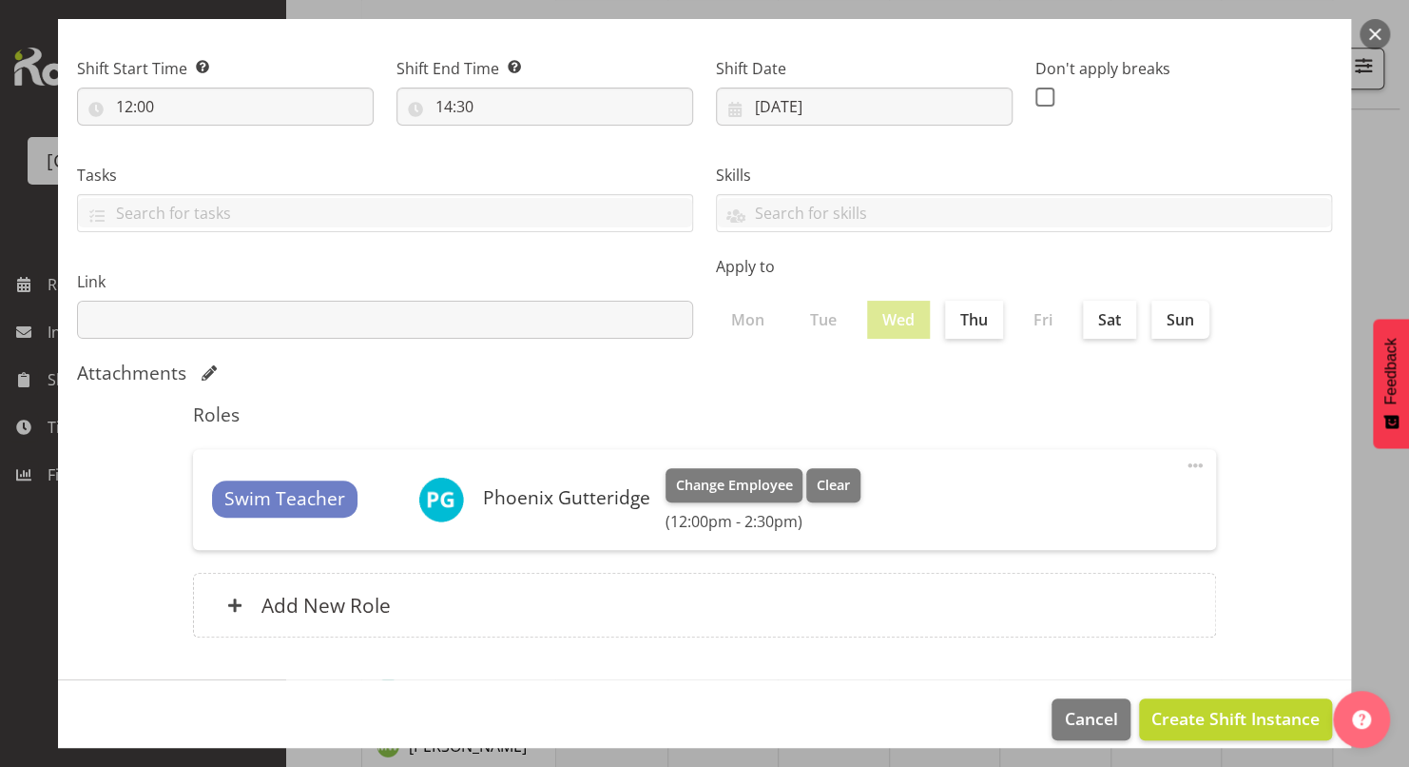
scroll to position [229, 0]
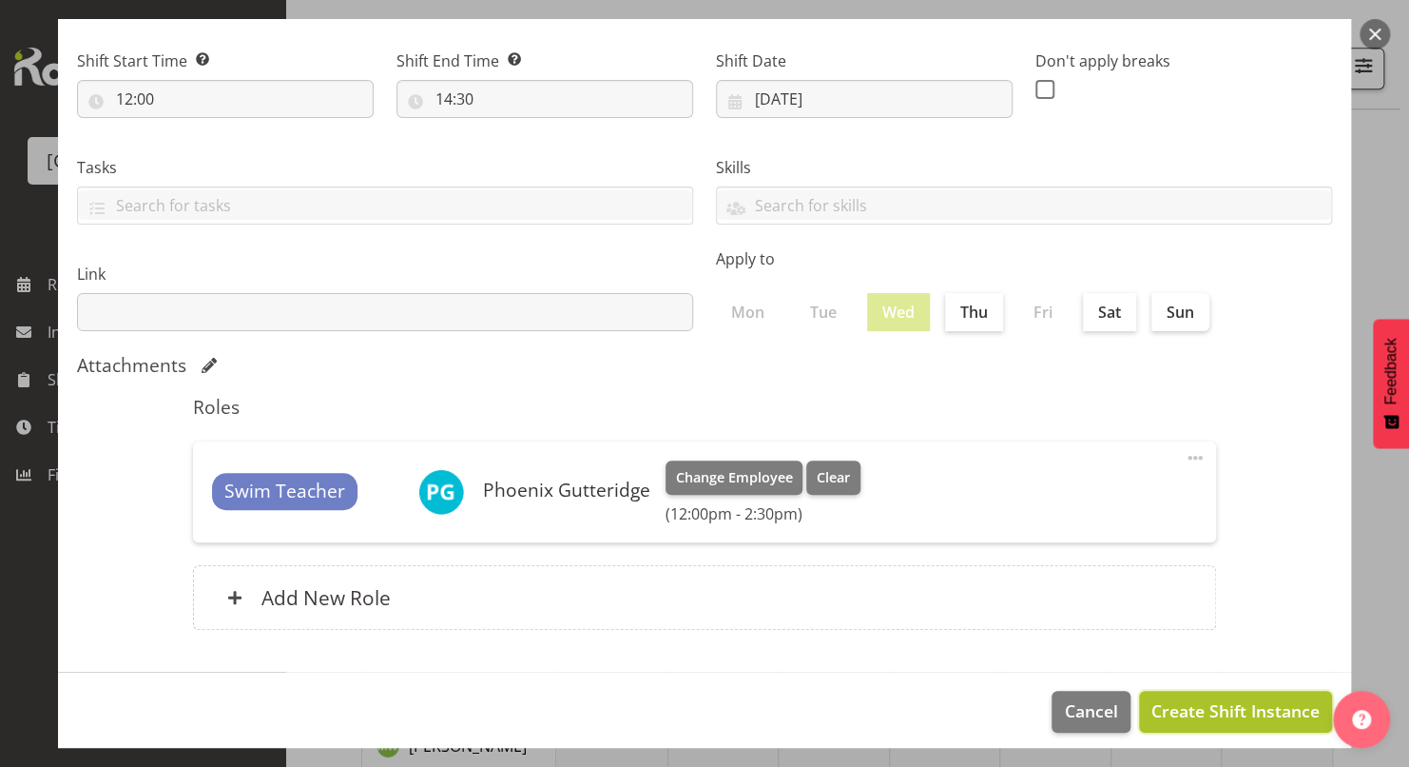
click at [1218, 698] on span "Create Shift Instance" at bounding box center [1236, 710] width 168 height 25
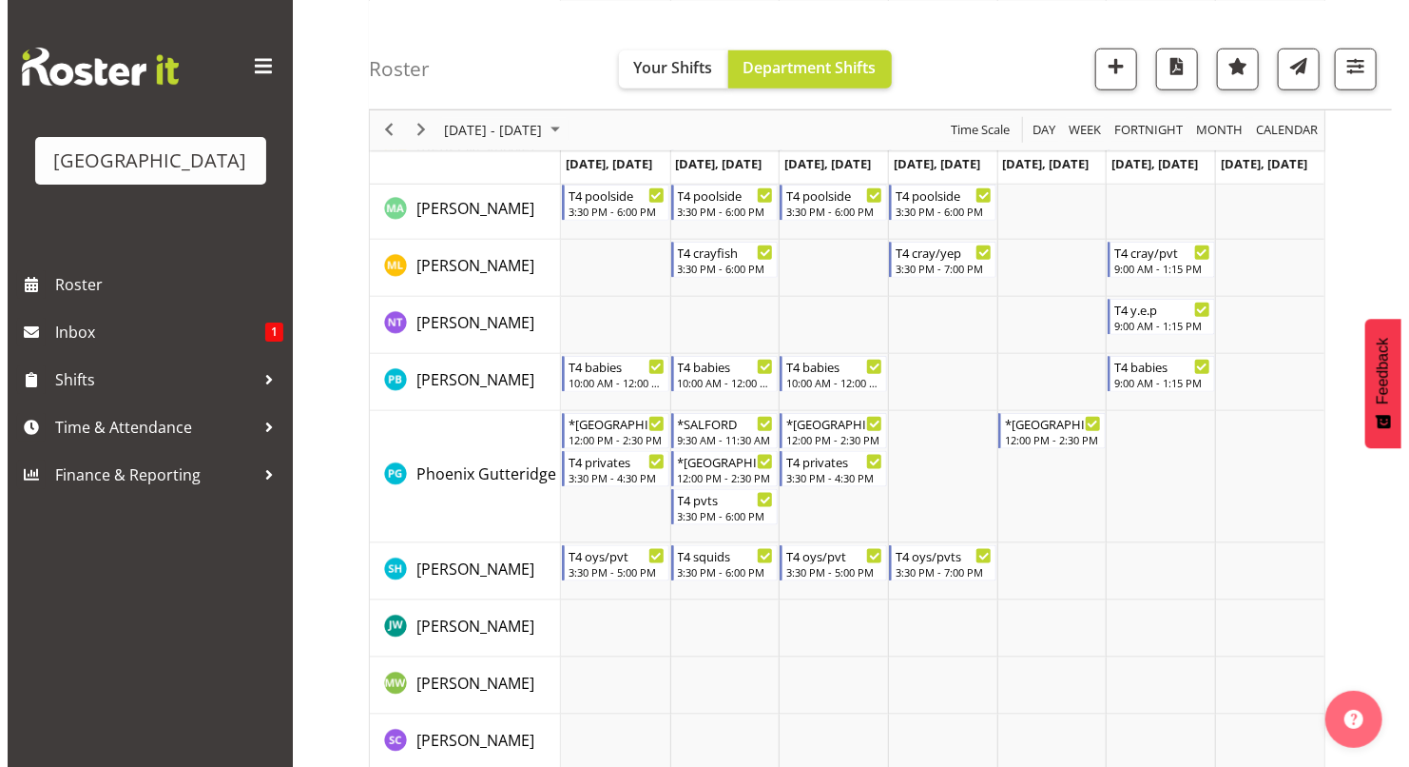
scroll to position [879, 0]
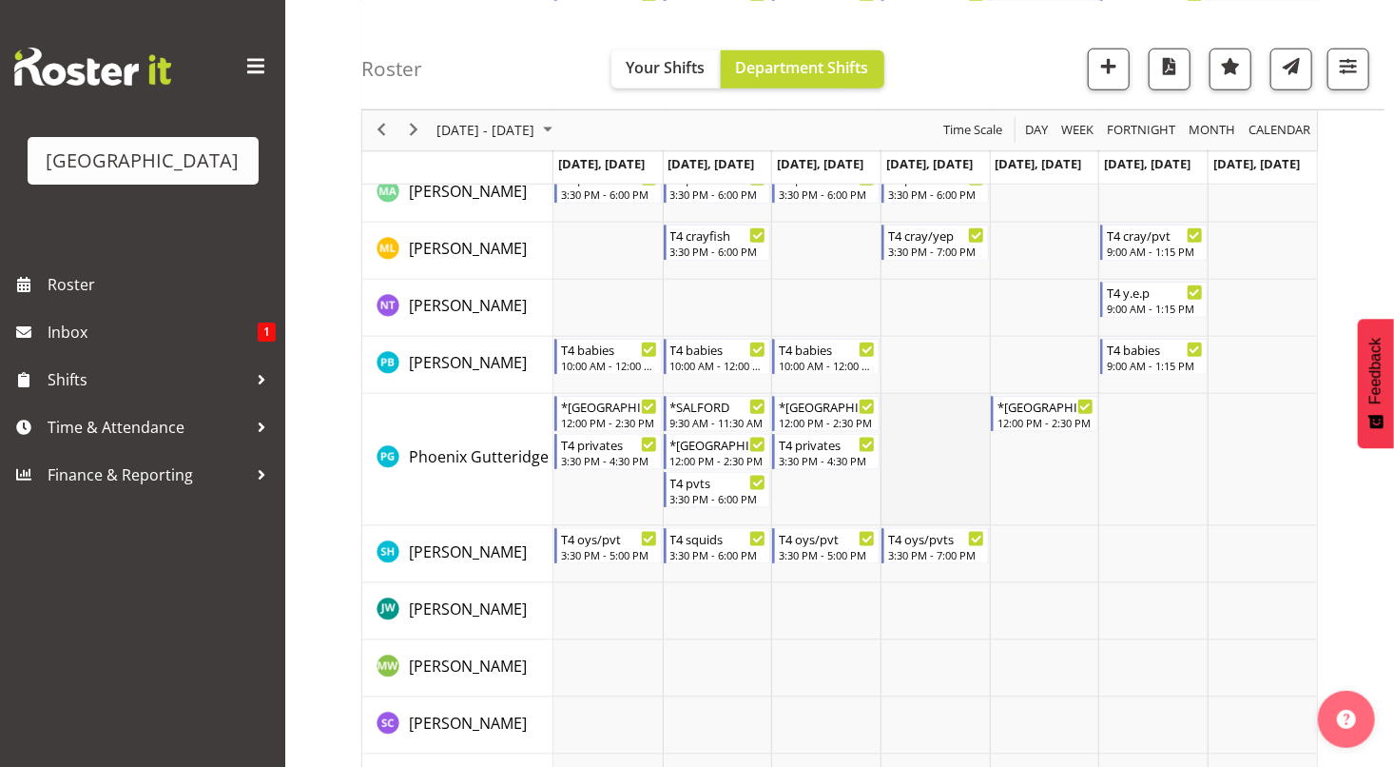
click at [925, 419] on td "Timeline Week of October 13, 2025" at bounding box center [935, 460] width 109 height 132
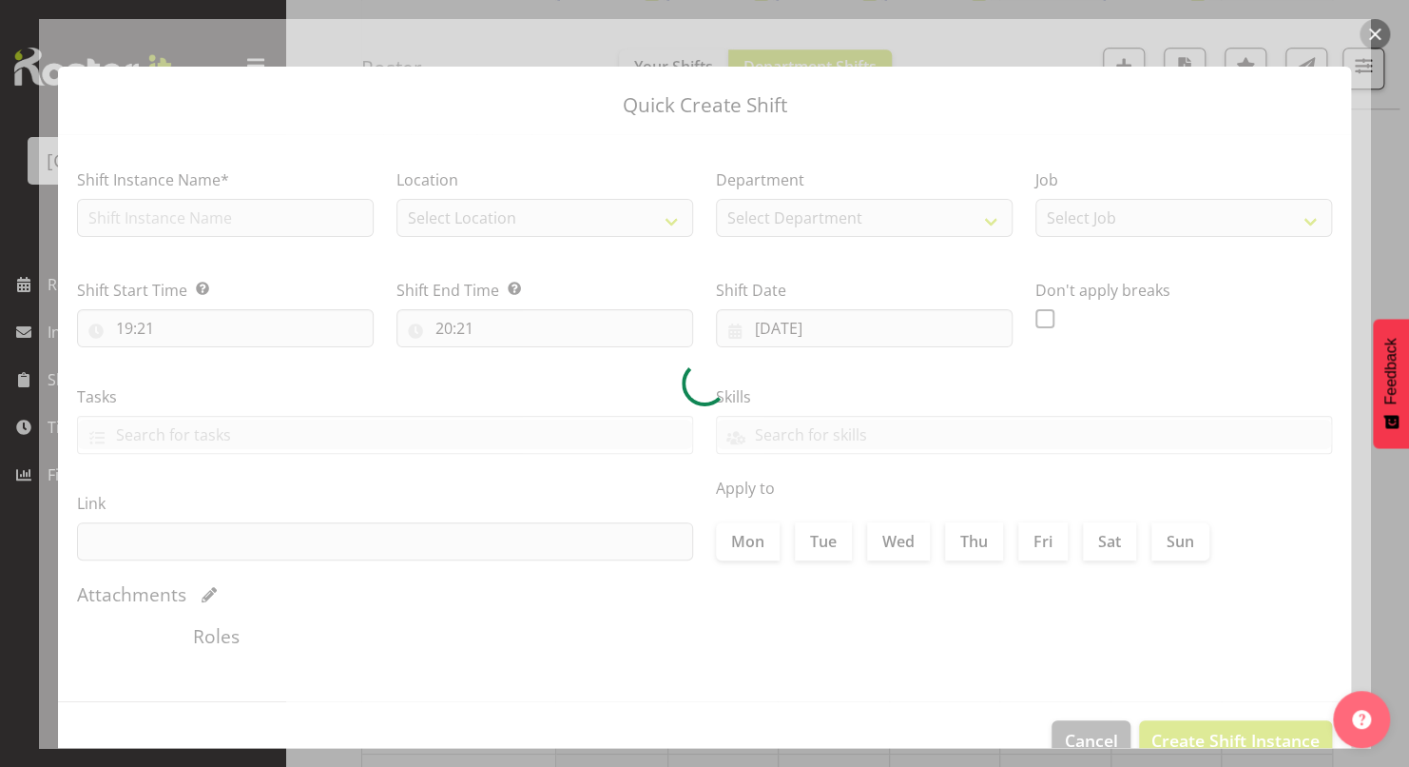
type input "[DATE]"
checkbox input "true"
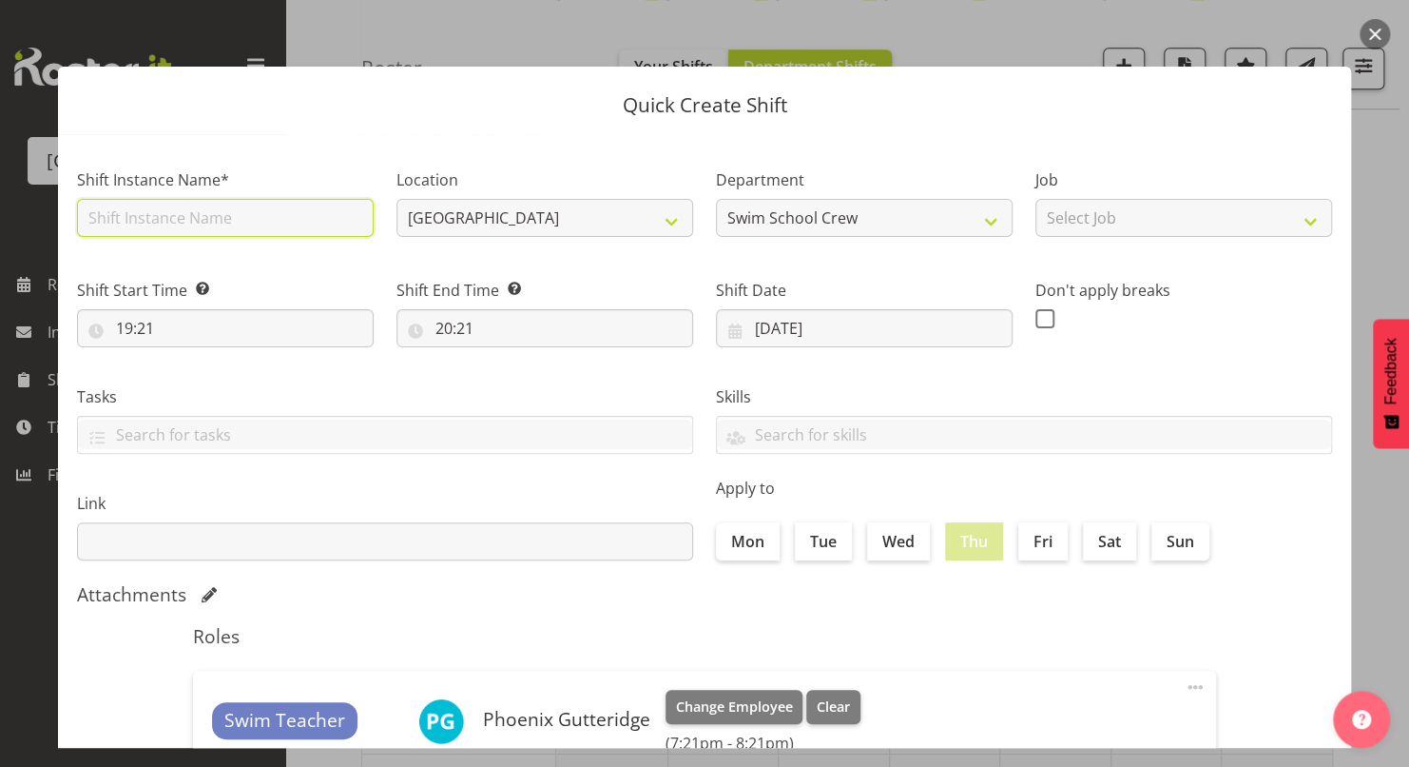
click at [210, 215] on input "text" at bounding box center [225, 218] width 297 height 38
type input "*[GEOGRAPHIC_DATA]"
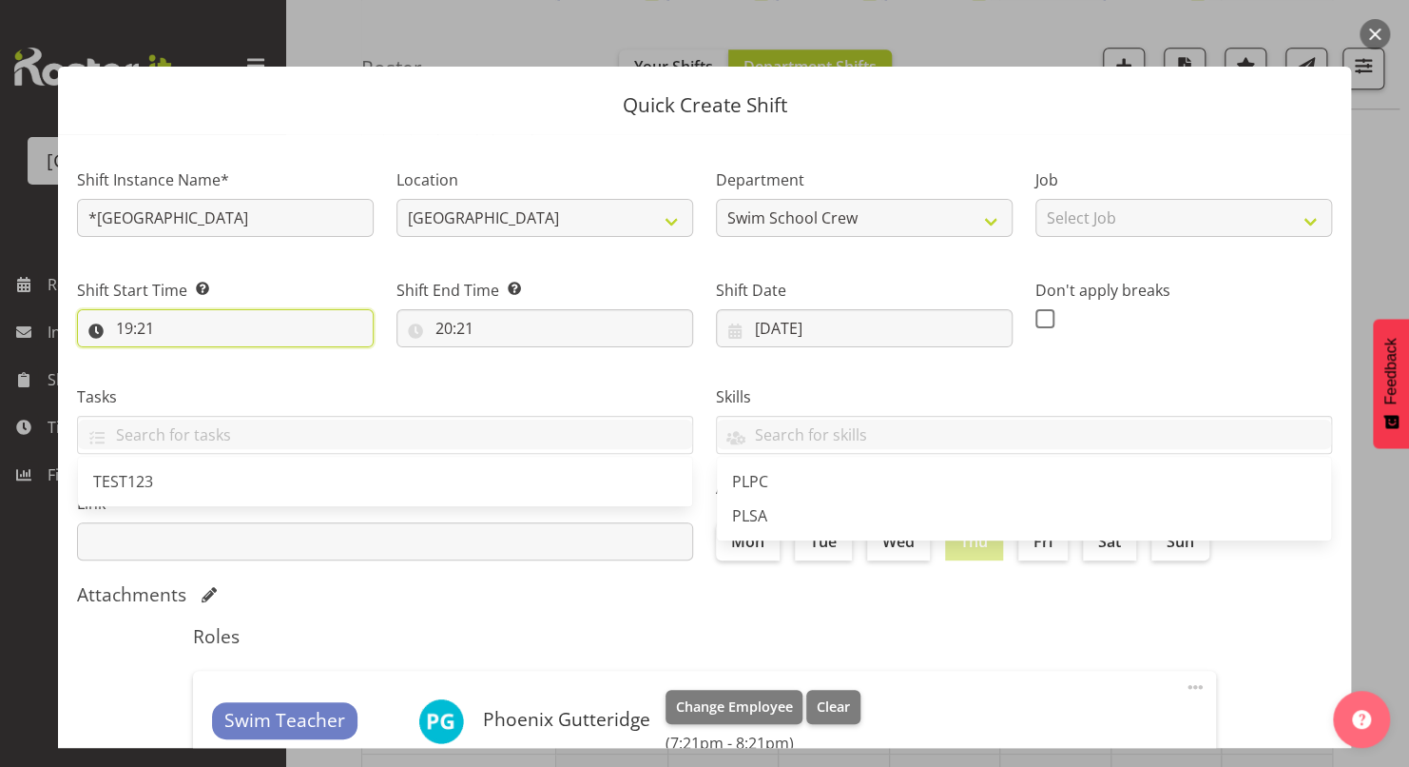
click at [126, 329] on input "19:21" at bounding box center [225, 328] width 297 height 38
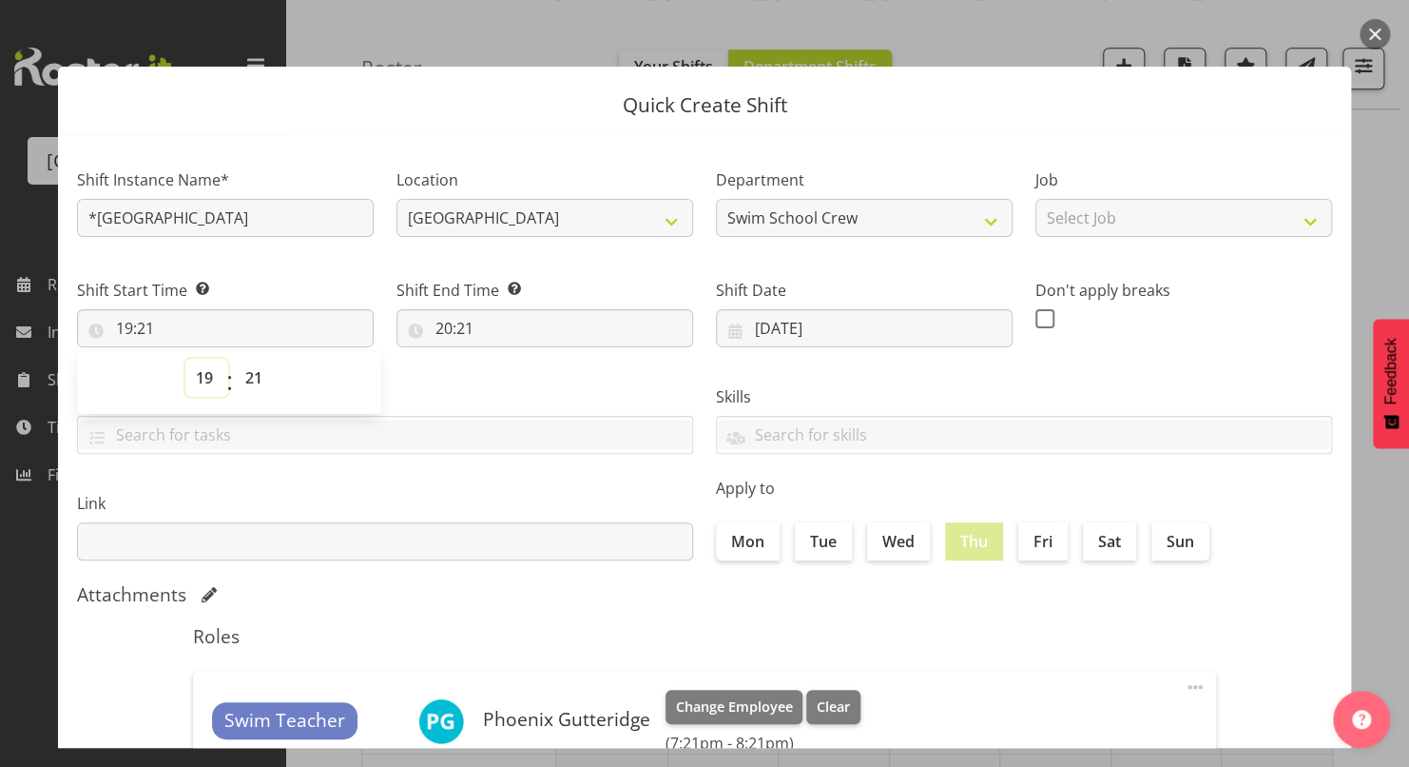
click at [205, 379] on select "00 01 02 03 04 05 06 07 08 09 10 11 12 13 14 15 16 17 18 19 20 21 22 23" at bounding box center [206, 378] width 43 height 38
select select "14"
click at [185, 359] on select "00 01 02 03 04 05 06 07 08 09 10 11 12 13 14 15 16 17 18 19 20 21 22 23" at bounding box center [206, 378] width 43 height 38
type input "14:21"
click at [204, 364] on select "00 01 02 03 04 05 06 07 08 09 10 11 12 13 14 15 16 17 18 19 20 21 22 23" at bounding box center [206, 378] width 43 height 38
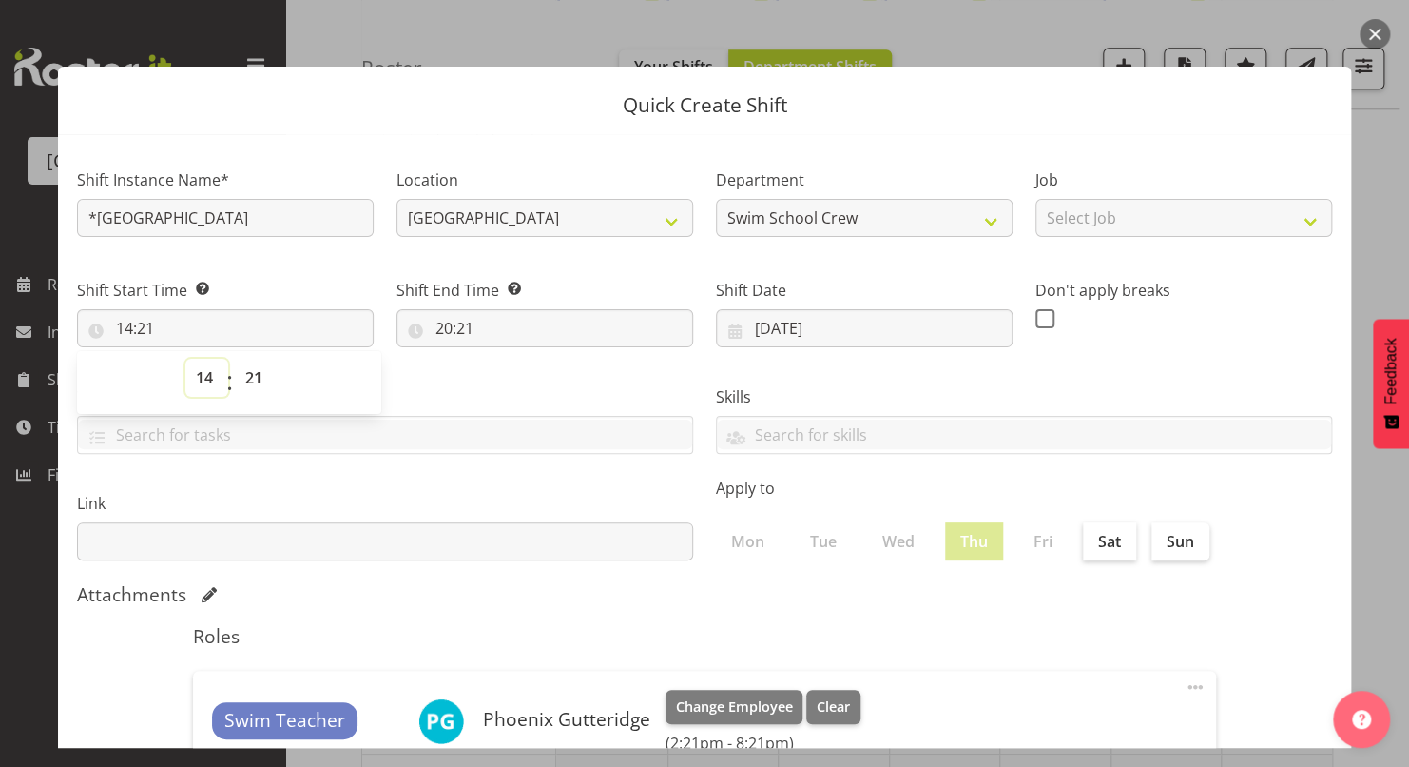
select select "12"
click at [185, 359] on select "00 01 02 03 04 05 06 07 08 09 10 11 12 13 14 15 16 17 18 19 20 21 22 23" at bounding box center [206, 378] width 43 height 38
type input "12:21"
click at [248, 381] on select "00 01 02 03 04 05 06 07 08 09 10 11 12 13 14 15 16 17 18 19 20 21 22 23 24 25 2…" at bounding box center [256, 378] width 43 height 38
select select "0"
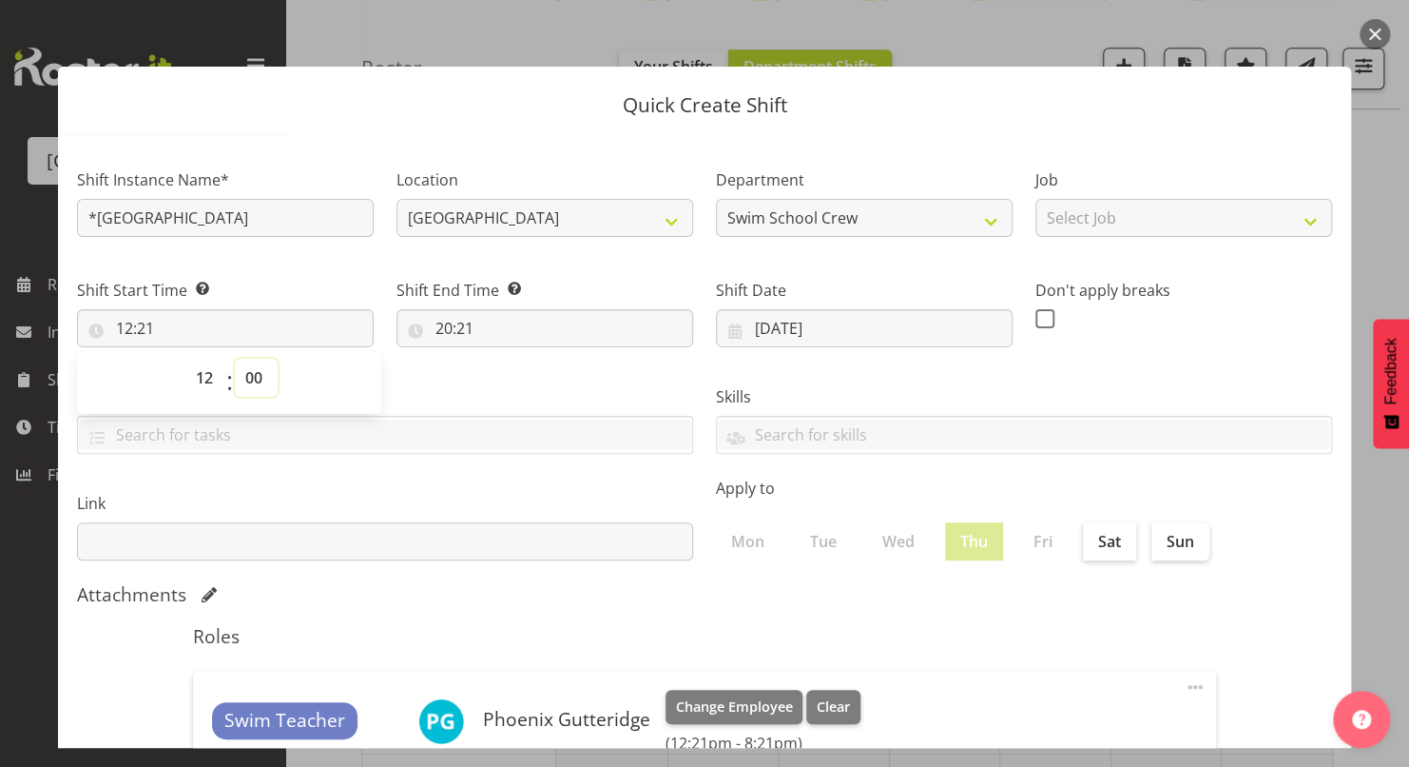
click at [235, 359] on select "00 01 02 03 04 05 06 07 08 09 10 11 12 13 14 15 16 17 18 19 20 21 22 23 24 25 2…" at bounding box center [256, 378] width 43 height 38
type input "12:00"
click at [525, 373] on div "Tasks TEST123" at bounding box center [385, 412] width 639 height 107
click at [440, 327] on input "20:21" at bounding box center [545, 328] width 297 height 38
click at [512, 375] on select "00 01 02 03 04 05 06 07 08 09 10 11 12 13 14 15 16 17 18 19 20 21 22 23" at bounding box center [526, 378] width 43 height 38
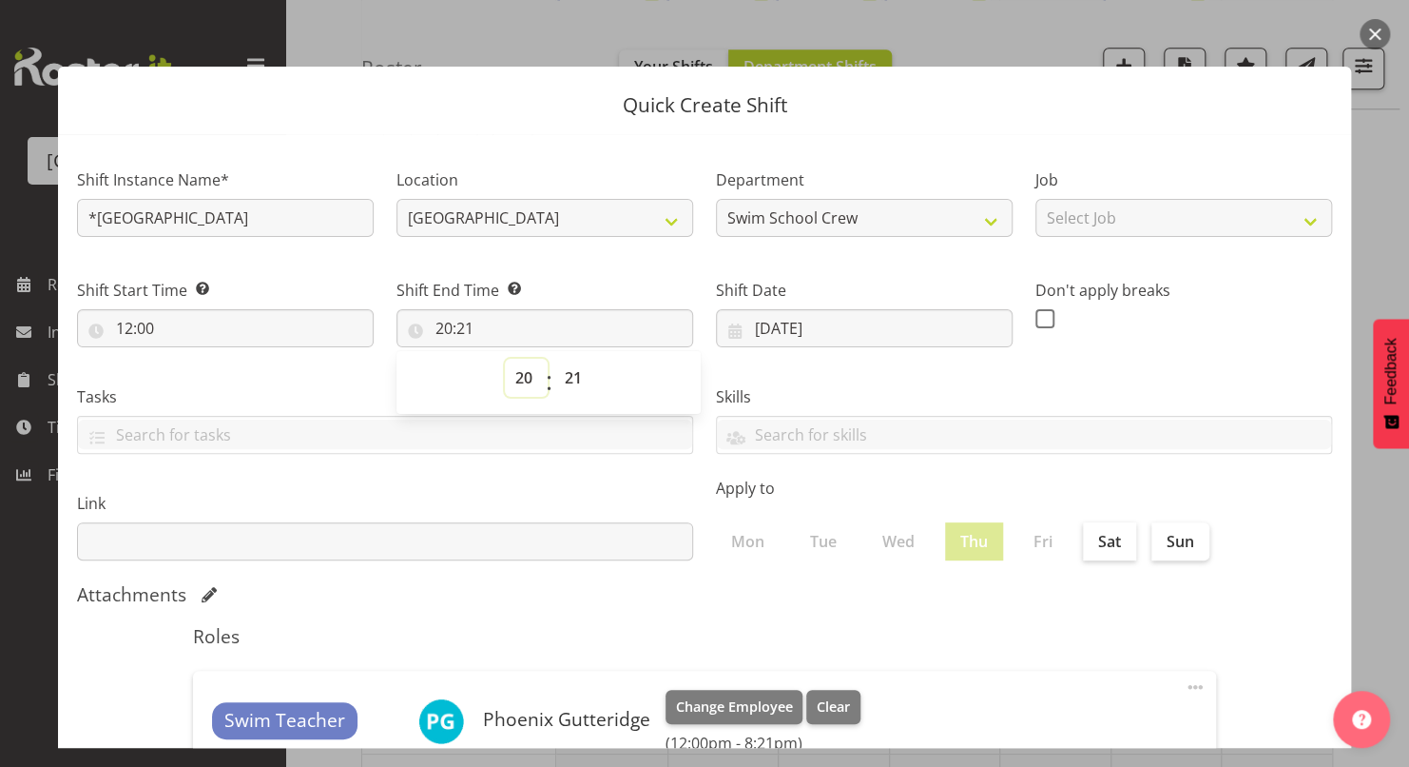
select select "14"
click at [505, 359] on select "00 01 02 03 04 05 06 07 08 09 10 11 12 13 14 15 16 17 18 19 20 21 22 23" at bounding box center [526, 378] width 43 height 38
type input "14:21"
click at [564, 379] on select "00 01 02 03 04 05 06 07 08 09 10 11 12 13 14 15 16 17 18 19 20 21 22 23 24 25 2…" at bounding box center [575, 378] width 43 height 38
select select "30"
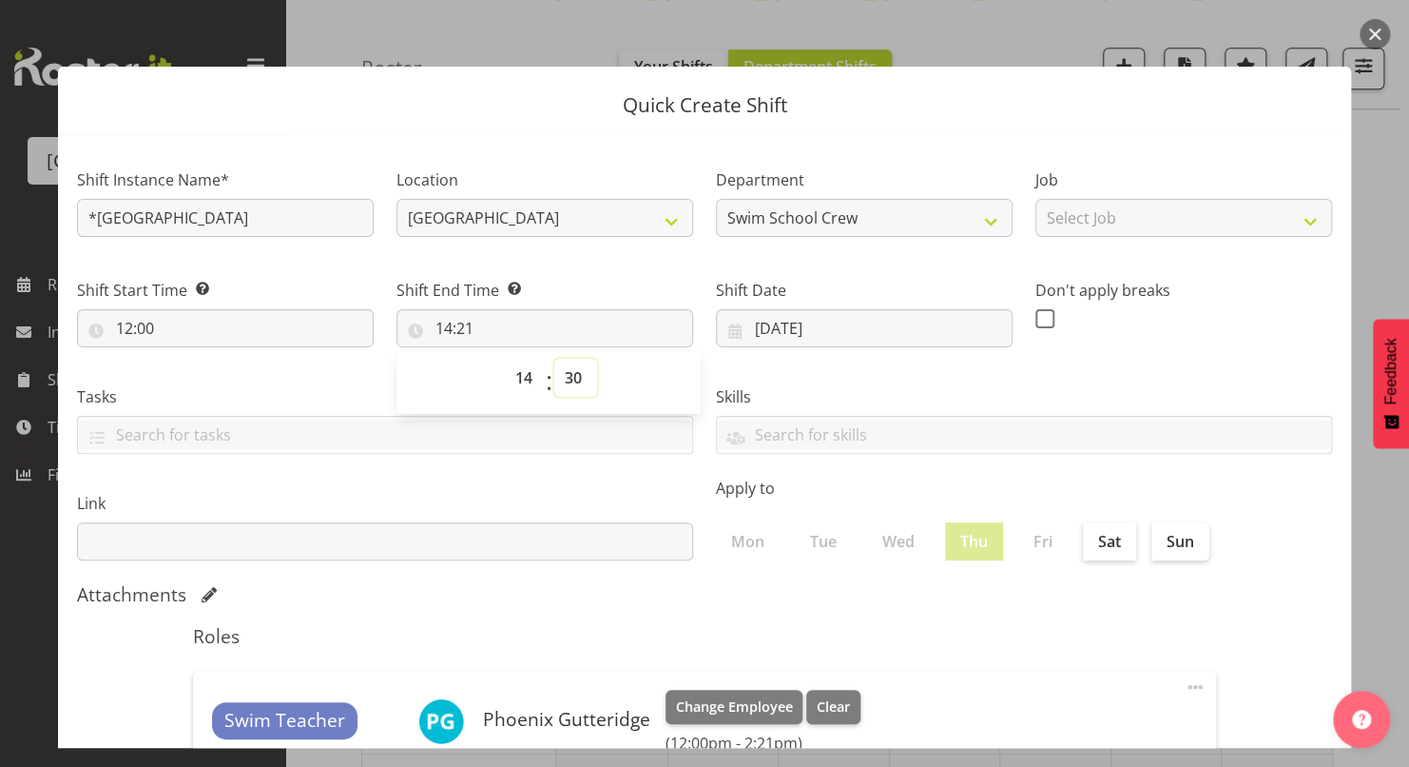
click at [554, 359] on select "00 01 02 03 04 05 06 07 08 09 10 11 12 13 14 15 16 17 18 19 20 21 22 23 24 25 2…" at bounding box center [575, 378] width 43 height 38
type input "14:30"
click at [1142, 379] on div "Skills PLPC PLSA" at bounding box center [1024, 412] width 639 height 107
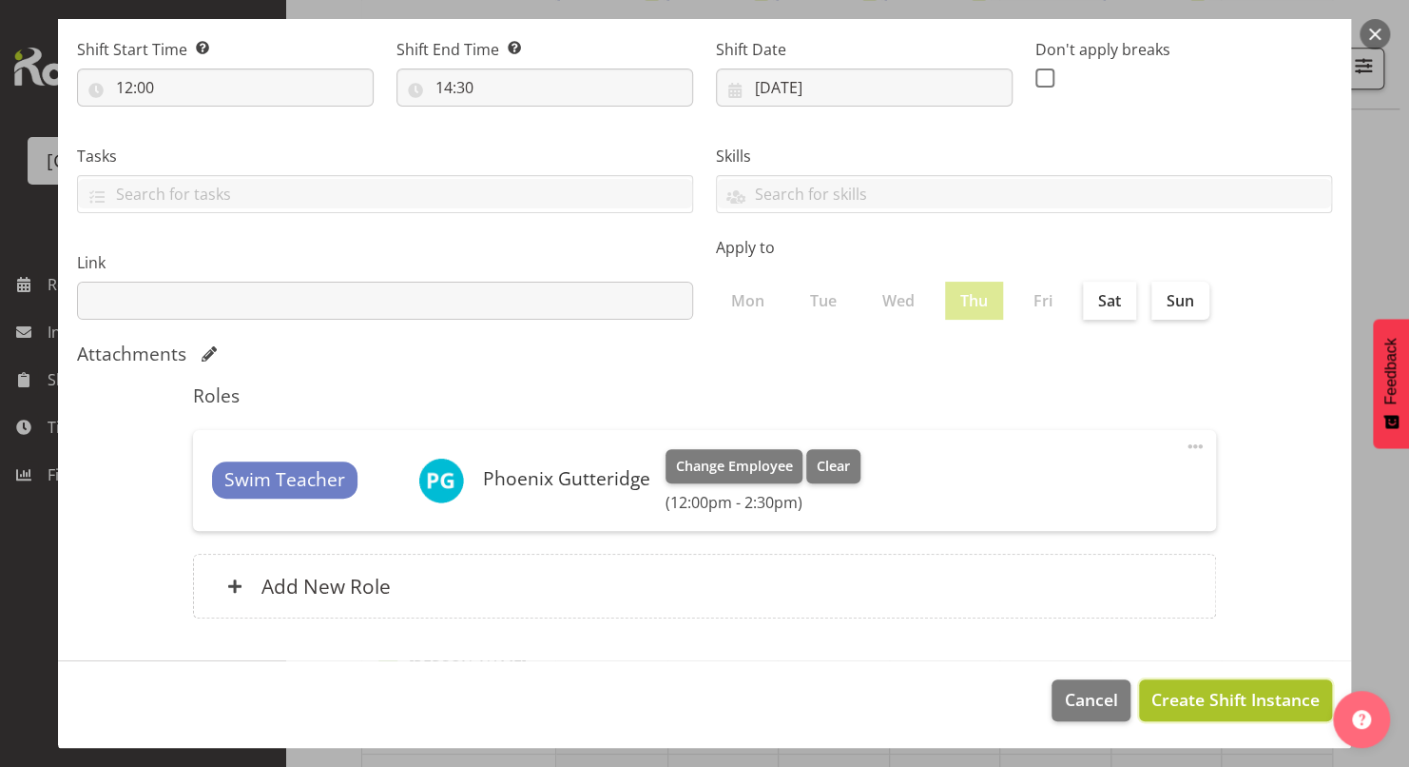
click at [1199, 692] on span "Create Shift Instance" at bounding box center [1236, 699] width 168 height 25
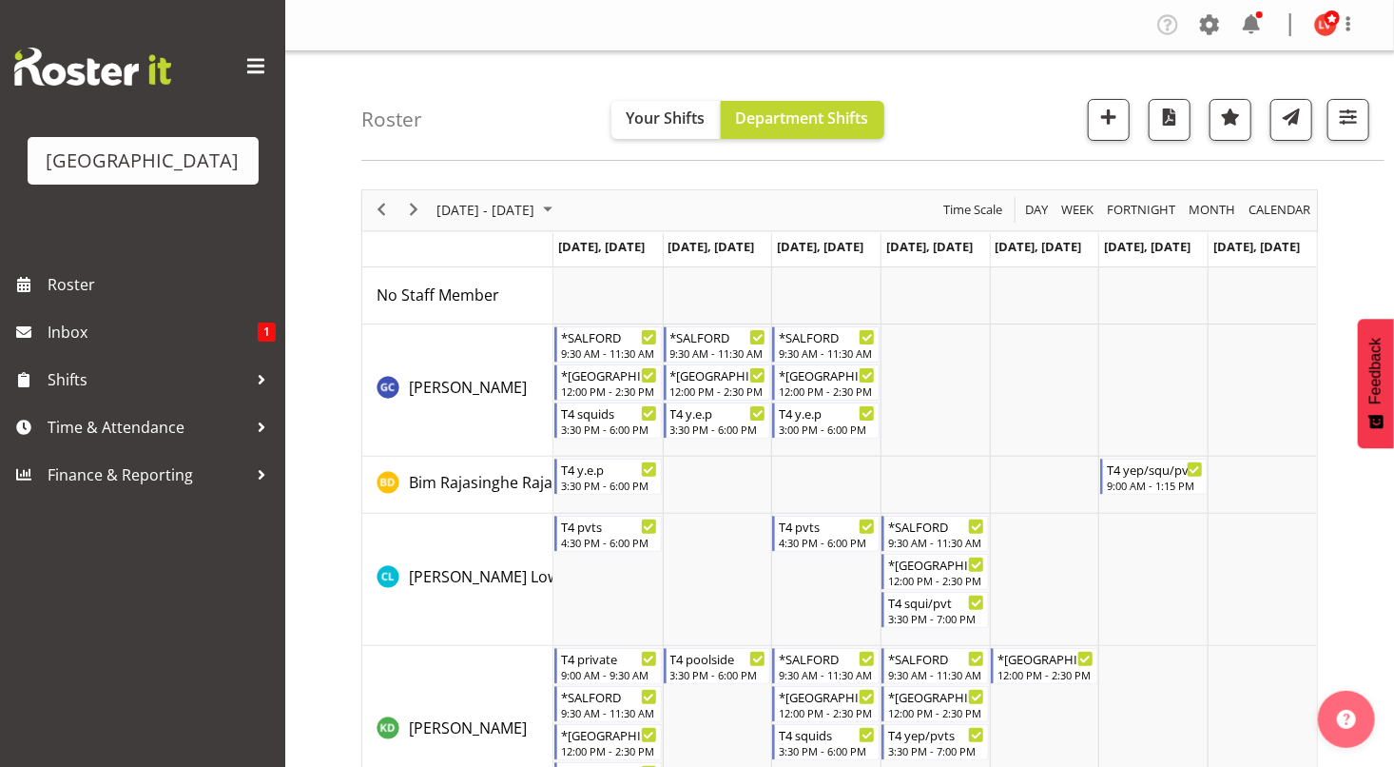
scroll to position [597, 0]
